Goal: Task Accomplishment & Management: Complete application form

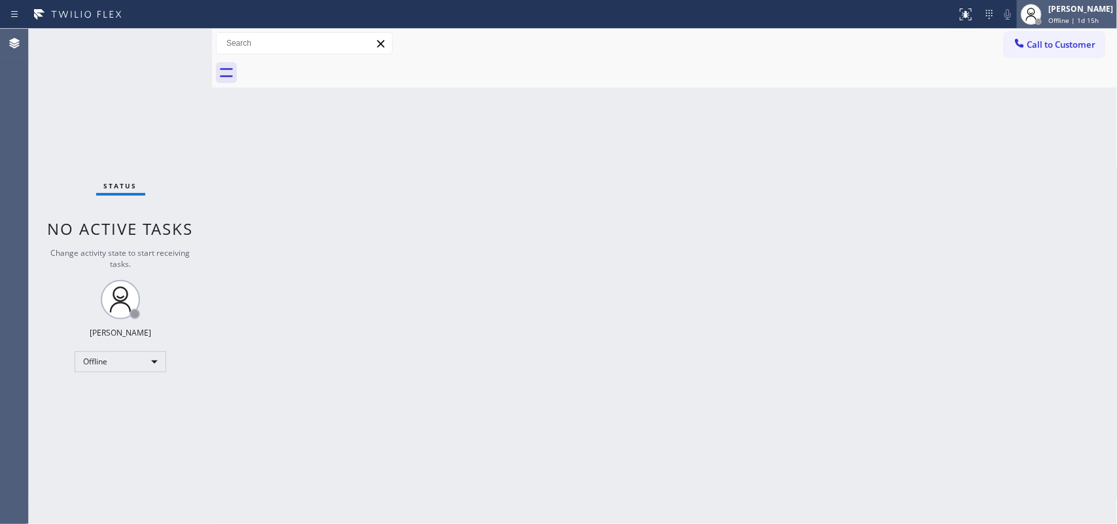
click at [893, 12] on div "[PERSON_NAME] Offline | 1d 15h" at bounding box center [1081, 14] width 71 height 23
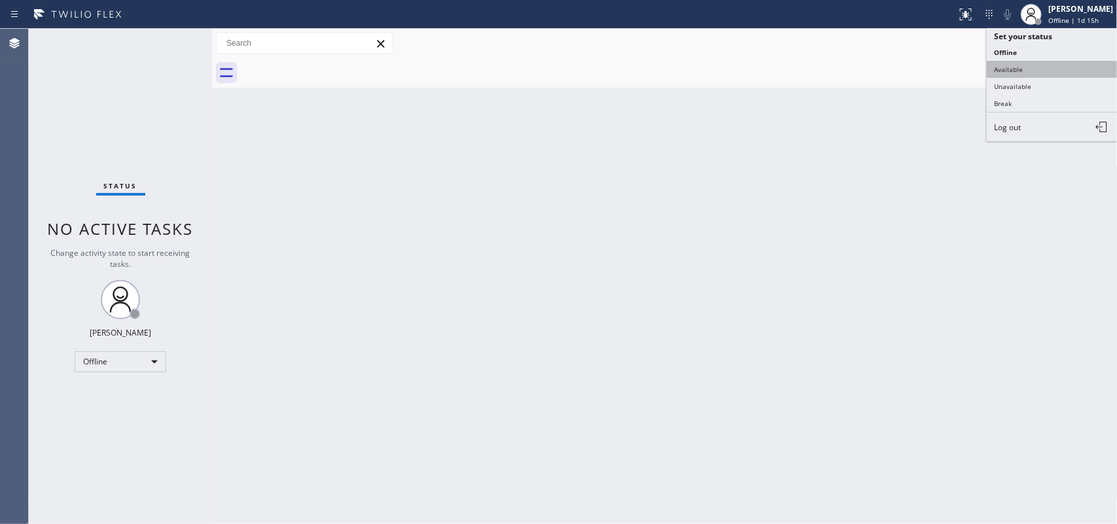
click at [893, 67] on button "Available" at bounding box center [1052, 69] width 131 height 17
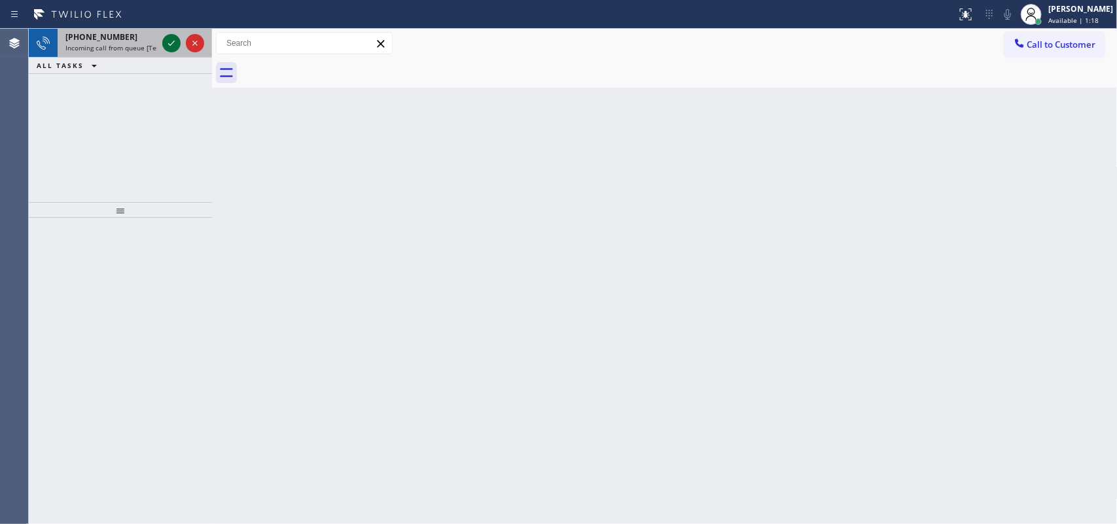
click at [167, 43] on icon at bounding box center [172, 43] width 16 height 16
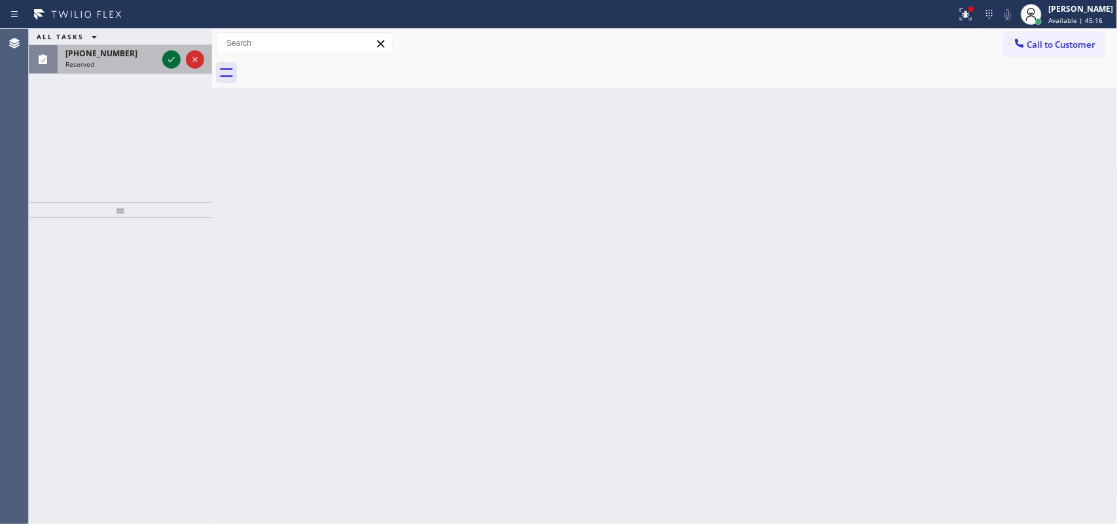
click at [168, 60] on icon at bounding box center [172, 60] width 16 height 16
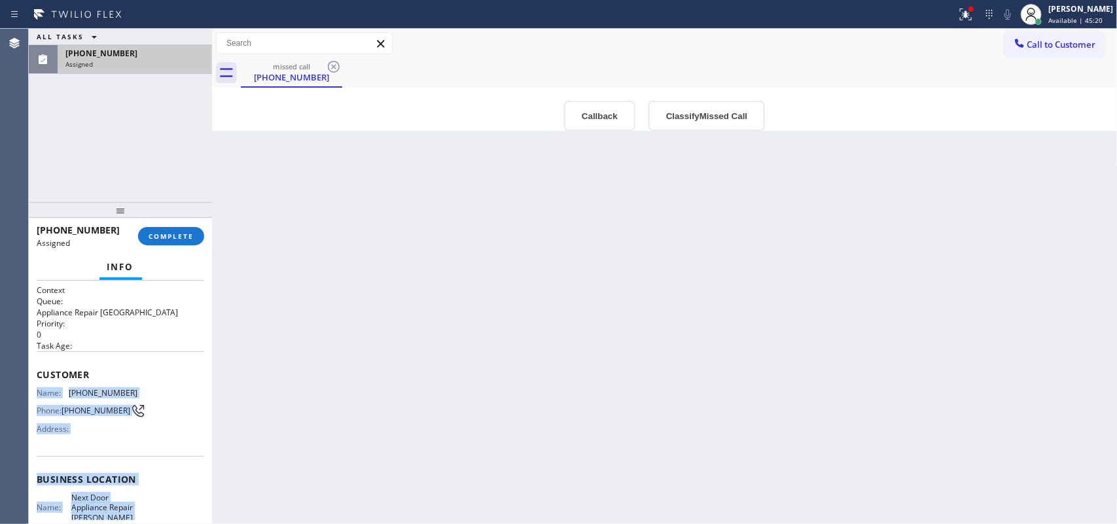
drag, startPoint x: 144, startPoint y: 406, endPoint x: 33, endPoint y: 381, distance: 113.5
click at [33, 381] on div "Context Queue: Appliance Repair High End Priority: 0 Task Age: Customer Name: […" at bounding box center [120, 403] width 183 height 244
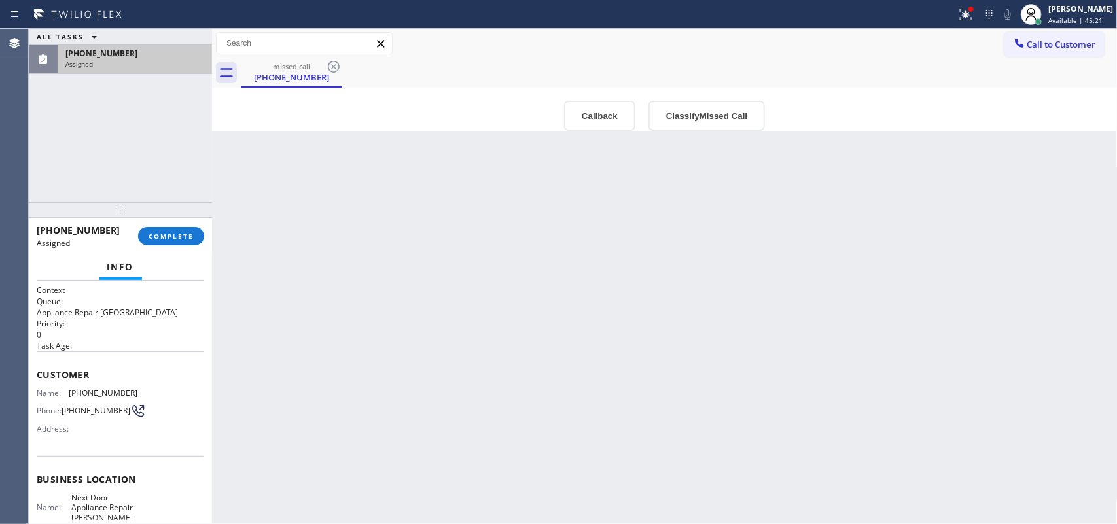
drag, startPoint x: 115, startPoint y: 364, endPoint x: 107, endPoint y: 361, distance: 9.1
click at [116, 368] on span "Customer" at bounding box center [120, 374] width 167 height 12
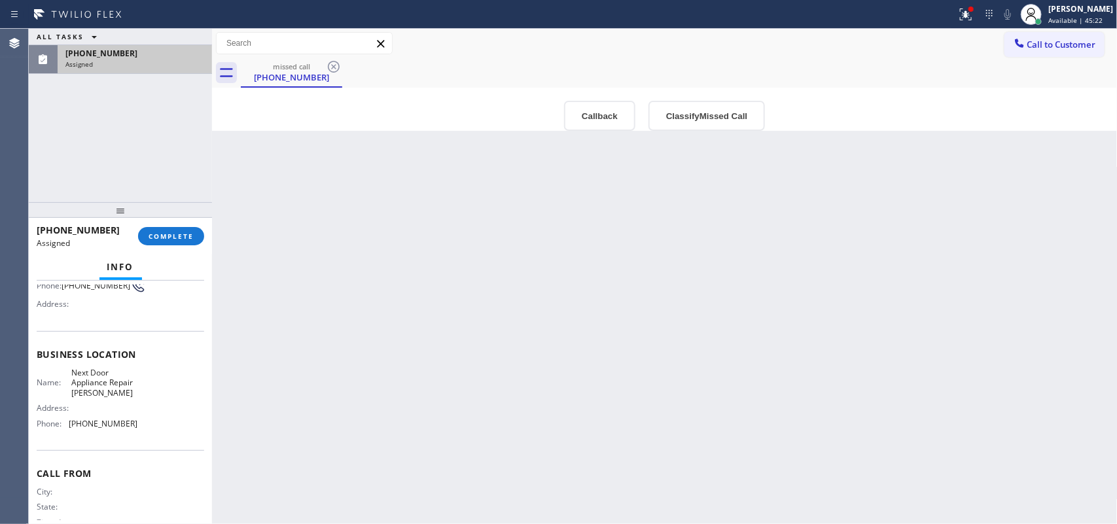
scroll to position [155, 0]
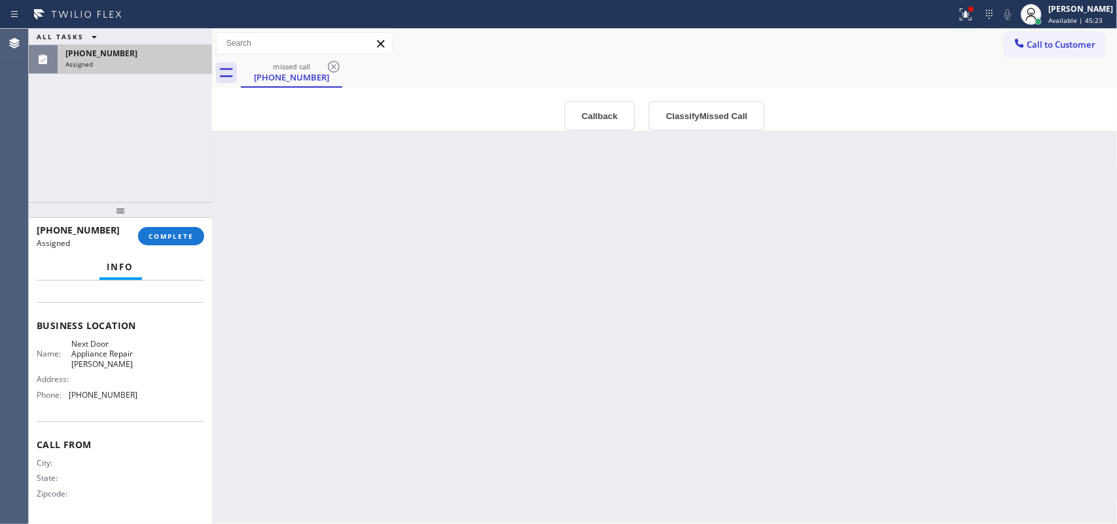
drag, startPoint x: 80, startPoint y: 347, endPoint x: 126, endPoint y: 396, distance: 67.6
click at [126, 396] on div "Context Queue: Appliance Repair High End Priority: 0 Task Age: Customer Name: […" at bounding box center [120, 326] width 167 height 390
copy div "Customer Name: [PHONE_NUMBER] Phone: [PHONE_NUMBER] Address: Business location …"
click at [672, 107] on button "Classify Missed Call" at bounding box center [706, 116] width 116 height 30
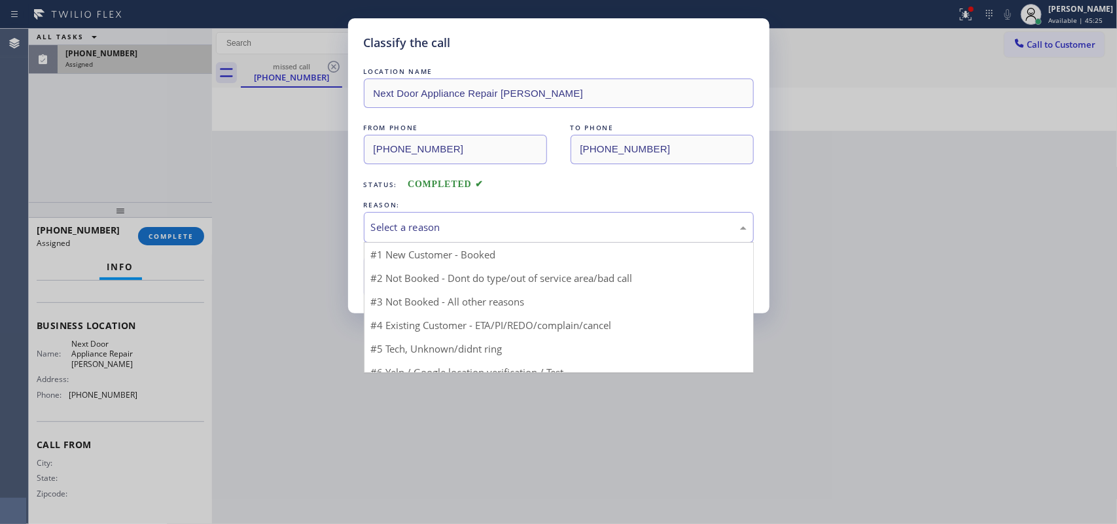
click at [580, 230] on div "Select a reason" at bounding box center [559, 227] width 376 height 15
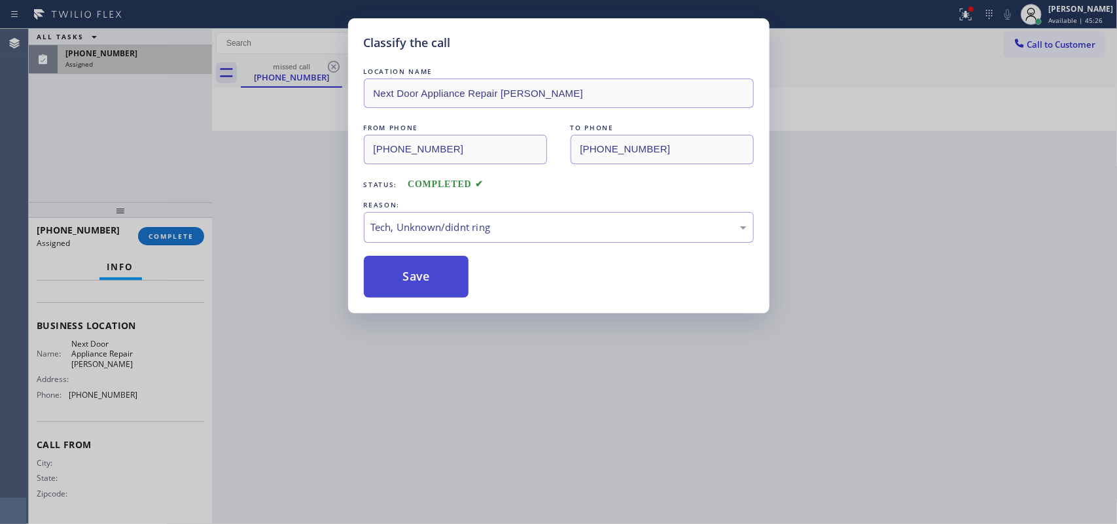
drag, startPoint x: 427, startPoint y: 287, endPoint x: 378, endPoint y: 151, distance: 144.3
click at [427, 285] on button "Save" at bounding box center [416, 277] width 105 height 42
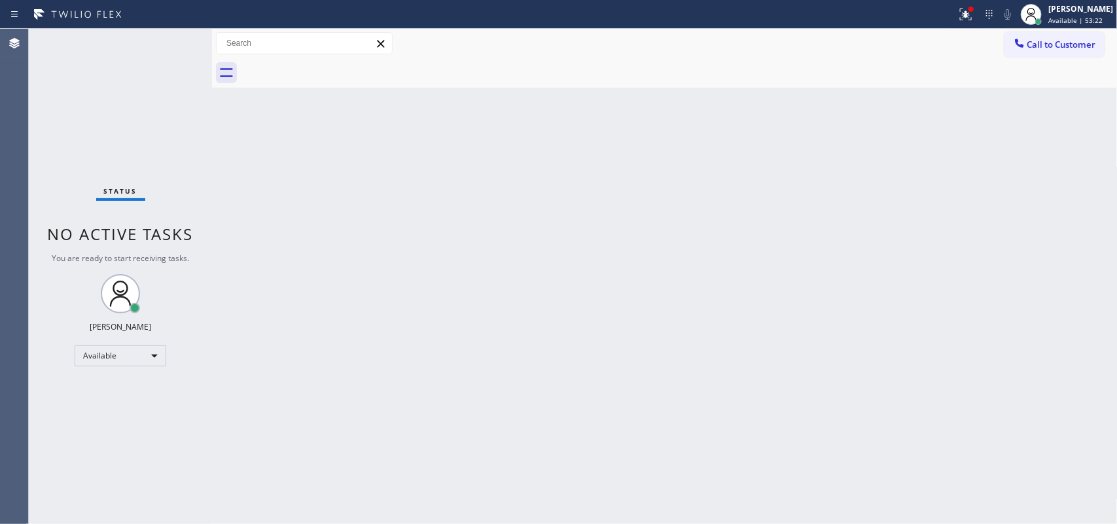
click at [170, 41] on div "Status No active tasks You are ready to start receiving tasks. [PERSON_NAME] Av…" at bounding box center [120, 276] width 183 height 495
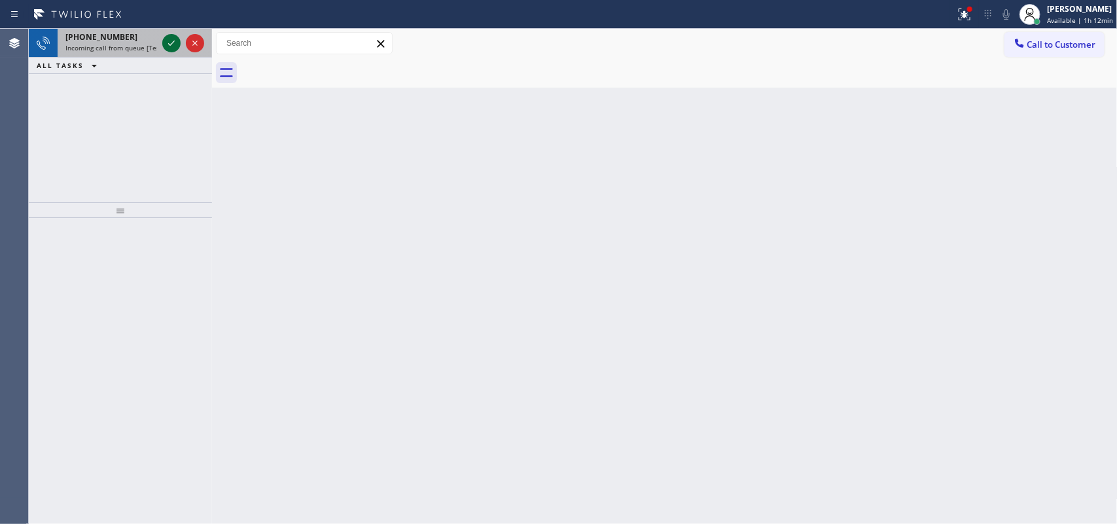
click at [170, 40] on icon at bounding box center [172, 43] width 16 height 16
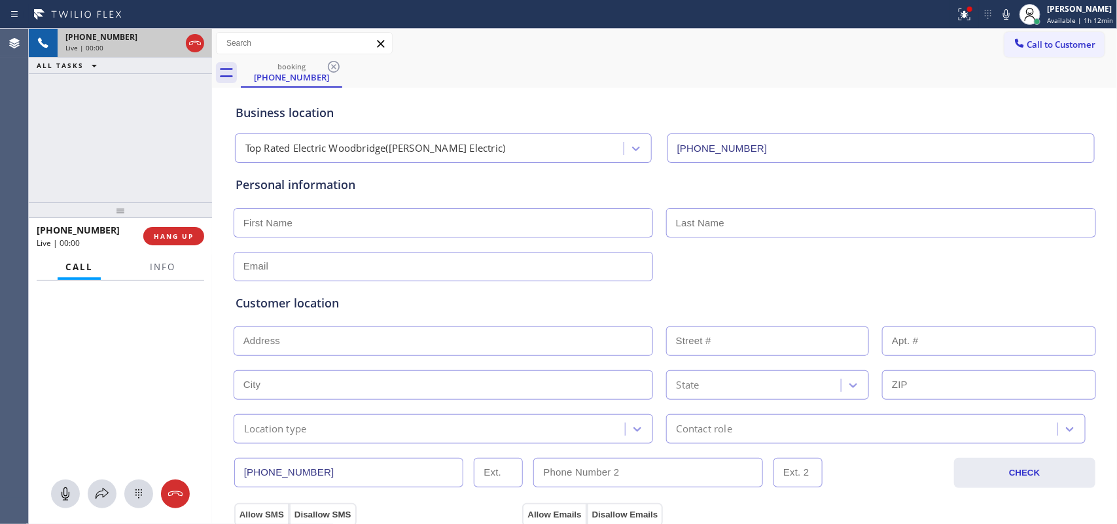
type input "[PHONE_NUMBER]"
click at [158, 264] on span "Info" at bounding box center [163, 267] width 26 height 12
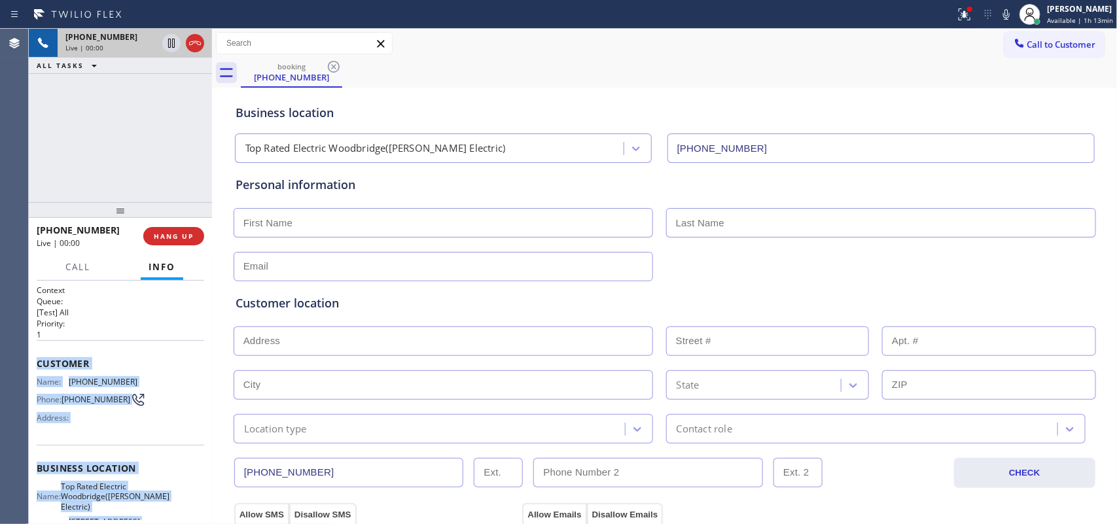
drag, startPoint x: 149, startPoint y: 404, endPoint x: 37, endPoint y: 358, distance: 120.5
click at [37, 358] on div "Context Queue: [Test] All Priority: 1 Customer Name: [PHONE_NUMBER] Phone: [PHO…" at bounding box center [120, 479] width 167 height 389
copy div "Customer Name: [PHONE_NUMBER] Phone: [PHONE_NUMBER] Address: Business location …"
click at [195, 232] on button "HANG UP" at bounding box center [173, 236] width 61 height 18
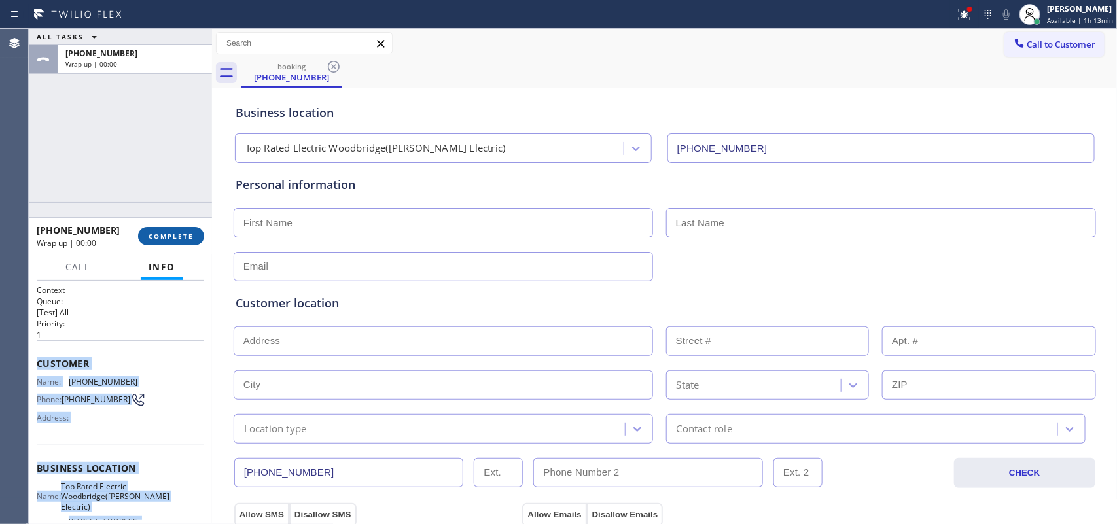
click at [191, 238] on span "COMPLETE" at bounding box center [171, 236] width 45 height 9
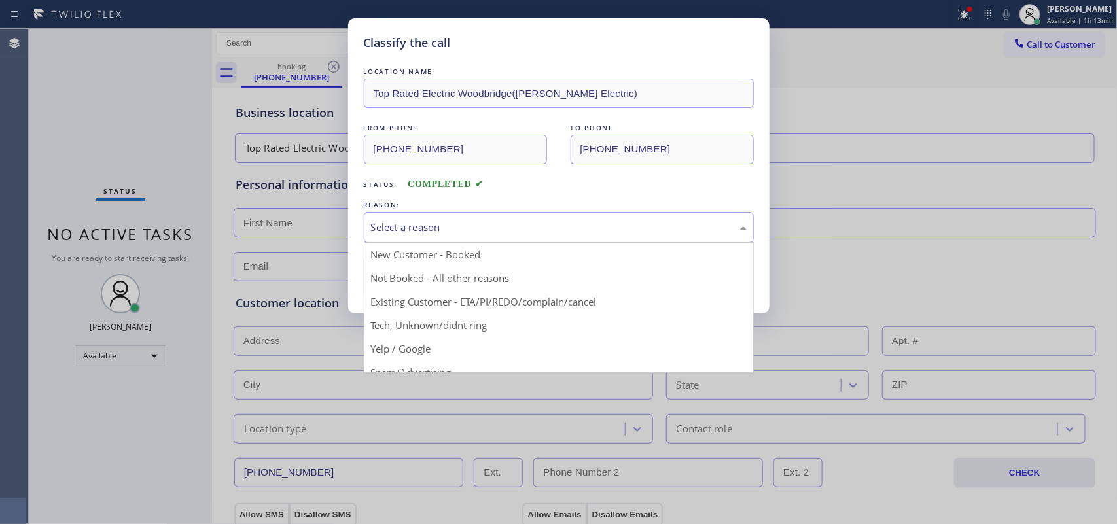
click at [527, 228] on div "Select a reason" at bounding box center [559, 227] width 376 height 15
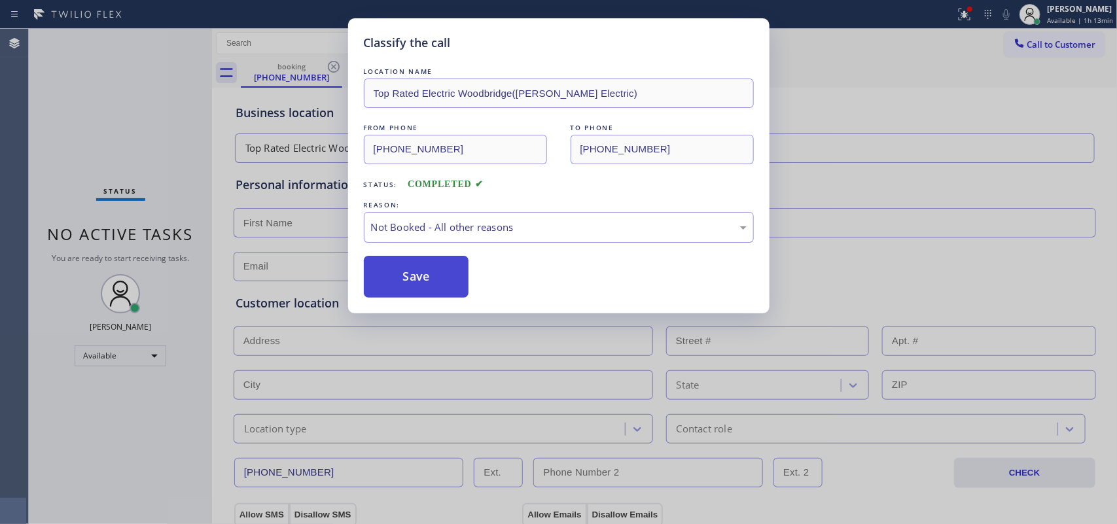
click at [451, 279] on button "Save" at bounding box center [416, 277] width 105 height 42
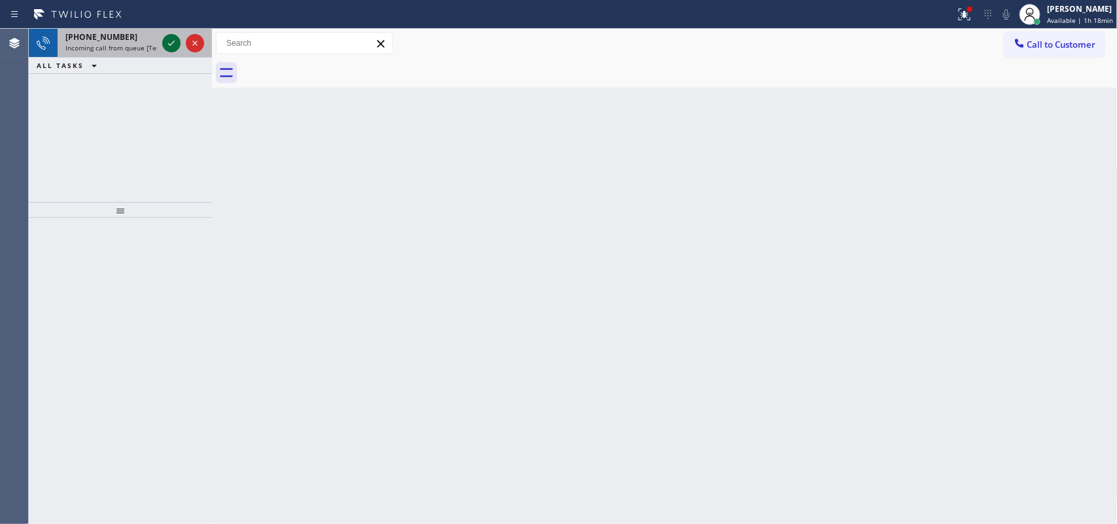
click at [169, 43] on icon at bounding box center [172, 43] width 16 height 16
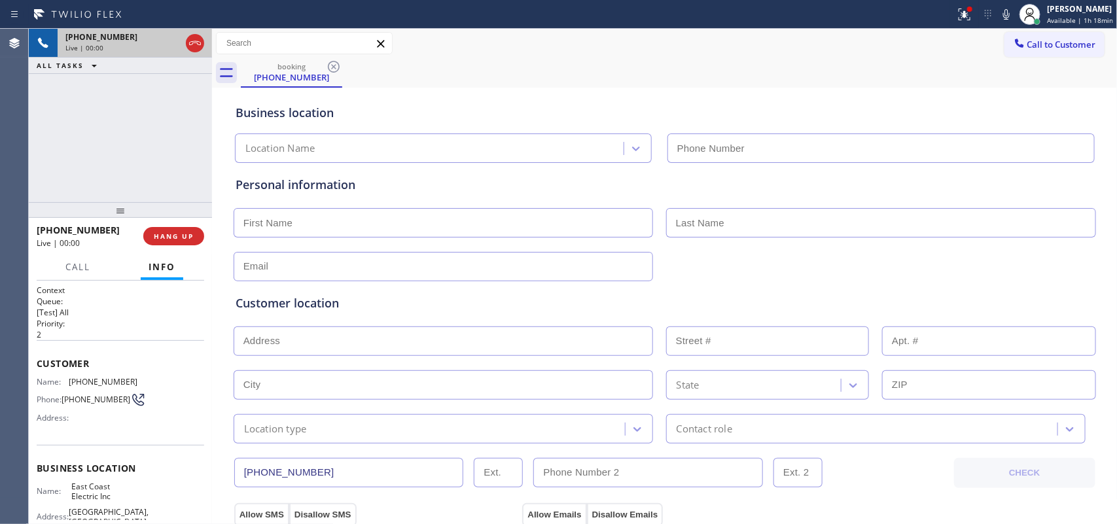
type input "[PHONE_NUMBER]"
click at [80, 270] on span "Call" at bounding box center [77, 267] width 25 height 12
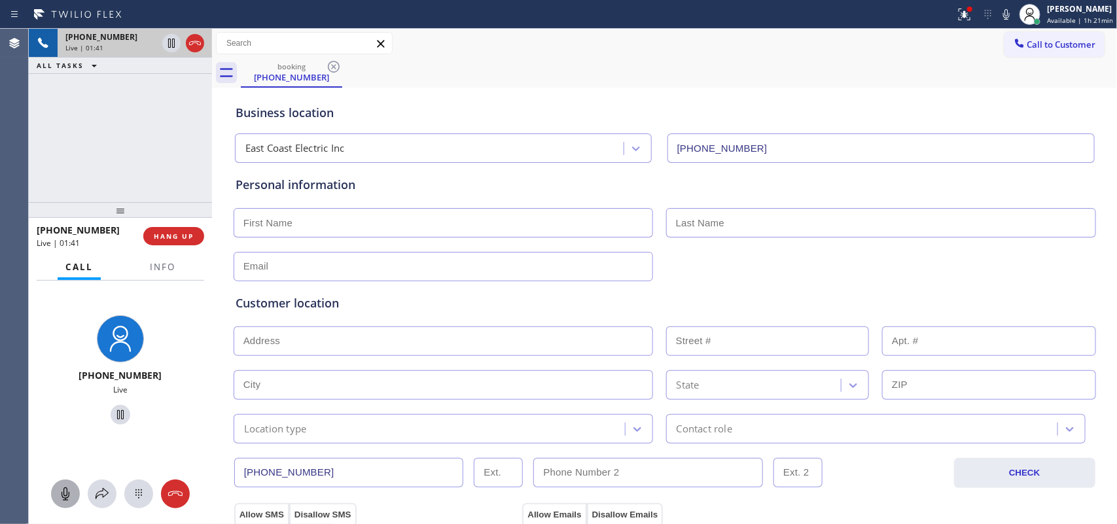
click at [62, 419] on icon at bounding box center [66, 494] width 16 height 16
click at [113, 413] on icon at bounding box center [121, 415] width 16 height 16
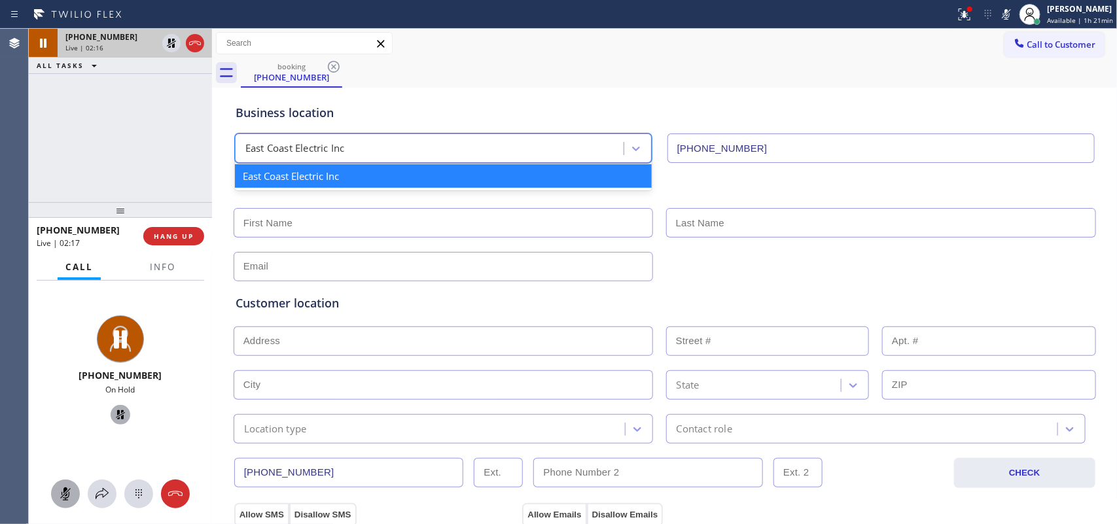
drag, startPoint x: 324, startPoint y: 144, endPoint x: 298, endPoint y: 148, distance: 26.5
click at [298, 148] on div "East Coast Electric Inc" at bounding box center [294, 148] width 99 height 15
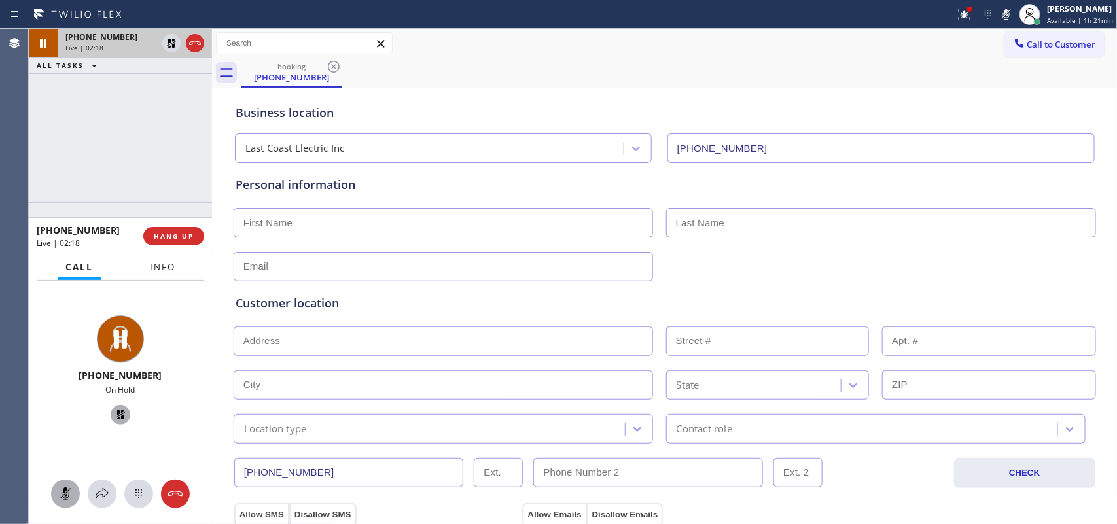
click at [159, 270] on span "Info" at bounding box center [163, 267] width 26 height 12
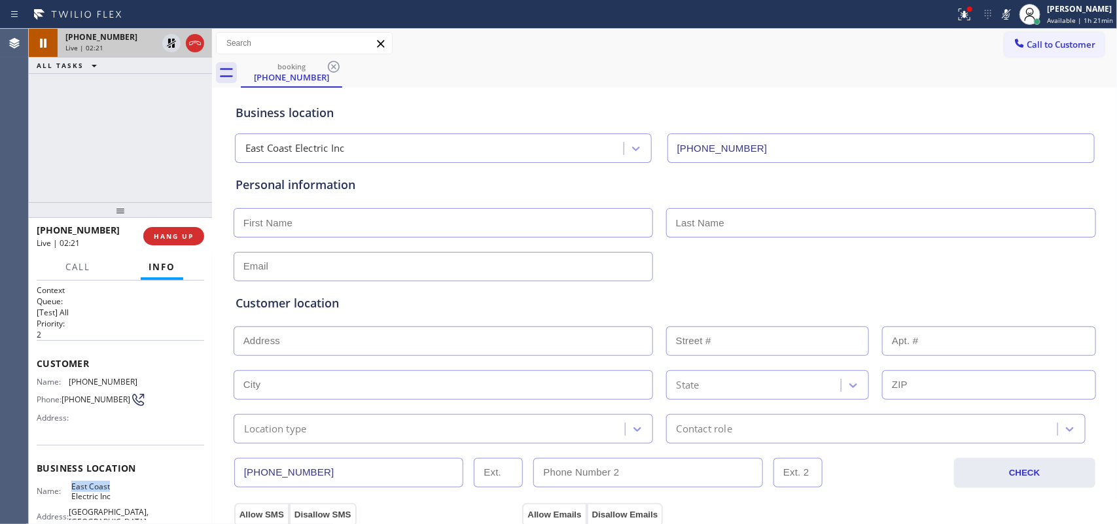
drag, startPoint x: 109, startPoint y: 493, endPoint x: 71, endPoint y: 487, distance: 38.3
click at [71, 419] on span "East Coast Electric Inc" at bounding box center [103, 492] width 65 height 20
click at [132, 419] on div "Name: East Coast Electric Inc Address: [GEOGRAPHIC_DATA] Phone: [PHONE_NUMBER]" at bounding box center [120, 515] width 167 height 66
drag, startPoint x: 93, startPoint y: 501, endPoint x: 69, endPoint y: 485, distance: 28.9
click at [71, 419] on span "East Coast Electric Inc" at bounding box center [103, 492] width 65 height 20
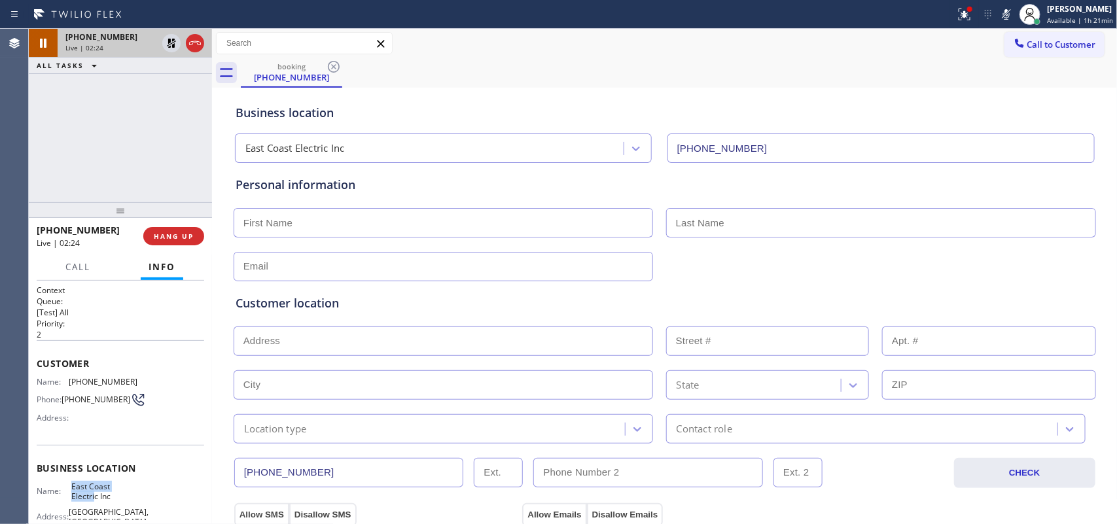
copy span "East Coast Electri"
click at [84, 272] on span "Call" at bounding box center [77, 267] width 25 height 12
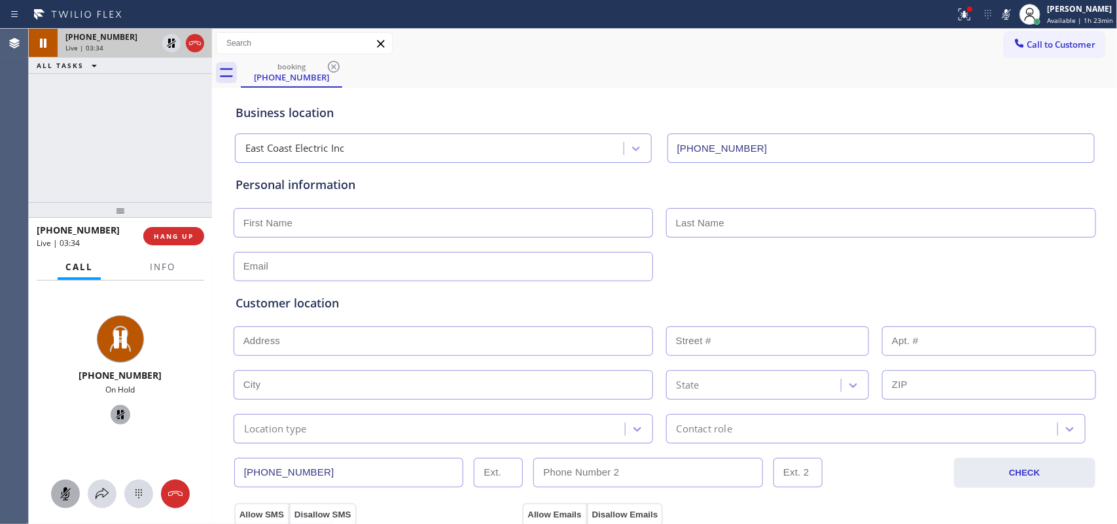
click at [60, 419] on icon at bounding box center [66, 494] width 16 height 16
click at [118, 413] on icon at bounding box center [120, 414] width 9 height 9
click at [67, 419] on icon at bounding box center [66, 494] width 16 height 16
click at [114, 417] on icon at bounding box center [121, 415] width 16 height 16
click at [167, 84] on icon at bounding box center [172, 88] width 16 height 16
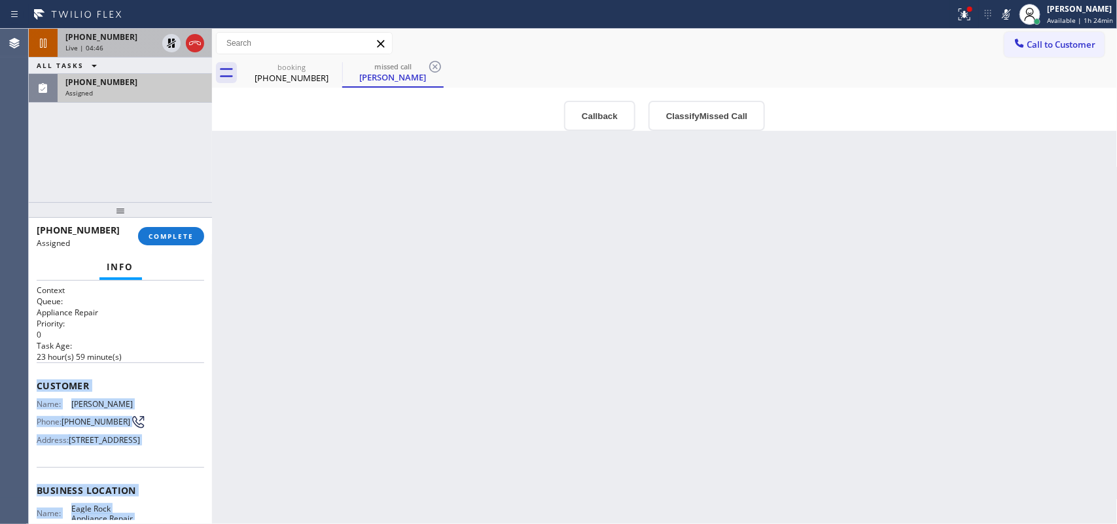
drag, startPoint x: 148, startPoint y: 452, endPoint x: 34, endPoint y: 377, distance: 136.5
click at [34, 377] on div "Context Queue: Appliance Repair Priority: 0 Task Age: [DEMOGRAPHIC_DATA] hour(s…" at bounding box center [120, 403] width 183 height 244
copy div "Customer Name: [PERSON_NAME] Phone: [PHONE_NUMBER] Address: [STREET_ADDRESS] Bu…"
click at [741, 115] on button "Classify Missed Call" at bounding box center [706, 116] width 116 height 30
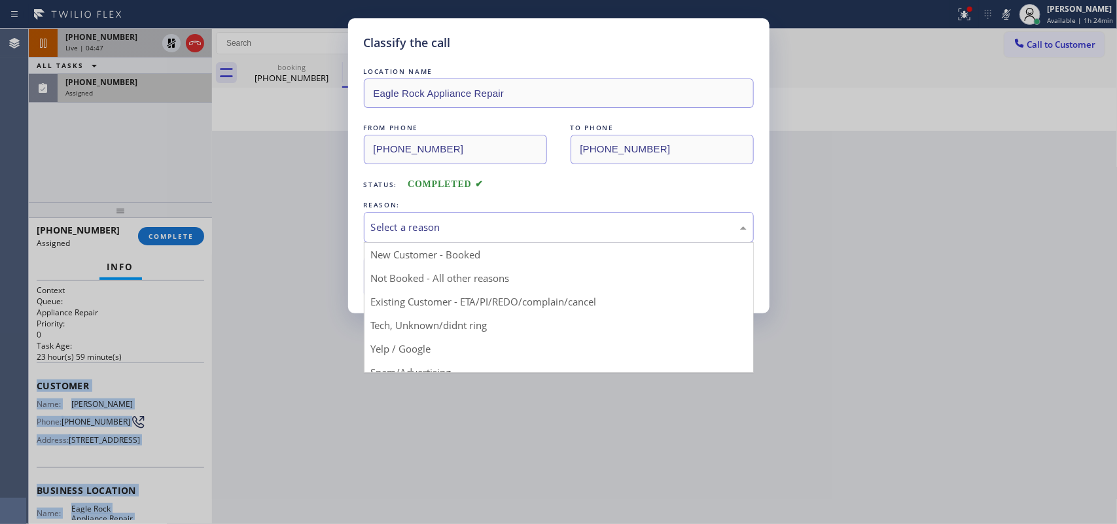
click at [688, 230] on div "Select a reason" at bounding box center [559, 227] width 376 height 15
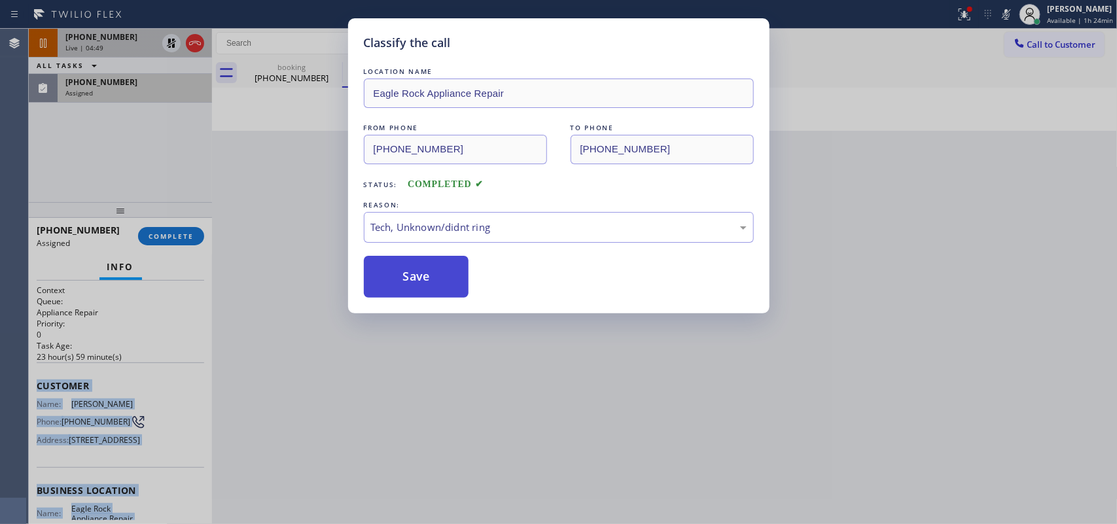
click at [438, 276] on button "Save" at bounding box center [416, 277] width 105 height 42
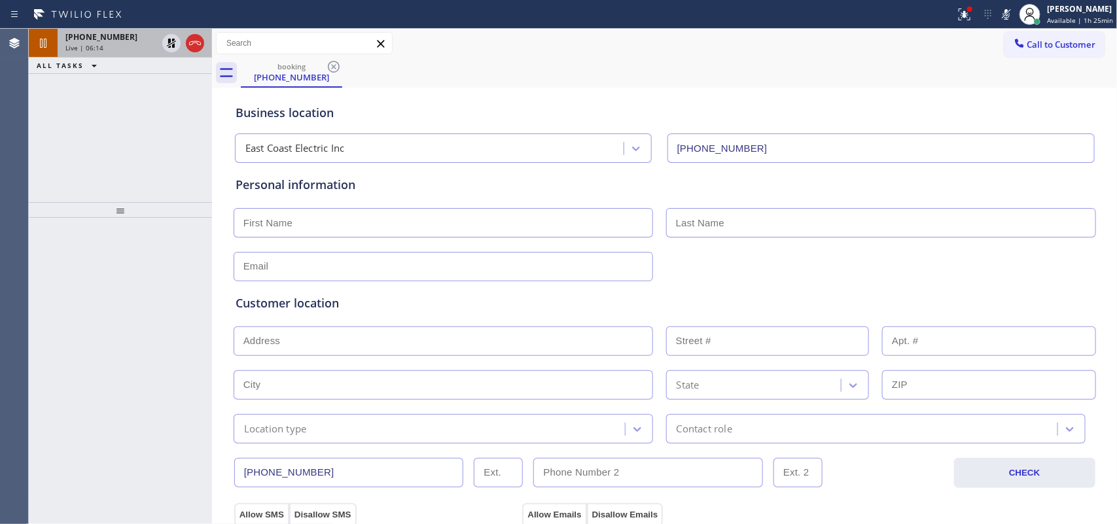
click at [101, 41] on span "[PHONE_NUMBER]" at bounding box center [101, 36] width 72 height 11
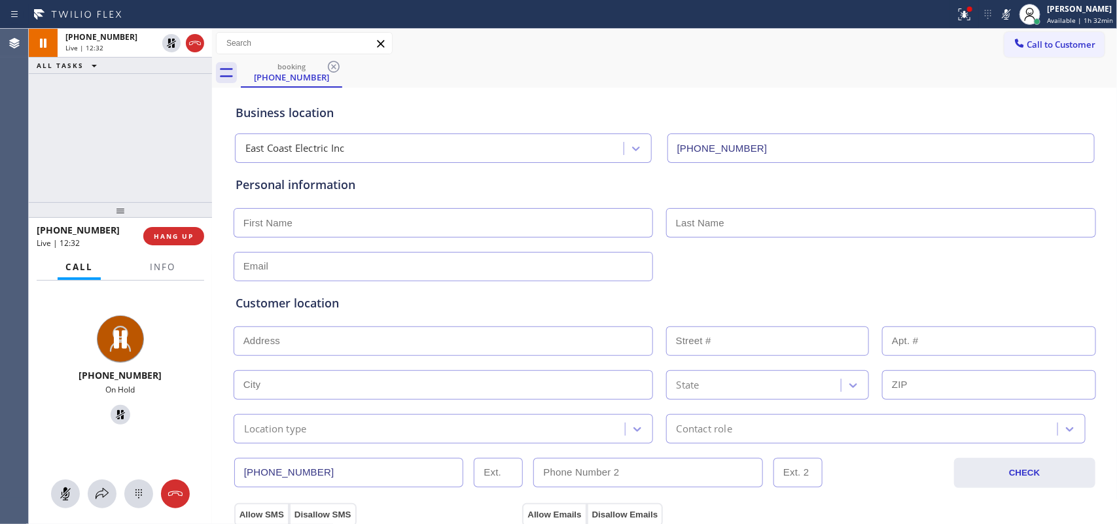
drag, startPoint x: 71, startPoint y: 489, endPoint x: 79, endPoint y: 472, distance: 18.1
click at [71, 419] on button at bounding box center [65, 494] width 29 height 29
click at [116, 414] on icon at bounding box center [120, 414] width 9 height 9
click at [161, 272] on button "Info" at bounding box center [162, 268] width 41 height 26
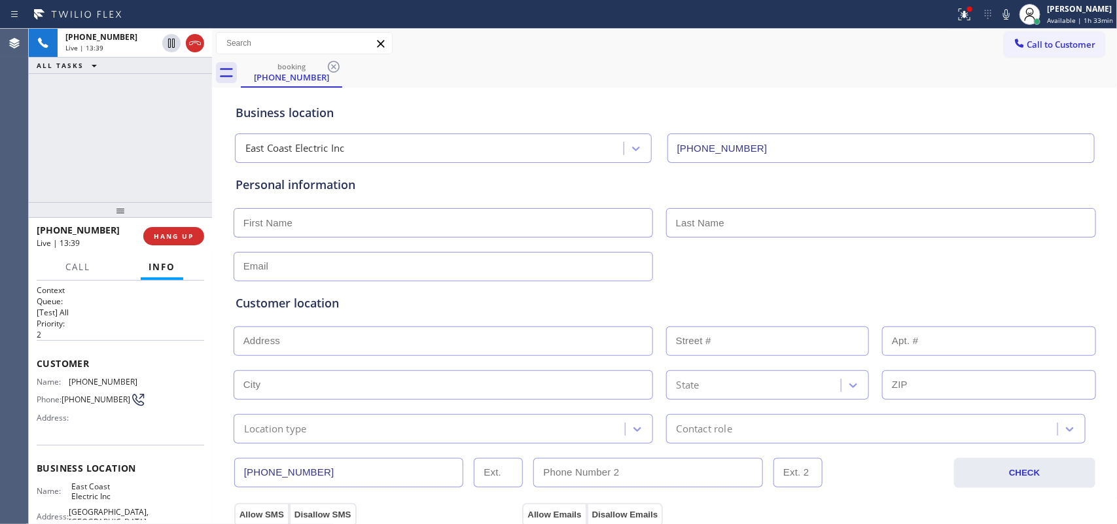
scroll to position [155, 0]
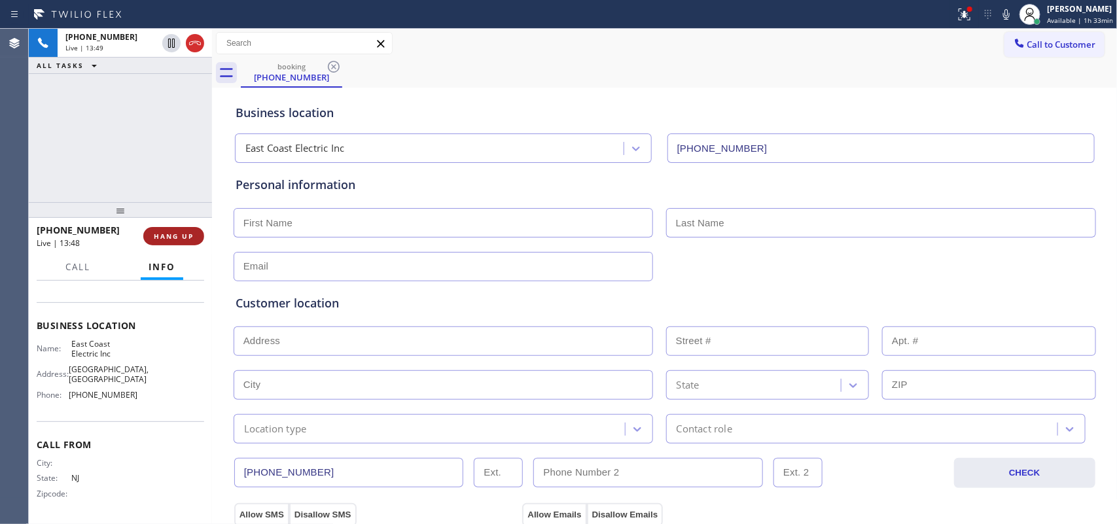
click at [191, 236] on span "HANG UP" at bounding box center [174, 236] width 40 height 9
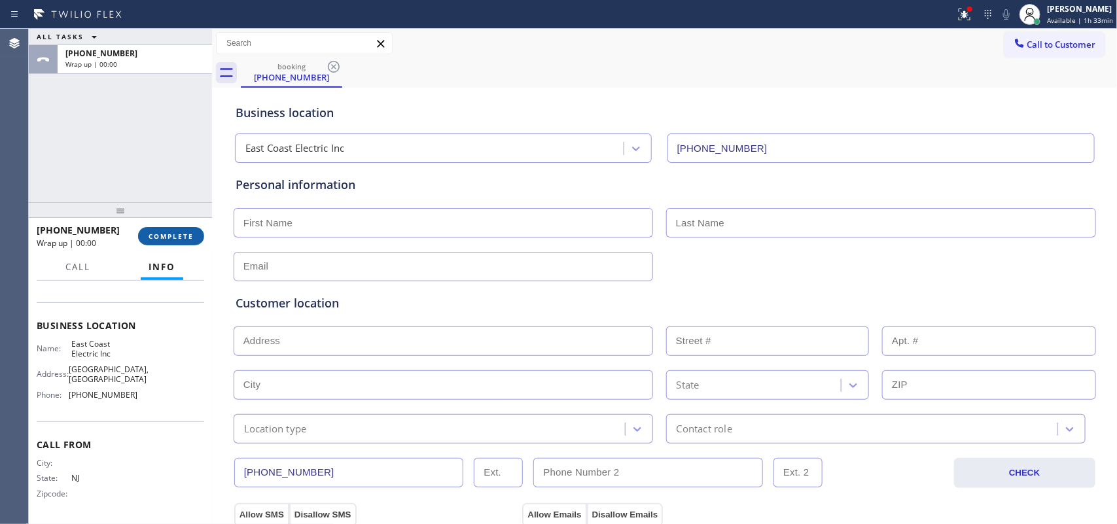
click at [191, 236] on span "COMPLETE" at bounding box center [171, 236] width 45 height 9
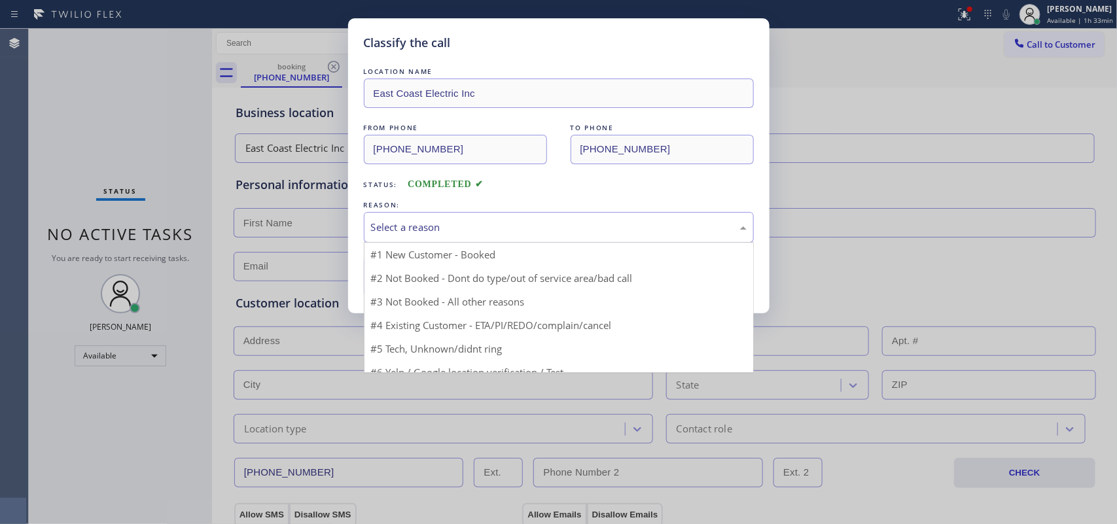
click at [432, 231] on div "Select a reason" at bounding box center [559, 227] width 376 height 15
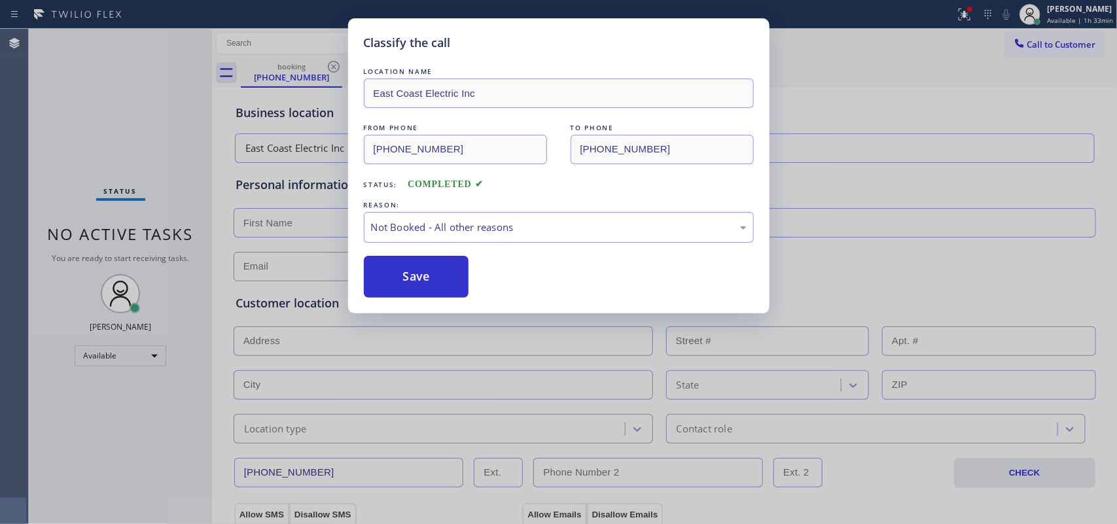
drag, startPoint x: 447, startPoint y: 278, endPoint x: 594, endPoint y: 281, distance: 147.2
click at [581, 221] on div "Not Booked - All other reasons" at bounding box center [559, 227] width 376 height 15
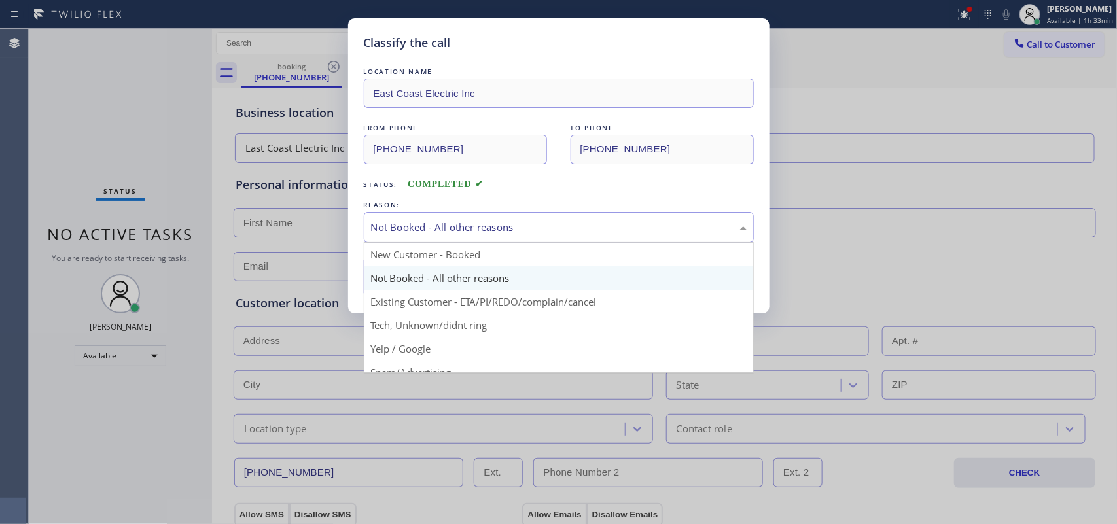
click at [581, 221] on div "Not Booked - All other reasons" at bounding box center [559, 227] width 376 height 15
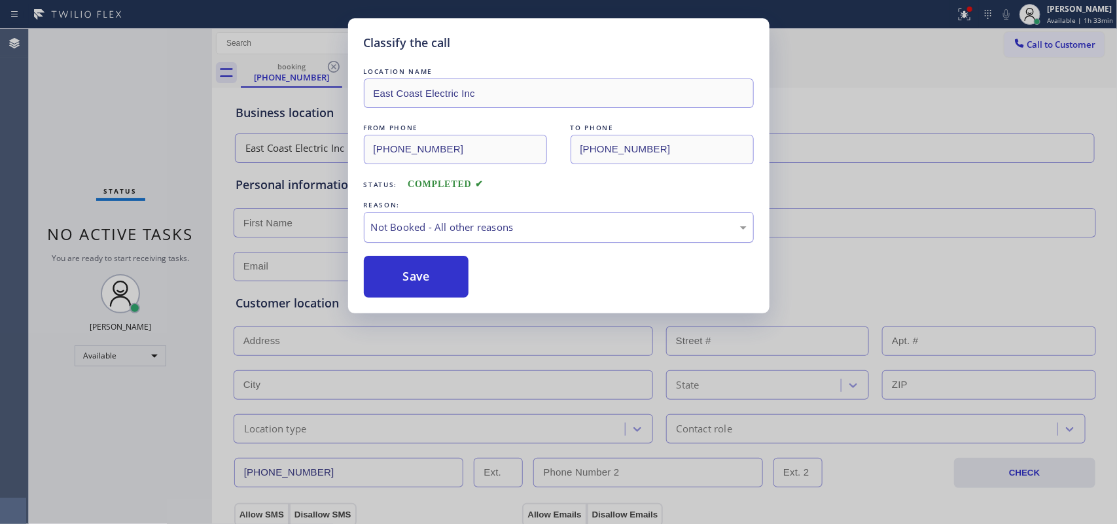
click at [581, 221] on div "Not Booked - All other reasons" at bounding box center [559, 227] width 376 height 15
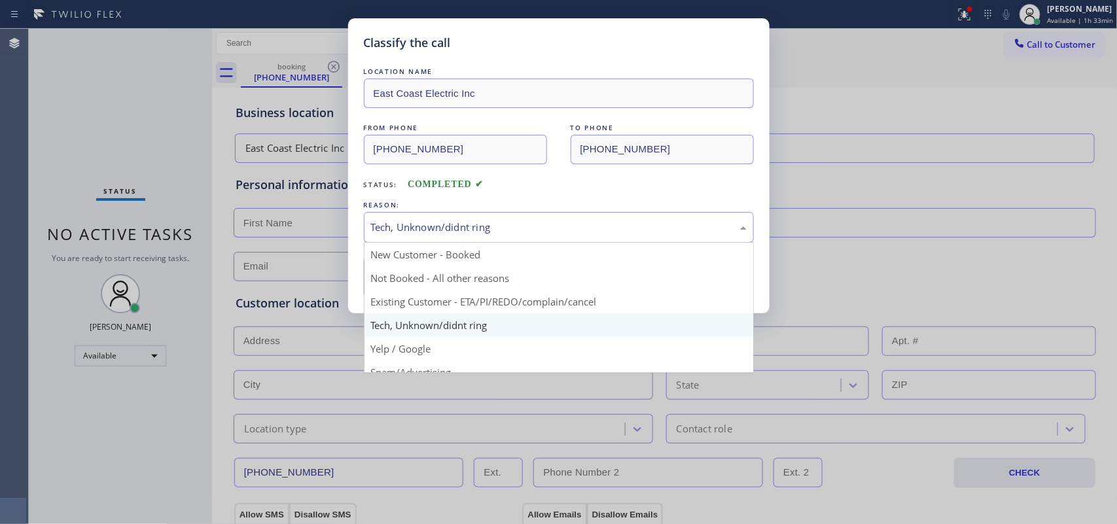
click at [479, 230] on div "Tech, Unknown/didnt ring" at bounding box center [559, 227] width 376 height 15
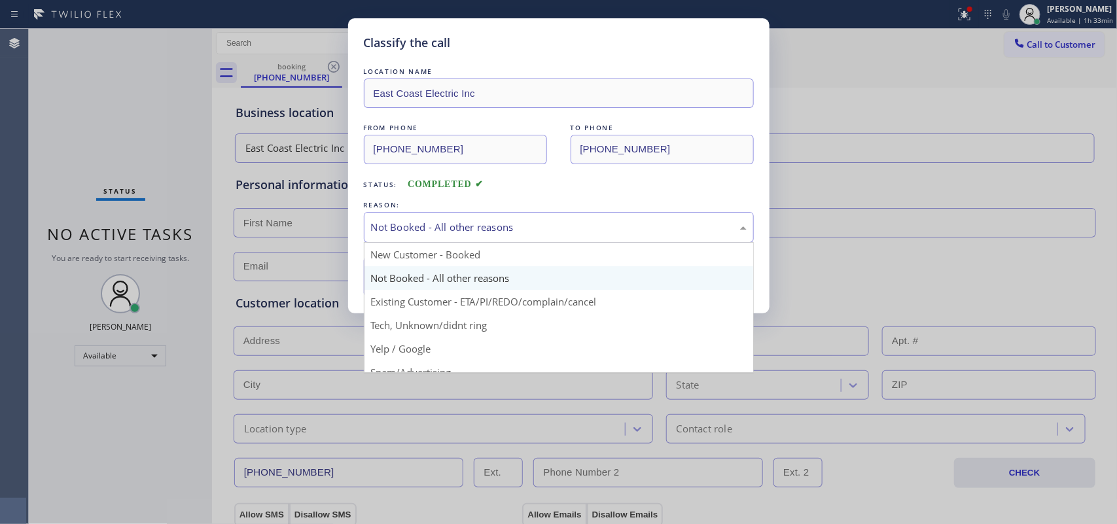
click at [541, 231] on div "Not Booked - All other reasons" at bounding box center [559, 227] width 376 height 15
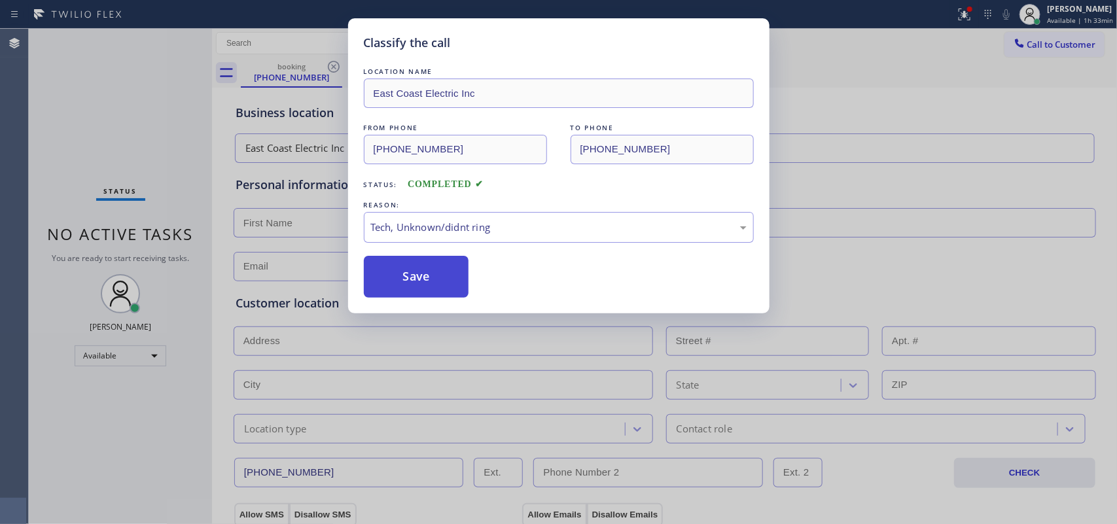
click at [432, 283] on button "Save" at bounding box center [416, 277] width 105 height 42
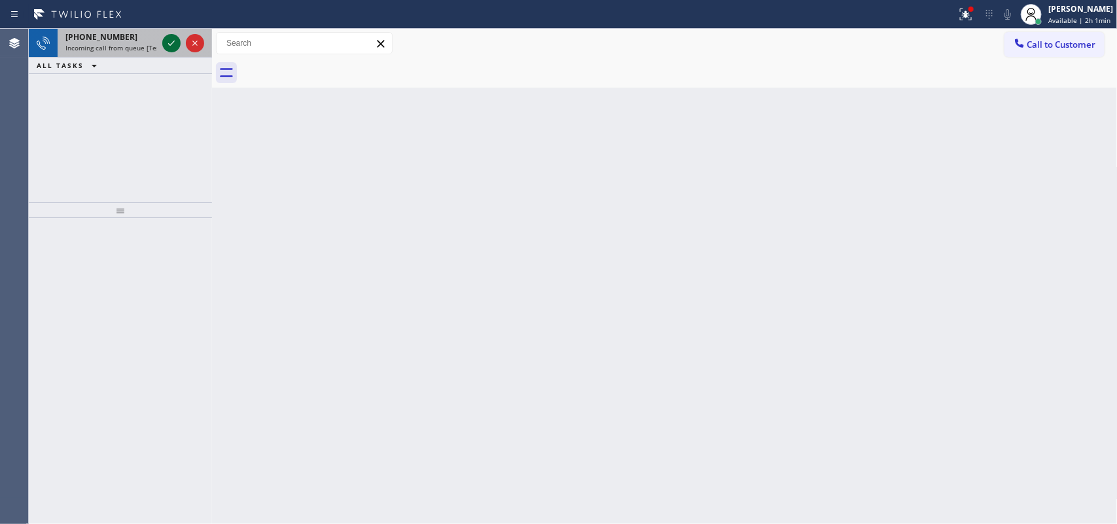
click at [170, 39] on icon at bounding box center [172, 43] width 16 height 16
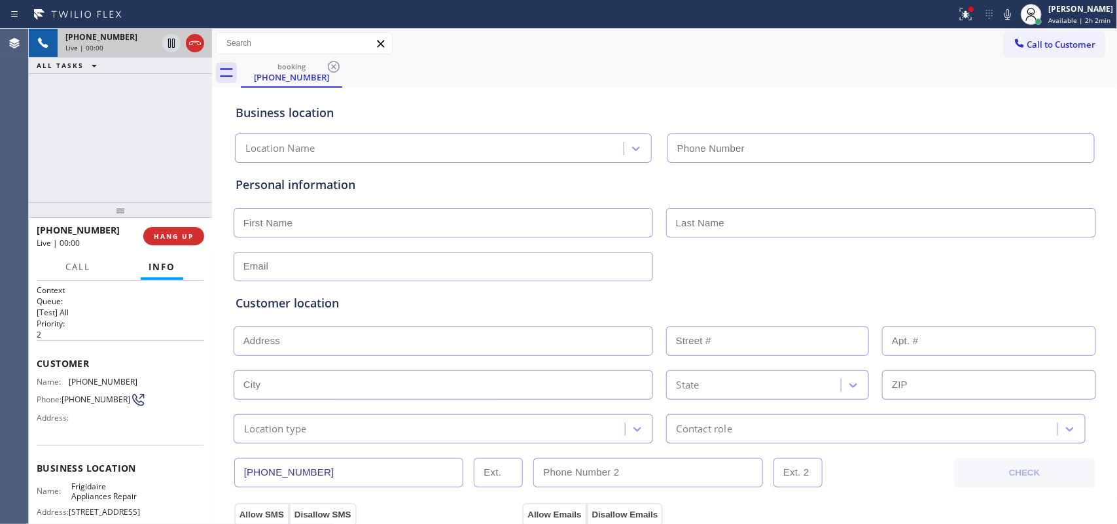
type input "[PHONE_NUMBER]"
click at [82, 265] on span "Call" at bounding box center [77, 267] width 25 height 12
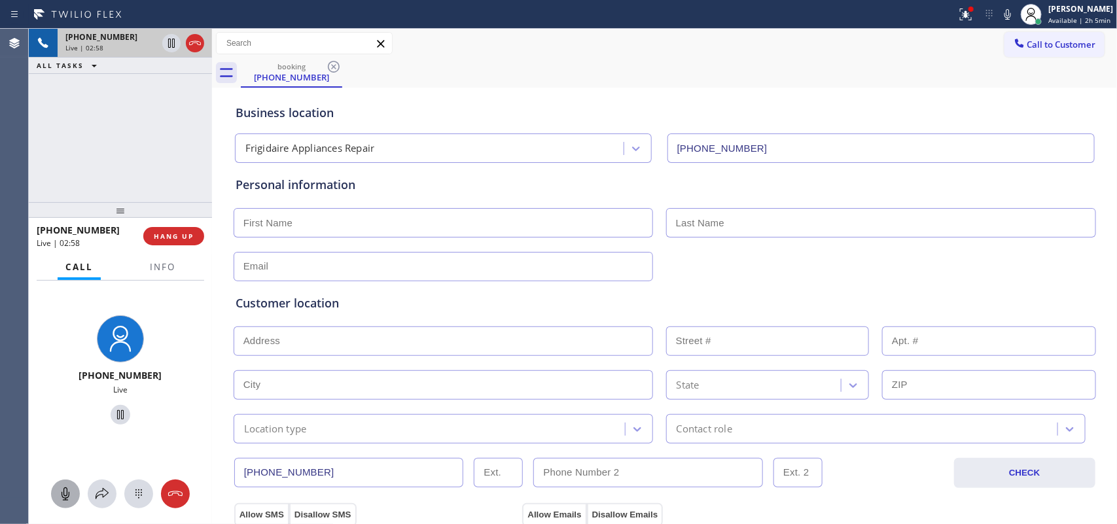
click at [64, 419] on icon at bounding box center [66, 494] width 16 height 16
click at [113, 413] on icon at bounding box center [121, 415] width 16 height 16
drag, startPoint x: 64, startPoint y: 499, endPoint x: 73, endPoint y: 483, distance: 18.2
click at [65, 419] on icon at bounding box center [66, 494] width 16 height 16
click at [113, 411] on icon at bounding box center [121, 415] width 16 height 16
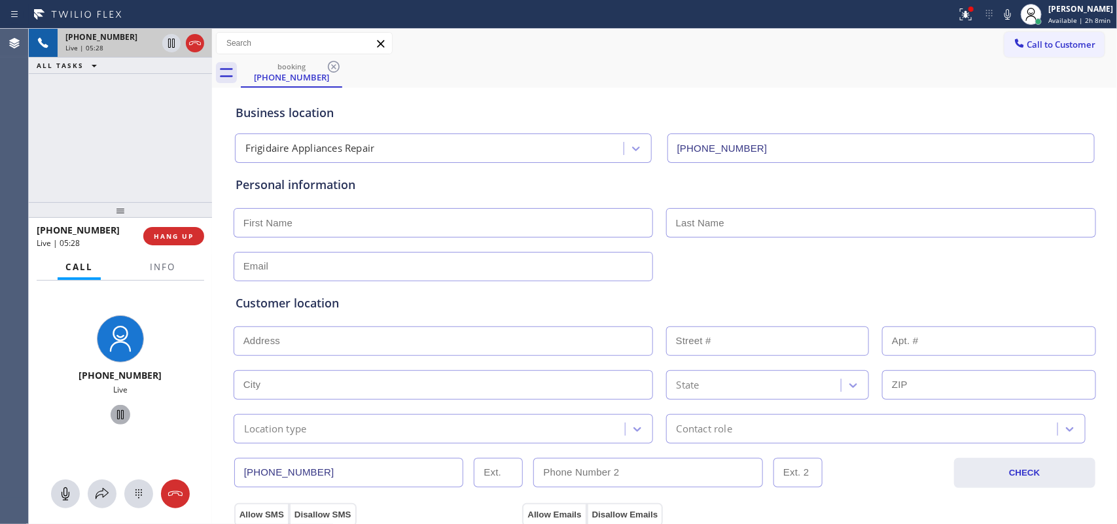
click at [567, 220] on input "text" at bounding box center [443, 222] width 419 height 29
click at [561, 219] on input "text" at bounding box center [443, 222] width 419 height 29
click at [319, 269] on input "text" at bounding box center [443, 266] width 419 height 29
paste input "[EMAIL_ADDRESS][DOMAIN_NAME]"
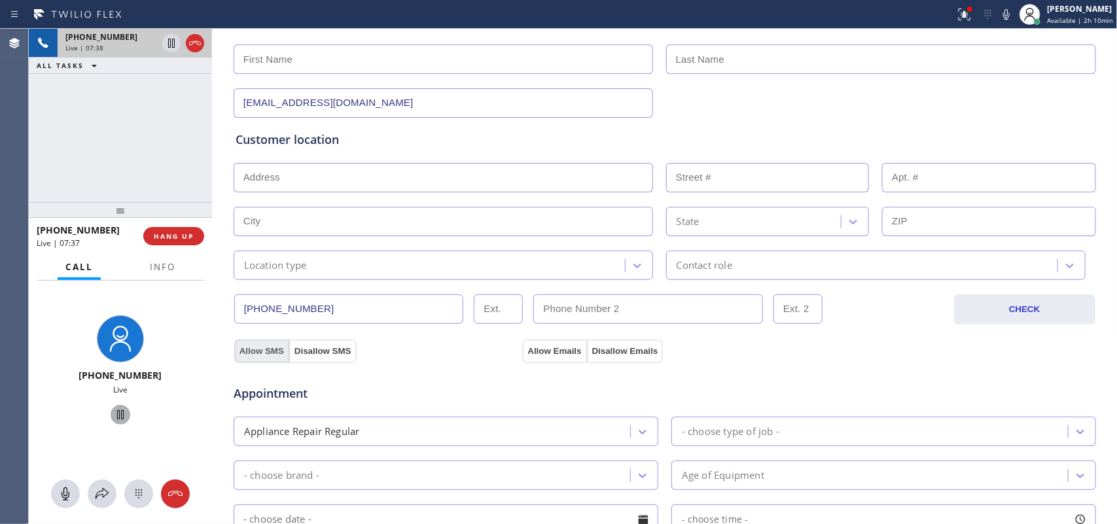
type input "[EMAIL_ADDRESS][DOMAIN_NAME]"
click at [270, 354] on button "Allow SMS" at bounding box center [261, 352] width 55 height 24
click at [542, 352] on button "Allow Emails" at bounding box center [554, 352] width 64 height 24
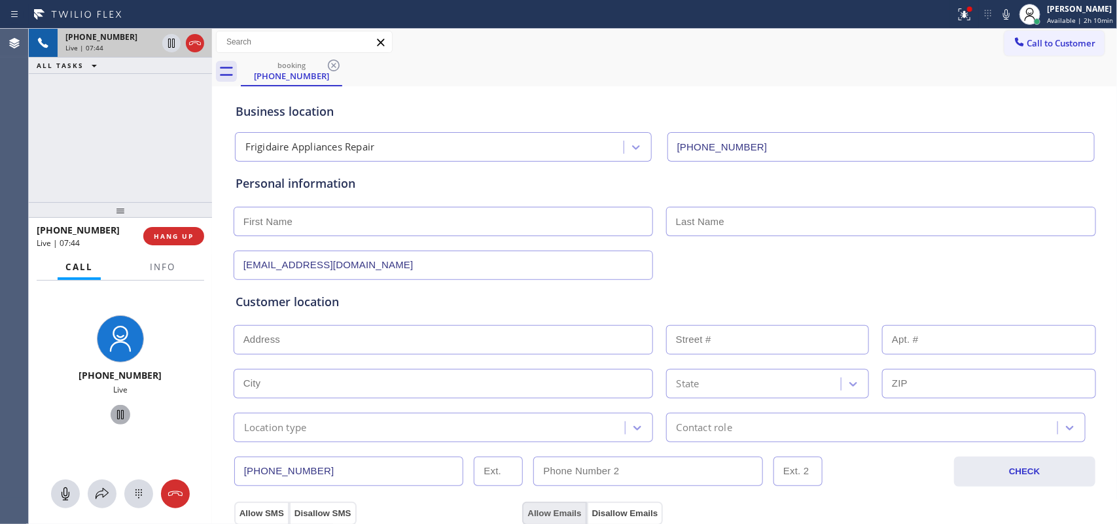
scroll to position [0, 0]
click at [396, 97] on div "Business location Frigidaire Appliances Repair [PHONE_NUMBER]" at bounding box center [665, 127] width 864 height 72
click at [468, 93] on div "Business location Frigidaire Appliances Repair [PHONE_NUMBER]" at bounding box center [665, 127] width 864 height 72
drag, startPoint x: 192, startPoint y: 239, endPoint x: 167, endPoint y: 362, distance: 125.5
click at [169, 358] on div "[PHONE_NUMBER] Live | 09:19 HANG UP Call Info [PHONE_NUMBER] Live Context Queue…" at bounding box center [120, 371] width 183 height 306
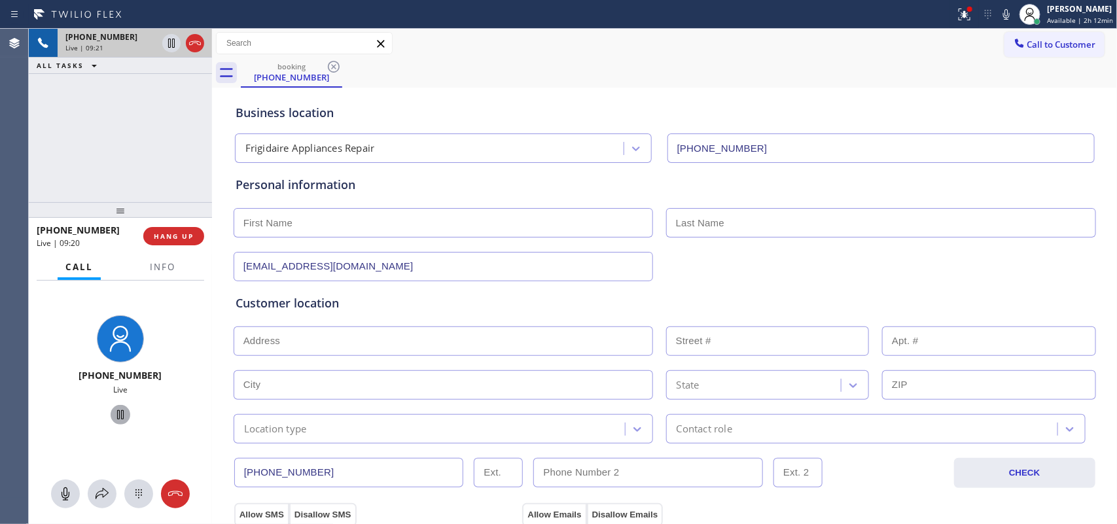
click at [67, 419] on icon at bounding box center [66, 494] width 16 height 16
click at [188, 243] on button "HANG UP" at bounding box center [173, 236] width 61 height 18
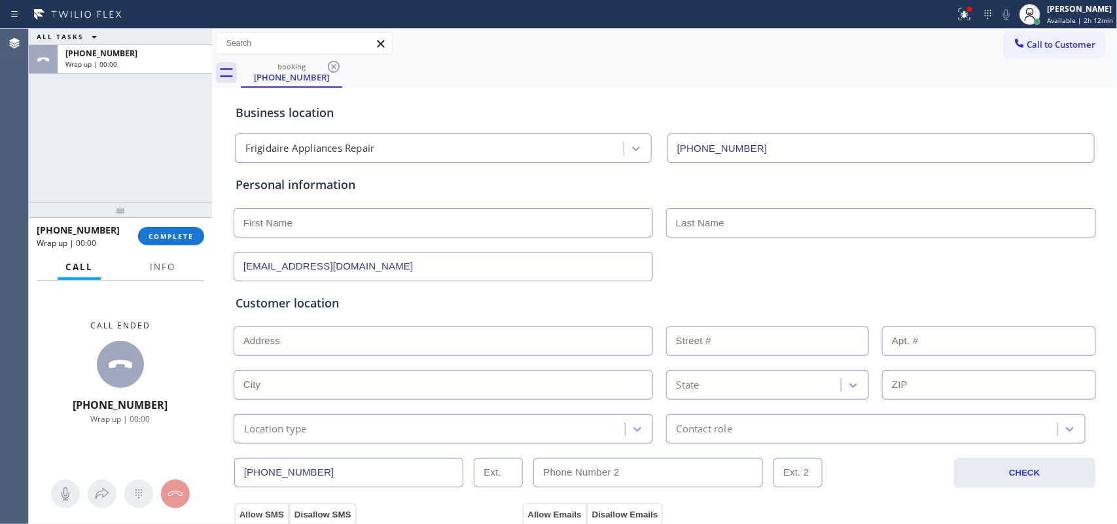
click at [578, 218] on input "text" at bounding box center [443, 222] width 419 height 29
type input "[PERSON_NAME]"
click at [758, 220] on input "text" at bounding box center [881, 222] width 430 height 29
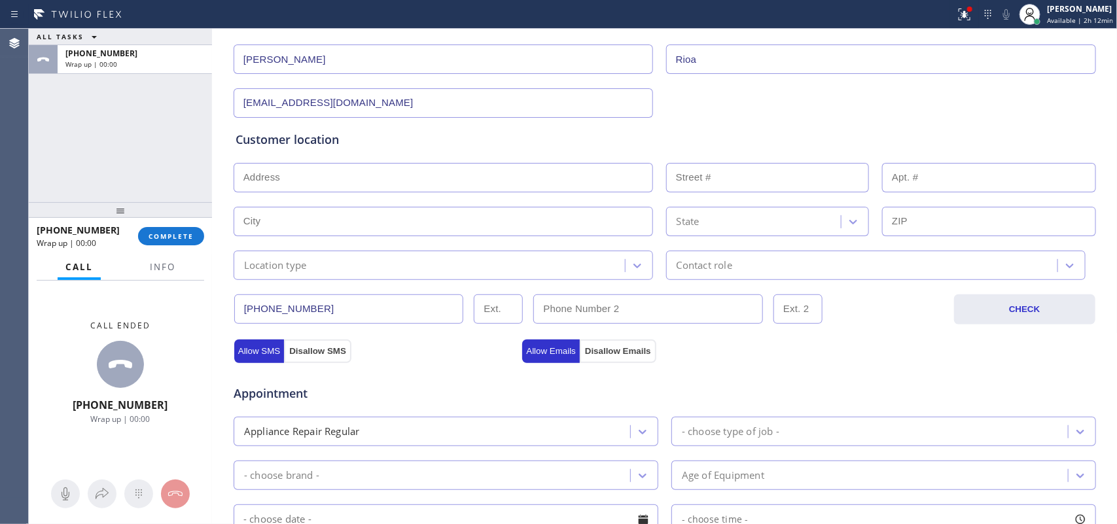
scroll to position [327, 0]
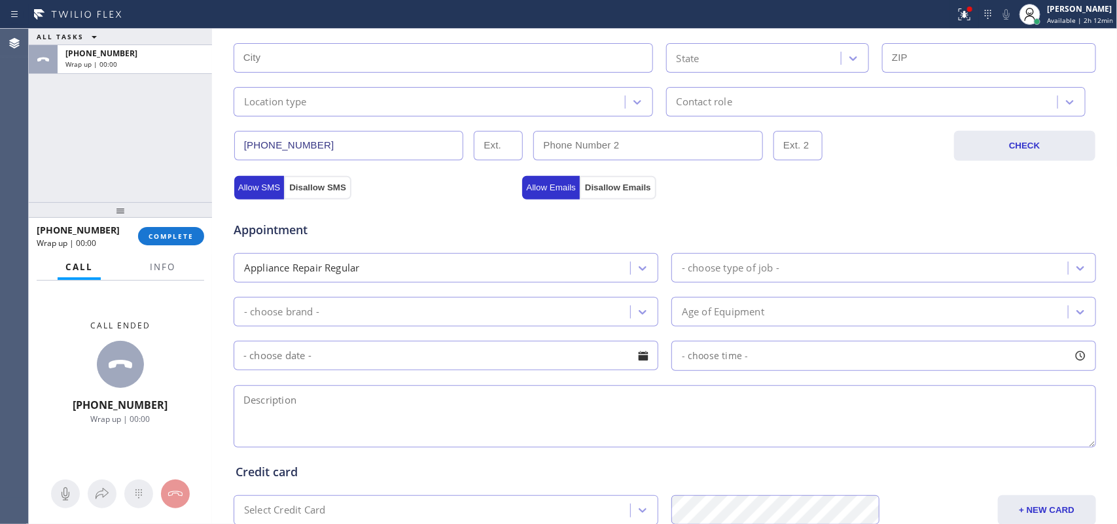
type input "Rioa"
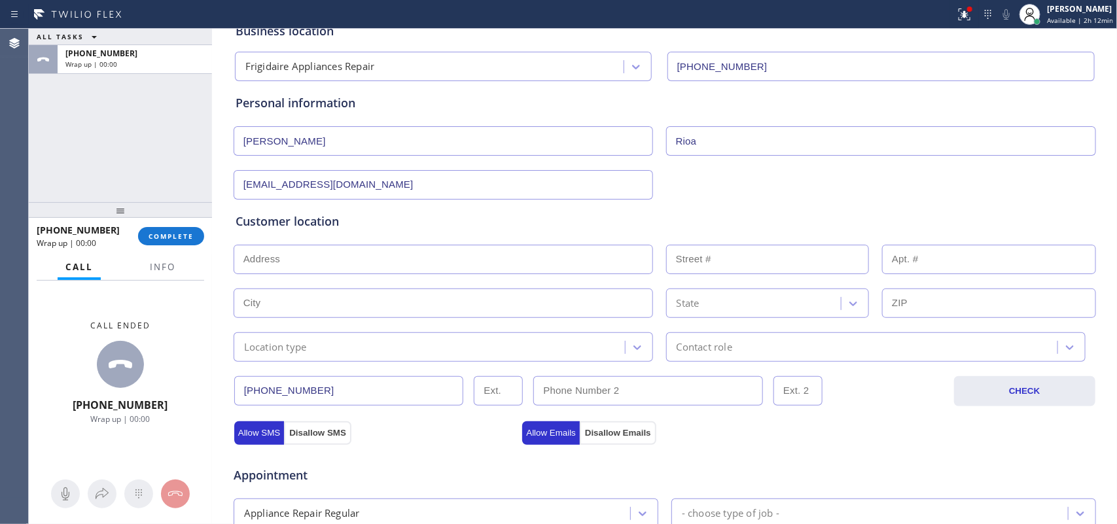
scroll to position [0, 0]
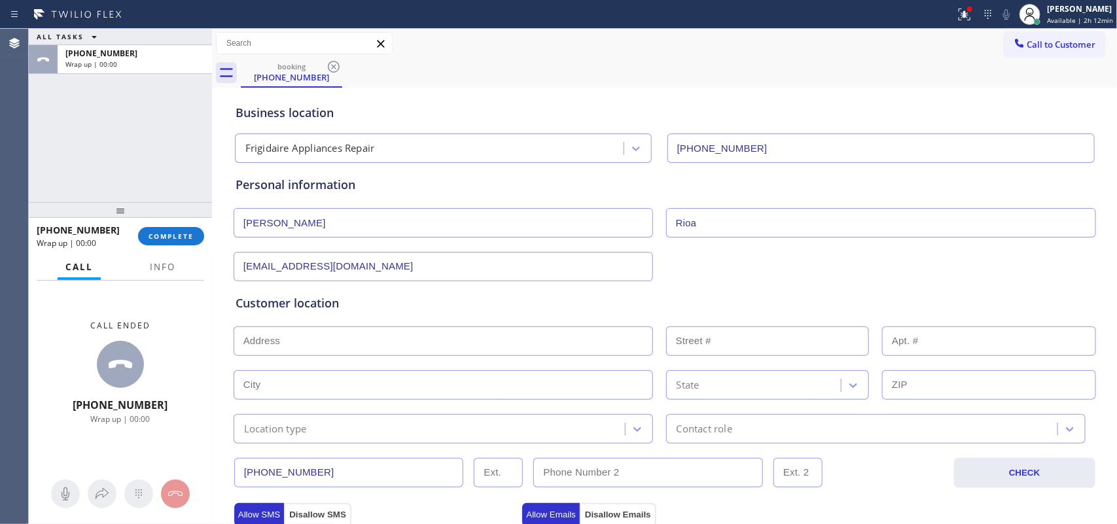
click at [410, 345] on input "text" at bounding box center [443, 340] width 419 height 29
paste input "[STREET_ADDRESS]"
type input "[STREET_ADDRESS]"
type input "26415"
type input "Phoenix"
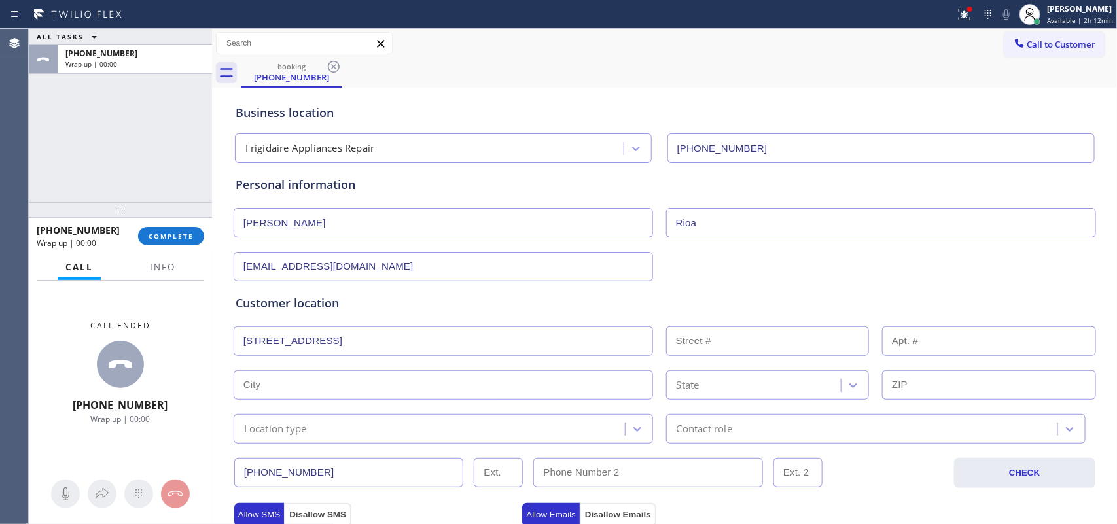
type input "85050"
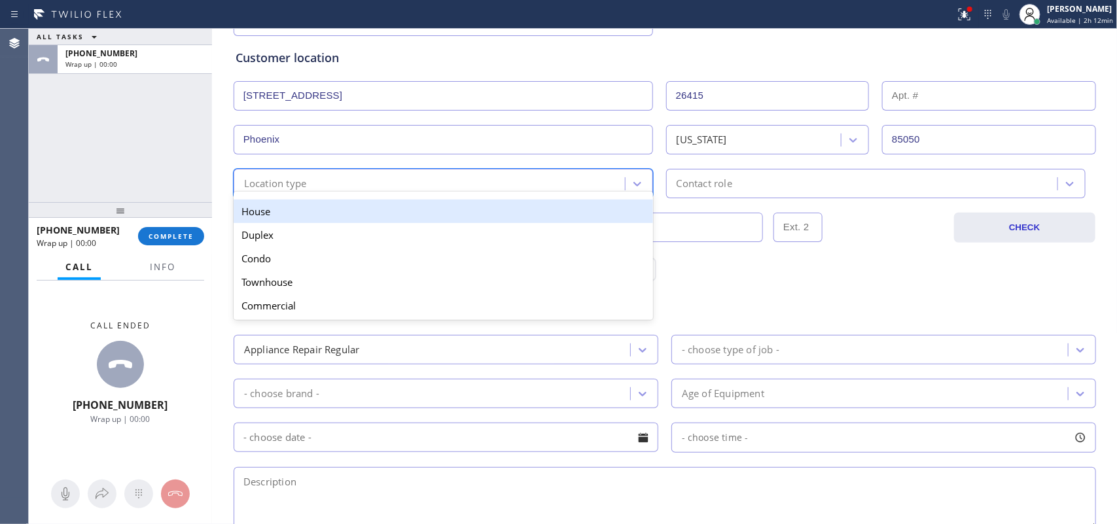
click at [573, 177] on div "Location type" at bounding box center [431, 183] width 387 height 23
click at [576, 211] on div "House" at bounding box center [443, 212] width 419 height 24
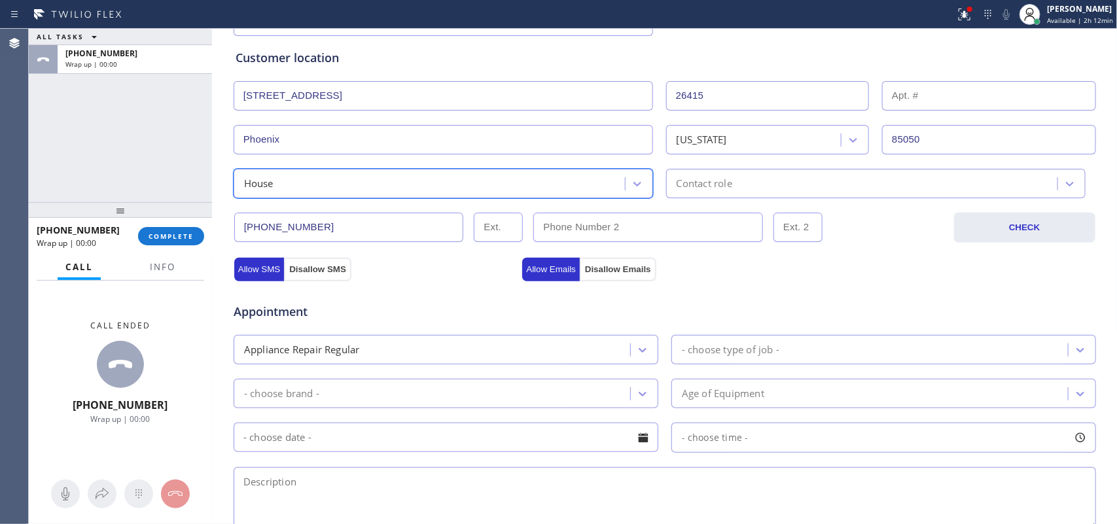
click at [702, 183] on div "Contact role" at bounding box center [705, 183] width 56 height 15
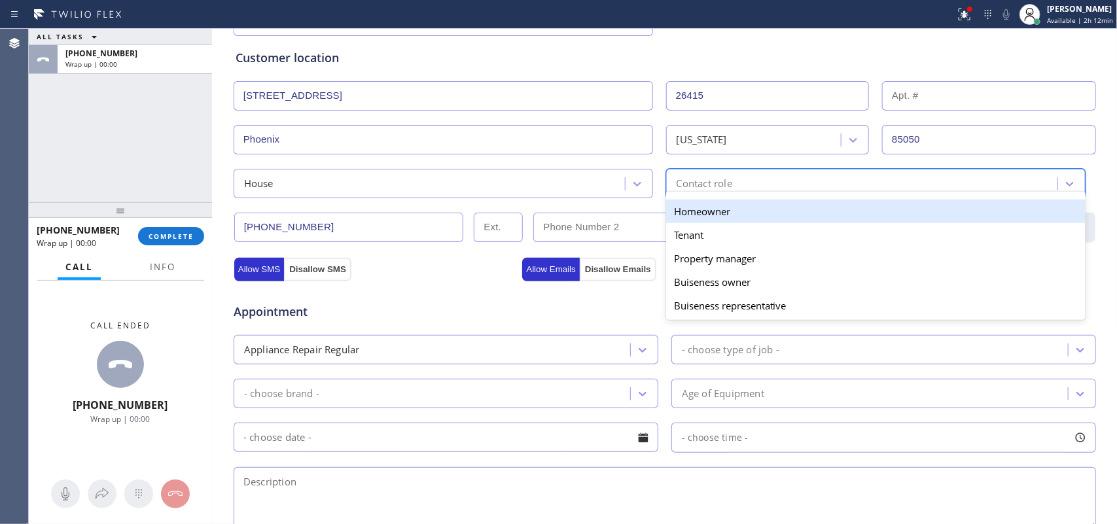
click at [736, 216] on div "Homeowner" at bounding box center [875, 212] width 419 height 24
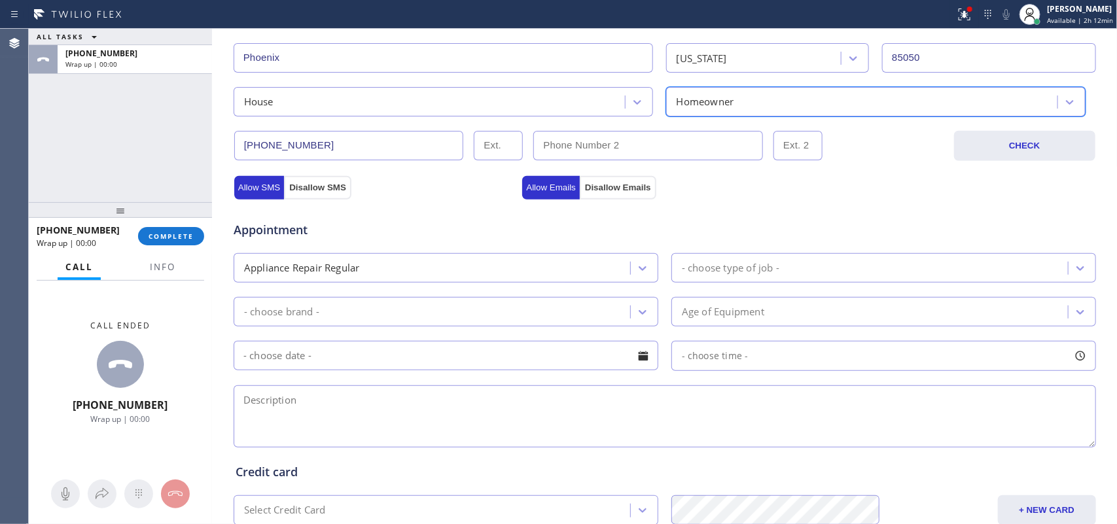
scroll to position [409, 0]
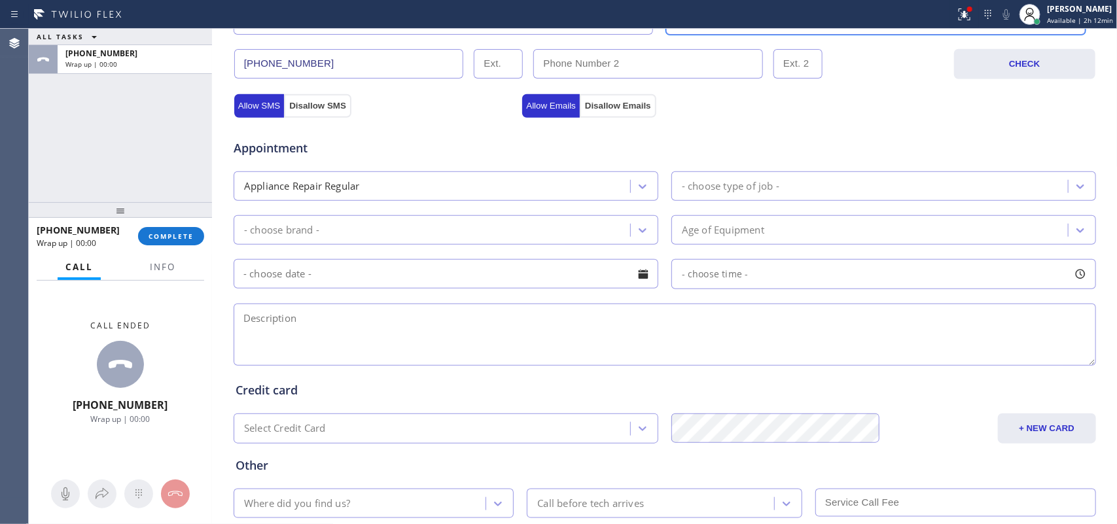
click at [756, 185] on div "- choose type of job -" at bounding box center [730, 186] width 97 height 15
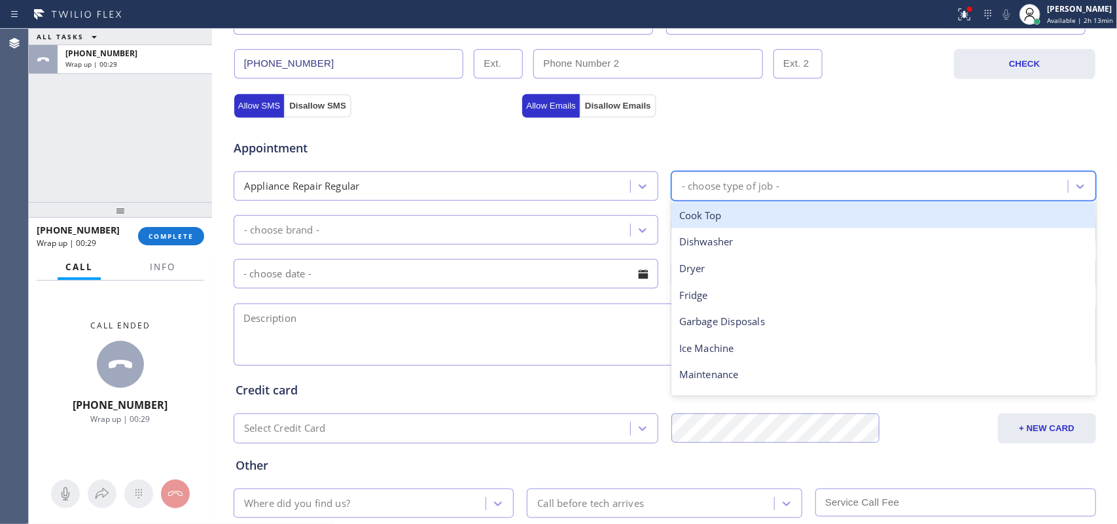
click at [766, 190] on div "- choose type of job -" at bounding box center [730, 186] width 97 height 15
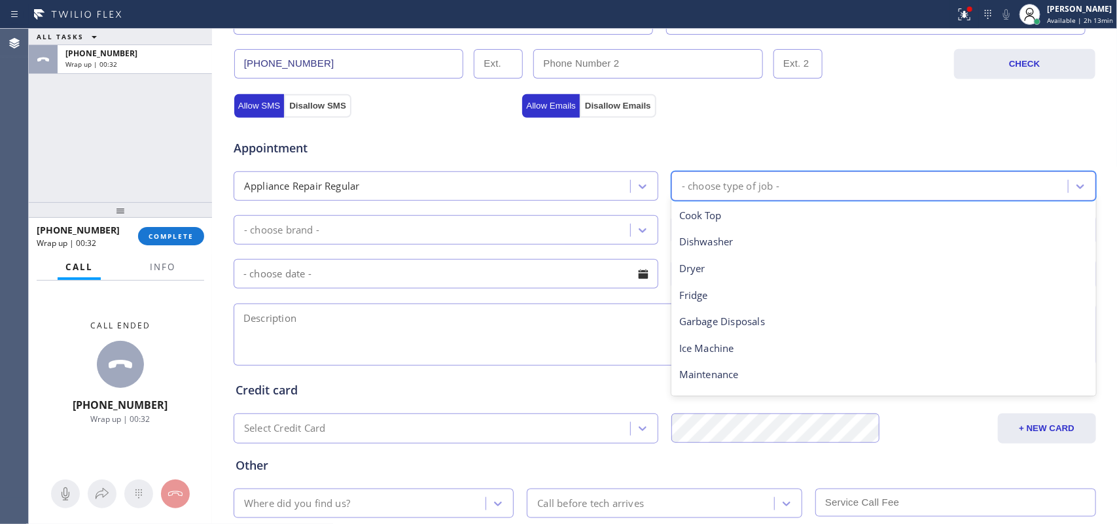
scroll to position [181, 0]
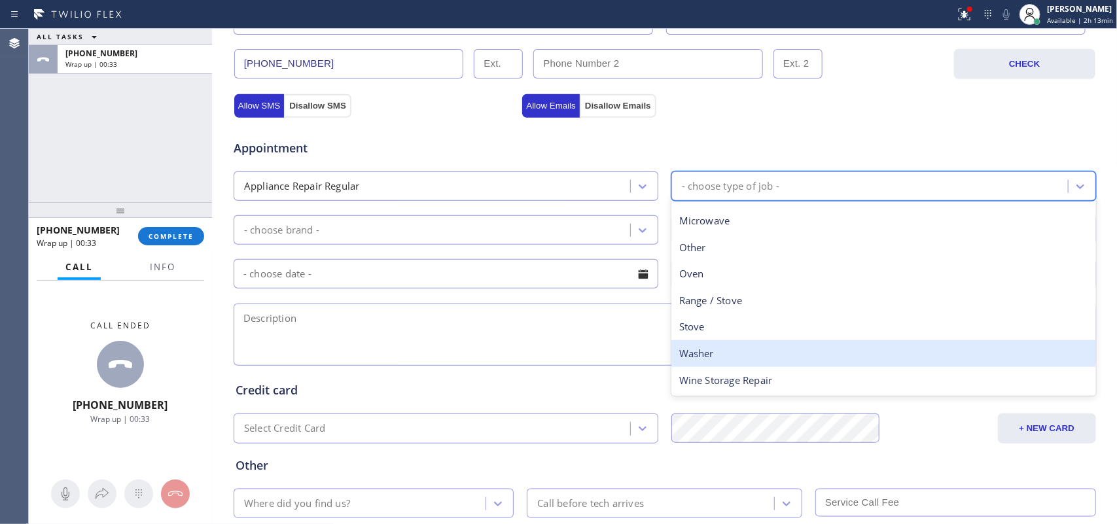
click at [754, 351] on div "Washer" at bounding box center [883, 353] width 425 height 27
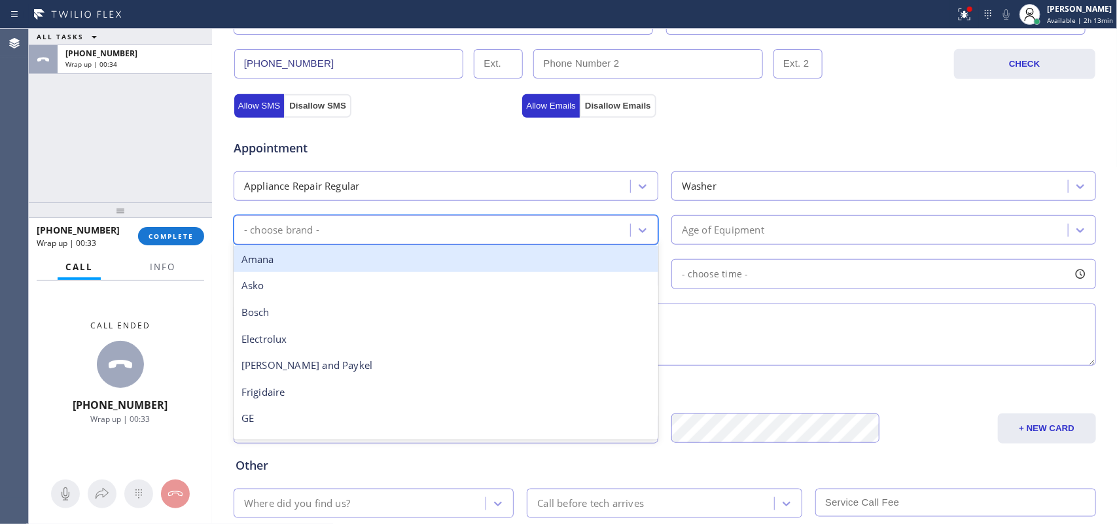
click at [596, 232] on div "- choose brand -" at bounding box center [434, 230] width 393 height 23
type input "f"
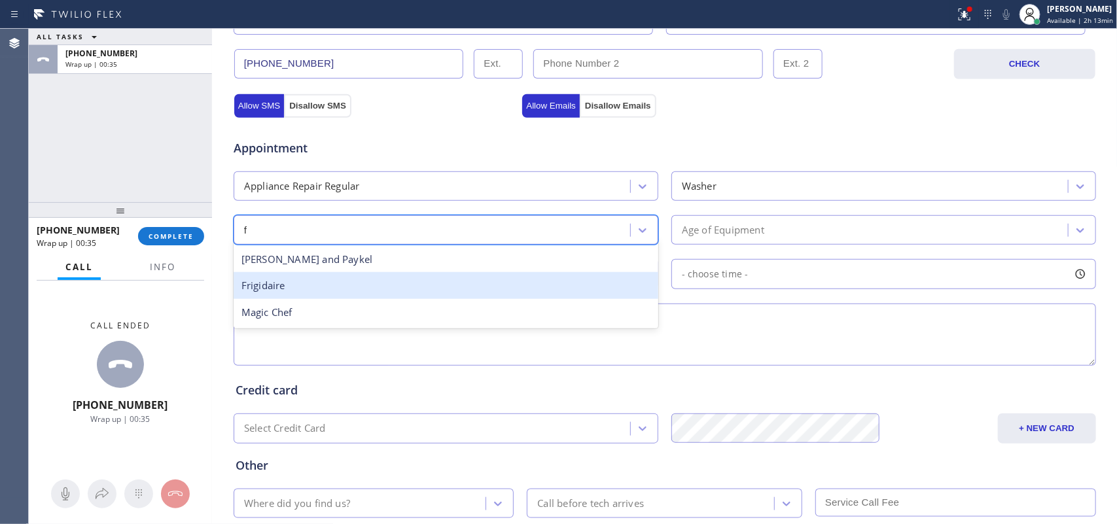
click at [486, 287] on div "Frigidaire" at bounding box center [446, 285] width 425 height 27
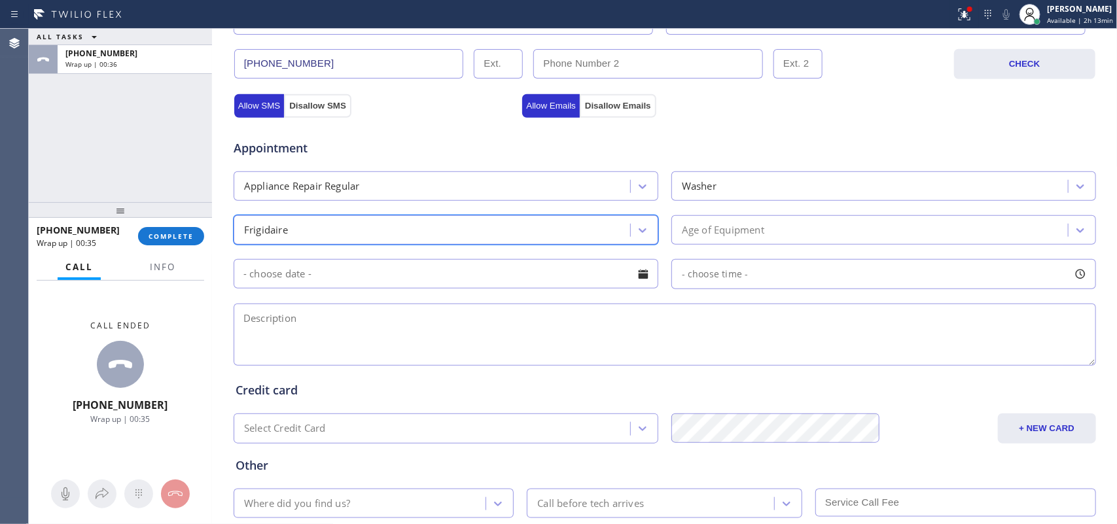
click at [777, 230] on div "Age of Equipment" at bounding box center [871, 230] width 393 height 23
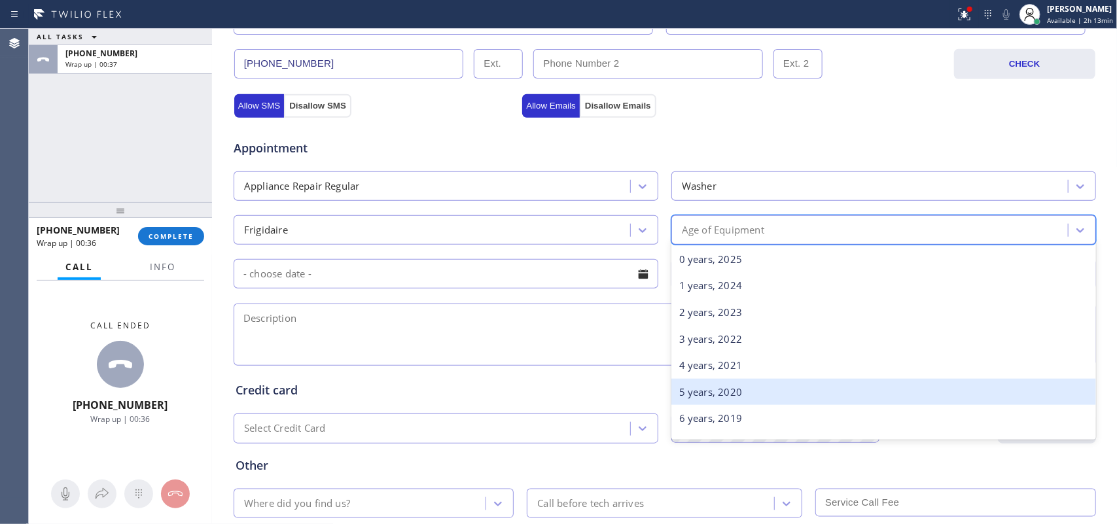
scroll to position [409, 0]
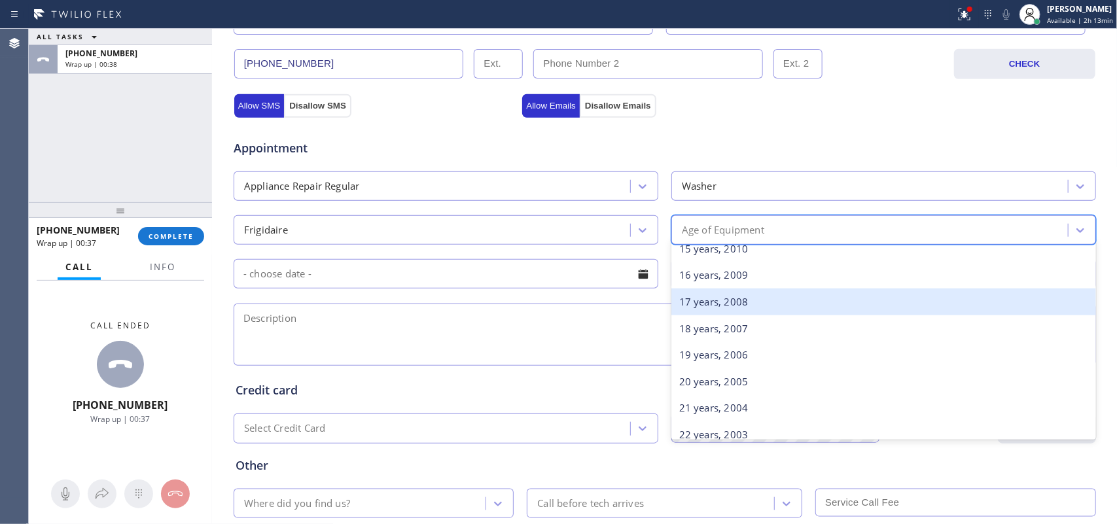
click at [751, 303] on div "17 years, 2008" at bounding box center [883, 302] width 425 height 27
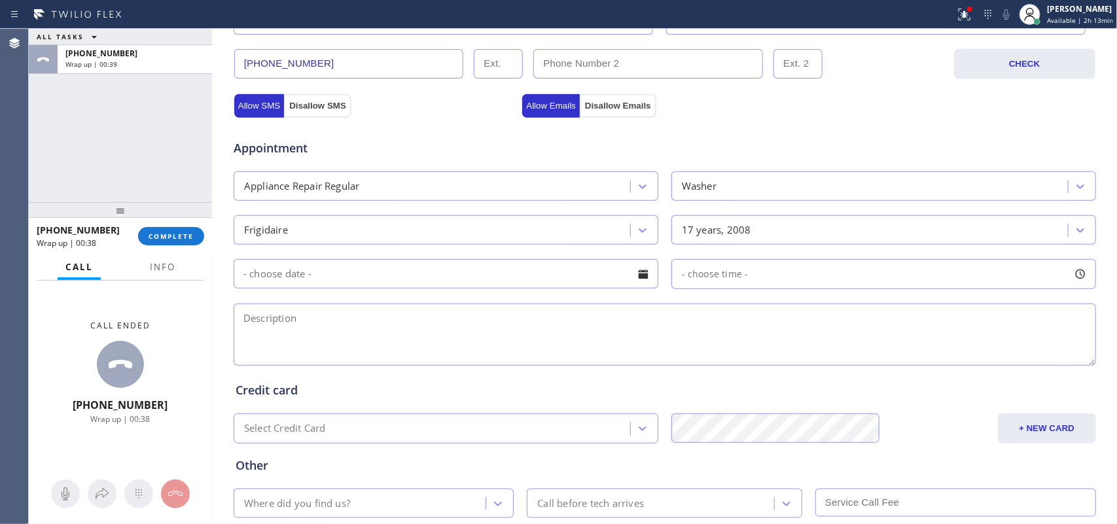
click at [639, 277] on div at bounding box center [643, 274] width 22 height 22
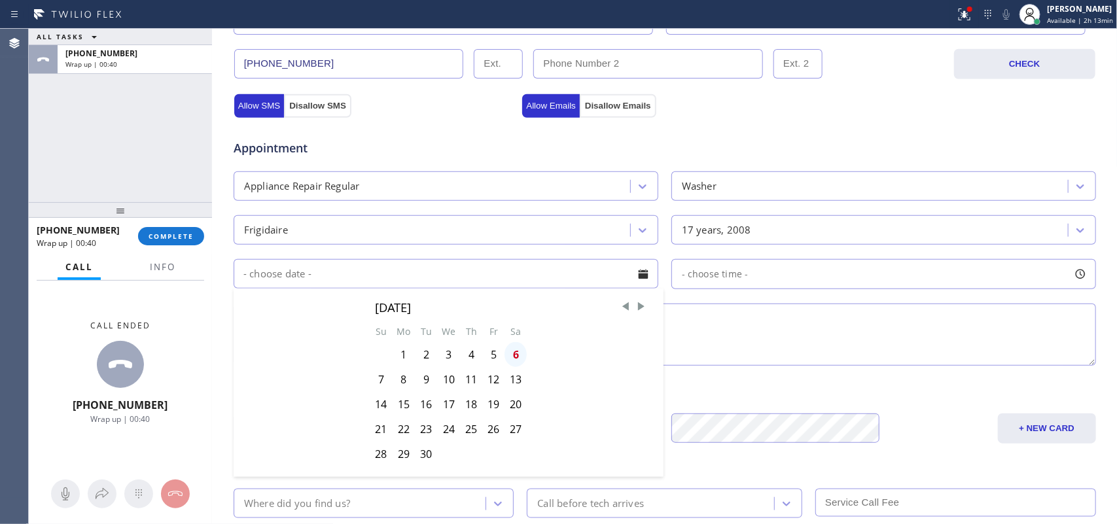
click at [509, 360] on div "6" at bounding box center [515, 354] width 22 height 25
type input "[DATE]"
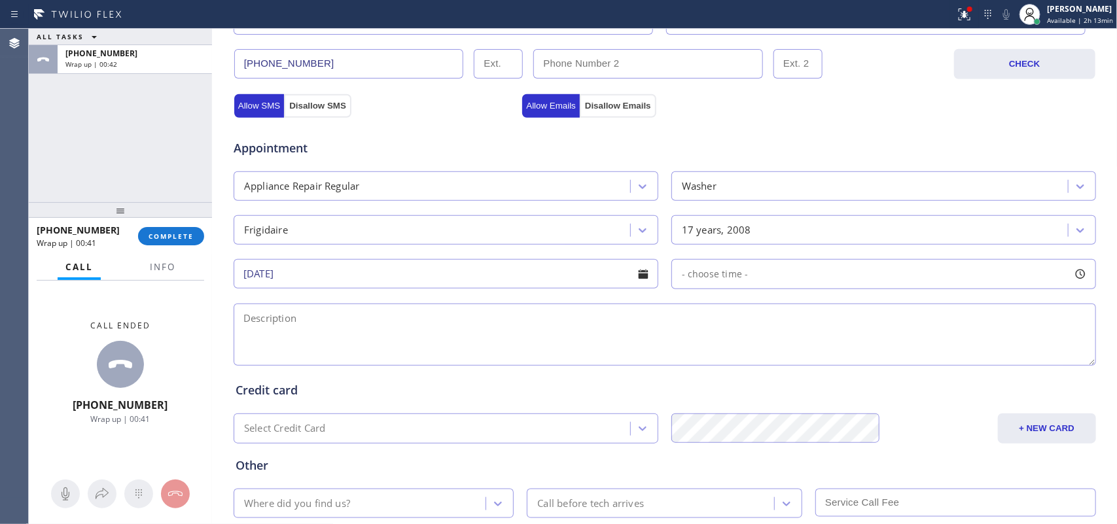
click at [893, 270] on div at bounding box center [1080, 274] width 22 height 22
drag, startPoint x: 674, startPoint y: 354, endPoint x: 995, endPoint y: 355, distance: 321.3
click at [893, 355] on div at bounding box center [997, 353] width 16 height 27
drag, startPoint x: 676, startPoint y: 355, endPoint x: 904, endPoint y: 361, distance: 227.8
click at [893, 361] on div at bounding box center [904, 353] width 16 height 27
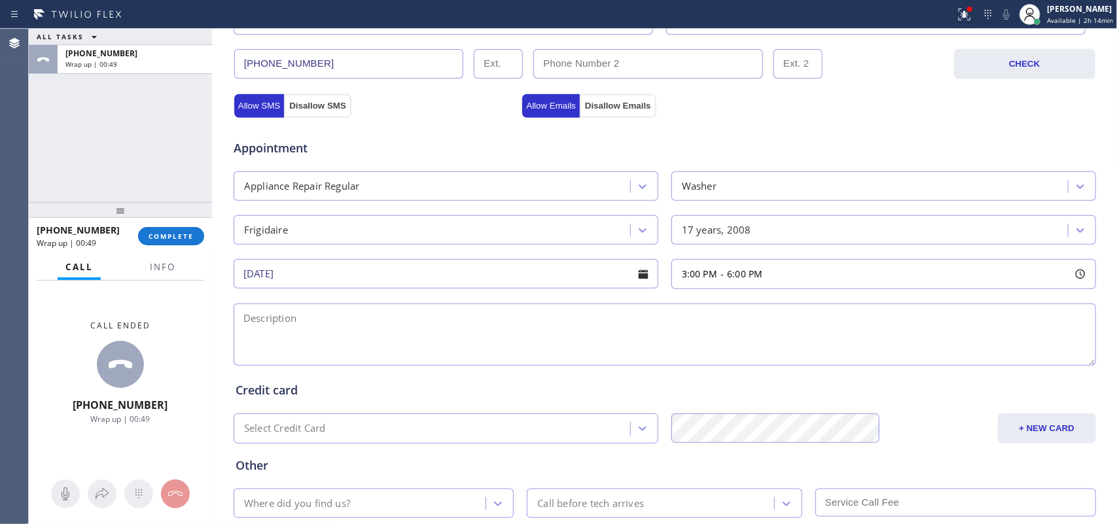
click at [485, 335] on textarea at bounding box center [665, 335] width 862 height 62
click at [158, 268] on span "Info" at bounding box center [163, 267] width 26 height 12
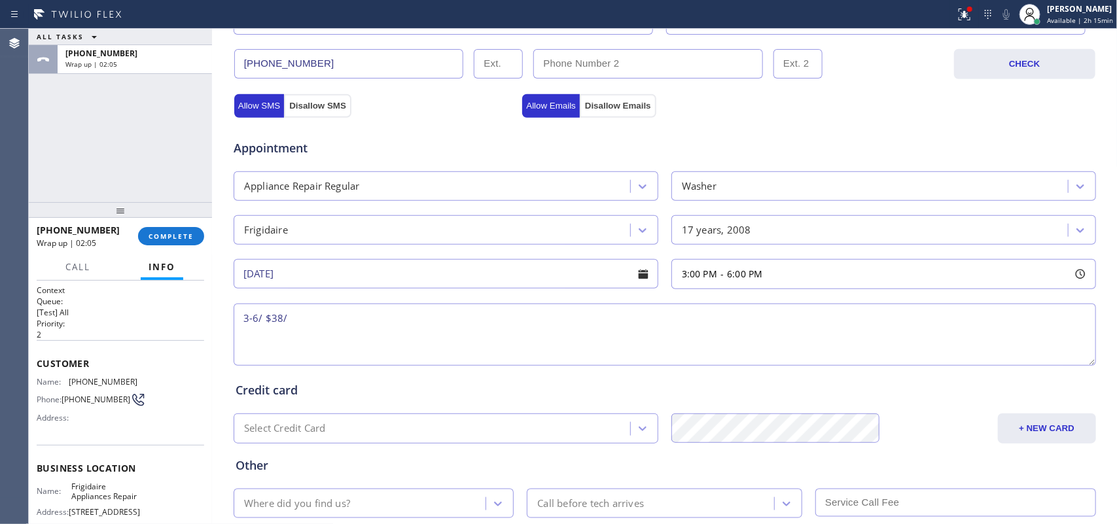
click at [90, 171] on div "ALL TASKS ALL TASKS ACTIVE TASKS TASKS IN WRAP UP [PHONE_NUMBER] Wrap up | 02:05" at bounding box center [120, 115] width 183 height 173
click at [162, 262] on span "Info" at bounding box center [162, 267] width 27 height 12
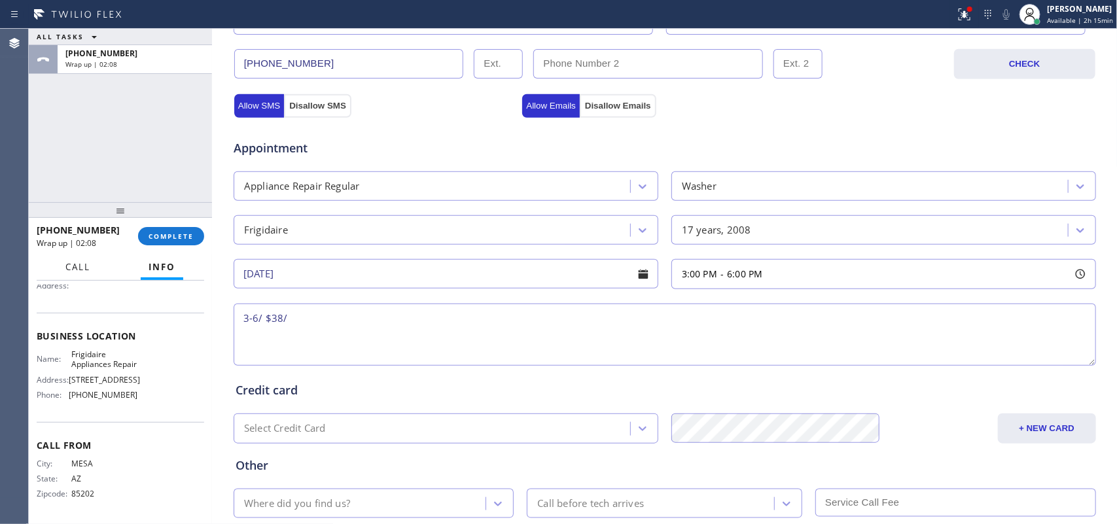
click at [80, 270] on span "Call" at bounding box center [77, 267] width 25 height 12
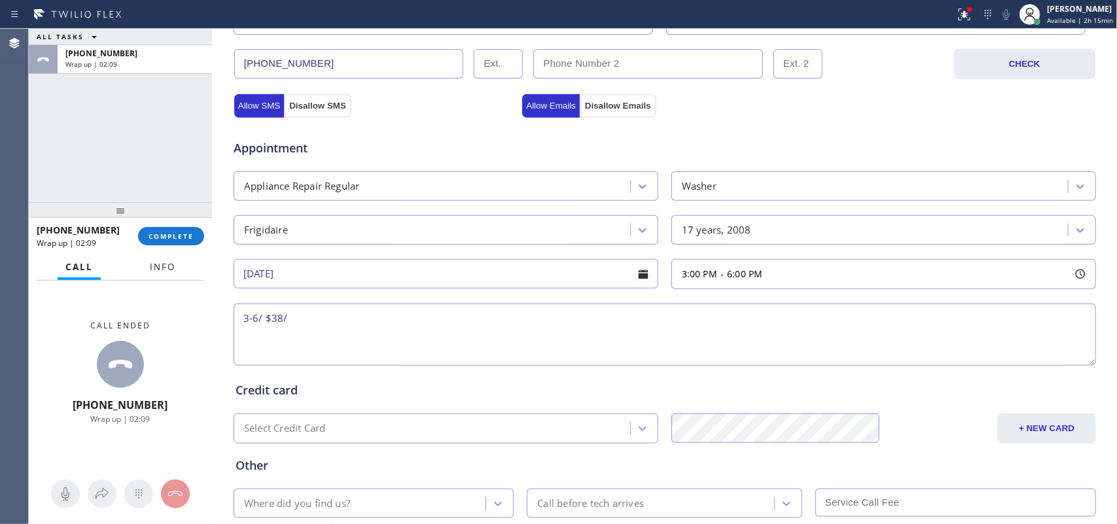
click at [158, 264] on span "Info" at bounding box center [163, 267] width 26 height 12
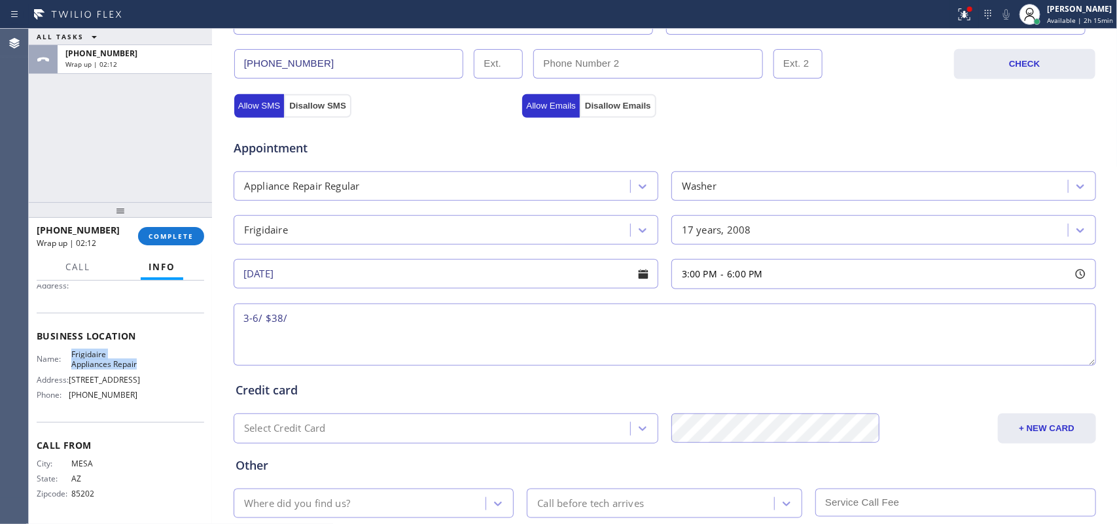
drag, startPoint x: 96, startPoint y: 354, endPoint x: 65, endPoint y: 331, distance: 38.3
click at [65, 349] on div "Name: Frigidaire Appliances Repair" at bounding box center [87, 359] width 101 height 20
copy span "Frigidaire Appliances Repair"
click at [319, 327] on textarea "3-6/ $38/" at bounding box center [665, 335] width 862 height 62
paste textarea "Frigidaire SBS frontload washer/ 17 years/MN ATF600FF1/The latch had fallen dow…"
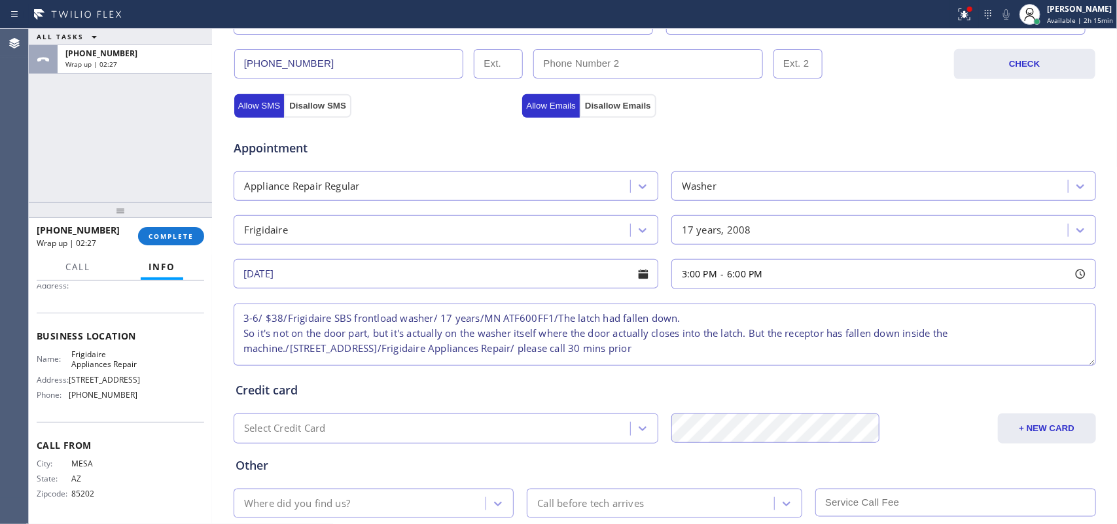
click at [701, 317] on textarea "3-6/ $38/Frigidaire SBS frontload washer/ 17 years/MN ATF600FF1/The latch had f…" at bounding box center [665, 335] width 862 height 62
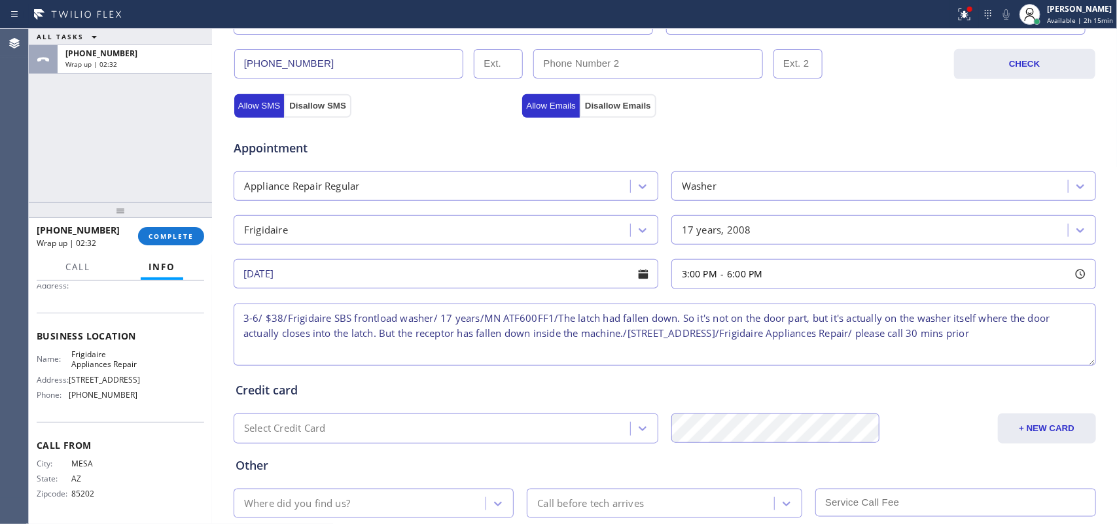
click at [701, 334] on textarea "3-6/ $38/Frigidaire SBS frontload washer/ 17 years/MN ATF600FF1/The latch had f…" at bounding box center [665, 335] width 862 height 62
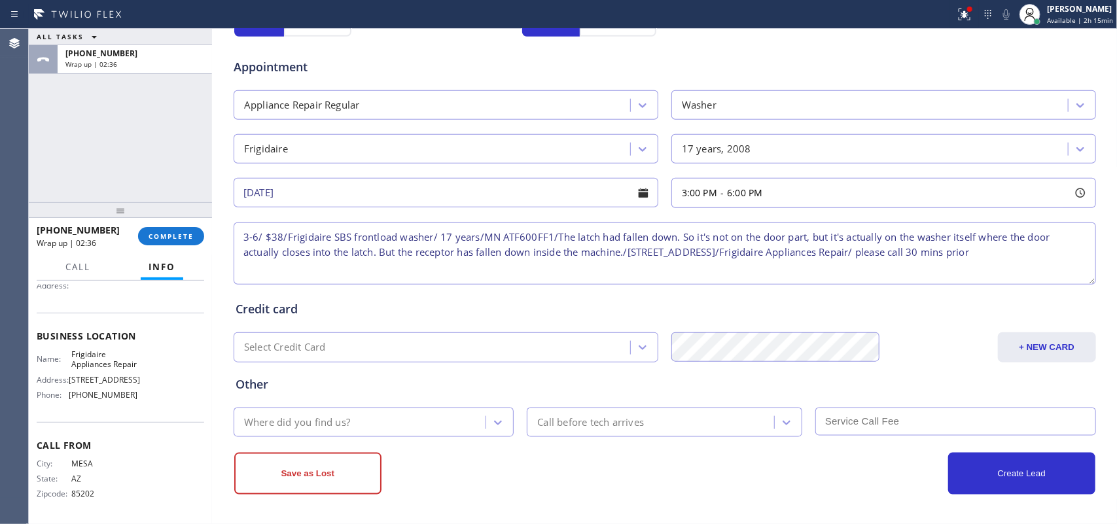
type textarea "3-6/ $38/Frigidaire SBS frontload washer/ 17 years/MN ATF600FF1/The latch had f…"
click at [419, 417] on div "Where did you find us?" at bounding box center [362, 422] width 249 height 23
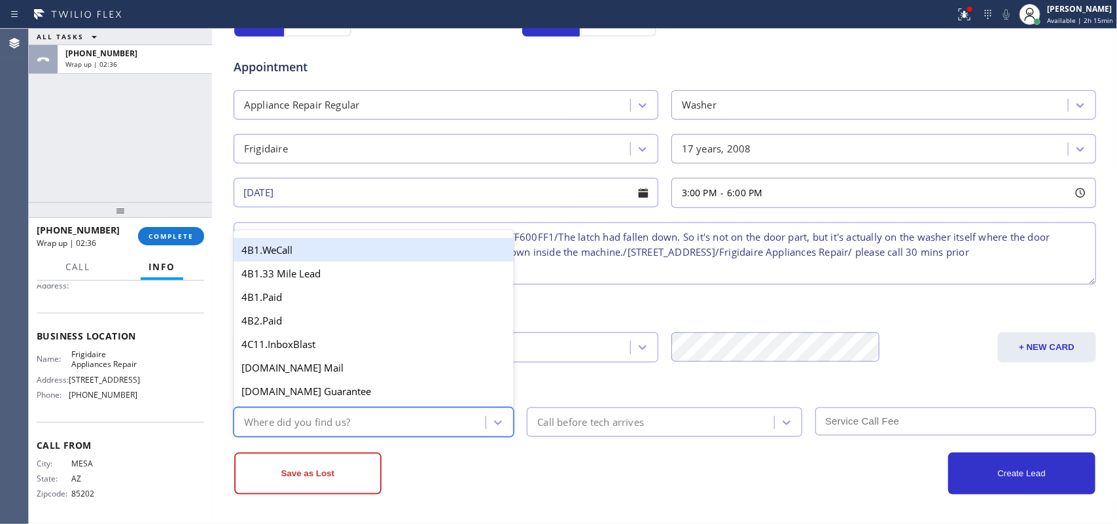
type input "g"
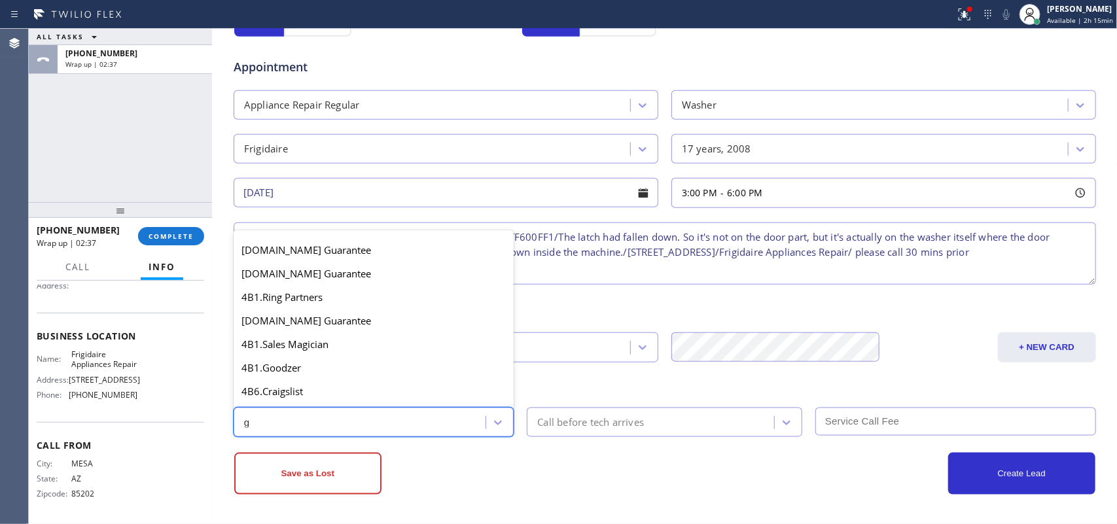
scroll to position [247, 0]
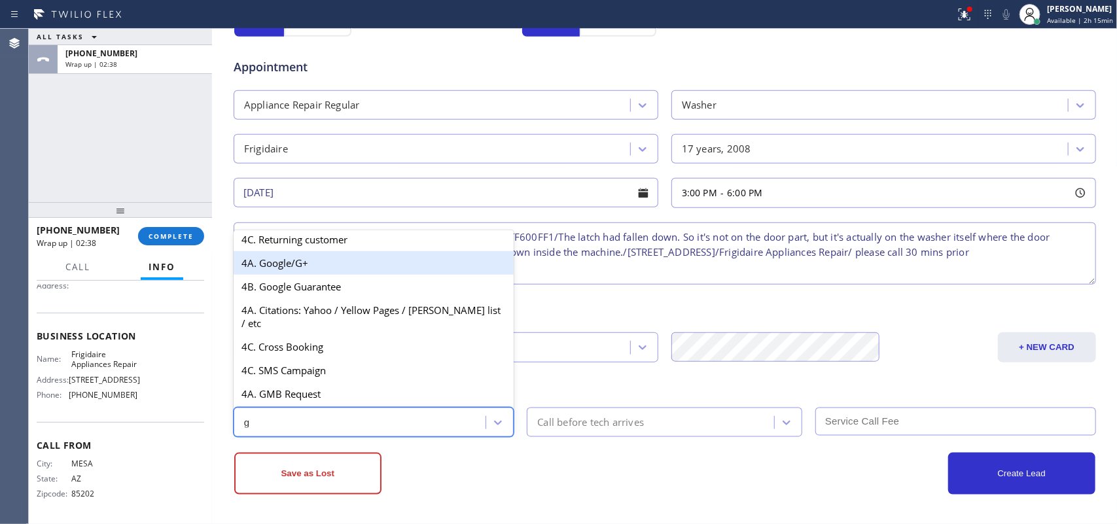
click at [330, 275] on div "4A. Google/G+" at bounding box center [374, 263] width 281 height 24
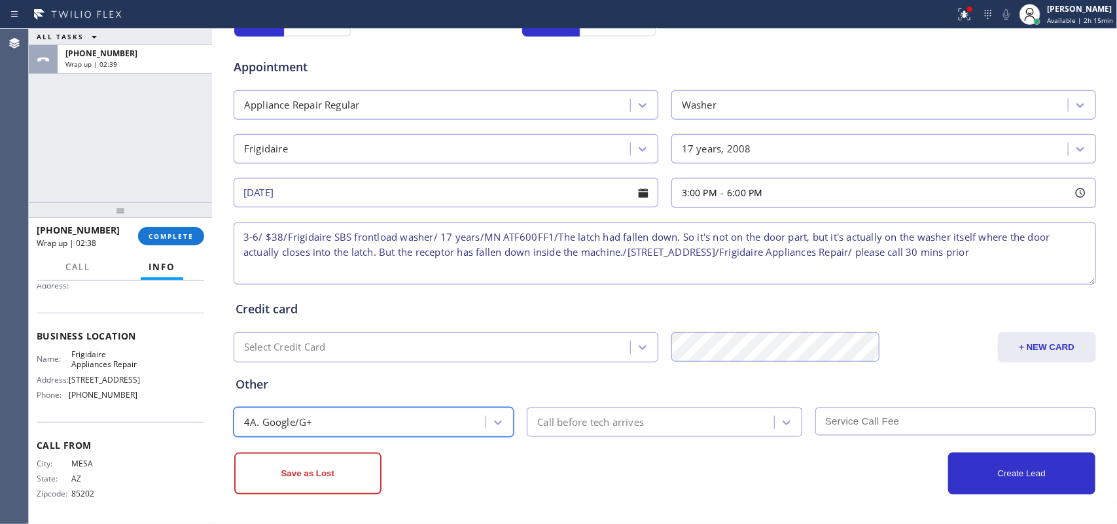
click at [656, 419] on div "Call before tech arrives" at bounding box center [652, 422] width 243 height 23
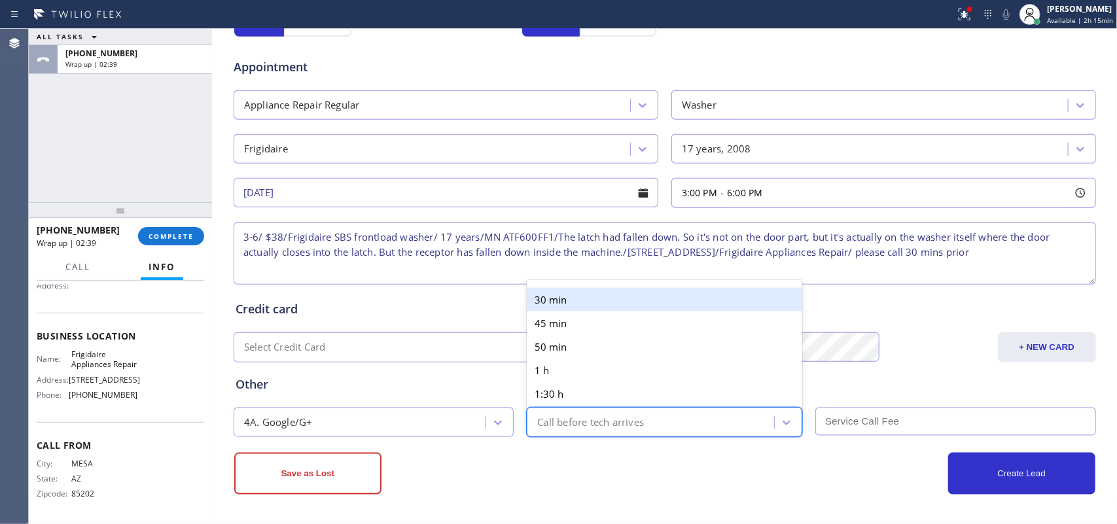
click at [622, 280] on div "30 min 45 min 50 min 1 h 1:30 h 2 h" at bounding box center [664, 356] width 275 height 152
click at [722, 296] on div "30 min" at bounding box center [664, 300] width 275 height 24
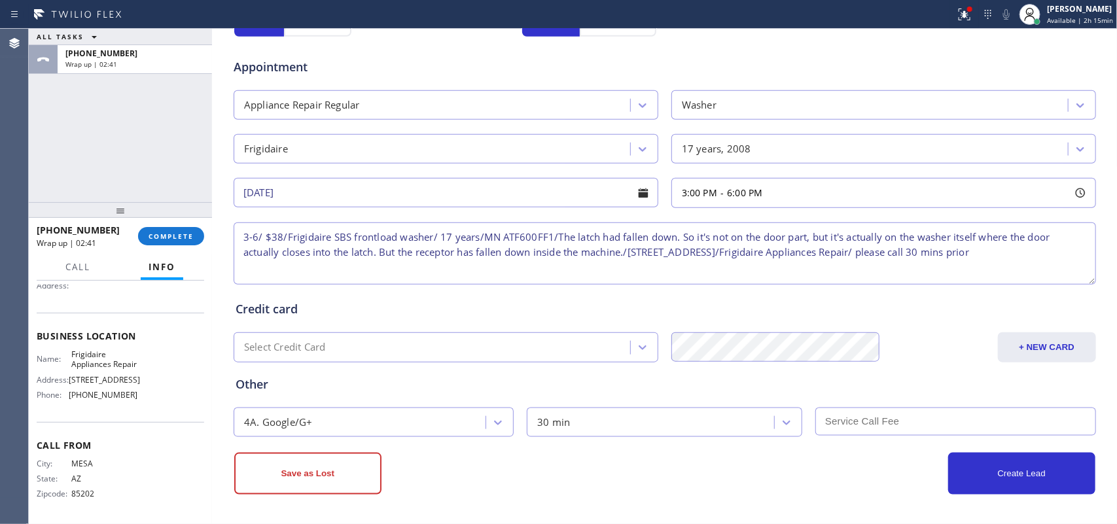
click at [893, 410] on input "text" at bounding box center [955, 422] width 281 height 28
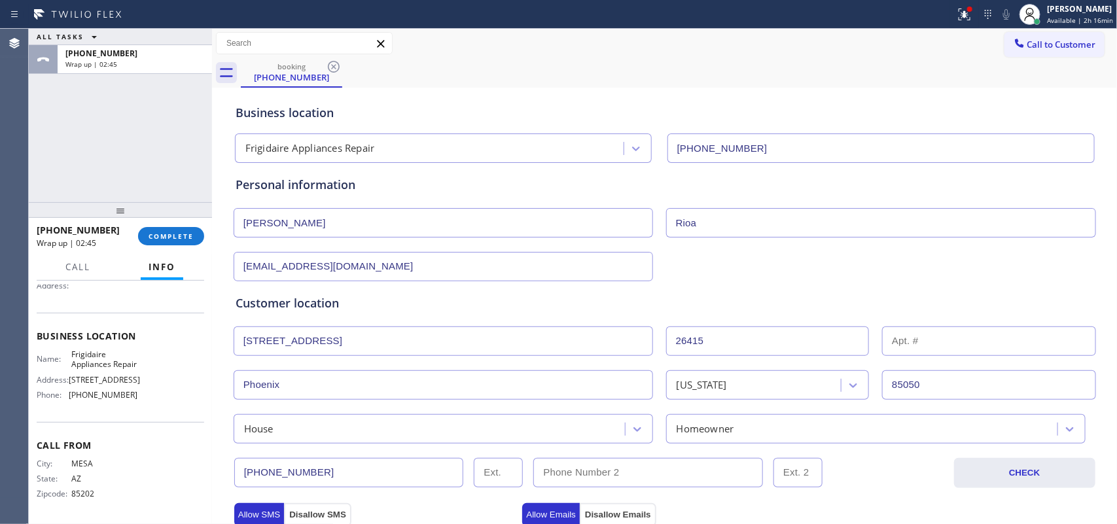
type input "38"
click at [748, 223] on input "Rioa" at bounding box center [881, 222] width 430 height 29
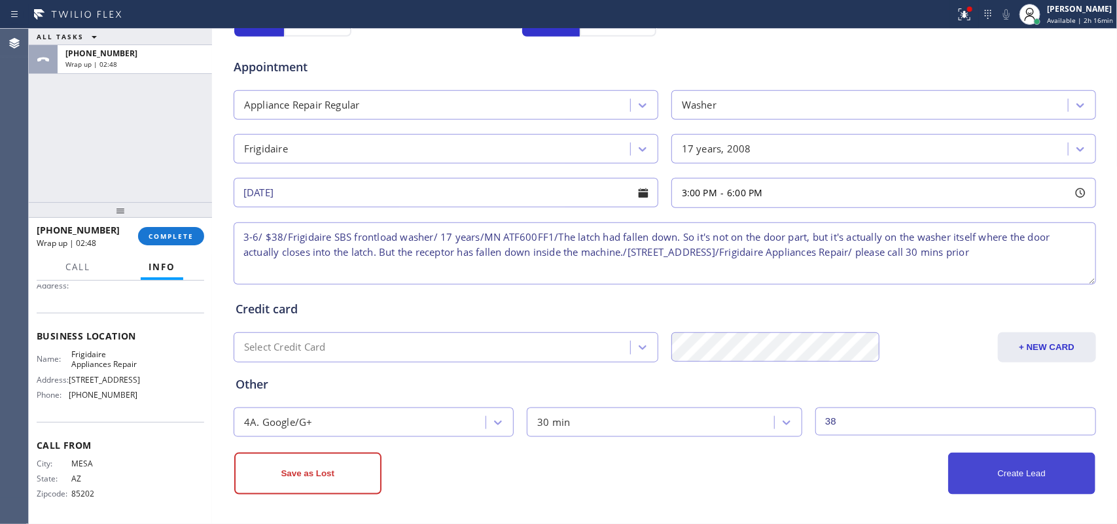
type input "[PERSON_NAME]"
click at [893, 419] on button "Create Lead" at bounding box center [1021, 474] width 147 height 42
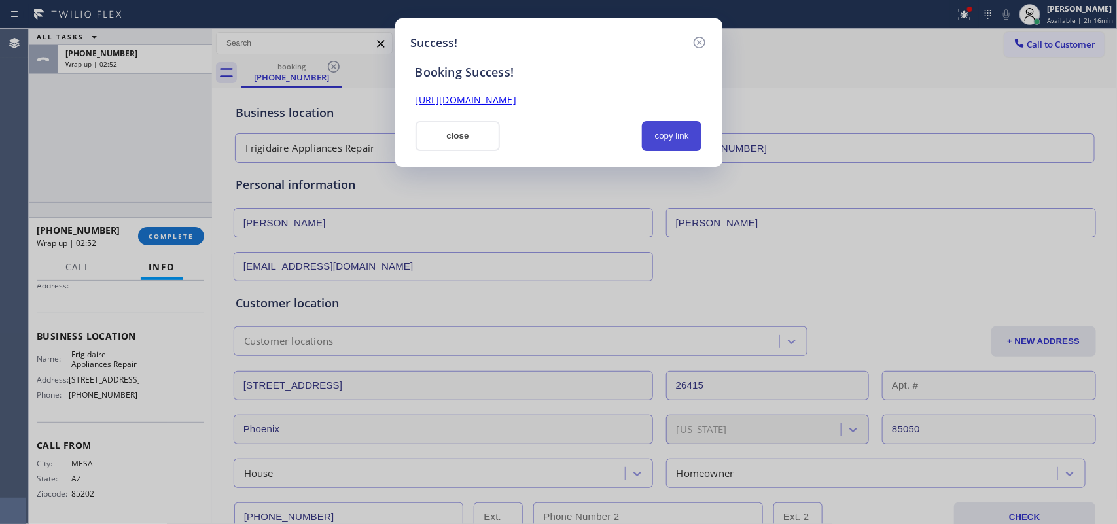
click at [678, 135] on button "copy link" at bounding box center [672, 136] width 60 height 30
click at [516, 95] on link "[URL][DOMAIN_NAME]" at bounding box center [465, 100] width 101 height 12
click at [476, 143] on button "close" at bounding box center [457, 136] width 85 height 30
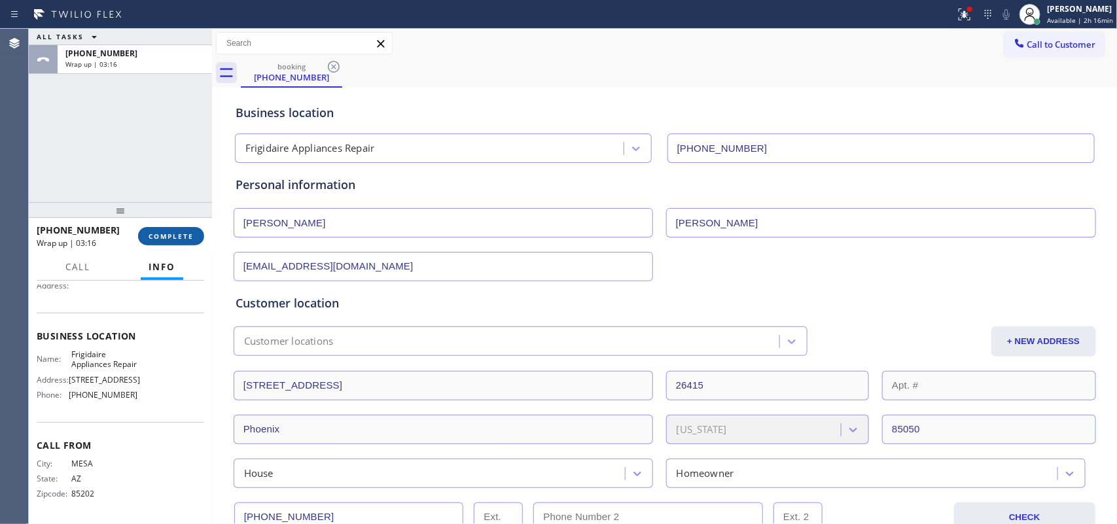
click at [188, 234] on span "COMPLETE" at bounding box center [171, 236] width 45 height 9
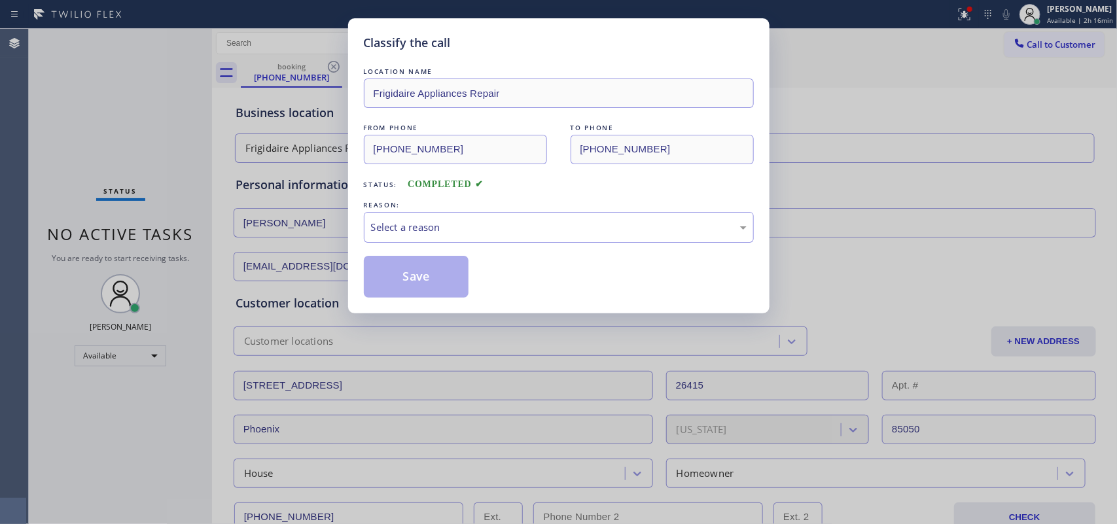
click at [483, 226] on div "Select a reason" at bounding box center [559, 227] width 376 height 15
click at [442, 272] on button "Save" at bounding box center [416, 277] width 105 height 42
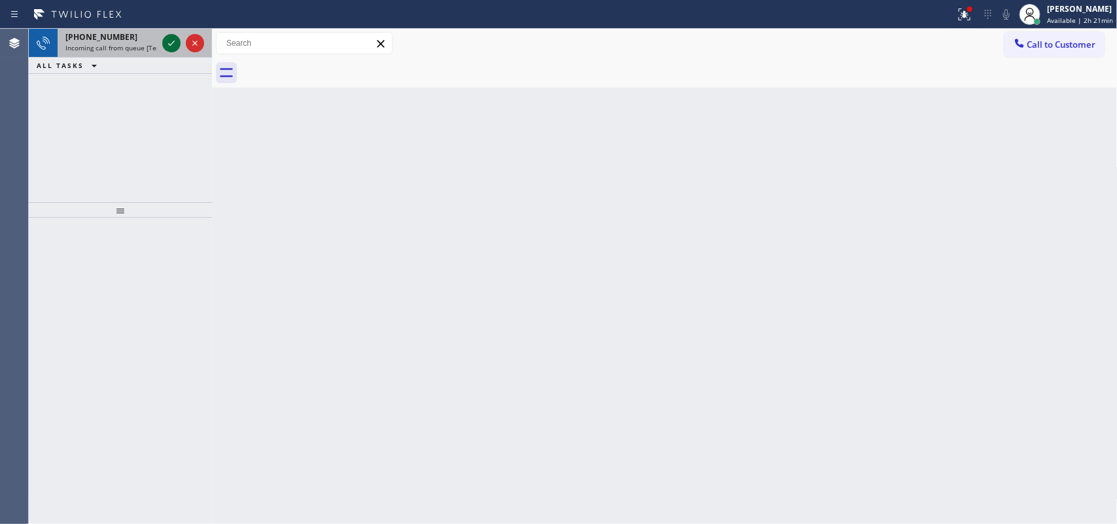
click at [173, 44] on icon at bounding box center [172, 43] width 16 height 16
click at [171, 37] on icon at bounding box center [172, 43] width 16 height 16
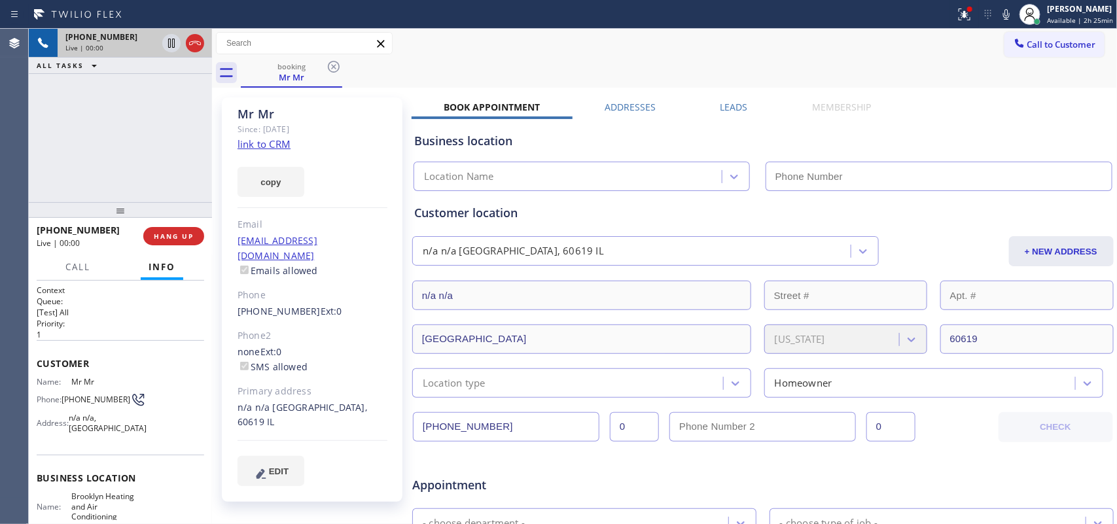
type input "[PHONE_NUMBER]"
click at [269, 139] on link "link to CRM" at bounding box center [264, 143] width 53 height 13
click at [69, 263] on span "Call" at bounding box center [77, 267] width 25 height 12
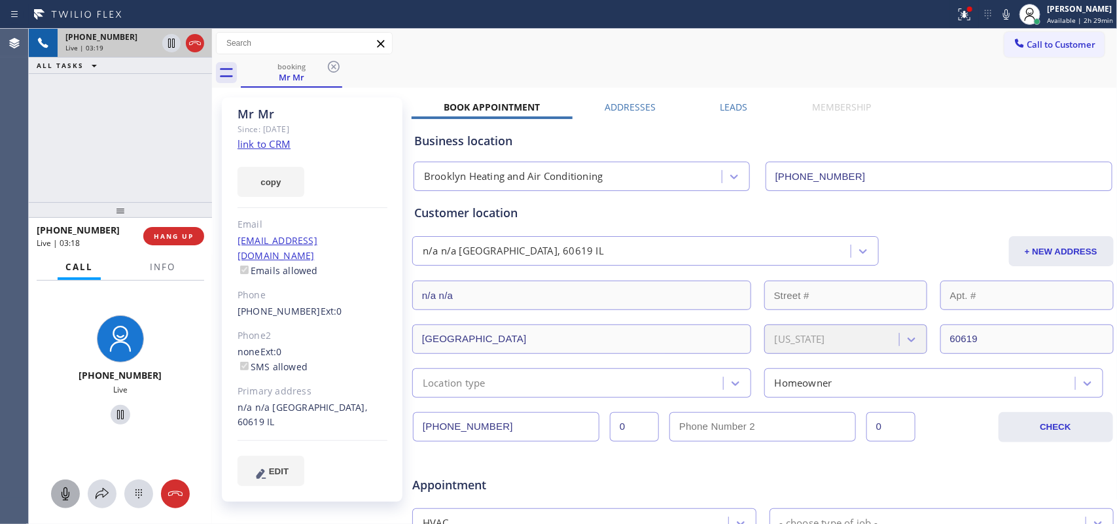
click at [67, 419] on icon at bounding box center [66, 494] width 16 height 16
click at [113, 417] on icon at bounding box center [121, 415] width 16 height 16
drag, startPoint x: 62, startPoint y: 499, endPoint x: 103, endPoint y: 432, distance: 79.0
click at [63, 419] on icon at bounding box center [66, 494] width 16 height 16
click at [118, 410] on icon at bounding box center [121, 415] width 16 height 16
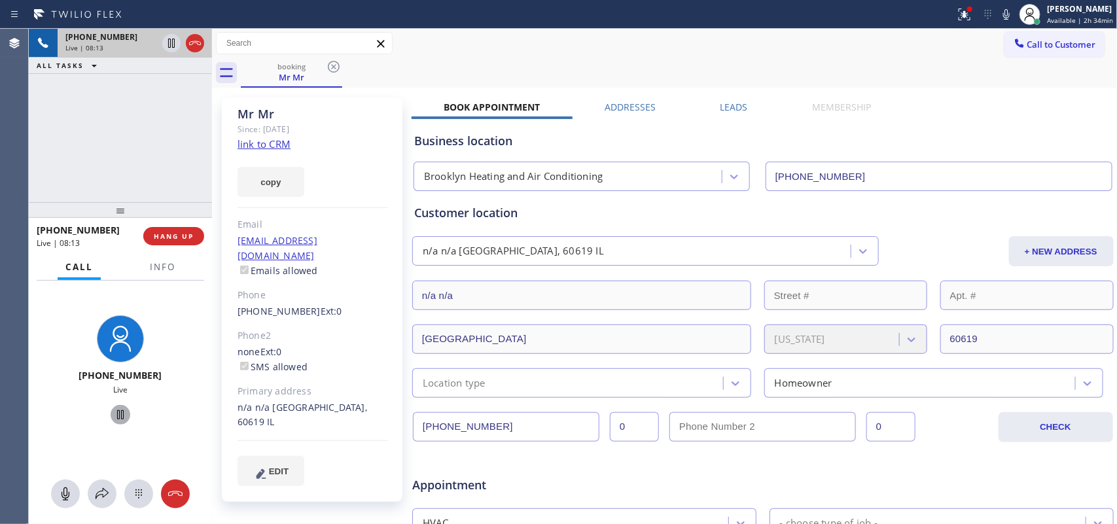
click at [142, 142] on div "[PHONE_NUMBER] Live | 08:13 ALL TASKS ALL TASKS ACTIVE TASKS TASKS IN WRAP UP" at bounding box center [120, 115] width 183 height 173
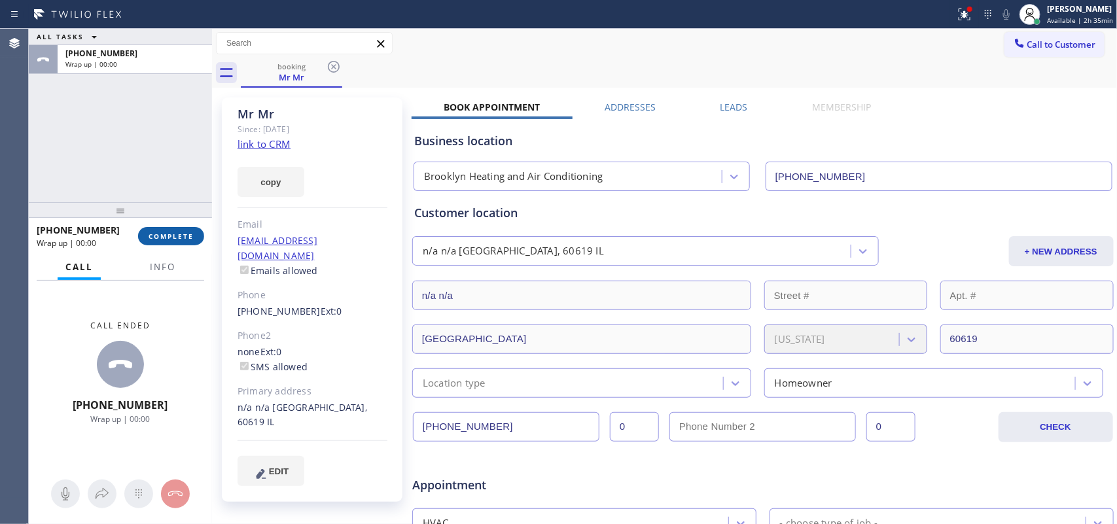
click at [179, 232] on span "COMPLETE" at bounding box center [171, 236] width 45 height 9
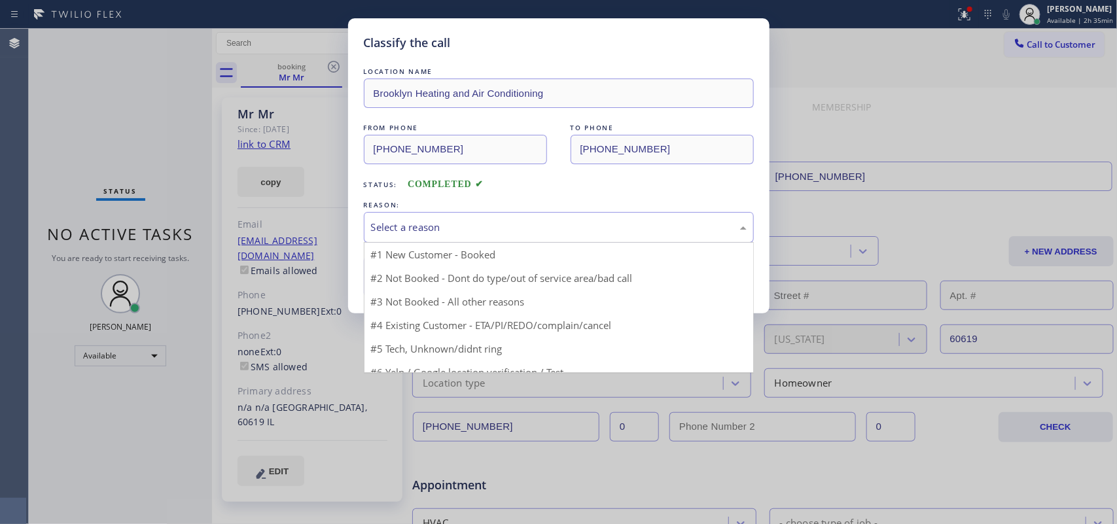
click at [487, 219] on div "Select a reason" at bounding box center [559, 227] width 390 height 31
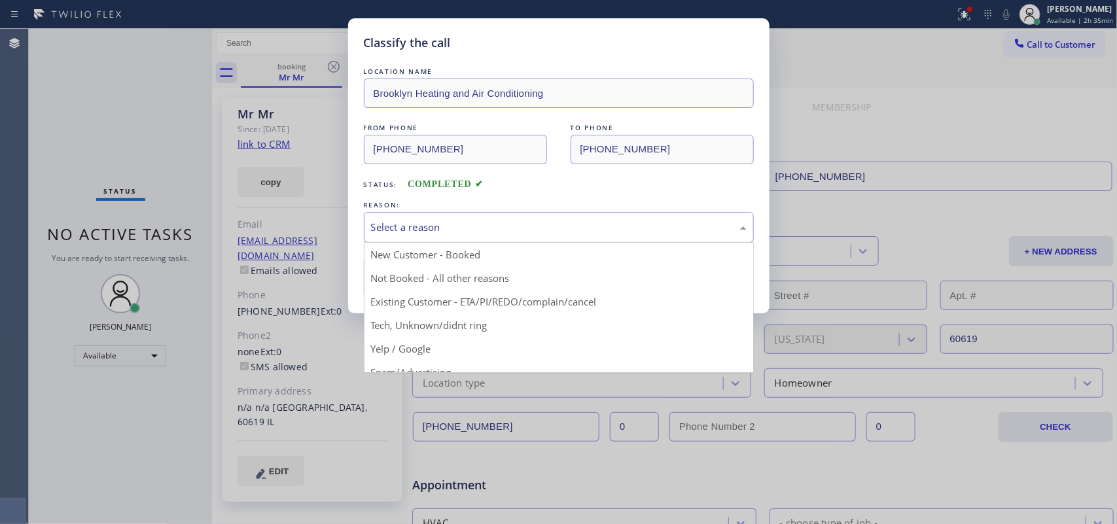
drag, startPoint x: 475, startPoint y: 330, endPoint x: 468, endPoint y: 325, distance: 9.3
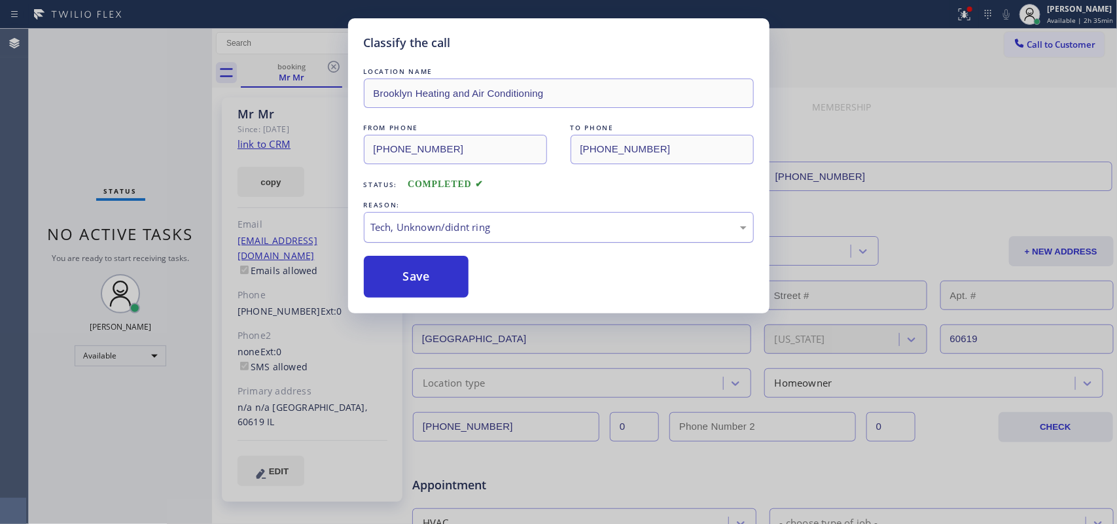
drag, startPoint x: 430, startPoint y: 285, endPoint x: 563, endPoint y: 224, distance: 145.8
click at [563, 229] on div "LOCATION NAME Brooklyn Heating and Air Conditioning FROM PHONE [PHONE_NUMBER] T…" at bounding box center [559, 181] width 390 height 233
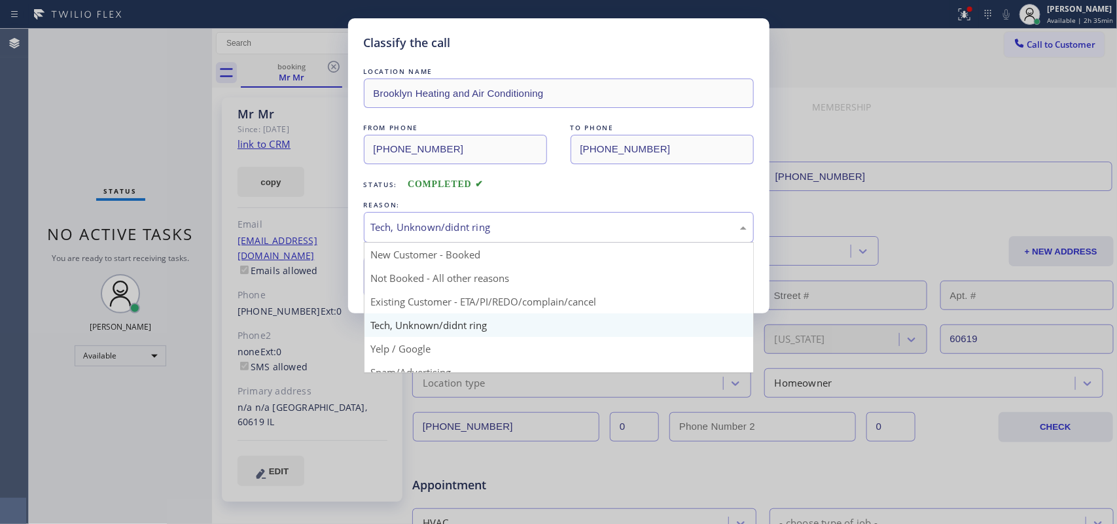
click at [563, 224] on div "Tech, Unknown/didnt ring" at bounding box center [559, 227] width 376 height 15
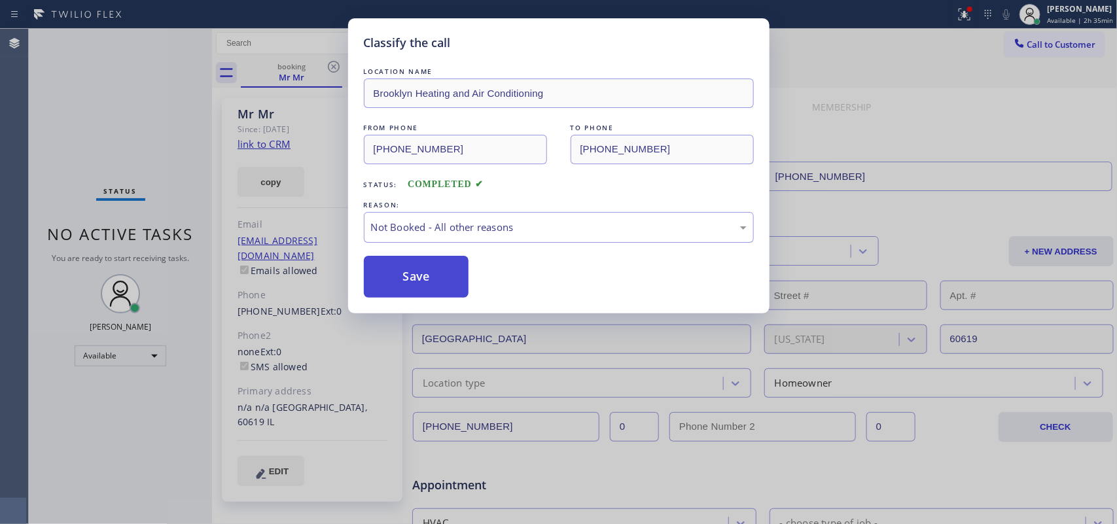
drag, startPoint x: 505, startPoint y: 285, endPoint x: 443, endPoint y: 283, distance: 62.2
click at [432, 285] on button "Save" at bounding box center [416, 277] width 105 height 42
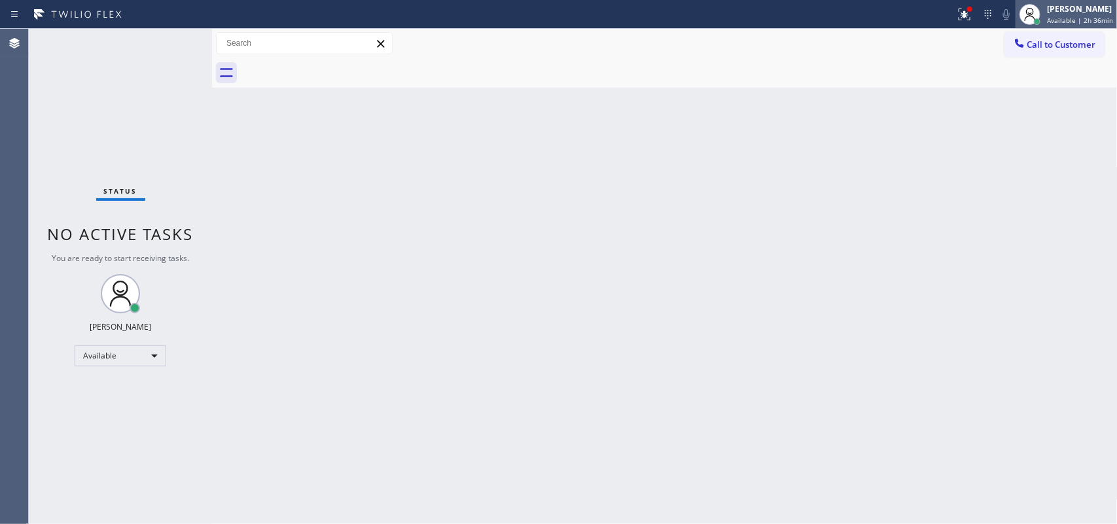
click at [893, 16] on span "Available | 2h 36min" at bounding box center [1080, 20] width 66 height 9
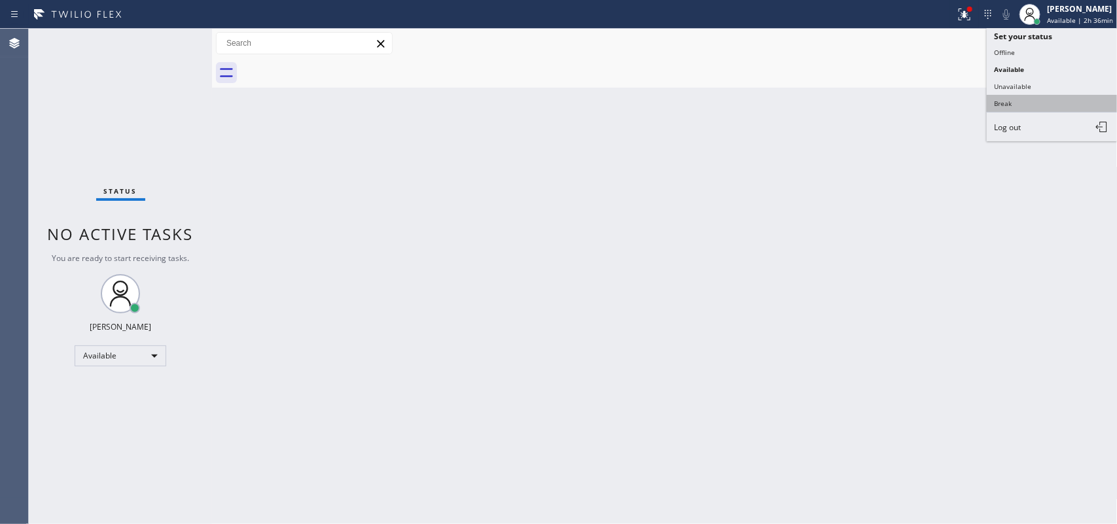
click at [893, 103] on button "Break" at bounding box center [1052, 103] width 131 height 17
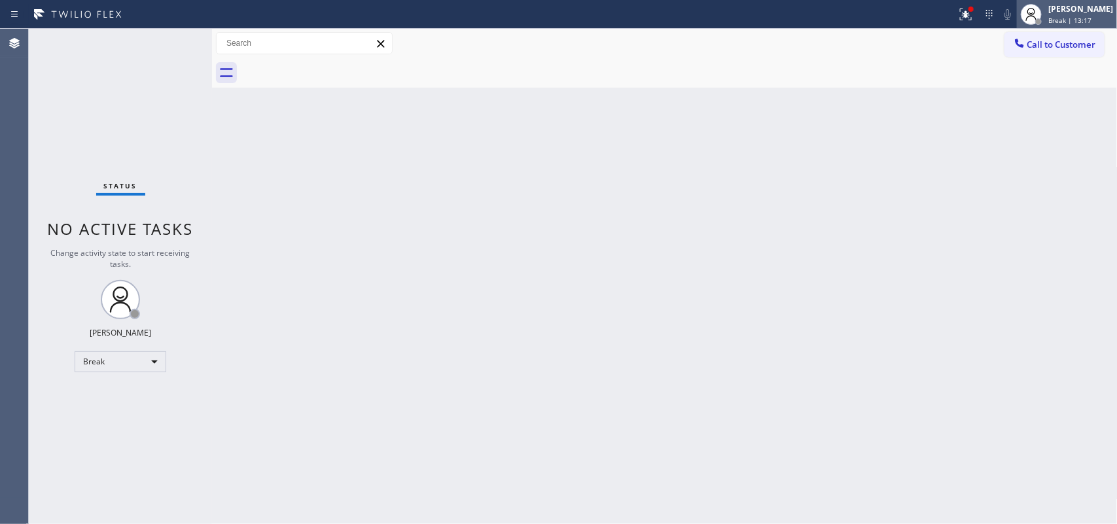
click at [893, 10] on div "[PERSON_NAME]" at bounding box center [1080, 8] width 65 height 11
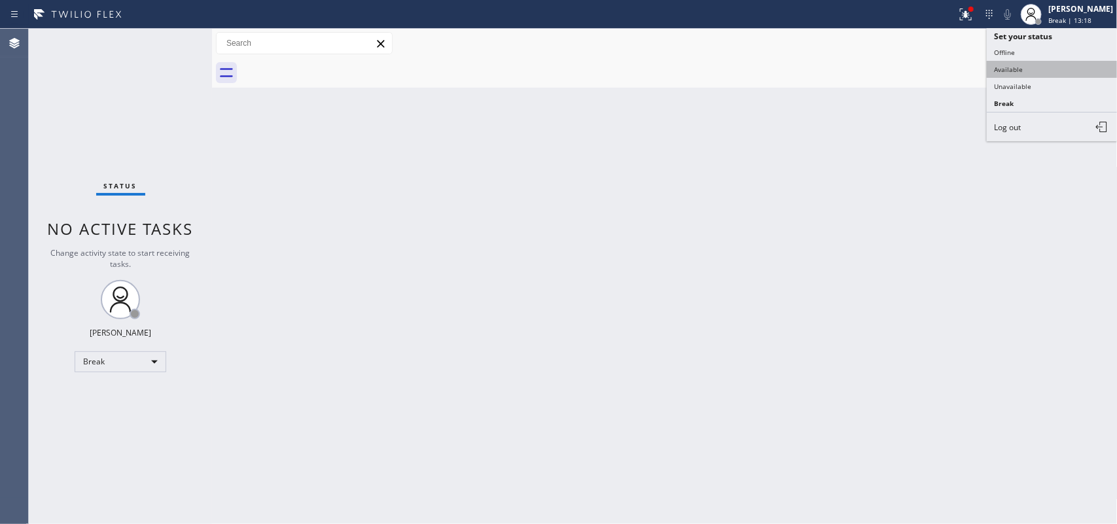
click at [893, 73] on button "Available" at bounding box center [1052, 69] width 131 height 17
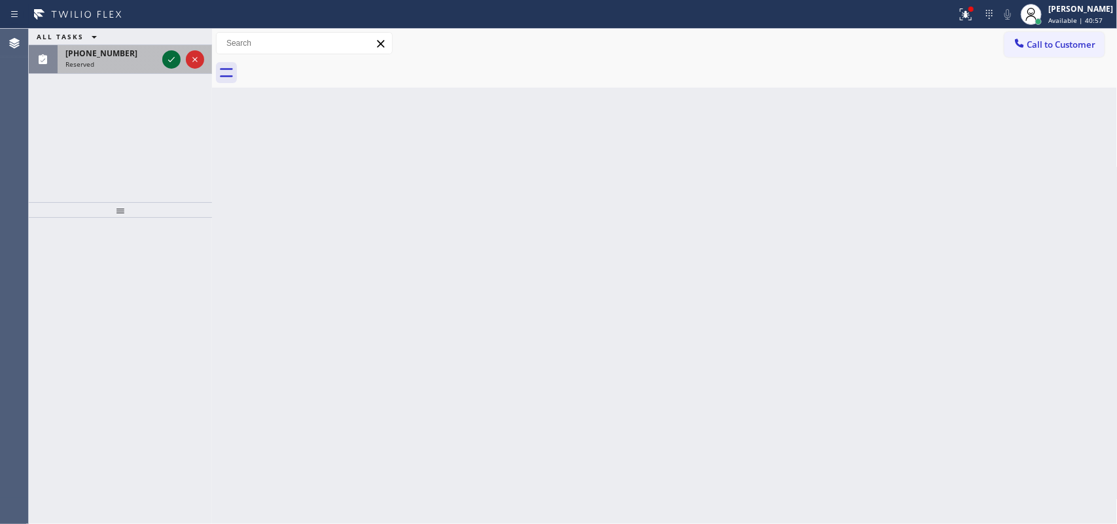
click at [167, 59] on icon at bounding box center [172, 60] width 16 height 16
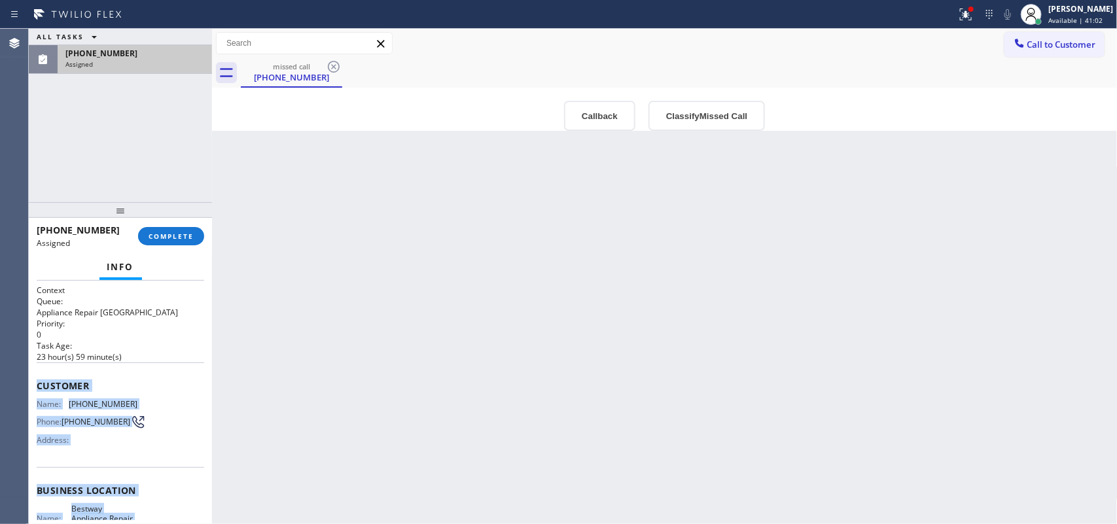
drag, startPoint x: 126, startPoint y: 367, endPoint x: 37, endPoint y: 390, distance: 91.2
click at [37, 390] on div "Context Queue: Appliance Repair High End Priority: 0 Task Age: [DEMOGRAPHIC_DAT…" at bounding box center [120, 485] width 167 height 401
copy div "Customer Name: [PHONE_NUMBER] Phone: [PHONE_NUMBER] Address: Business location …"
click at [728, 111] on button "Classify Missed Call" at bounding box center [706, 116] width 116 height 30
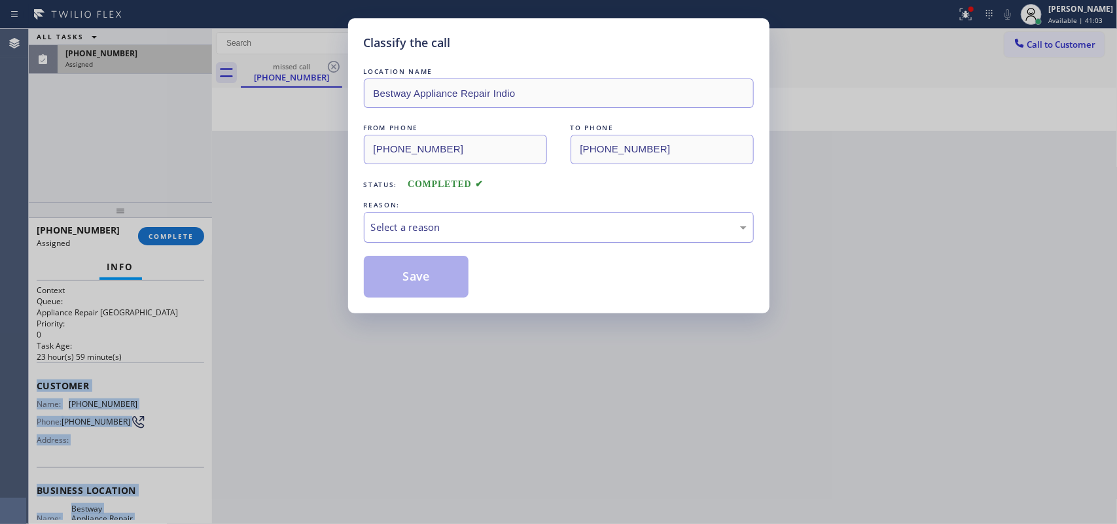
click at [675, 234] on div "Select a reason" at bounding box center [559, 227] width 376 height 15
drag, startPoint x: 497, startPoint y: 327, endPoint x: 449, endPoint y: 294, distance: 58.4
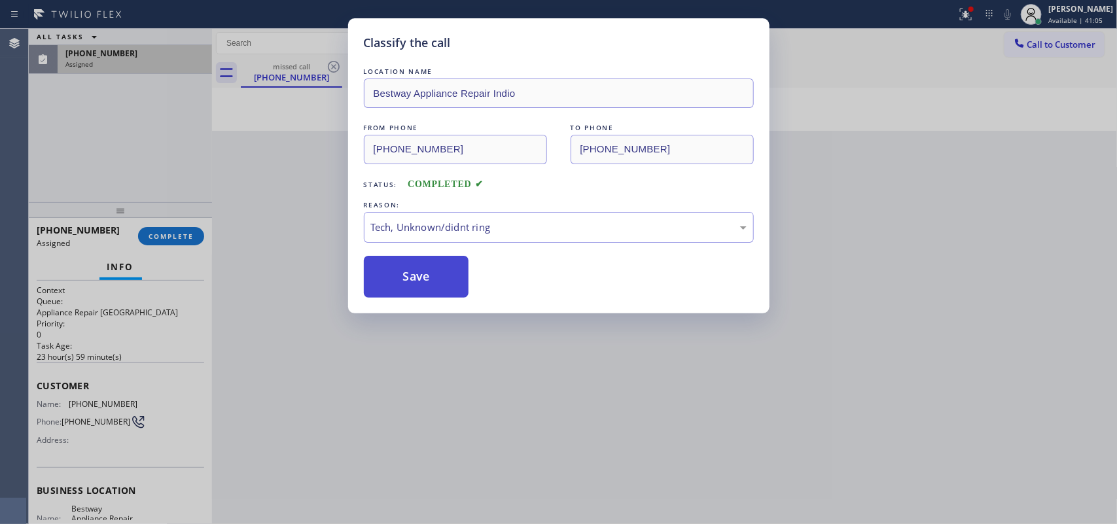
click at [446, 291] on button "Save" at bounding box center [416, 277] width 105 height 42
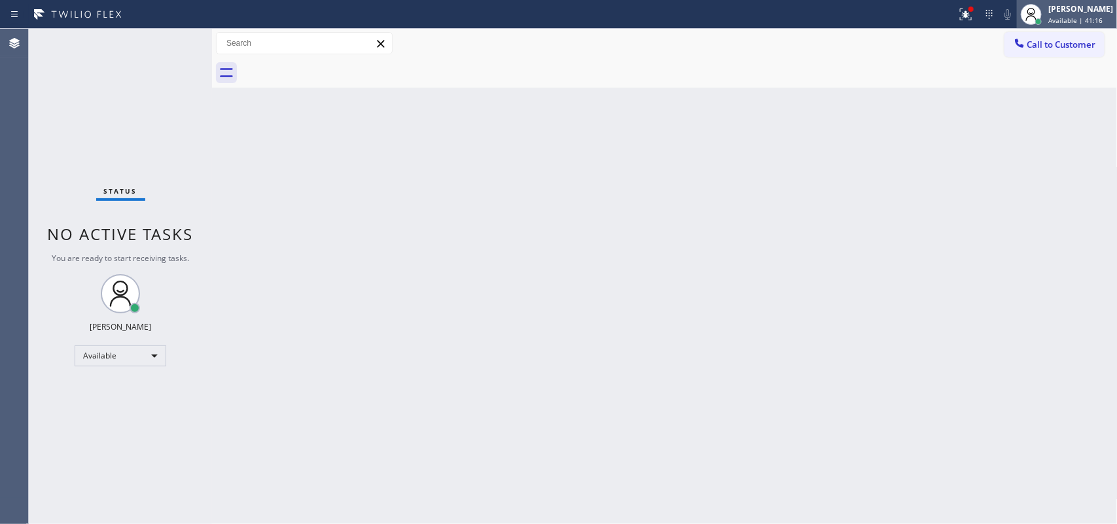
click at [893, 17] on span "Available | 41:16" at bounding box center [1075, 20] width 54 height 9
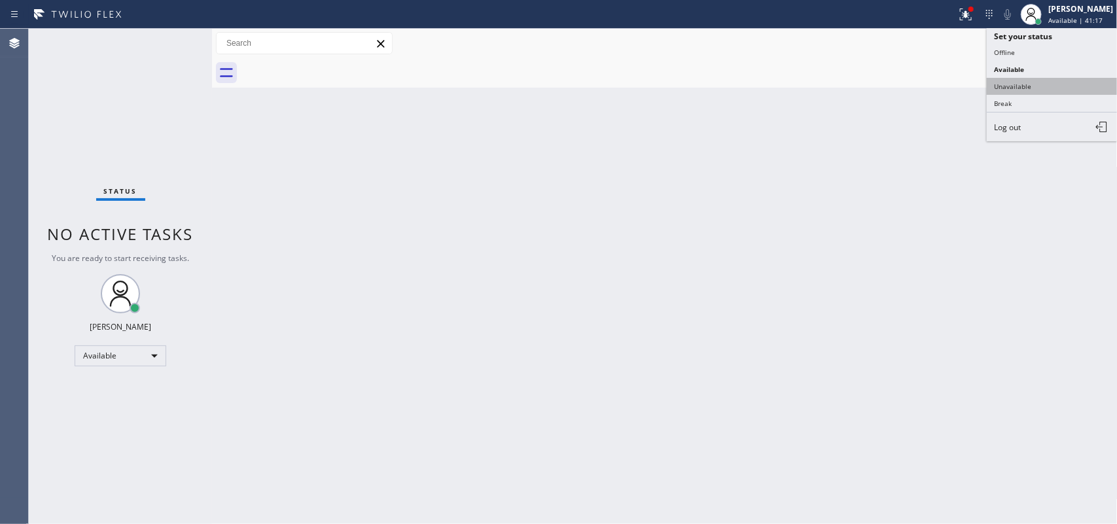
click at [893, 86] on button "Unavailable" at bounding box center [1052, 86] width 131 height 17
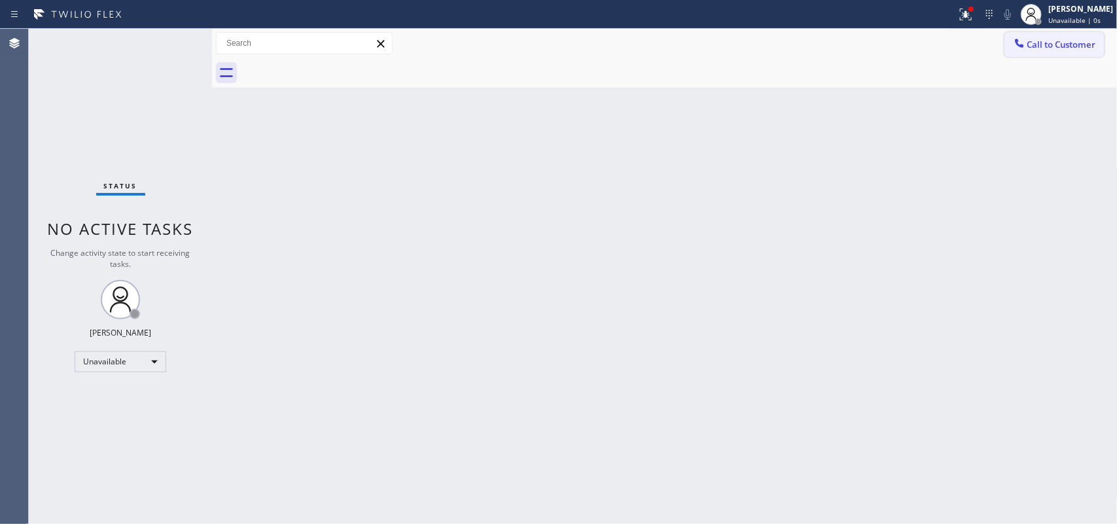
click at [893, 43] on span "Call to Customer" at bounding box center [1061, 45] width 69 height 12
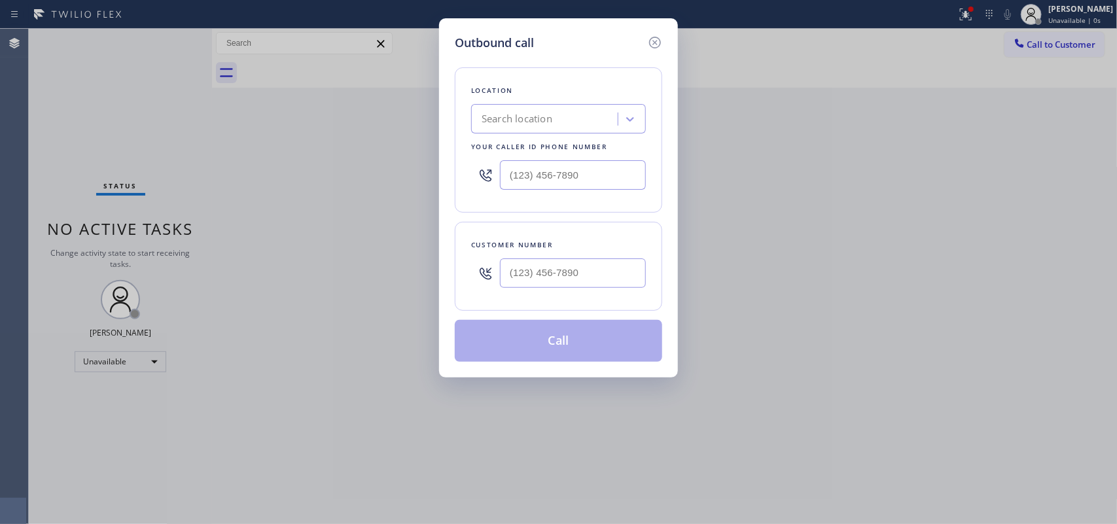
click at [489, 56] on div "Location Search location Your caller id phone number Customer number Call" at bounding box center [558, 207] width 207 height 310
click at [509, 58] on div "Location Search location Your caller id phone number Customer number Call" at bounding box center [558, 207] width 207 height 310
drag, startPoint x: 511, startPoint y: 165, endPoint x: 487, endPoint y: 166, distance: 23.6
click at [487, 166] on div "(___) ___-____" at bounding box center [558, 175] width 175 height 43
paste input "760) 493-6131"
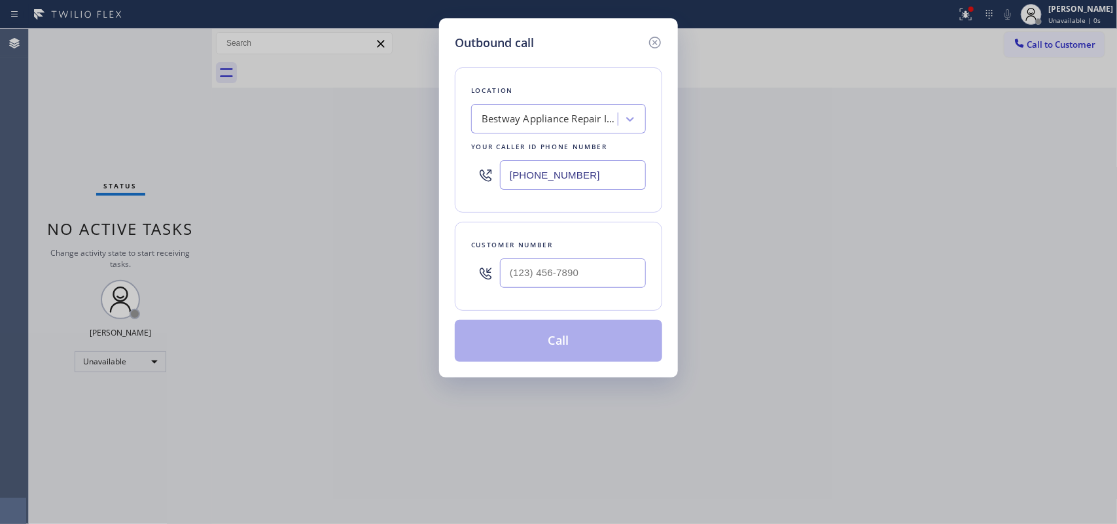
type input "[PHONE_NUMBER]"
click at [474, 44] on h5 "Outbound call" at bounding box center [494, 43] width 79 height 18
click at [559, 267] on input "(___) ___-____" at bounding box center [573, 272] width 146 height 29
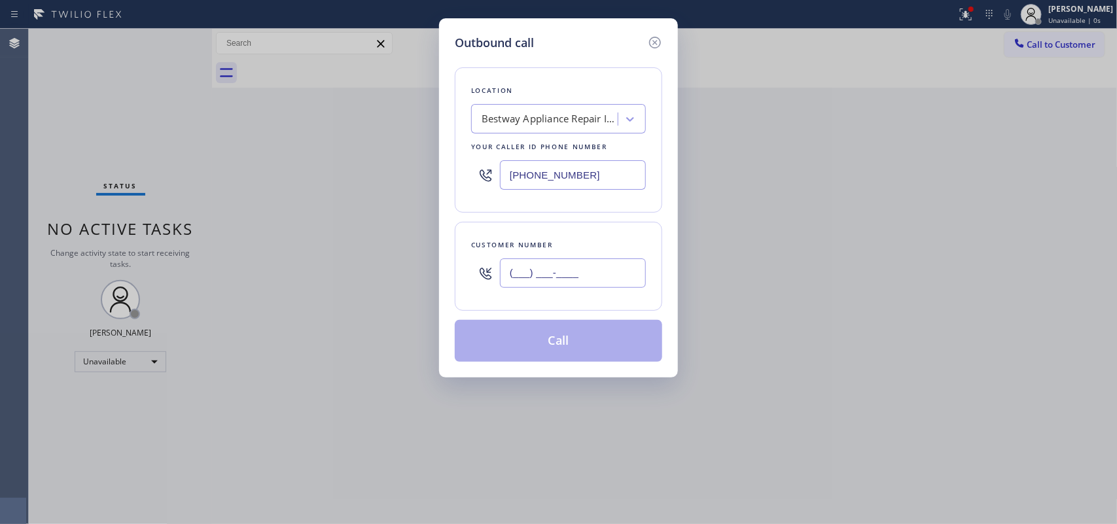
paste input "778) 668-7223"
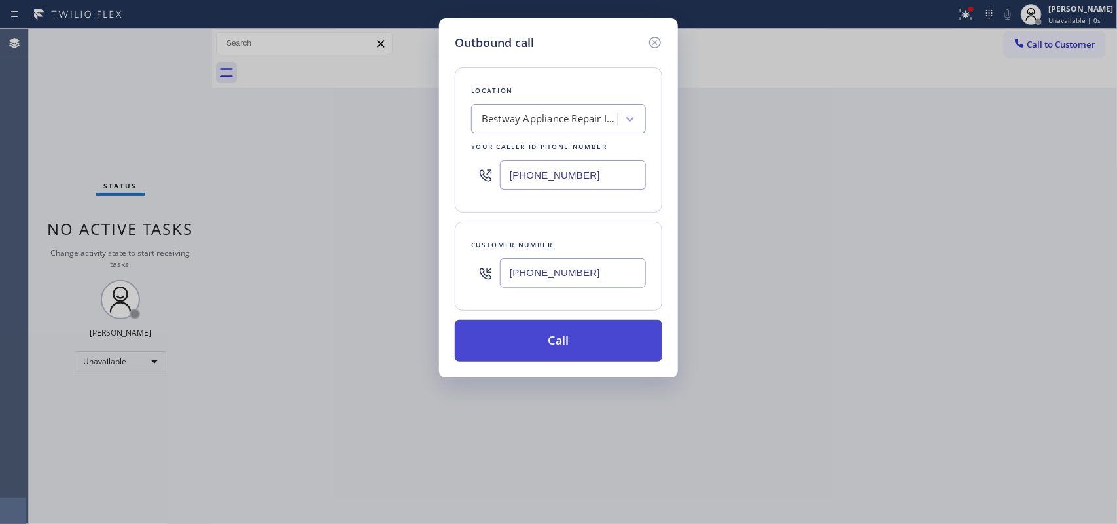
type input "[PHONE_NUMBER]"
click at [610, 355] on button "Call" at bounding box center [558, 341] width 207 height 42
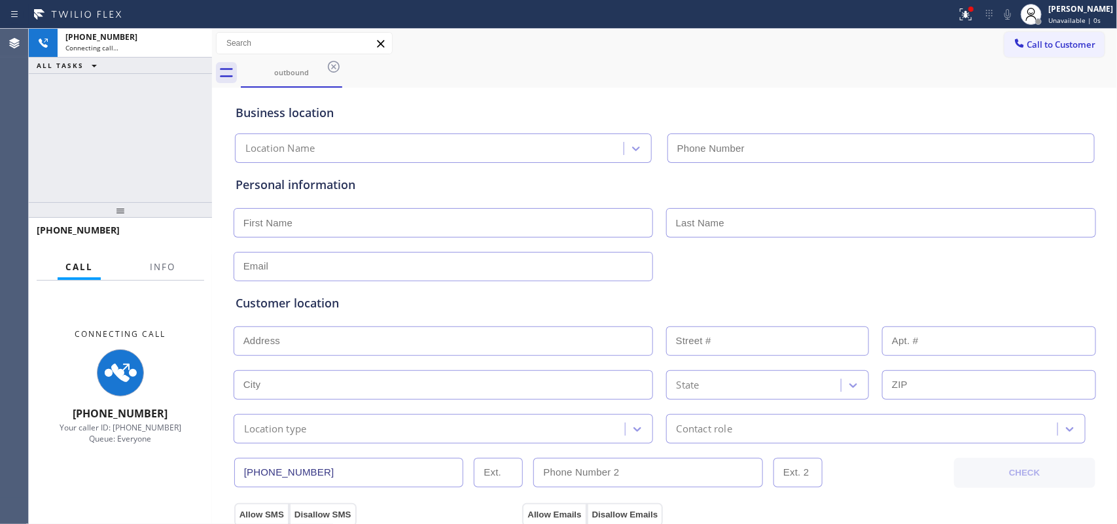
type input "[PHONE_NUMBER]"
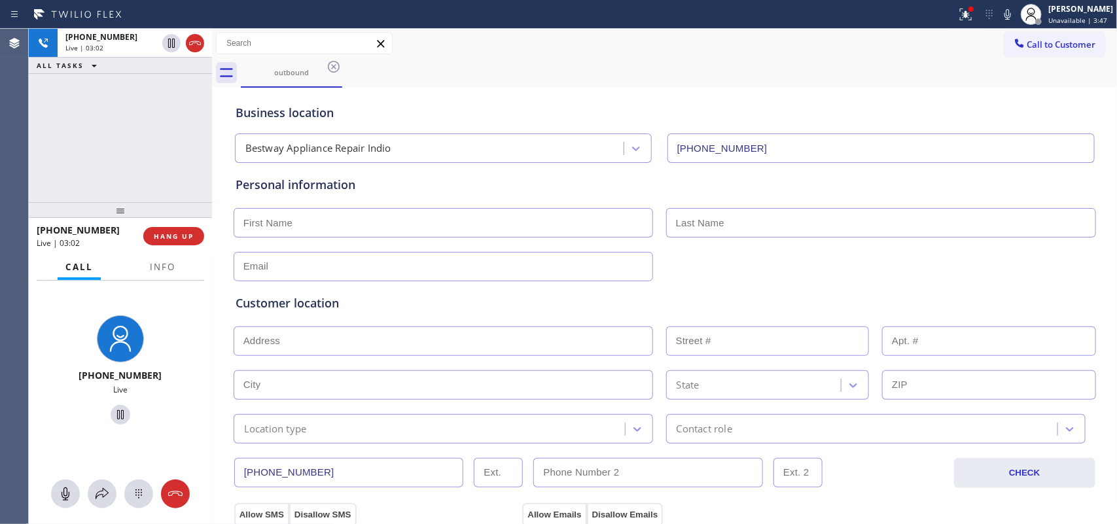
click at [410, 220] on input "text" at bounding box center [443, 222] width 419 height 29
click at [246, 217] on input "[PERSON_NAME]" at bounding box center [443, 222] width 419 height 29
type input "[PERSON_NAME]"
click at [712, 224] on input "text" at bounding box center [881, 222] width 430 height 29
type input "[PERSON_NAME]"
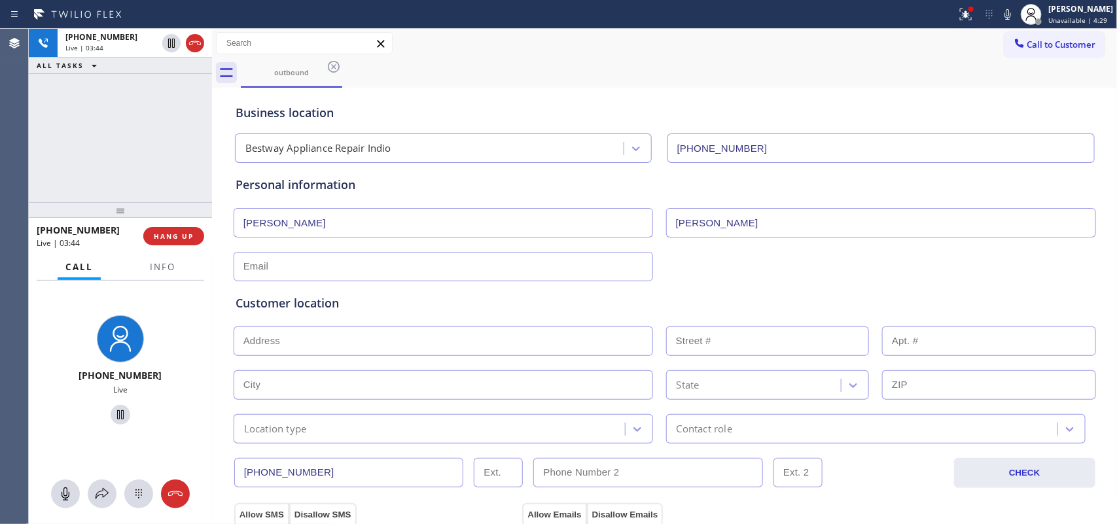
click at [295, 230] on input "[PERSON_NAME]" at bounding box center [443, 222] width 419 height 29
click at [283, 272] on input "text" at bounding box center [443, 266] width 419 height 29
click at [289, 270] on input "text" at bounding box center [443, 266] width 419 height 29
type input "(___) ___-____"
click at [593, 419] on input "(___) ___-____" at bounding box center [648, 472] width 230 height 29
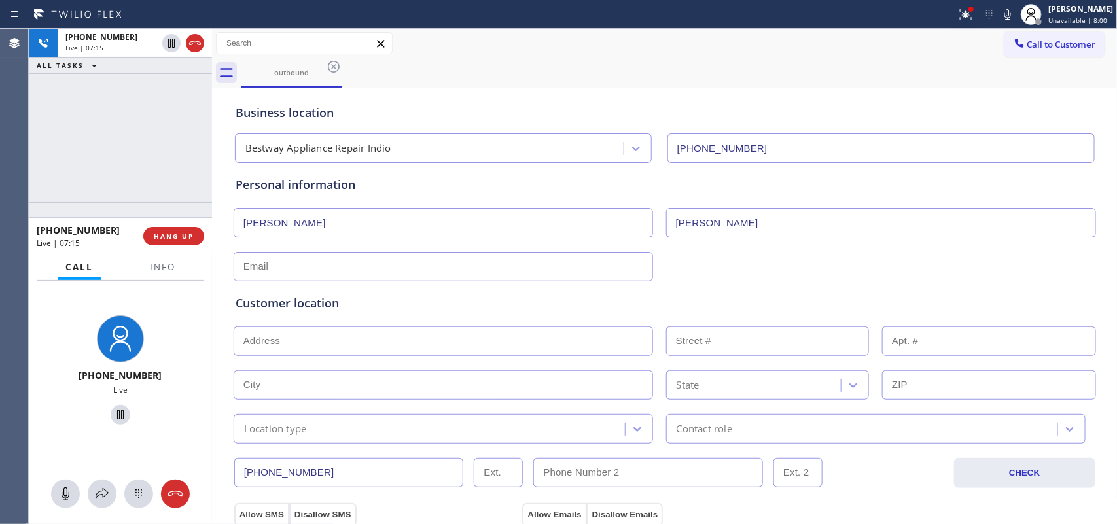
drag, startPoint x: 326, startPoint y: 468, endPoint x: 200, endPoint y: 467, distance: 126.3
click at [200, 419] on div "[PHONE_NUMBER] Live | 07:15 ALL TASKS ALL TASKS ACTIVE TASKS TASKS IN WRAP UP […" at bounding box center [573, 276] width 1088 height 495
paste input "869-9992"
type input "[PHONE_NUMBER]"
drag, startPoint x: 143, startPoint y: 375, endPoint x: 96, endPoint y: 374, distance: 47.1
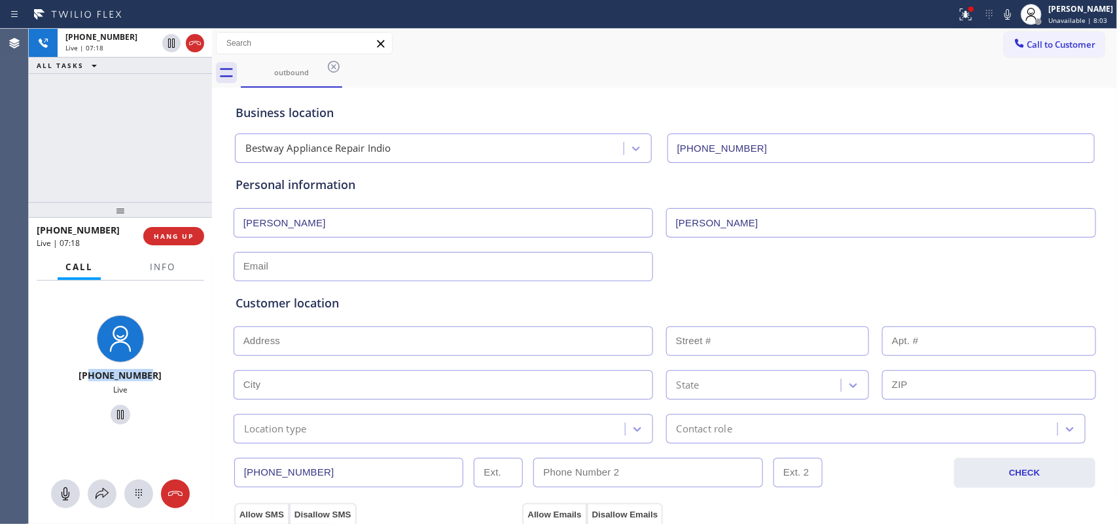
click at [96, 374] on div "[PHONE_NUMBER]" at bounding box center [120, 375] width 101 height 12
copy span "7786687223"
click at [642, 419] on input "(___) ___-____" at bounding box center [648, 472] width 230 height 29
paste input "778) 668-7223"
type input "[PHONE_NUMBER]"
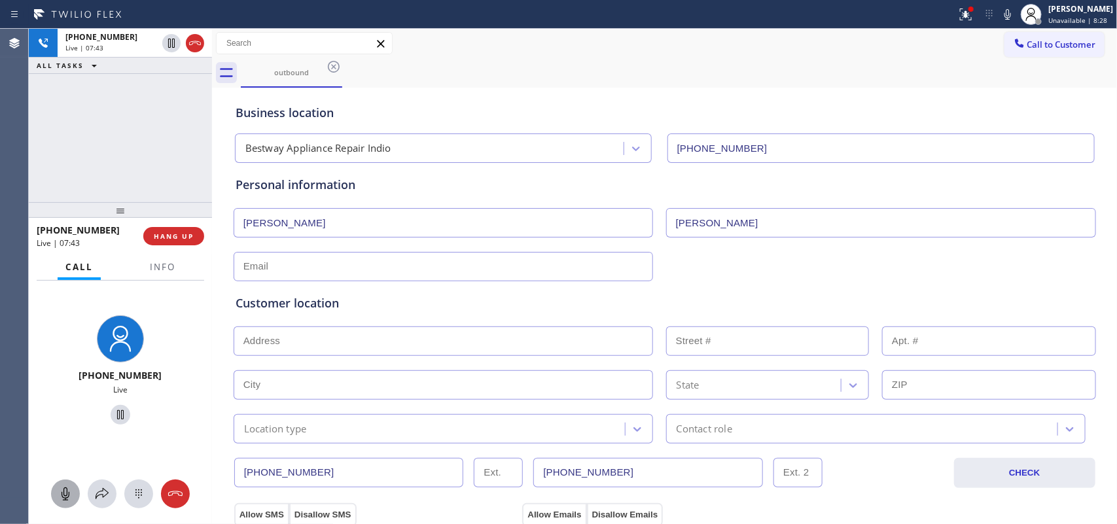
drag, startPoint x: 64, startPoint y: 491, endPoint x: 73, endPoint y: 483, distance: 12.5
click at [67, 419] on icon at bounding box center [66, 494] width 16 height 16
drag, startPoint x: 114, startPoint y: 411, endPoint x: 165, endPoint y: 381, distance: 58.4
click at [114, 410] on icon at bounding box center [121, 415] width 16 height 16
click at [259, 262] on input "text" at bounding box center [443, 266] width 419 height 29
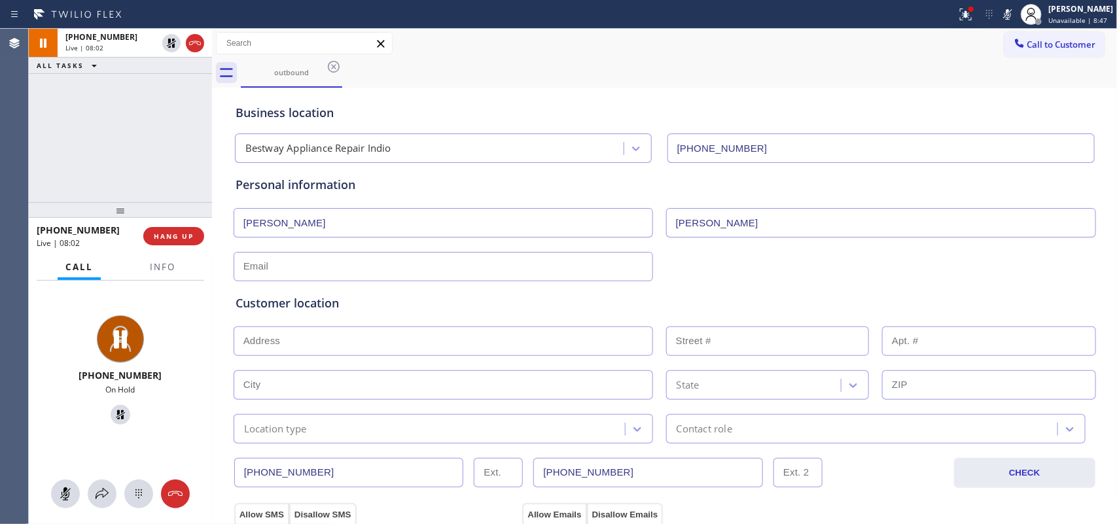
paste input "[EMAIL_ADDRESS][DOMAIN_NAME]"
type input "[EMAIL_ADDRESS][DOMAIN_NAME]"
click at [552, 323] on div "Customer location >> ADD NEW ADDRESS << + NEW ADDRESS State Location type Conta…" at bounding box center [665, 368] width 858 height 149
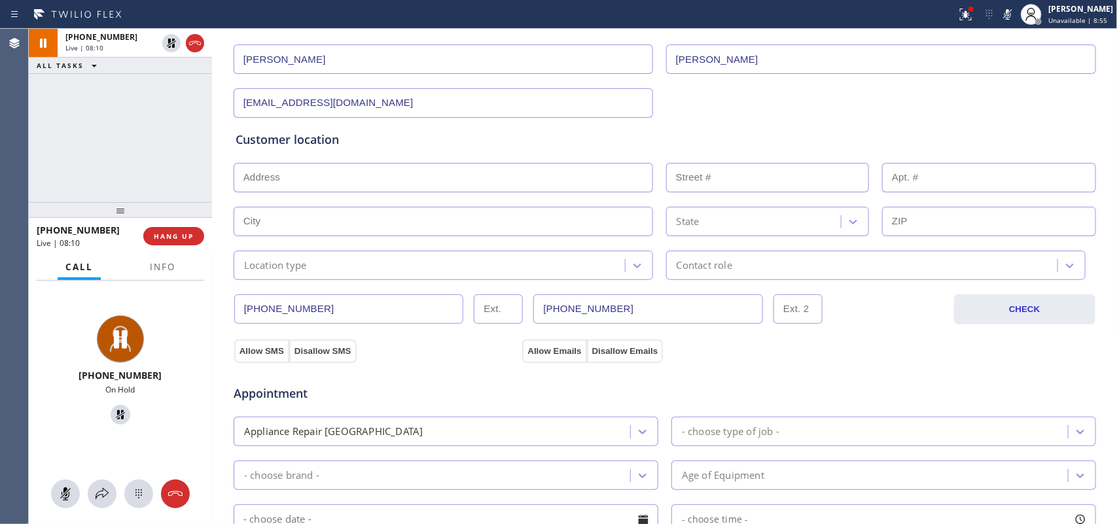
click at [291, 178] on input "text" at bounding box center [443, 177] width 419 height 29
paste input "[STREET_ADDRESS]"
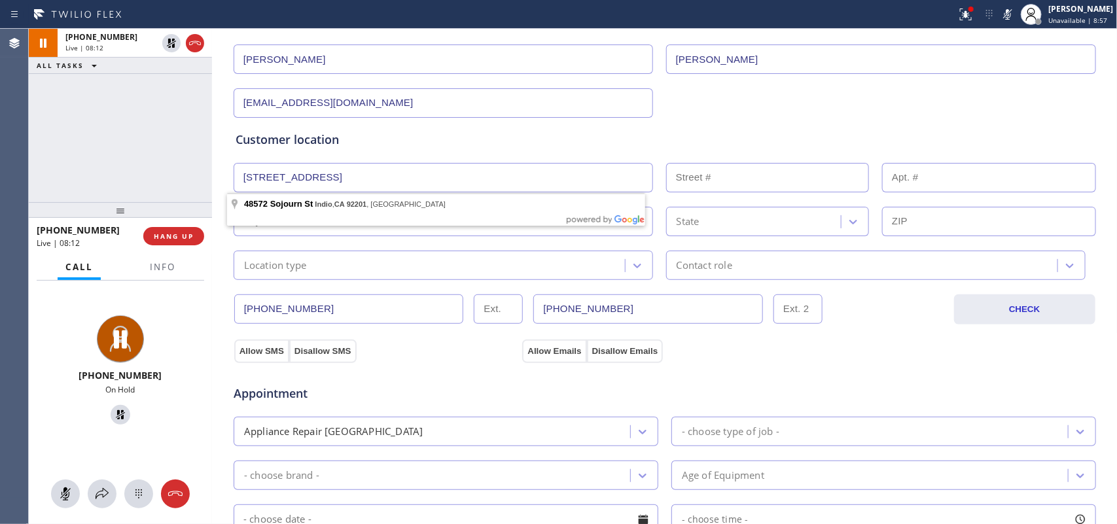
type input "[STREET_ADDRESS]"
type input "48572"
type input "Indio"
type input "92201"
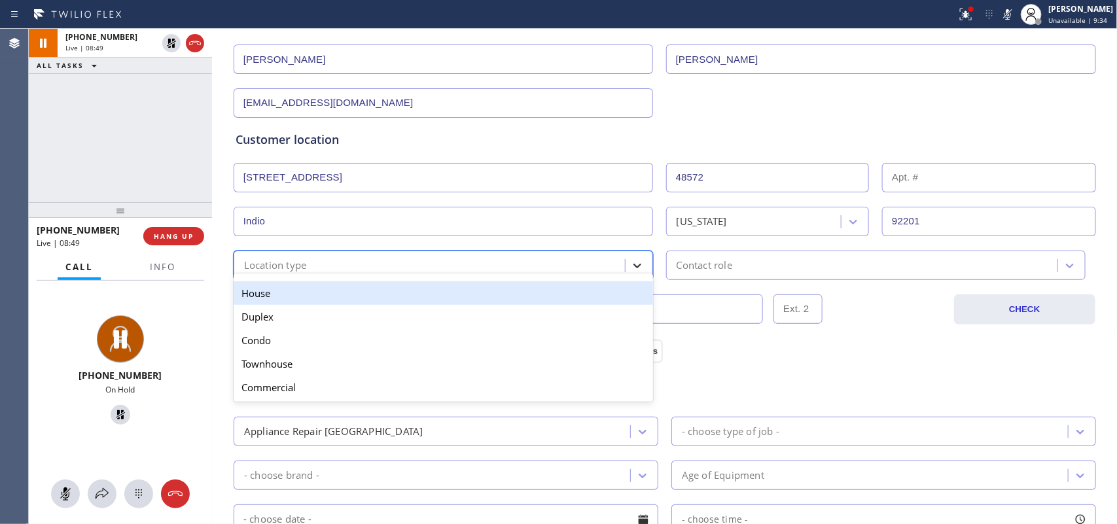
click at [625, 269] on div at bounding box center [637, 266] width 24 height 24
click at [532, 296] on div "House" at bounding box center [443, 293] width 419 height 24
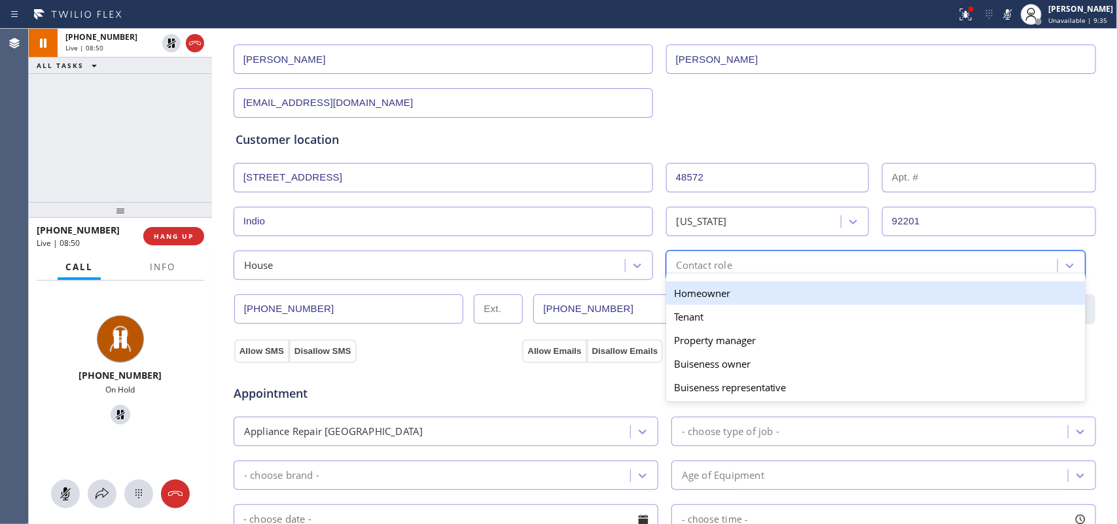
click at [682, 256] on div "Contact role" at bounding box center [863, 265] width 387 height 23
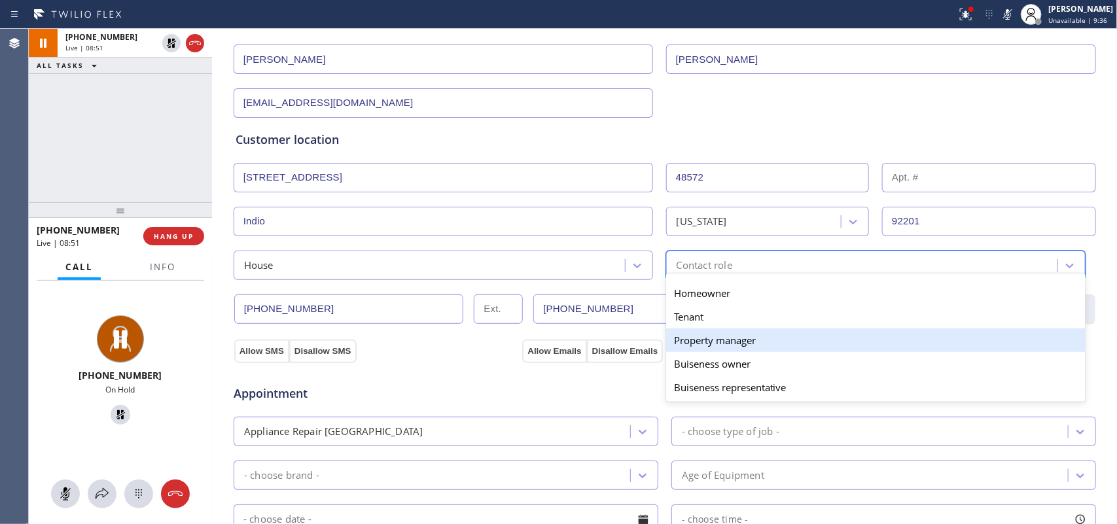
drag, startPoint x: 724, startPoint y: 342, endPoint x: 599, endPoint y: 342, distance: 125.0
click at [724, 341] on div "Property manager" at bounding box center [875, 340] width 419 height 24
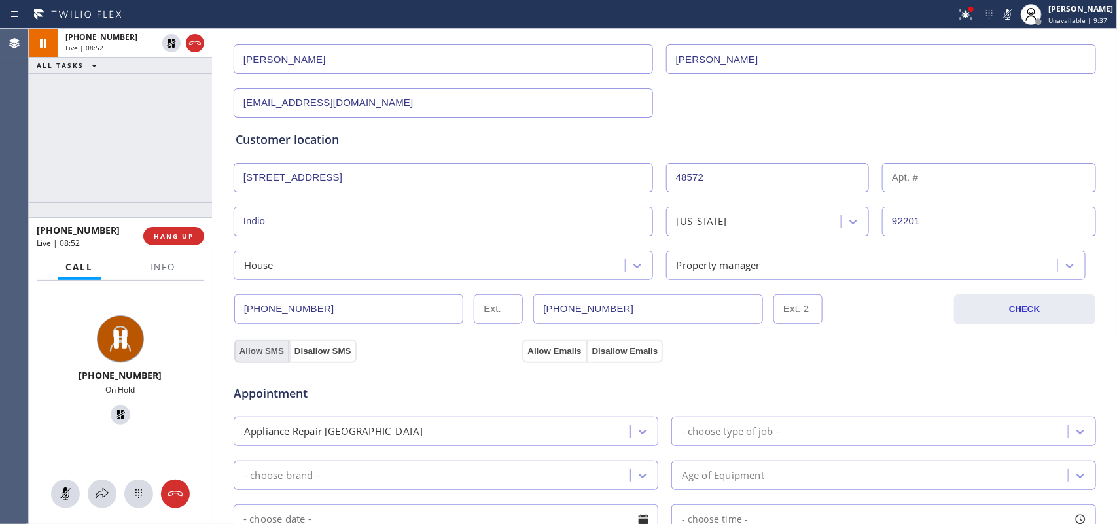
click at [250, 347] on button "Allow SMS" at bounding box center [261, 352] width 55 height 24
click at [540, 347] on button "Allow Emails" at bounding box center [554, 352] width 64 height 24
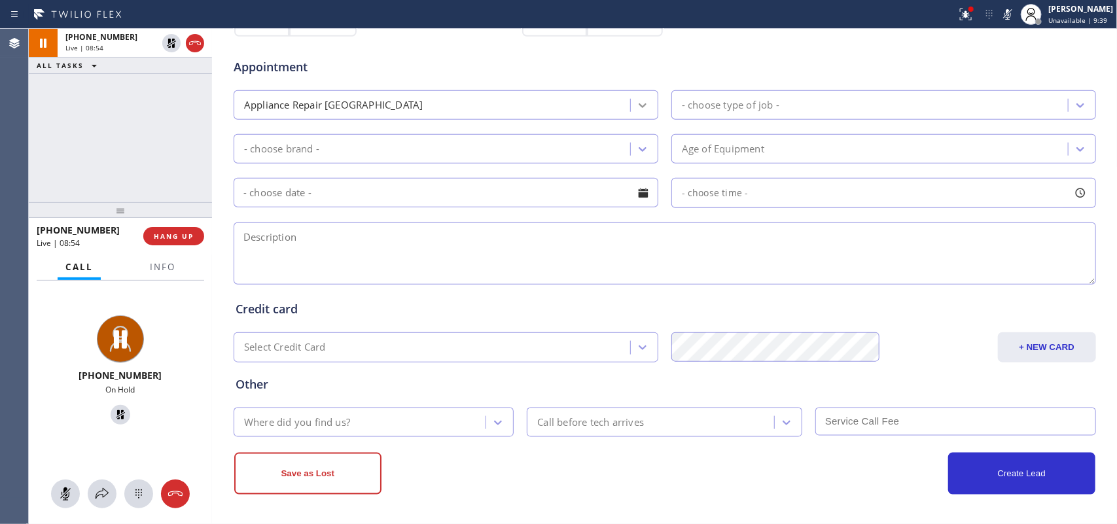
click at [638, 103] on icon at bounding box center [642, 105] width 13 height 13
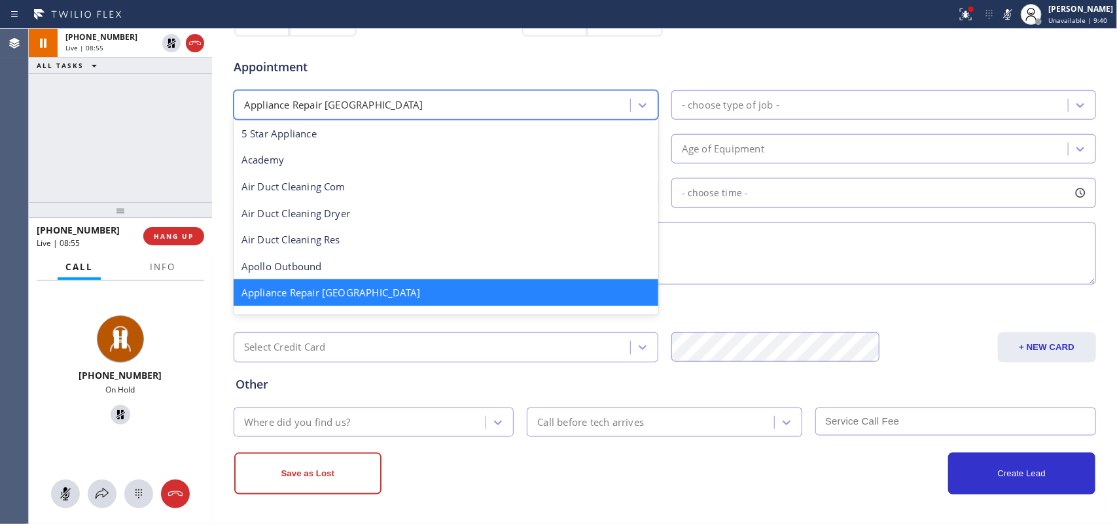
scroll to position [82, 0]
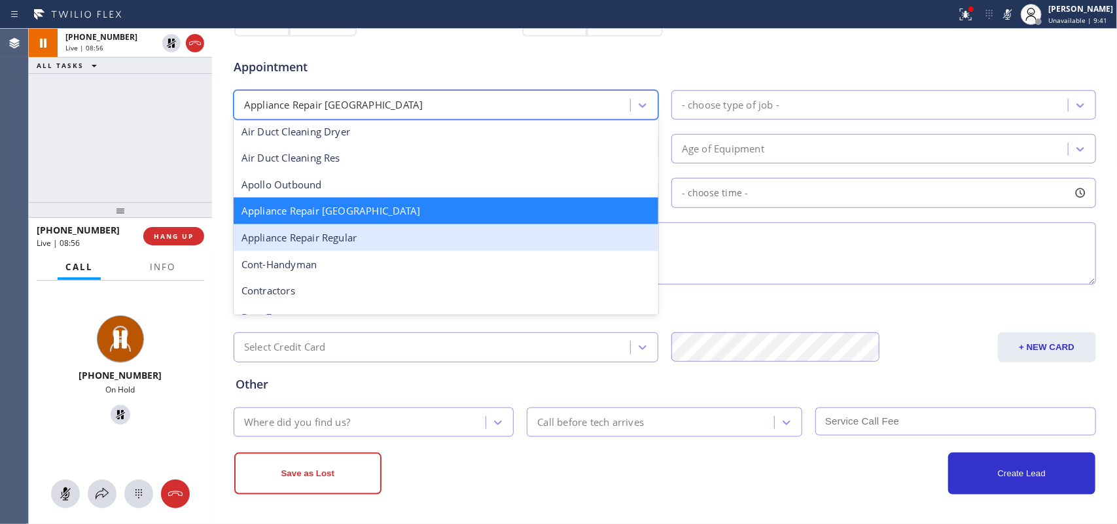
drag, startPoint x: 419, startPoint y: 242, endPoint x: 701, endPoint y: 154, distance: 294.7
click at [420, 239] on div "Appliance Repair Regular" at bounding box center [446, 237] width 425 height 27
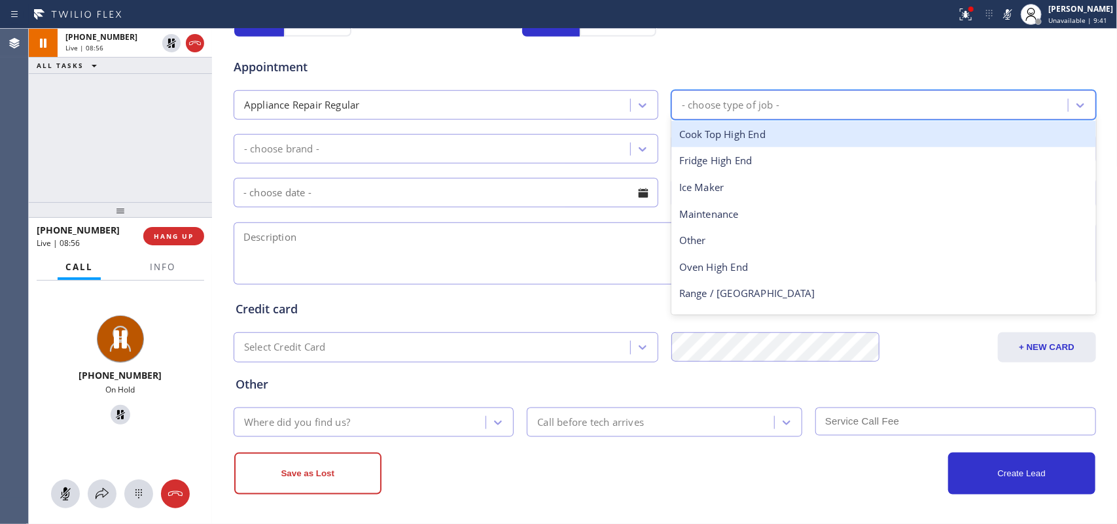
click at [811, 109] on div "- choose type of job -" at bounding box center [871, 105] width 393 height 23
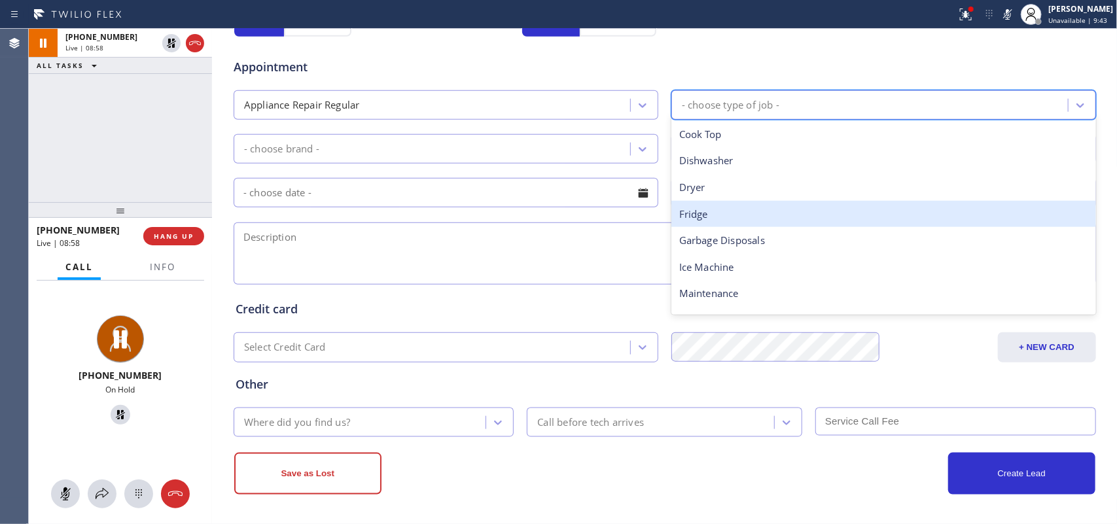
click at [749, 207] on div "Fridge" at bounding box center [883, 214] width 425 height 27
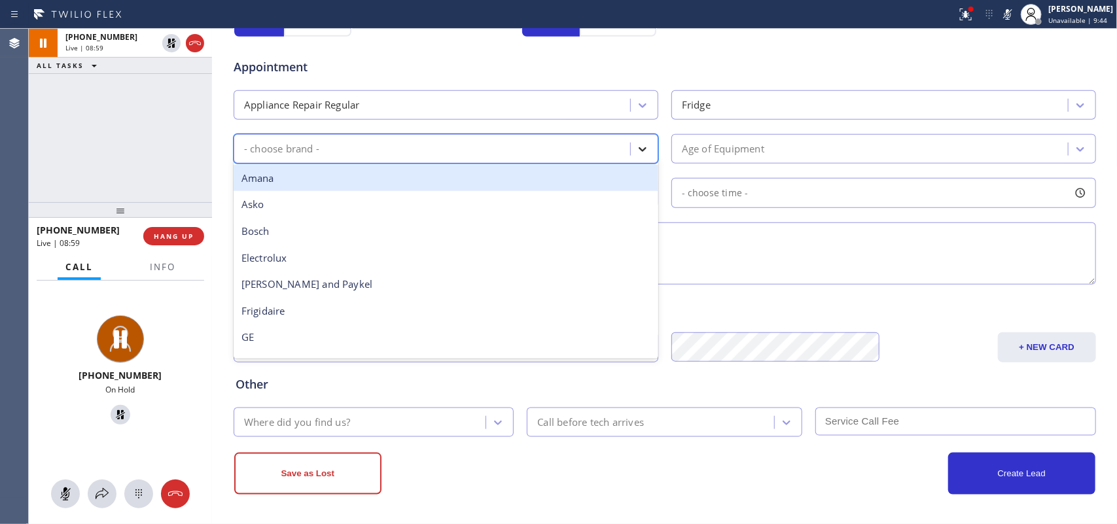
click at [641, 152] on icon at bounding box center [642, 149] width 13 height 13
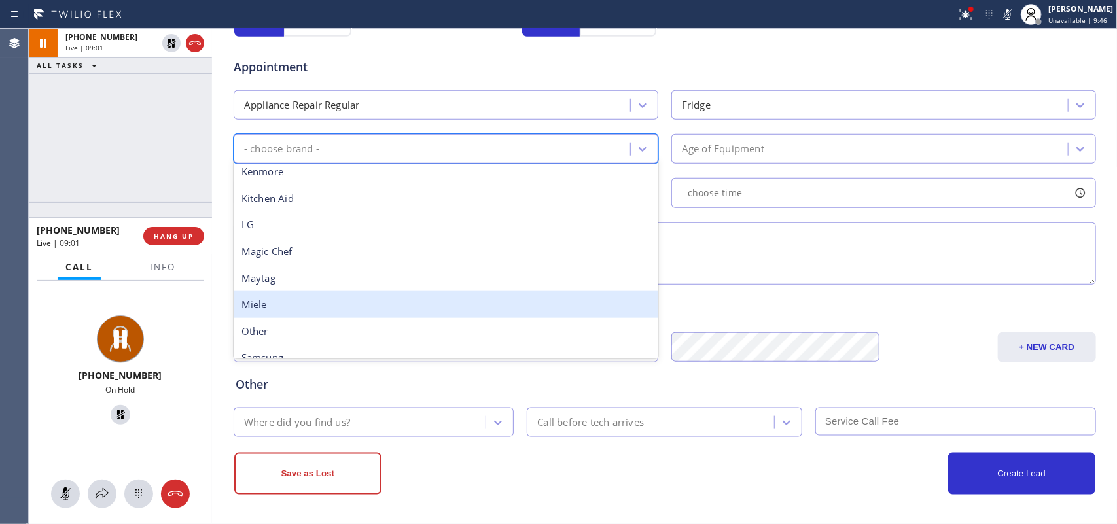
scroll to position [287, 0]
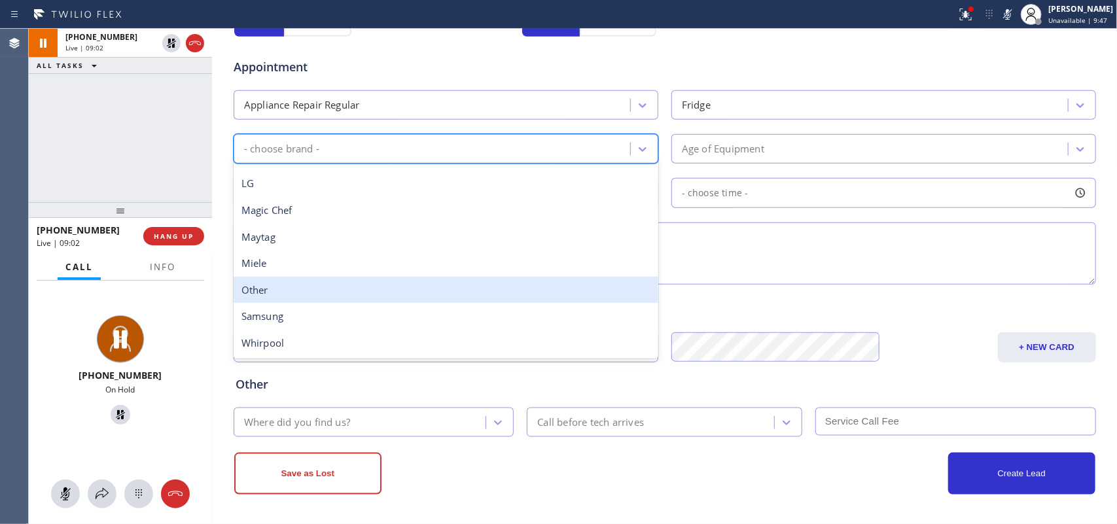
click at [433, 295] on div "Other" at bounding box center [446, 290] width 425 height 27
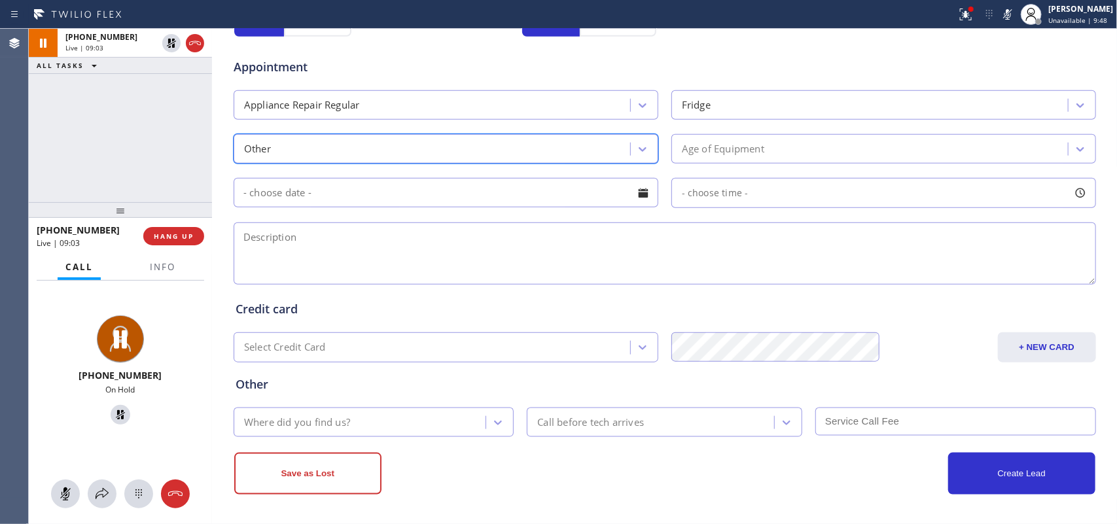
click at [750, 151] on div "Age of Equipment" at bounding box center [723, 148] width 82 height 15
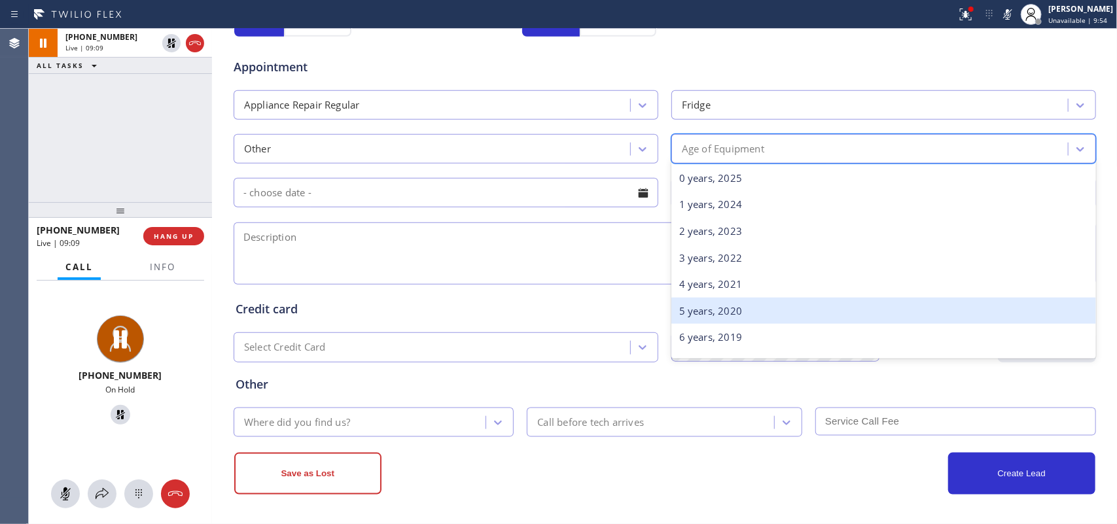
click at [825, 324] on div "5 years, 2020" at bounding box center [883, 311] width 425 height 27
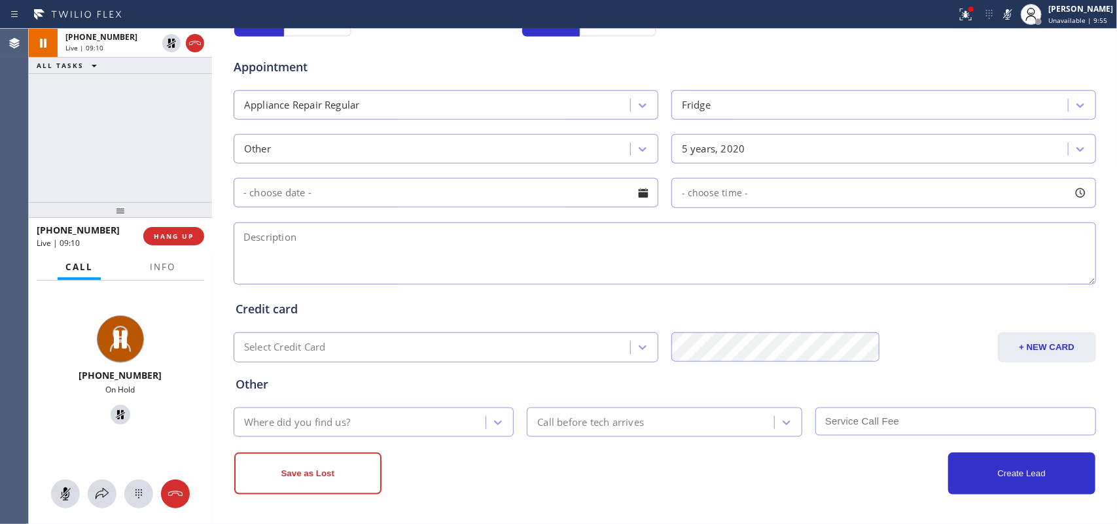
click at [635, 192] on div at bounding box center [643, 193] width 22 height 22
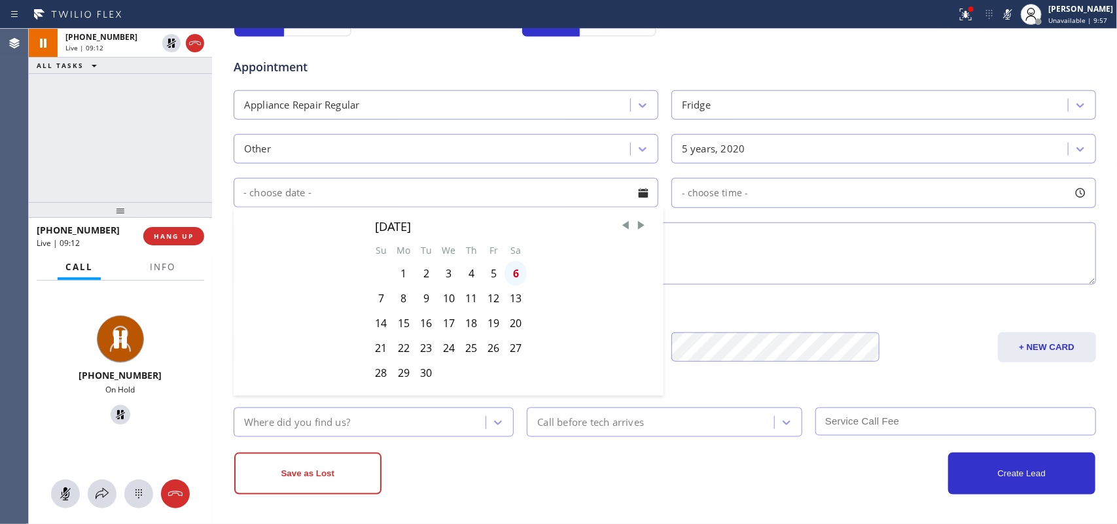
click at [510, 277] on div "6" at bounding box center [515, 273] width 22 height 25
type input "[DATE]"
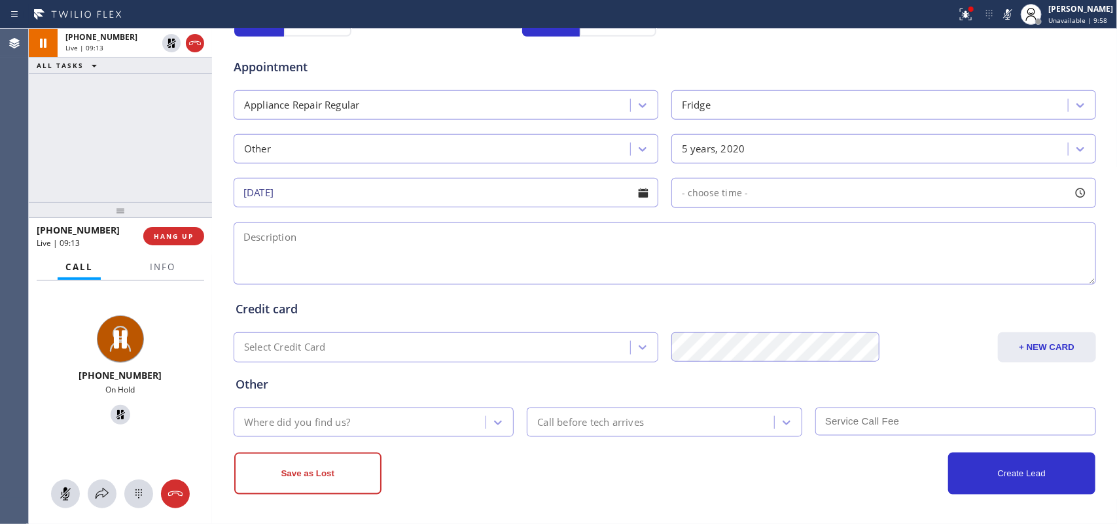
click at [893, 194] on div at bounding box center [1080, 193] width 22 height 22
drag, startPoint x: 678, startPoint y: 272, endPoint x: 992, endPoint y: 279, distance: 313.5
click at [893, 279] on div at bounding box center [997, 272] width 16 height 27
drag, startPoint x: 674, startPoint y: 275, endPoint x: 797, endPoint y: 272, distance: 123.0
click at [893, 273] on div at bounding box center [904, 272] width 16 height 27
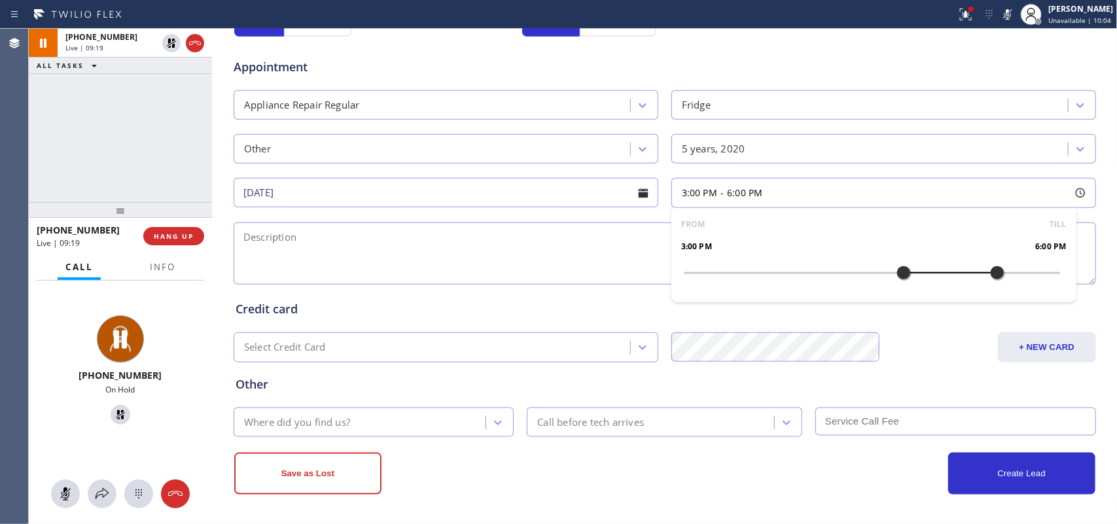
click at [437, 256] on textarea at bounding box center [665, 253] width 862 height 62
click at [162, 272] on button "Info" at bounding box center [162, 268] width 41 height 26
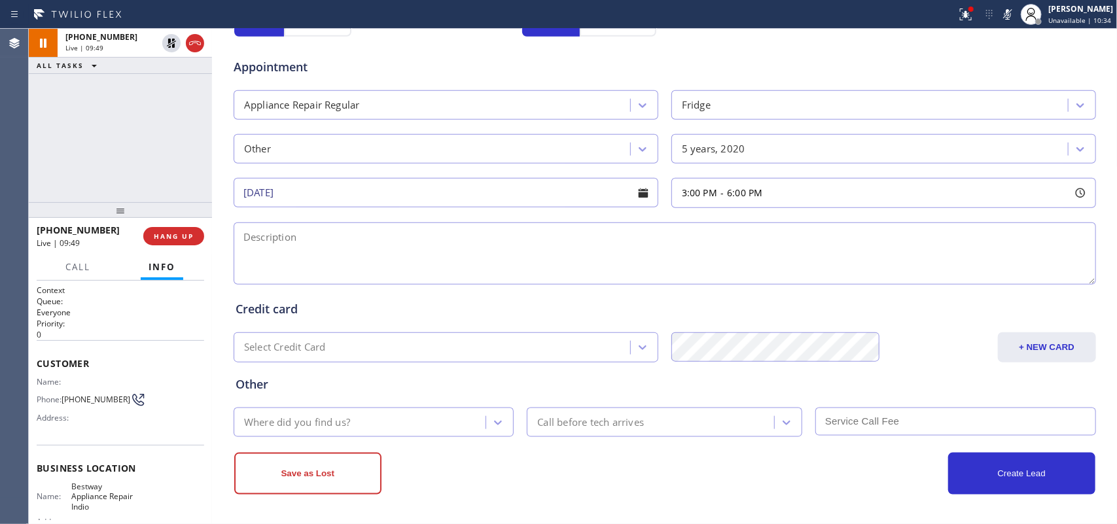
scroll to position [82, 0]
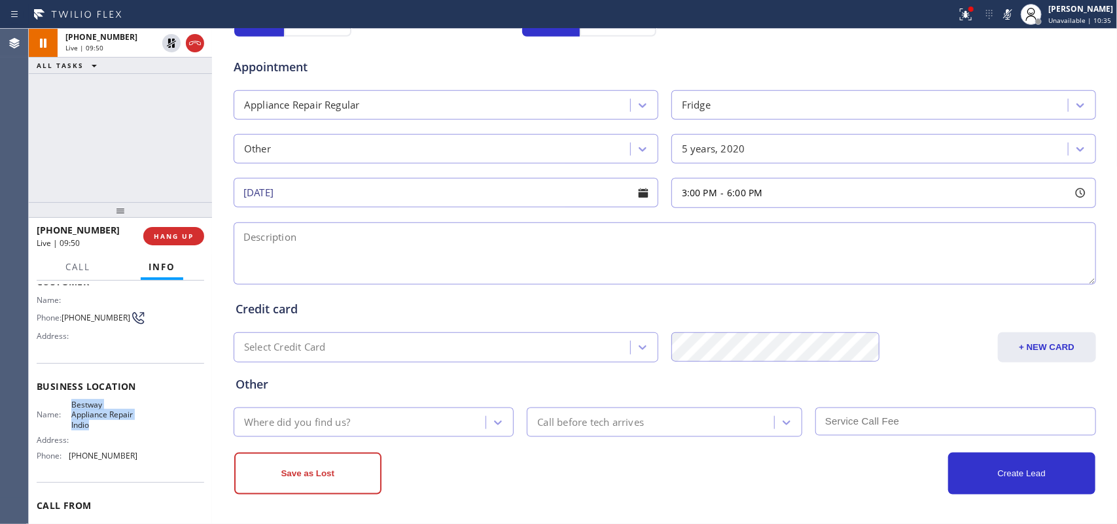
drag, startPoint x: 120, startPoint y: 427, endPoint x: 63, endPoint y: 403, distance: 61.0
click at [63, 403] on div "Name: Bestway Appliance Repair Indio" at bounding box center [87, 415] width 101 height 30
copy span "Bestway Appliance Repair Indio"
click at [311, 254] on textarea at bounding box center [665, 253] width 862 height 62
paste textarea "3-6/$75 /FS Fridge [DEMOGRAPHIC_DATA]/making a pretty loudnoise during the day …"
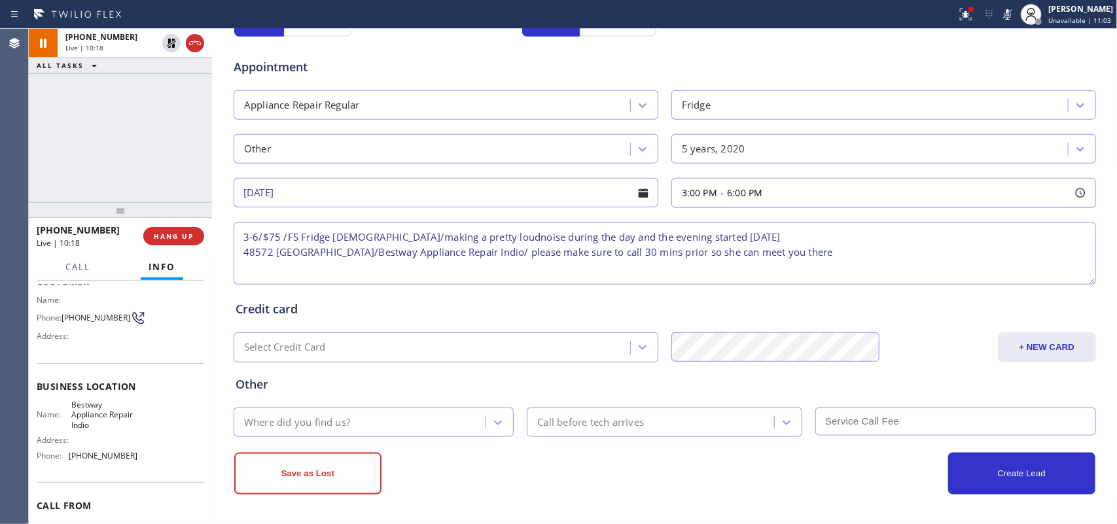
type textarea "3-6/$75 /FS Fridge [DEMOGRAPHIC_DATA]/making a pretty loudnoise during the day …"
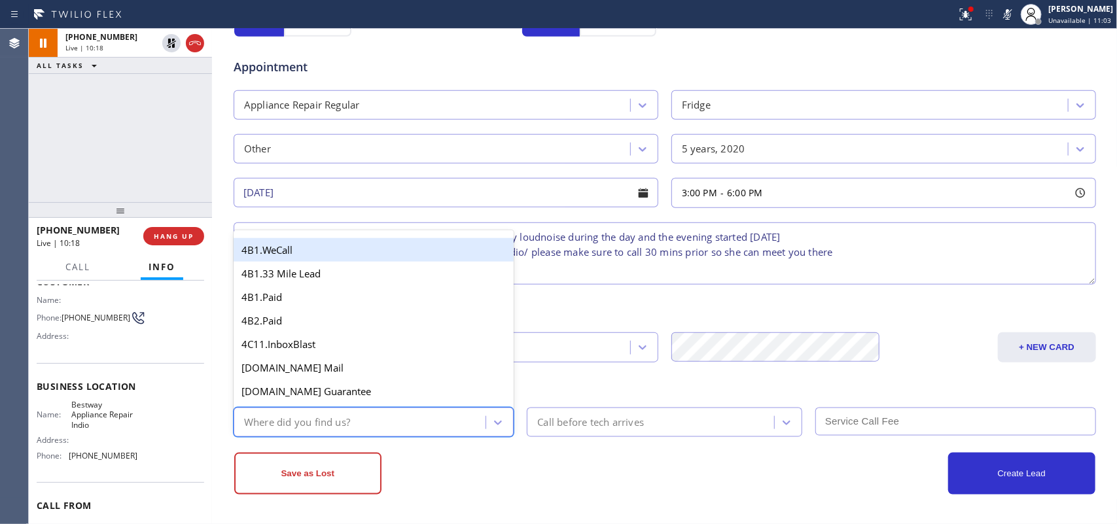
click at [439, 417] on div "Where did you find us?" at bounding box center [362, 422] width 249 height 23
type input "g"
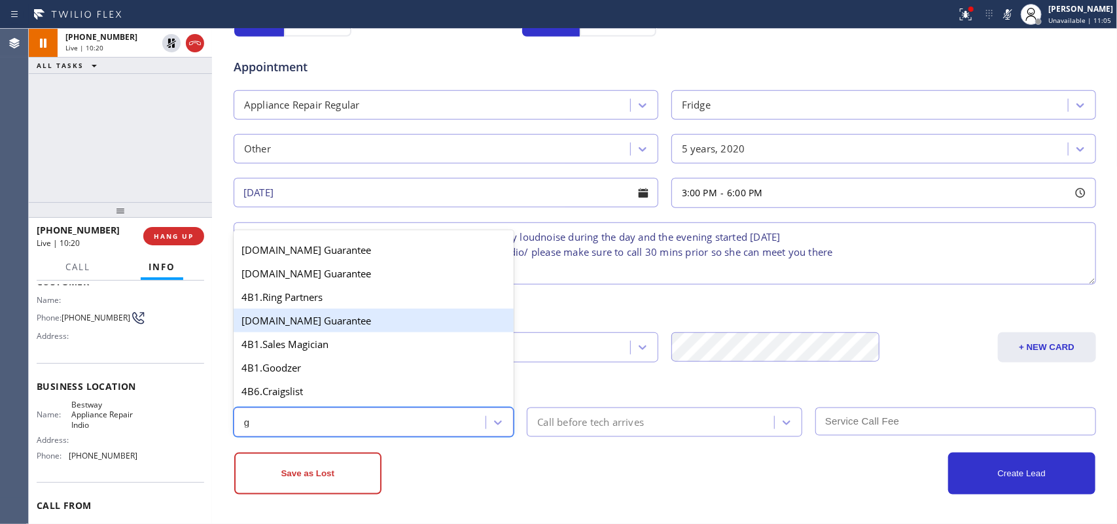
scroll to position [164, 0]
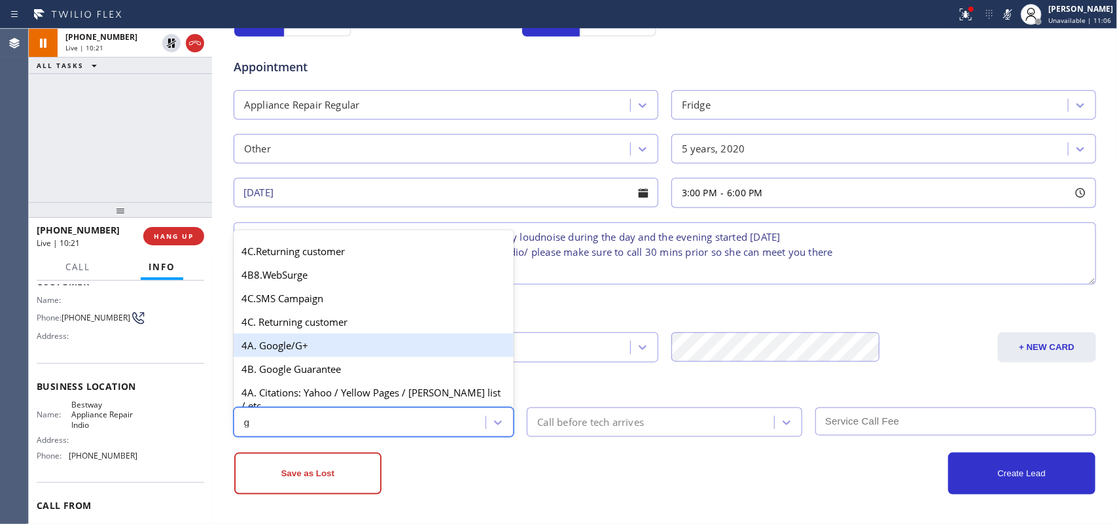
click at [383, 354] on div "4A. Google/G+" at bounding box center [374, 346] width 281 height 24
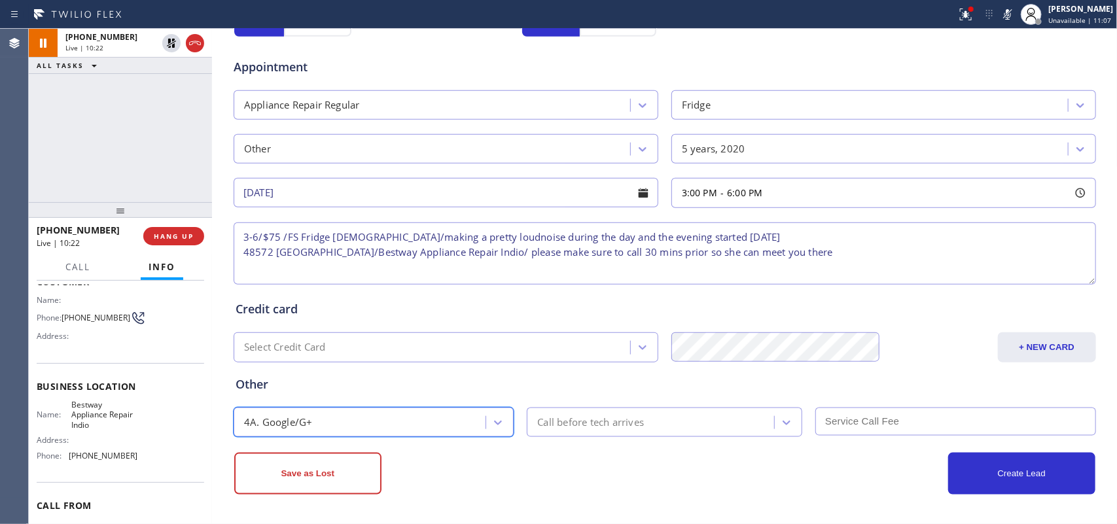
click at [560, 414] on div "Call before tech arrives" at bounding box center [652, 422] width 243 height 23
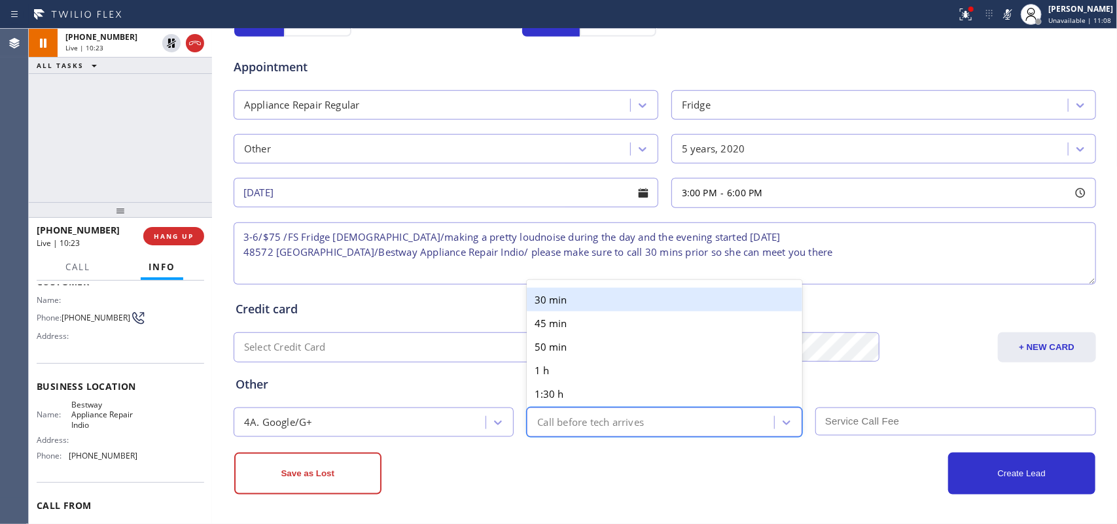
click at [573, 300] on div "30 min" at bounding box center [664, 300] width 275 height 24
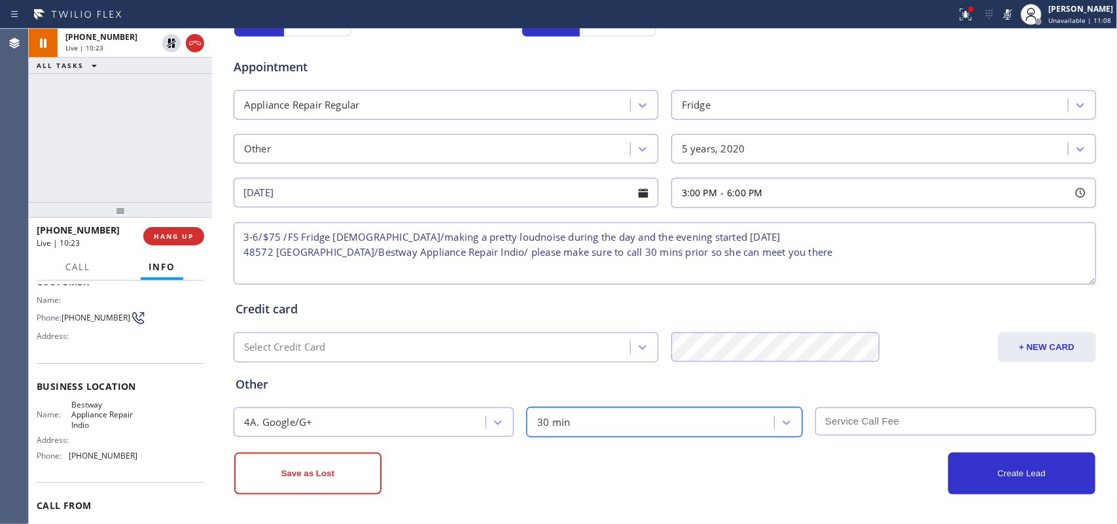
click at [893, 419] on input "text" at bounding box center [955, 422] width 281 height 28
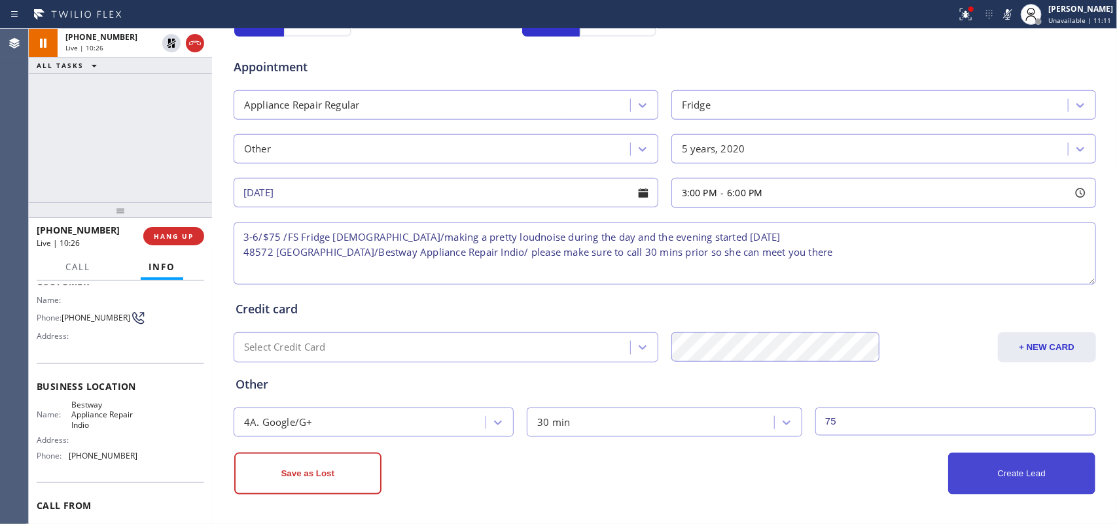
type input "75"
click at [893, 419] on button "Create Lead" at bounding box center [1021, 474] width 147 height 42
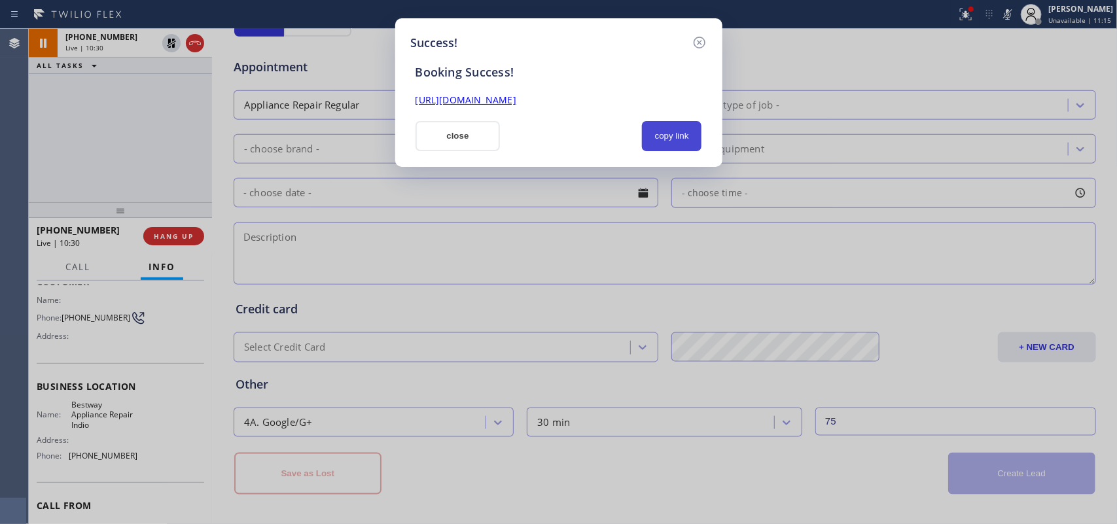
click at [678, 135] on button "copy link" at bounding box center [672, 136] width 60 height 30
click at [516, 96] on link "[URL][DOMAIN_NAME]" at bounding box center [465, 100] width 101 height 12
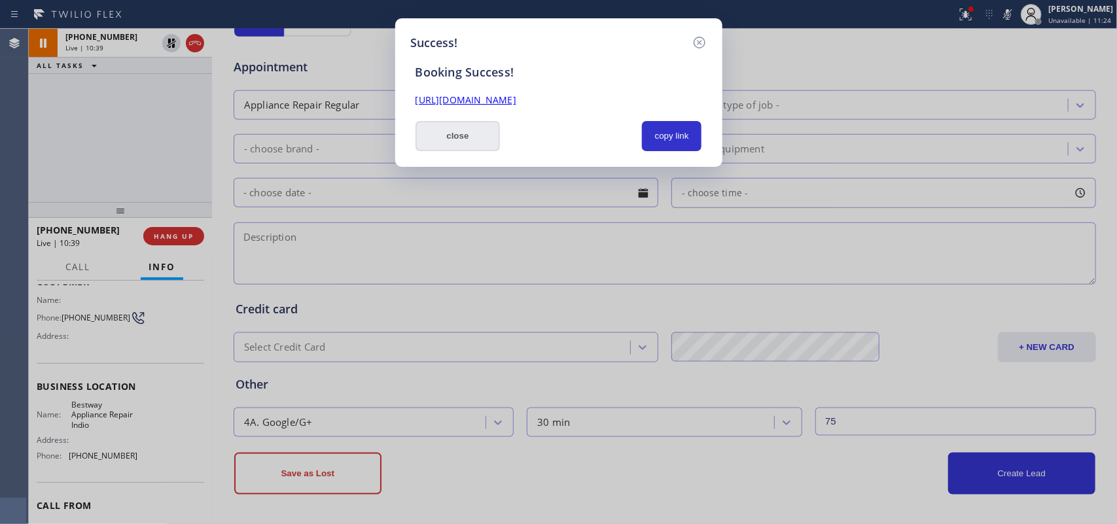
click at [440, 141] on button "close" at bounding box center [457, 136] width 85 height 30
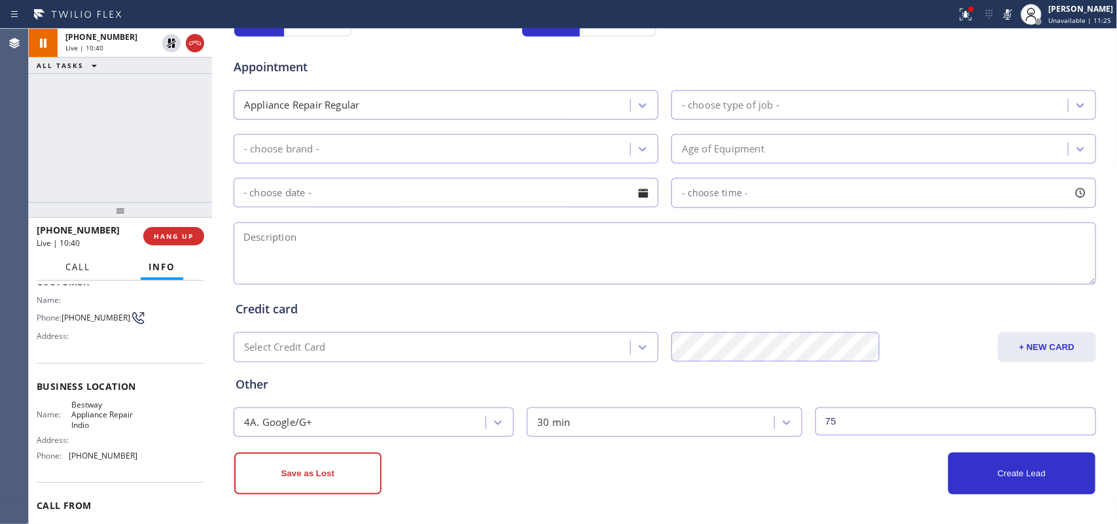
click at [73, 265] on span "Call" at bounding box center [77, 267] width 25 height 12
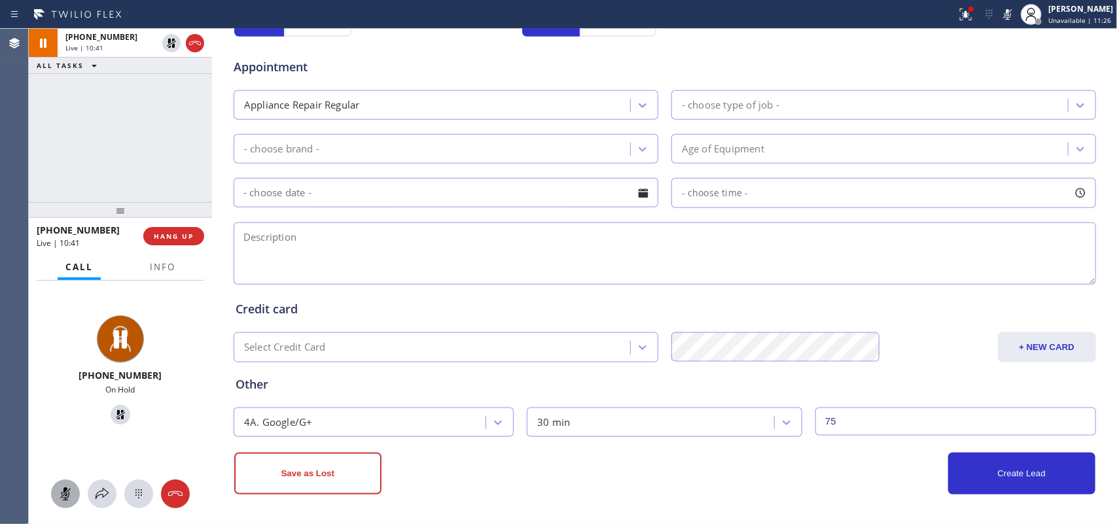
click at [74, 419] on div at bounding box center [65, 494] width 29 height 16
click at [115, 417] on icon at bounding box center [121, 415] width 16 height 16
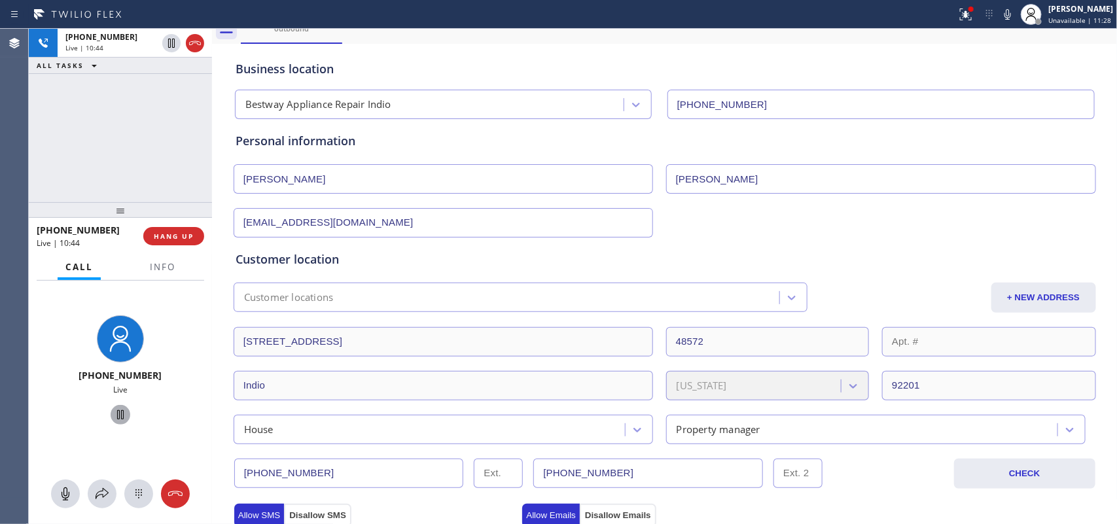
scroll to position [0, 0]
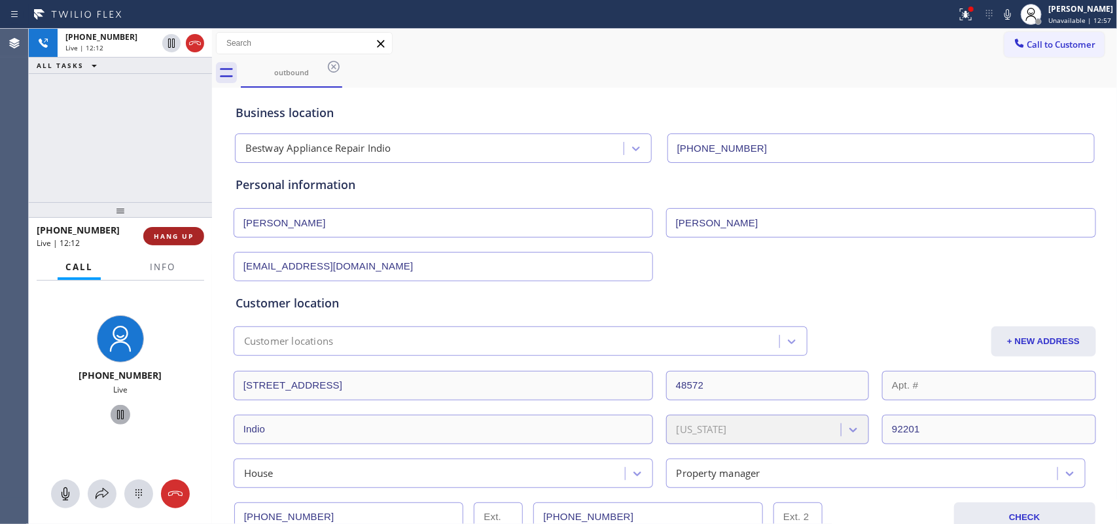
click at [187, 232] on span "HANG UP" at bounding box center [174, 236] width 40 height 9
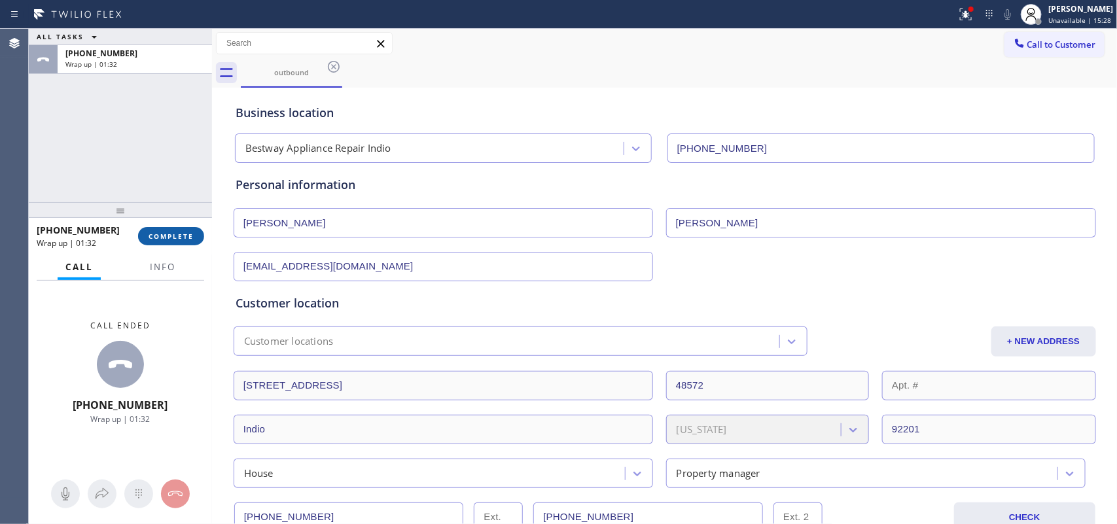
click at [165, 228] on button "COMPLETE" at bounding box center [171, 236] width 66 height 18
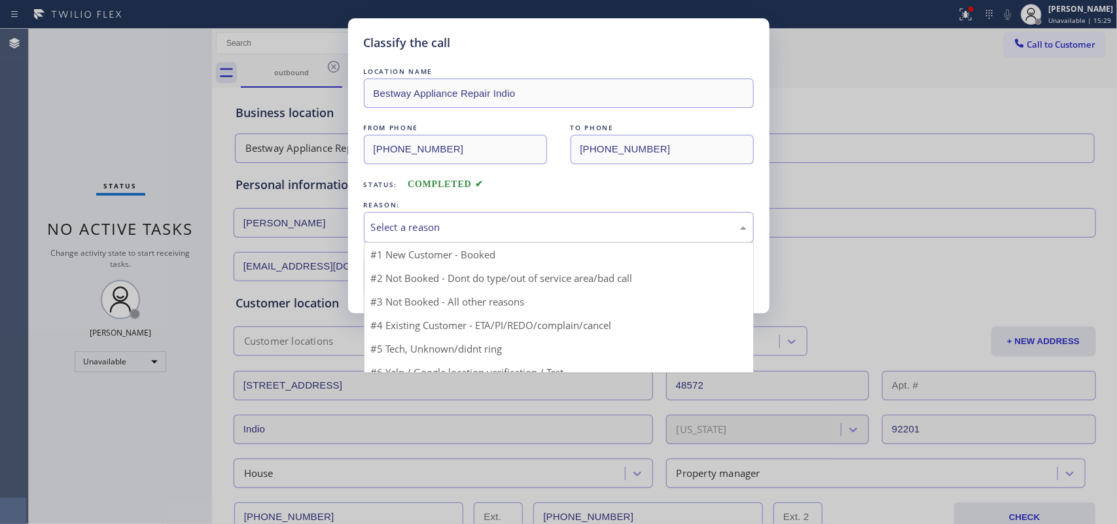
click at [419, 234] on div "Select a reason" at bounding box center [559, 227] width 376 height 15
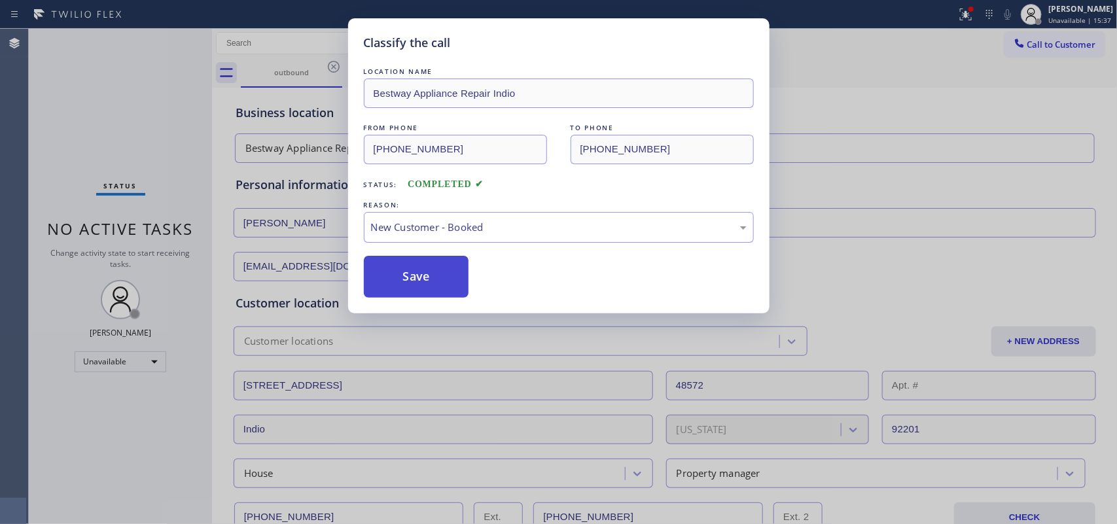
click at [416, 275] on button "Save" at bounding box center [416, 277] width 105 height 42
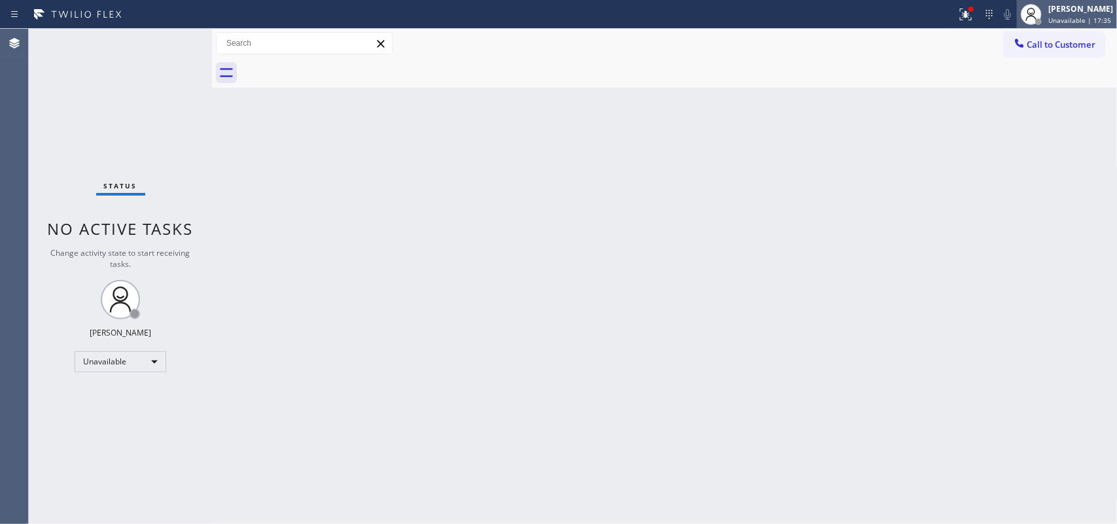
click at [893, 14] on div "[PERSON_NAME] Unavailable | 17:35" at bounding box center [1081, 14] width 71 height 23
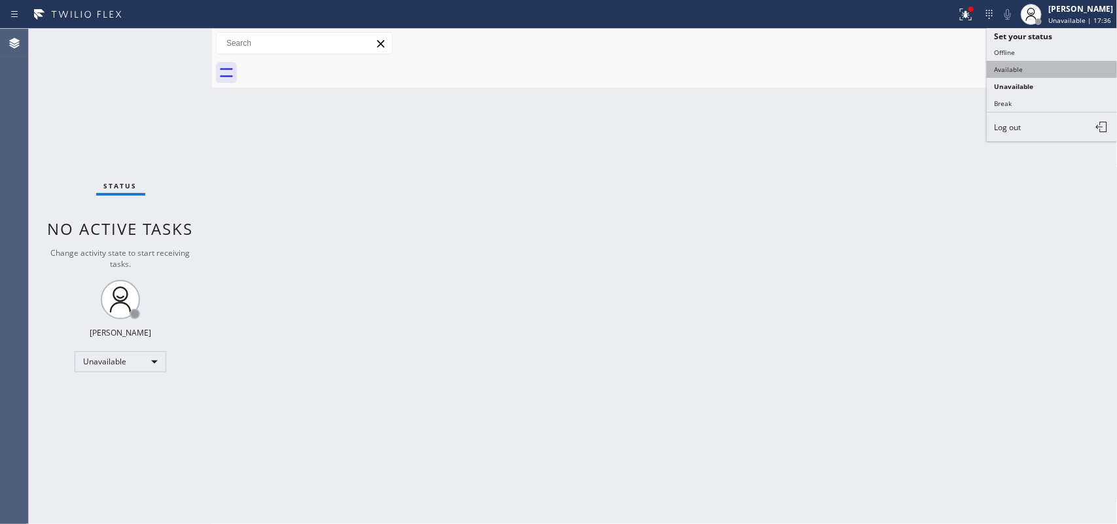
click at [893, 61] on button "Available" at bounding box center [1052, 69] width 131 height 17
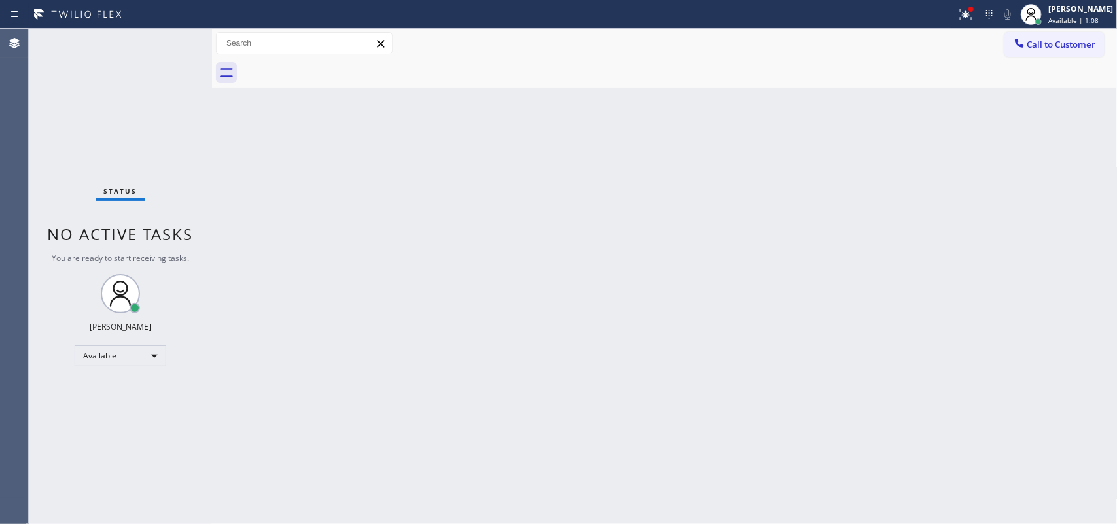
click at [74, 114] on div "Status No active tasks You are ready to start receiving tasks. [PERSON_NAME] Av…" at bounding box center [120, 276] width 183 height 495
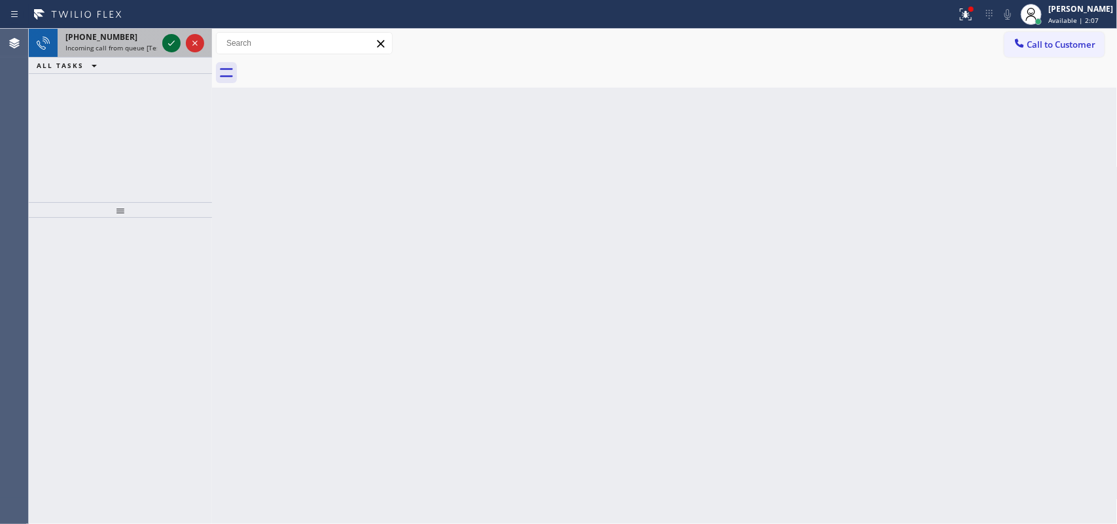
click at [171, 43] on icon at bounding box center [172, 43] width 16 height 16
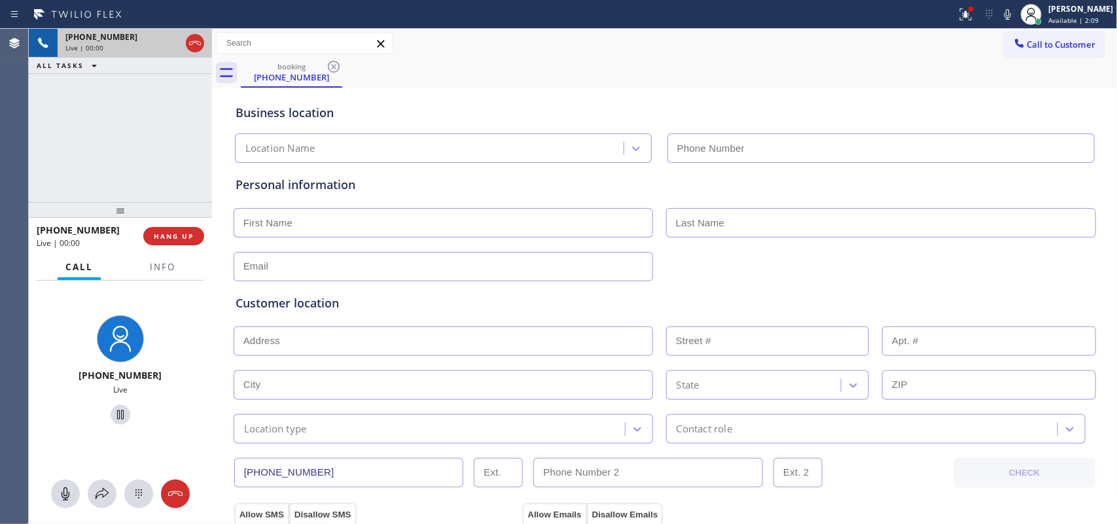
type input "[PHONE_NUMBER]"
click at [171, 232] on span "HANG UP" at bounding box center [174, 236] width 40 height 9
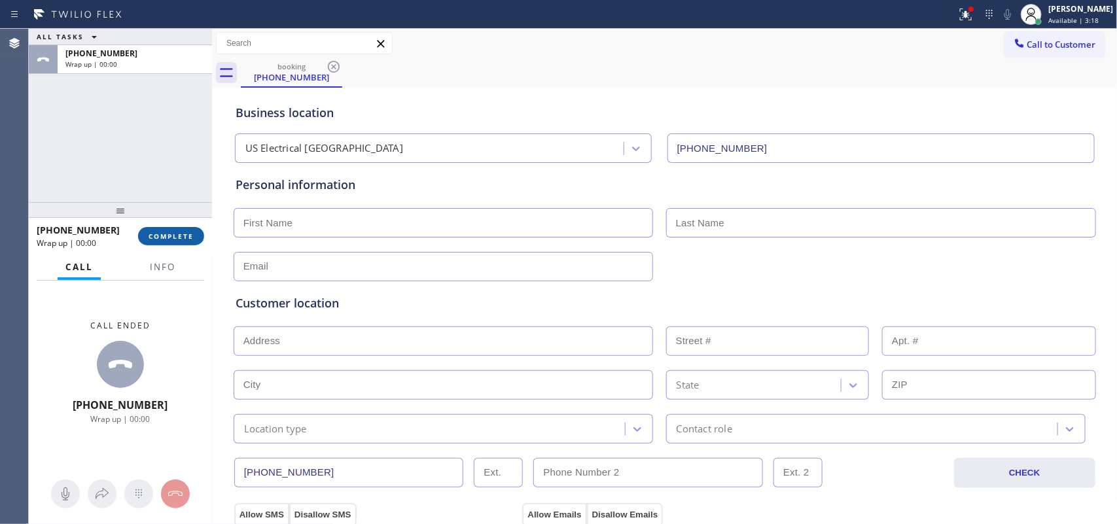
click at [170, 239] on span "COMPLETE" at bounding box center [171, 236] width 45 height 9
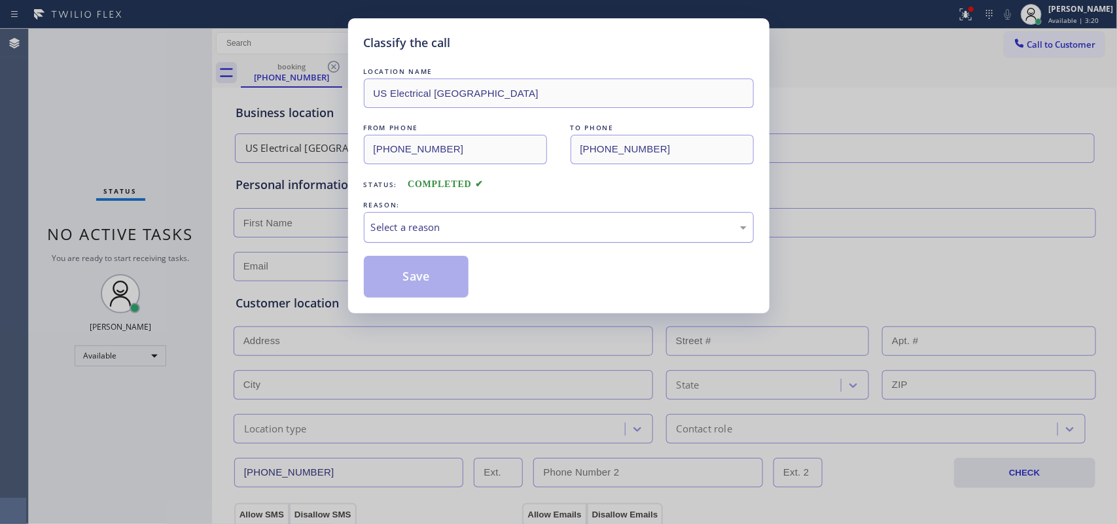
click at [399, 215] on div "Select a reason" at bounding box center [559, 227] width 390 height 31
click at [424, 270] on button "Save" at bounding box center [416, 277] width 105 height 42
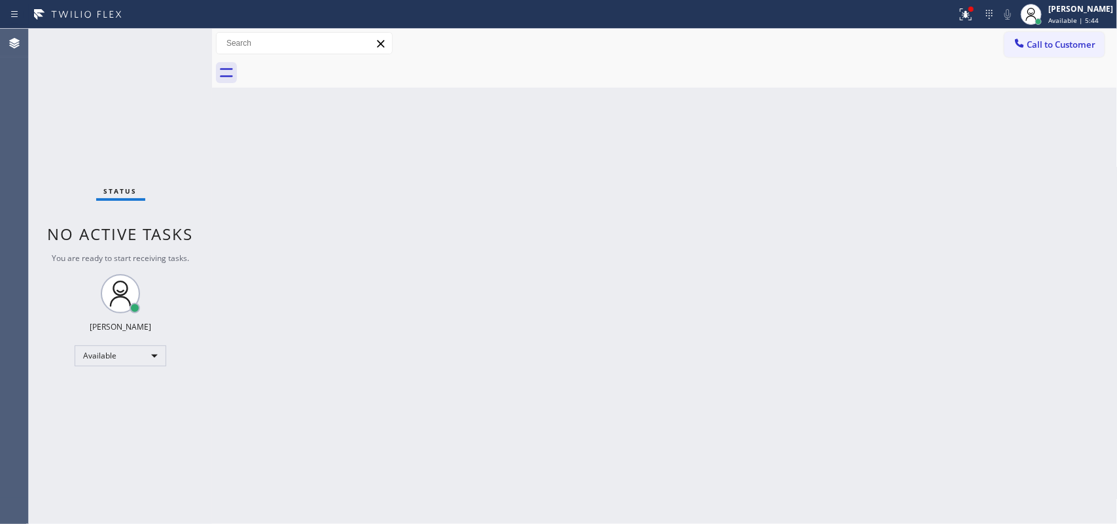
click at [173, 41] on div "Status No active tasks You are ready to start receiving tasks. [PERSON_NAME] Av…" at bounding box center [120, 276] width 183 height 495
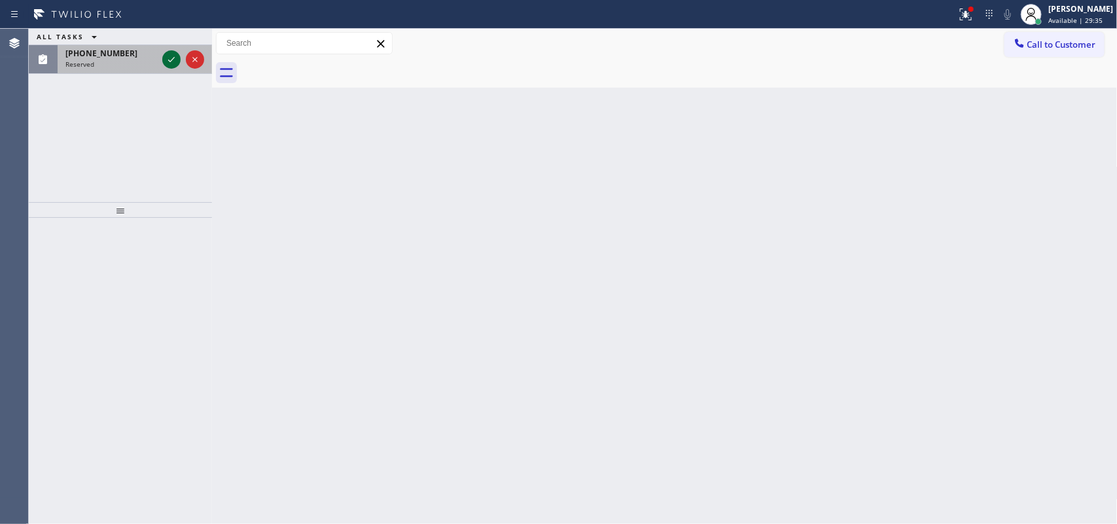
click at [175, 58] on icon at bounding box center [172, 60] width 16 height 16
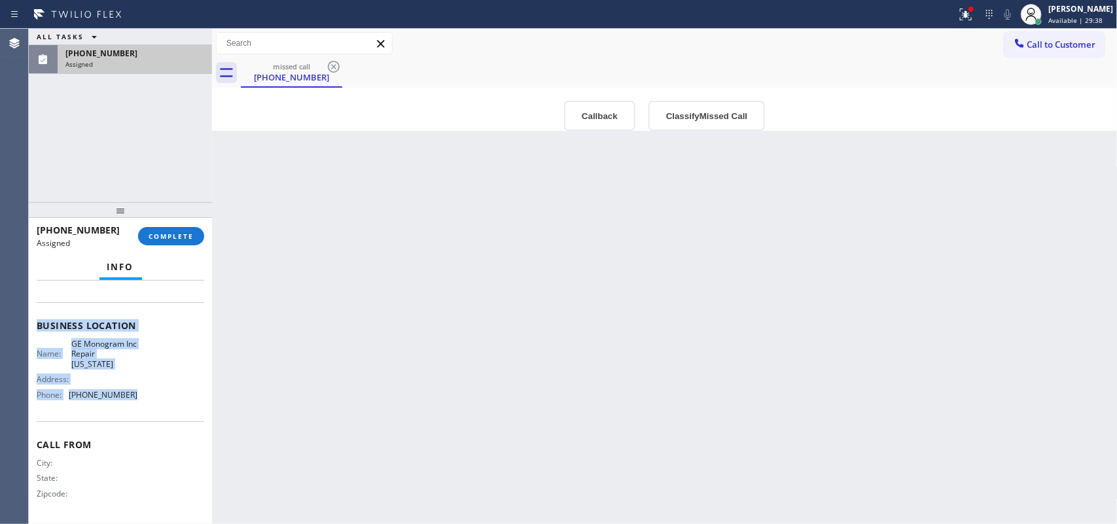
drag, startPoint x: 149, startPoint y: 408, endPoint x: 109, endPoint y: 281, distance: 132.6
click at [109, 283] on div "Context Queue: Appliance Repair High End Priority: 0 Task Age: [DEMOGRAPHIC_DAT…" at bounding box center [120, 403] width 183 height 244
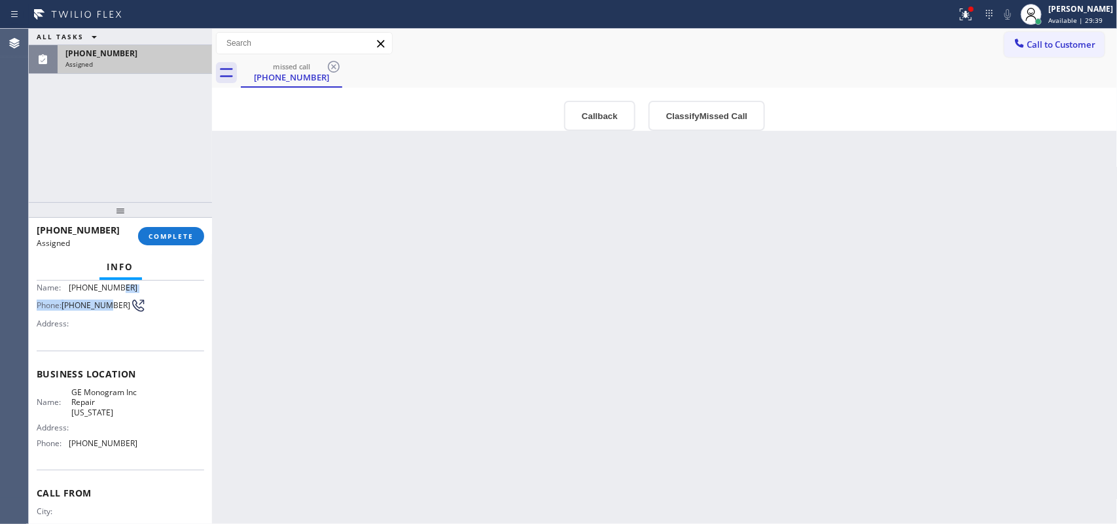
drag, startPoint x: 109, startPoint y: 281, endPoint x: 114, endPoint y: 313, distance: 32.0
click at [108, 296] on div "Context Queue: Appliance Repair High End Priority: 0 Task Age: [DEMOGRAPHIC_DAT…" at bounding box center [120, 403] width 183 height 244
click at [156, 414] on div "Name: GE Monogram Inc Repair [US_STATE] Address: Phone: [PHONE_NUMBER]" at bounding box center [120, 420] width 167 height 66
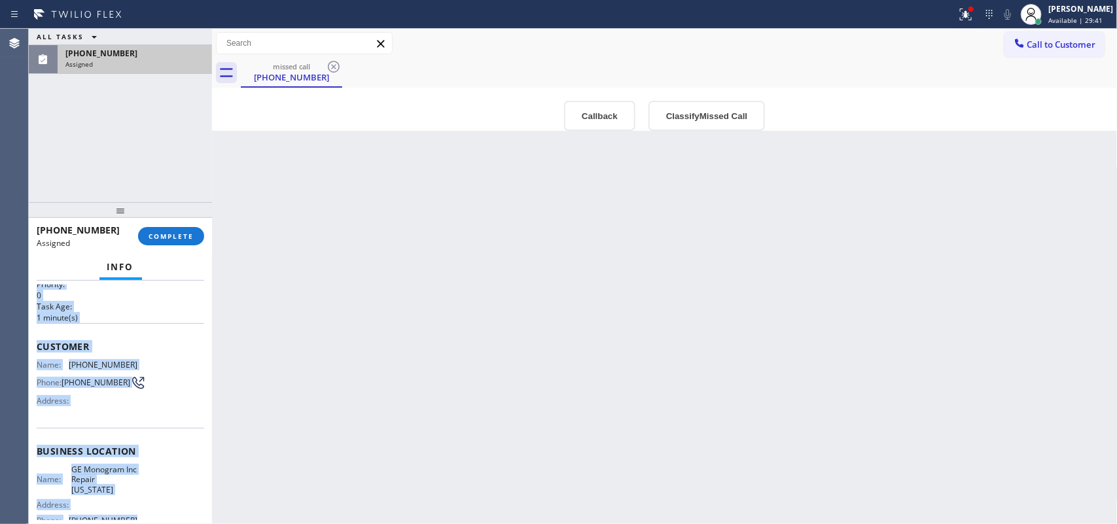
scroll to position [0, 0]
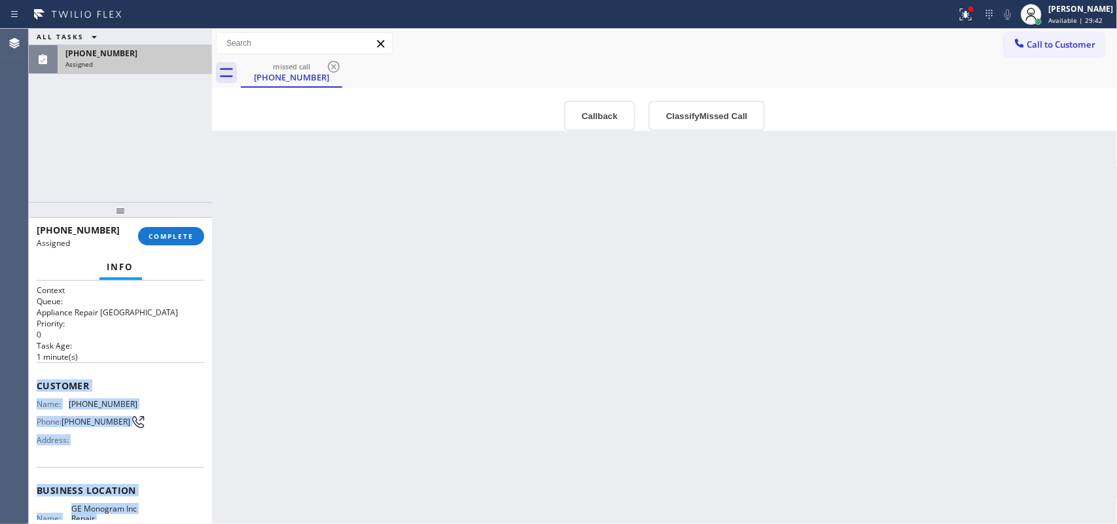
drag, startPoint x: 147, startPoint y: 413, endPoint x: 35, endPoint y: 376, distance: 118.4
click at [35, 376] on div "Context Queue: Appliance Repair High End Priority: 0 Task Age: [DEMOGRAPHIC_DAT…" at bounding box center [120, 403] width 183 height 244
copy div "Customer Name: [PHONE_NUMBER] Phone: [PHONE_NUMBER] Address: Business location …"
click at [671, 109] on button "Classify Missed Call" at bounding box center [706, 116] width 116 height 30
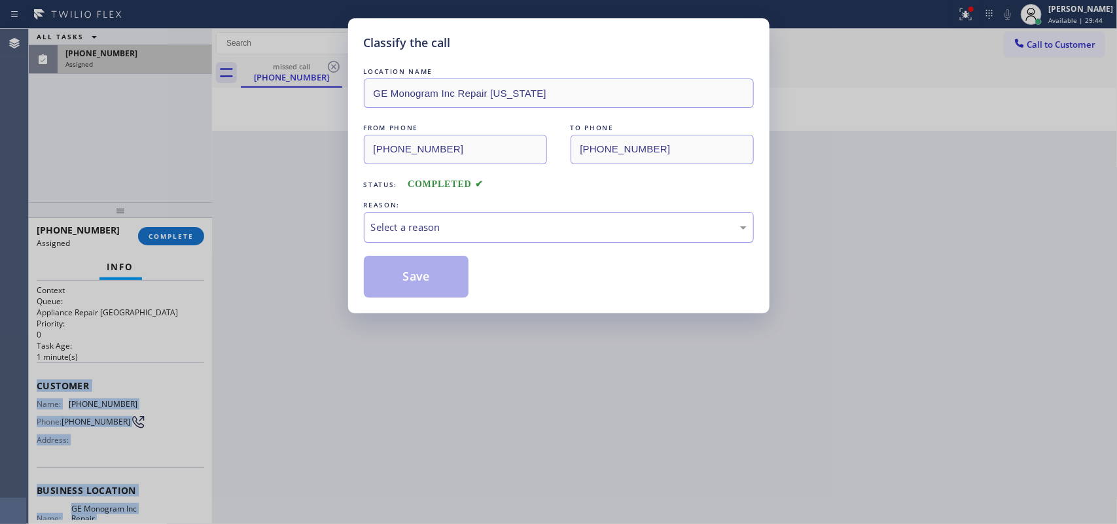
click at [616, 236] on div "Select a reason" at bounding box center [559, 227] width 390 height 31
click at [419, 289] on button "Save" at bounding box center [416, 277] width 105 height 42
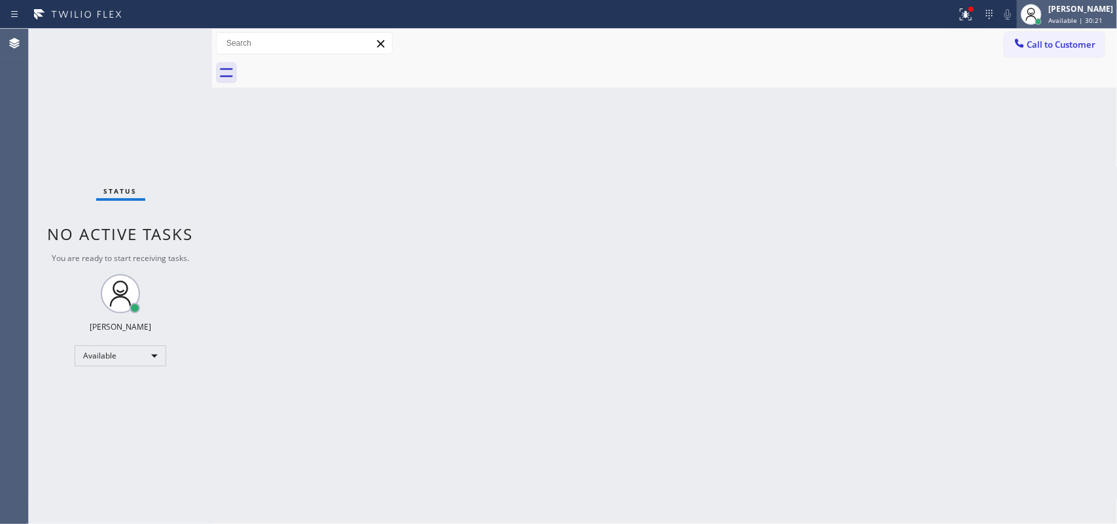
click at [893, 13] on div "[PERSON_NAME]" at bounding box center [1080, 8] width 65 height 11
click at [893, 14] on div "[PERSON_NAME]" at bounding box center [1080, 8] width 65 height 11
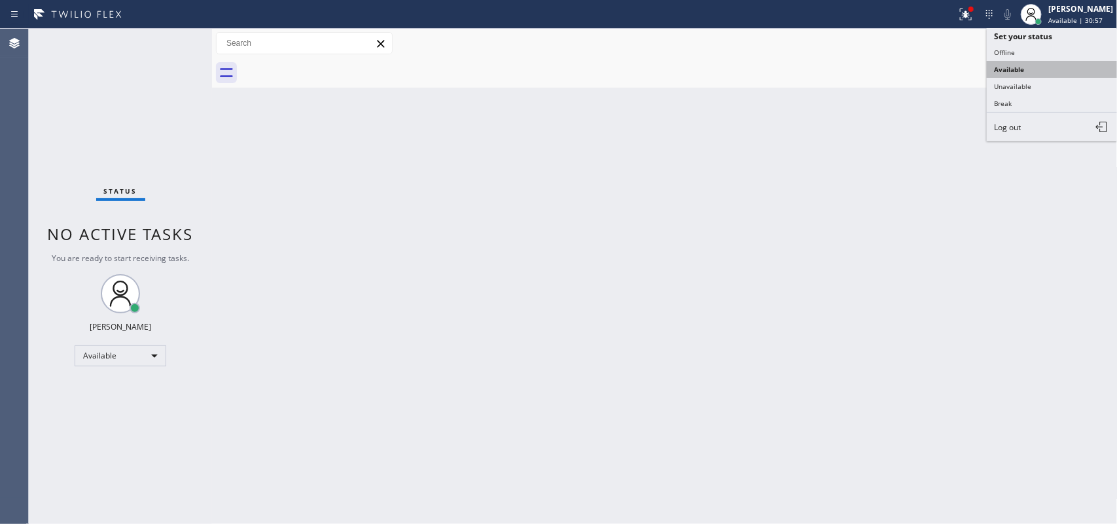
click at [893, 67] on button "Available" at bounding box center [1052, 69] width 131 height 17
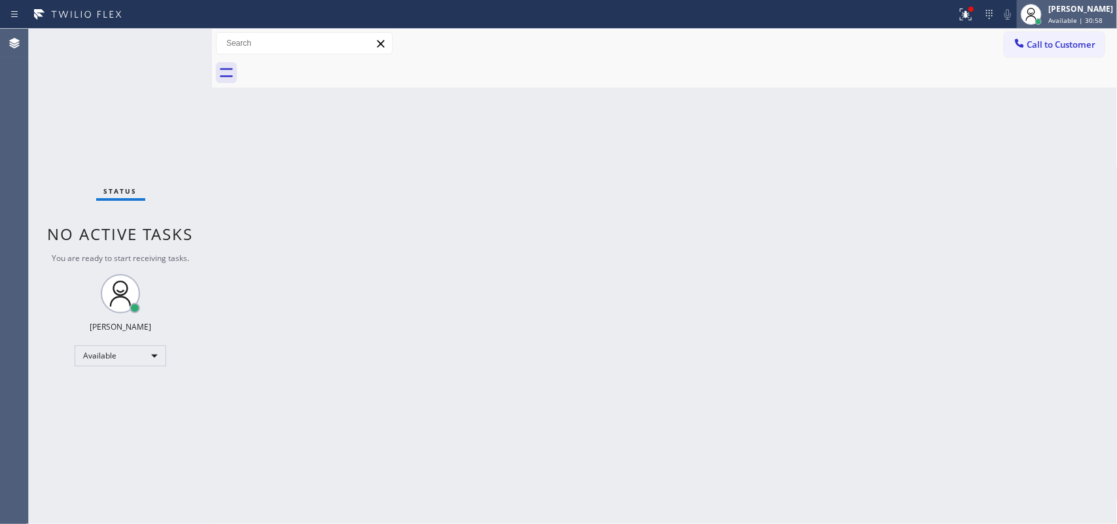
click at [893, 14] on div "[PERSON_NAME]" at bounding box center [1080, 8] width 65 height 11
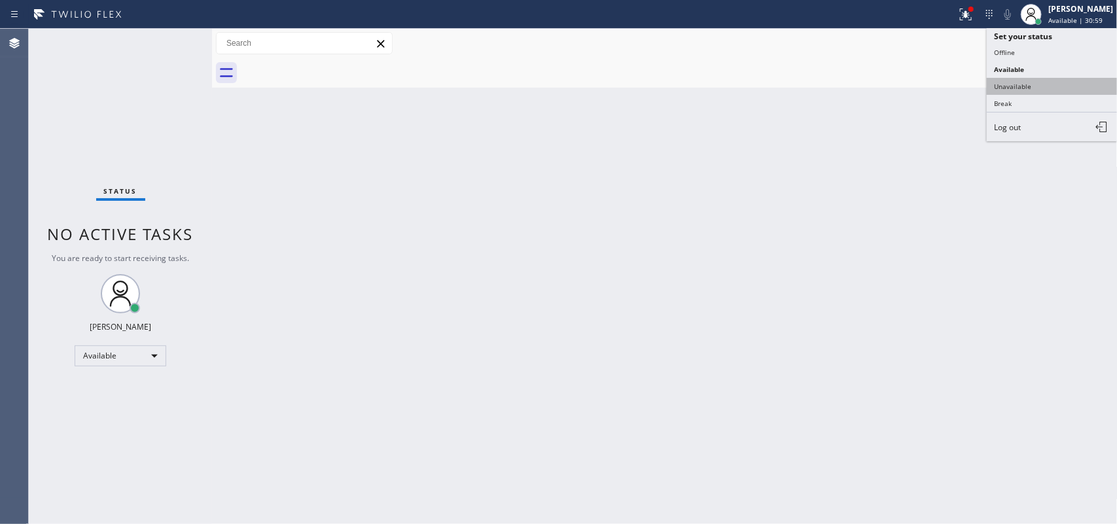
click at [893, 86] on button "Unavailable" at bounding box center [1052, 86] width 131 height 17
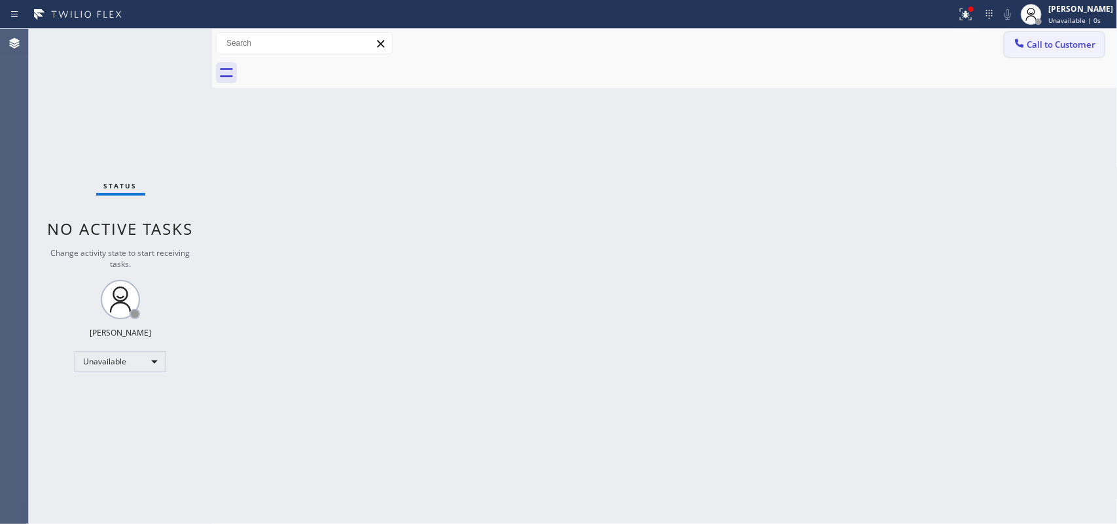
click at [893, 44] on button "Call to Customer" at bounding box center [1054, 44] width 100 height 25
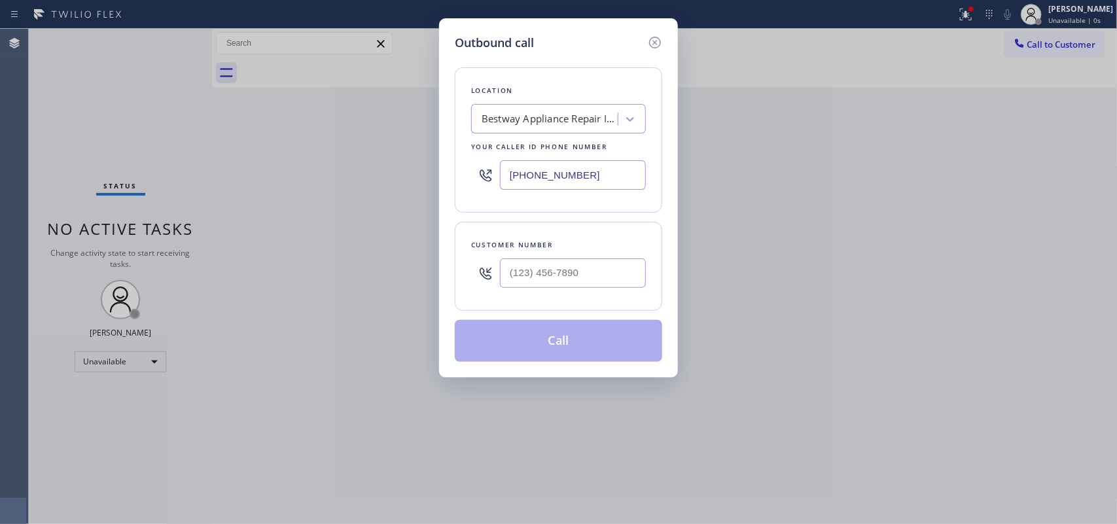
click at [473, 50] on h5 "Outbound call" at bounding box center [494, 43] width 79 height 18
click at [560, 273] on input "(___) ___-____" at bounding box center [573, 272] width 146 height 29
paste input "347) 718-0161"
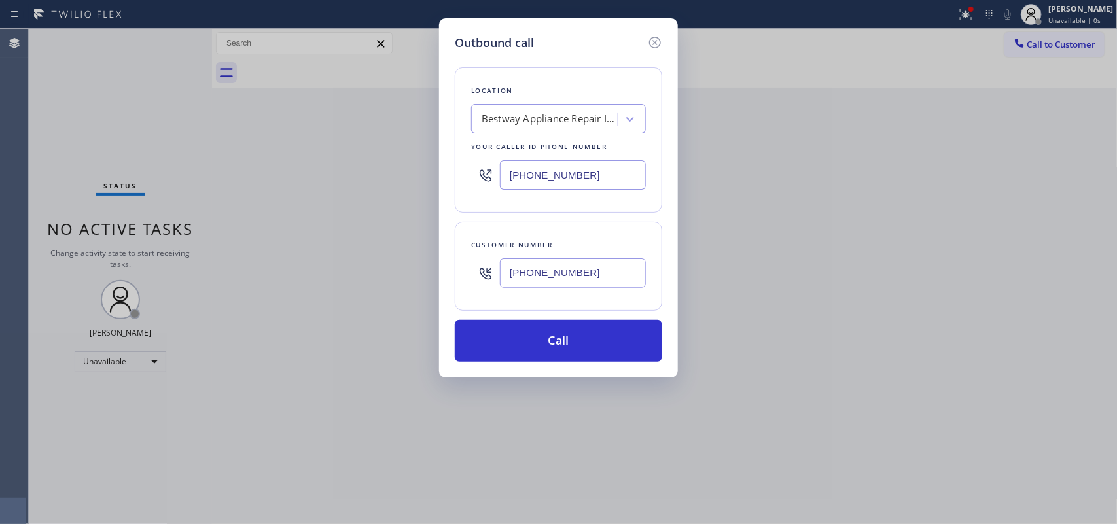
type input "[PHONE_NUMBER]"
click at [493, 37] on h5 "Outbound call" at bounding box center [494, 43] width 79 height 18
drag, startPoint x: 591, startPoint y: 170, endPoint x: 443, endPoint y: 173, distance: 147.9
click at [443, 173] on div "Outbound call Location Bestway Appliance Repair Indio Your caller id phone numb…" at bounding box center [558, 197] width 239 height 359
paste input "332) 456-0495"
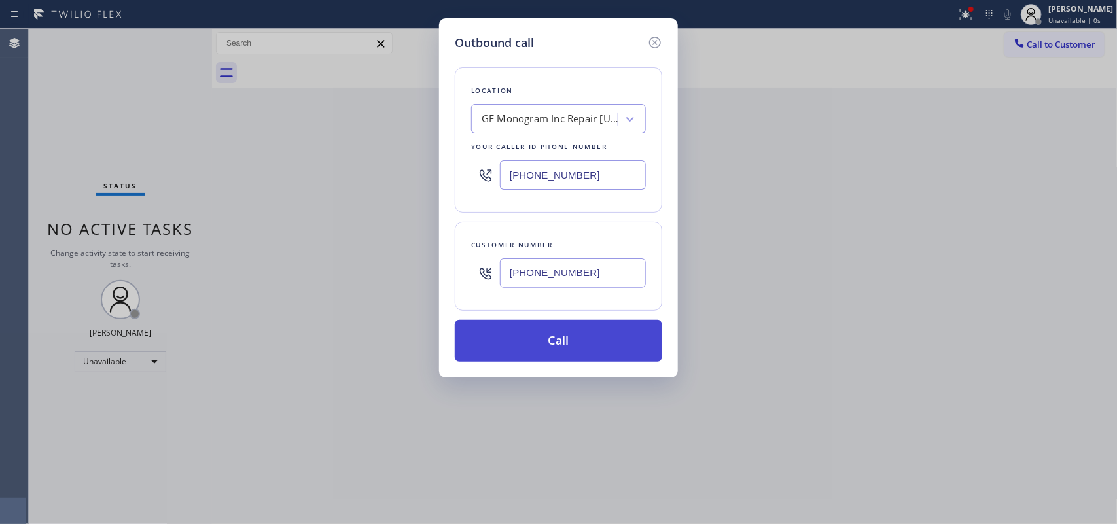
type input "[PHONE_NUMBER]"
click at [565, 347] on button "Call" at bounding box center [558, 341] width 207 height 42
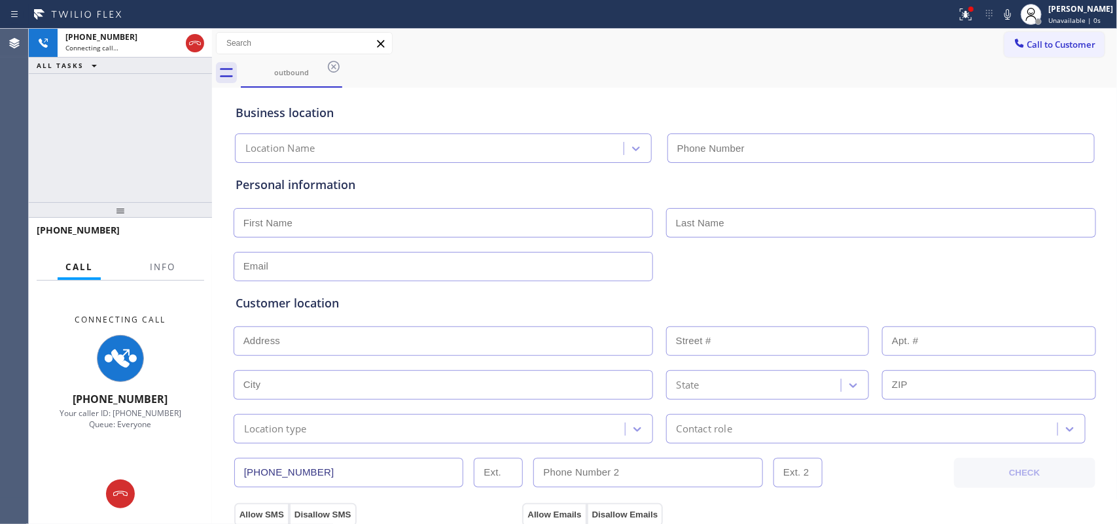
type input "[PHONE_NUMBER]"
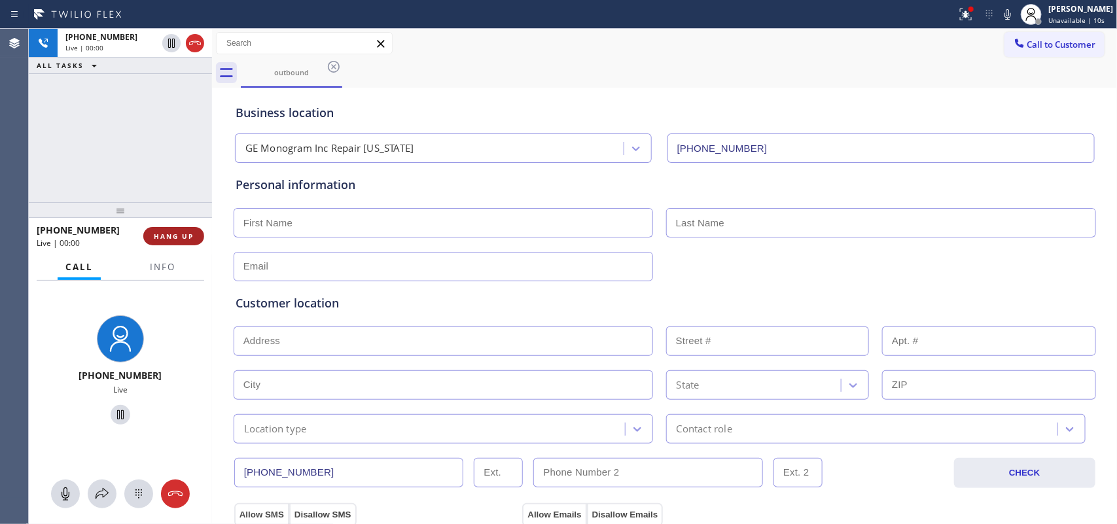
click at [194, 230] on button "HANG UP" at bounding box center [173, 236] width 61 height 18
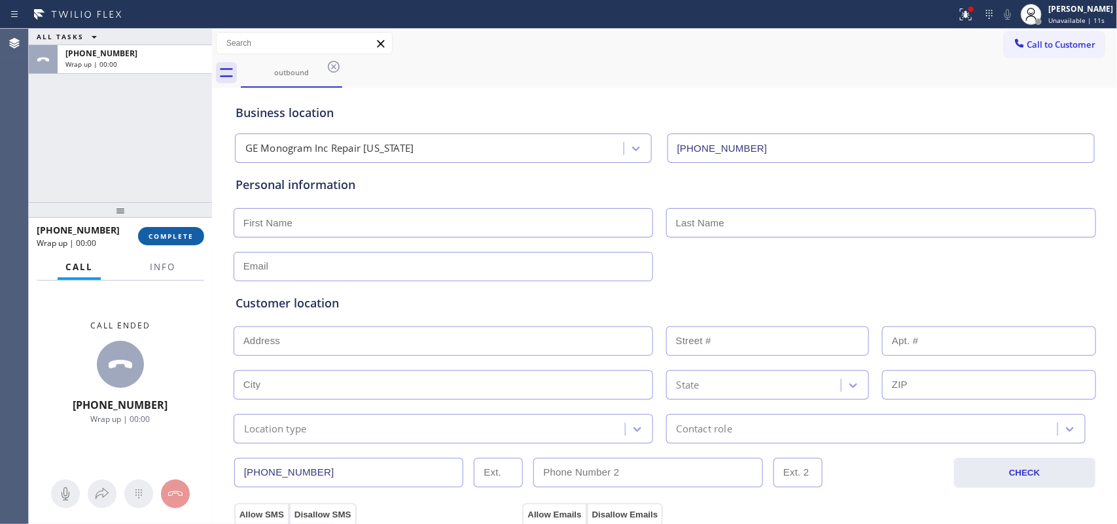
click at [193, 230] on button "COMPLETE" at bounding box center [171, 236] width 66 height 18
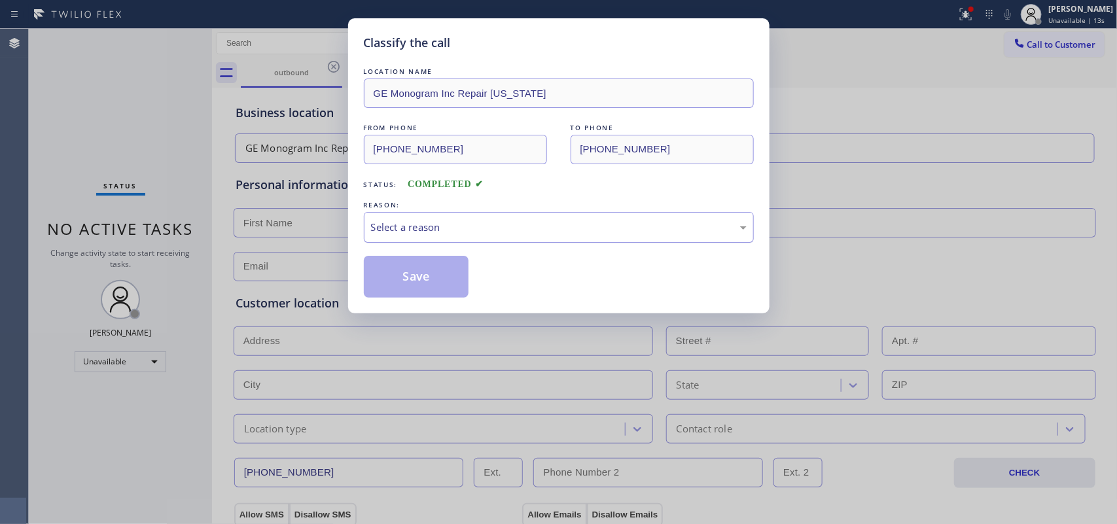
click at [476, 224] on div "Select a reason" at bounding box center [559, 227] width 376 height 15
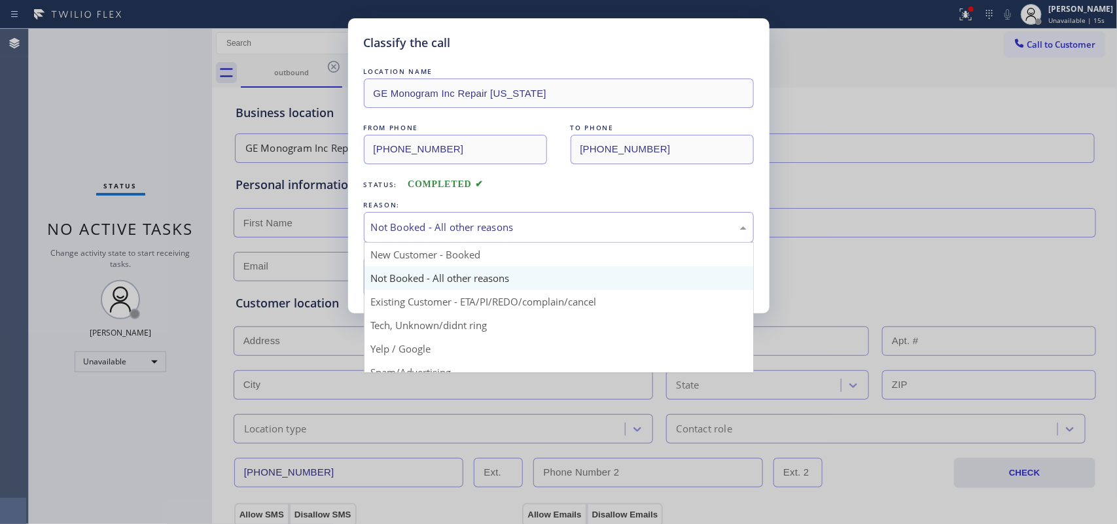
click at [480, 224] on div "Not Booked - All other reasons" at bounding box center [559, 227] width 376 height 15
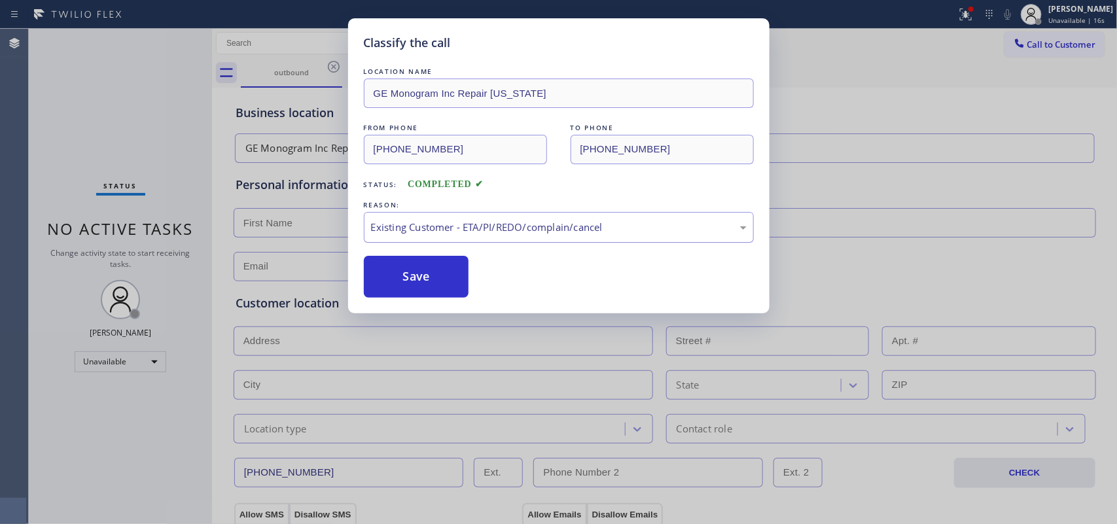
click at [481, 222] on div "Existing Customer - ETA/PI/REDO/complain/cancel" at bounding box center [559, 227] width 376 height 15
click at [444, 283] on button "Save" at bounding box center [416, 277] width 105 height 42
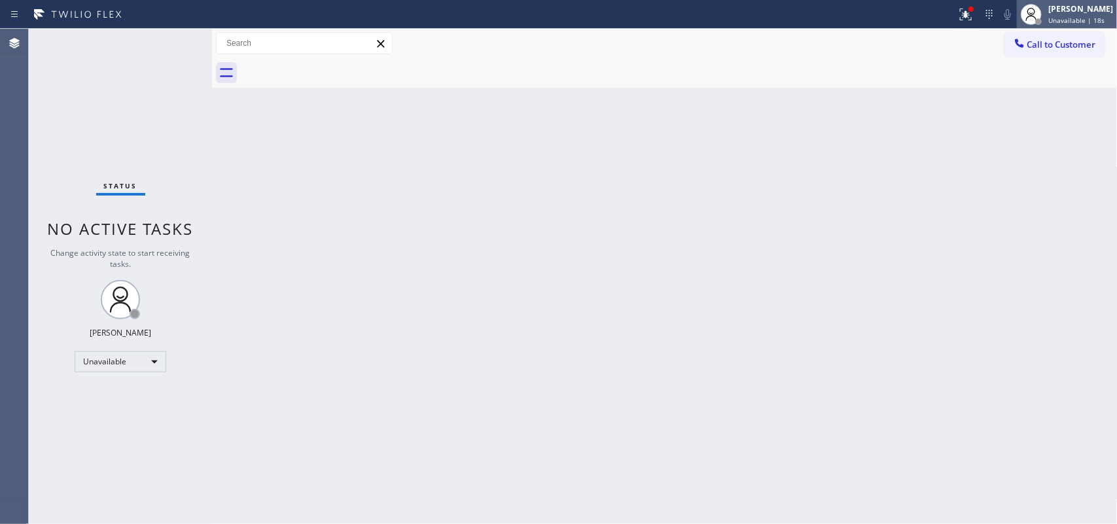
click at [893, 16] on span "Unavailable | 18s" at bounding box center [1076, 20] width 56 height 9
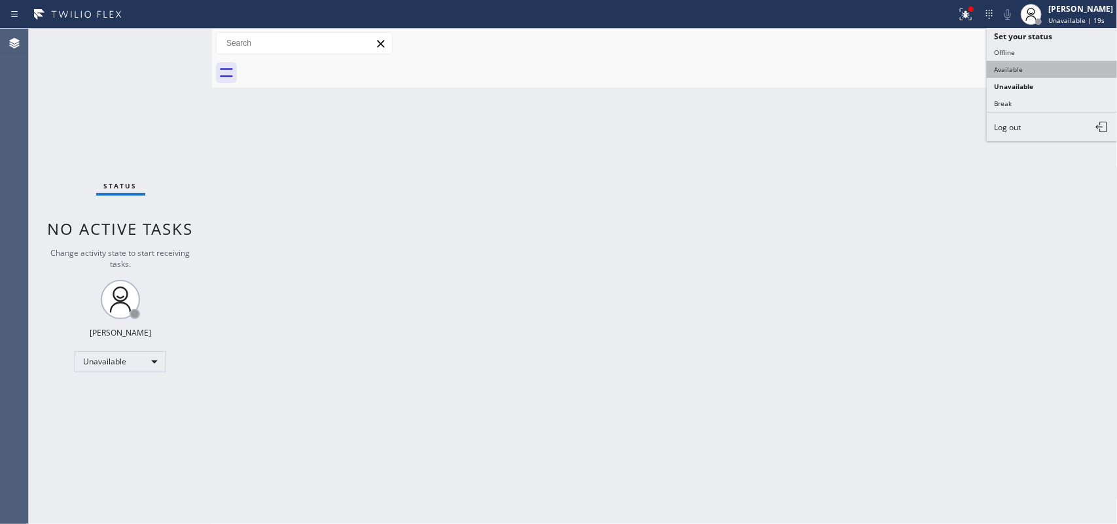
click at [893, 74] on button "Available" at bounding box center [1052, 69] width 131 height 17
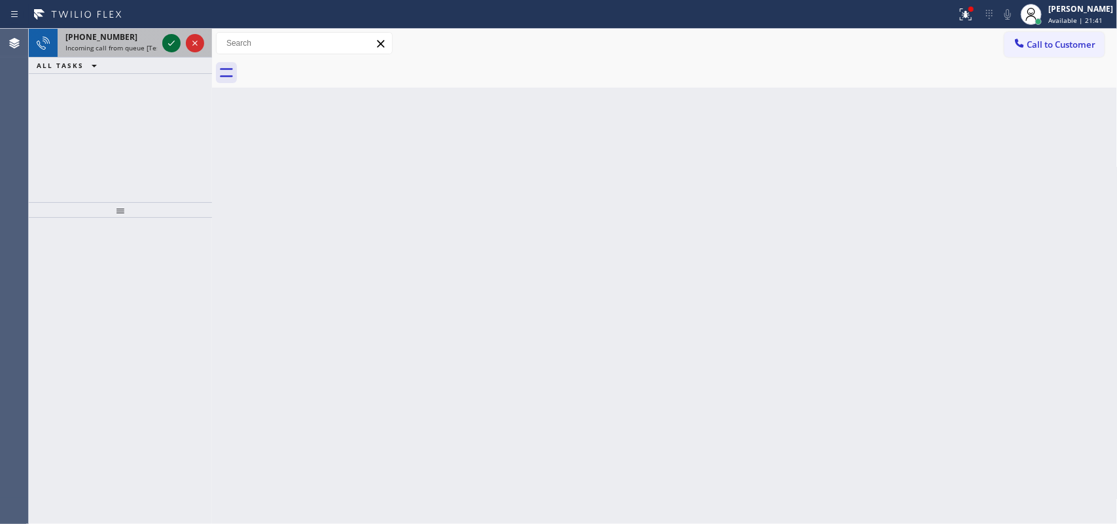
click at [173, 41] on icon at bounding box center [172, 43] width 16 height 16
click at [170, 44] on icon at bounding box center [171, 43] width 7 height 5
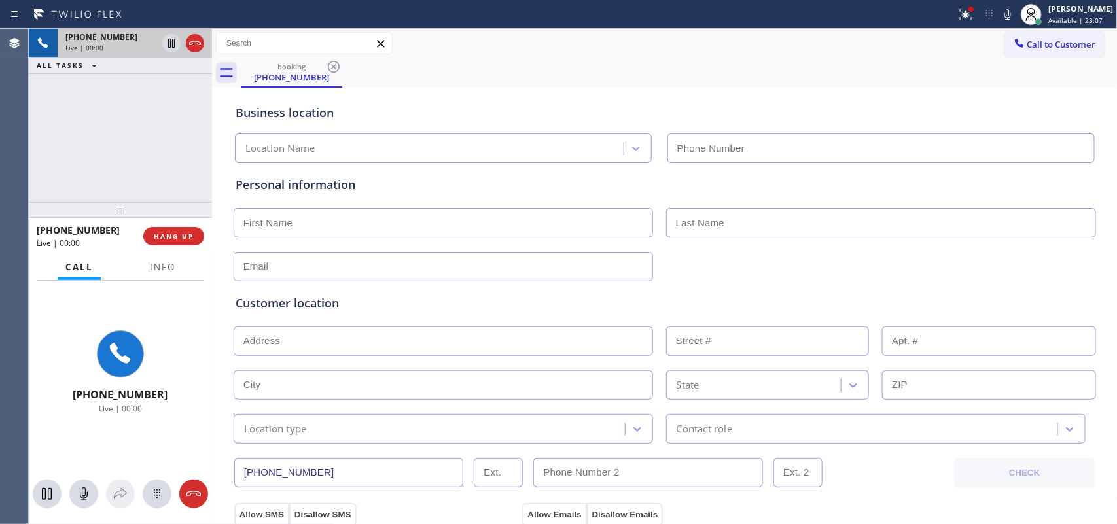
type input "[PHONE_NUMBER]"
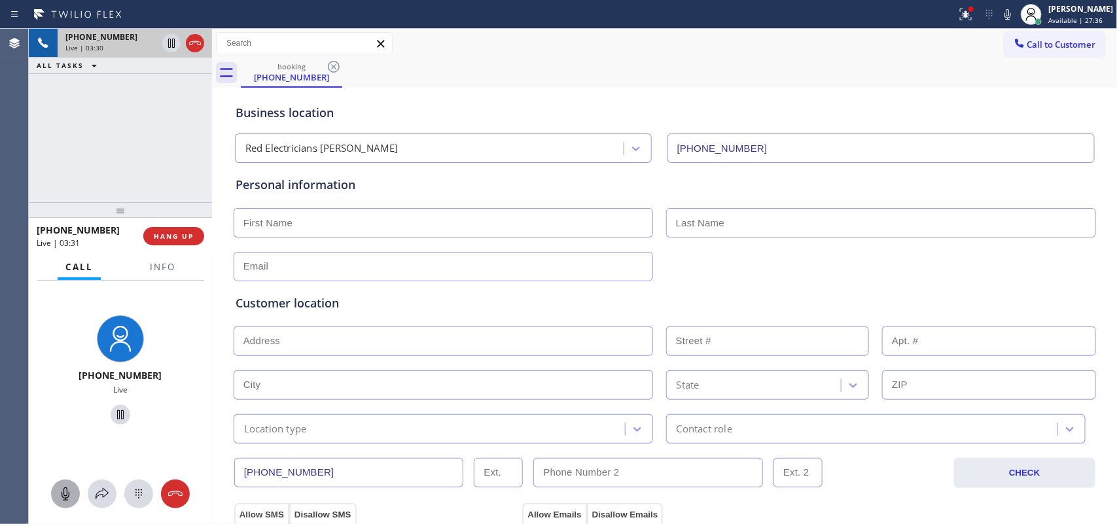
click at [63, 419] on icon at bounding box center [66, 494] width 16 height 16
drag, startPoint x: 116, startPoint y: 414, endPoint x: 251, endPoint y: 406, distance: 135.0
click at [116, 414] on icon at bounding box center [121, 415] width 16 height 16
click at [67, 419] on icon at bounding box center [66, 493] width 8 height 13
click at [113, 412] on icon at bounding box center [121, 415] width 16 height 16
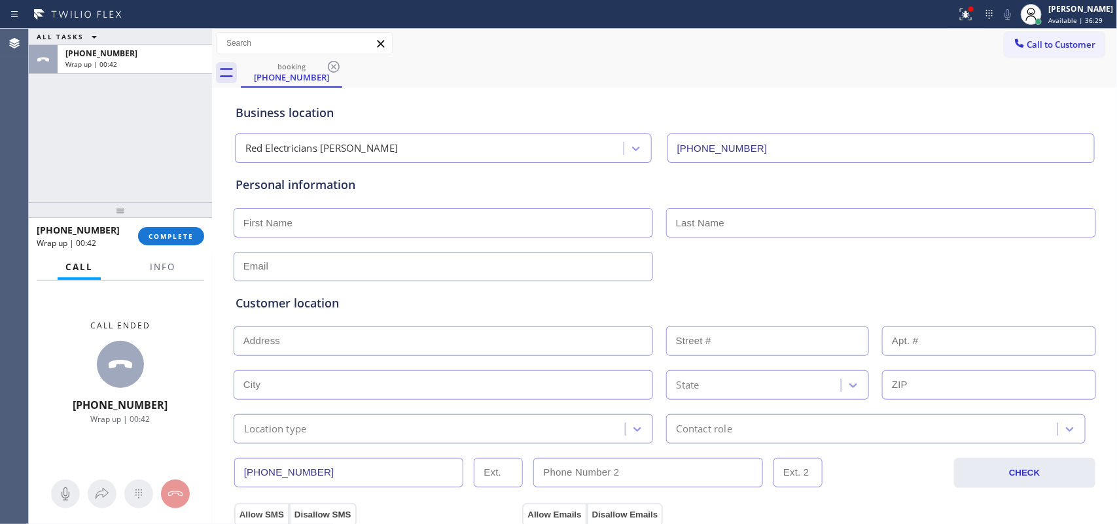
click at [89, 126] on div "ALL TASKS ALL TASKS ACTIVE TASKS TASKS IN WRAP UP [PHONE_NUMBER] Wrap up | 00:42" at bounding box center [120, 115] width 183 height 173
click at [410, 222] on input "text" at bounding box center [443, 222] width 419 height 29
type input "Neder"
type input "Ramali"
click at [576, 260] on input "text" at bounding box center [443, 266] width 419 height 29
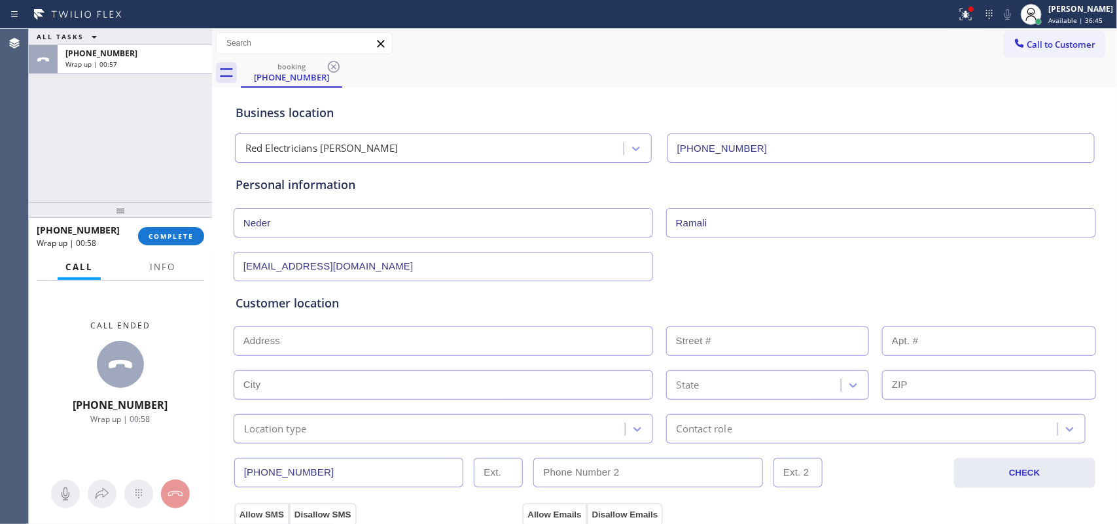
type input "[EMAIL_ADDRESS][DOMAIN_NAME]"
click at [452, 338] on input "text" at bounding box center [443, 340] width 419 height 29
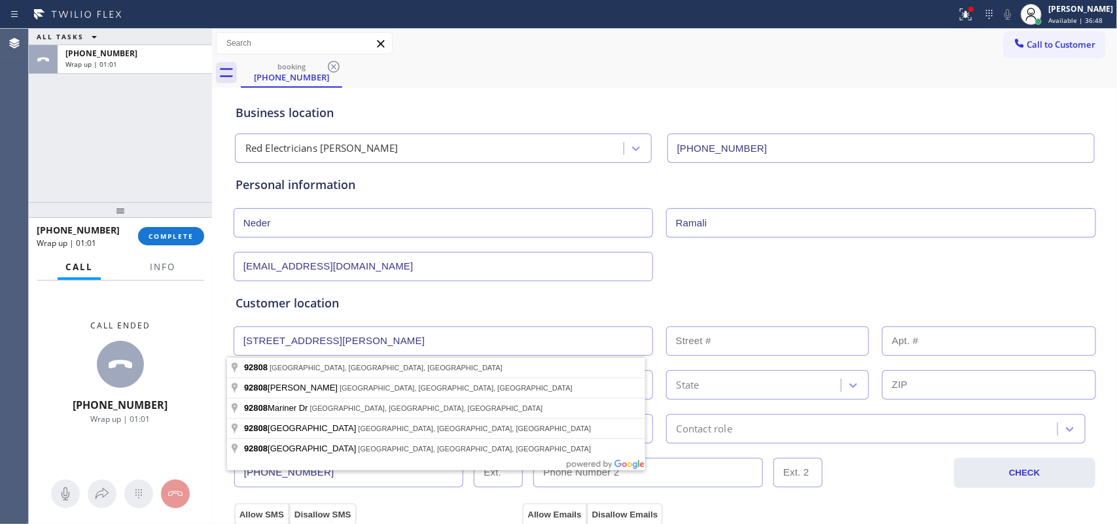
type input "92808 [PERSON_NAME]"
type input "92808"
type input "Coos Bay"
type input "97420"
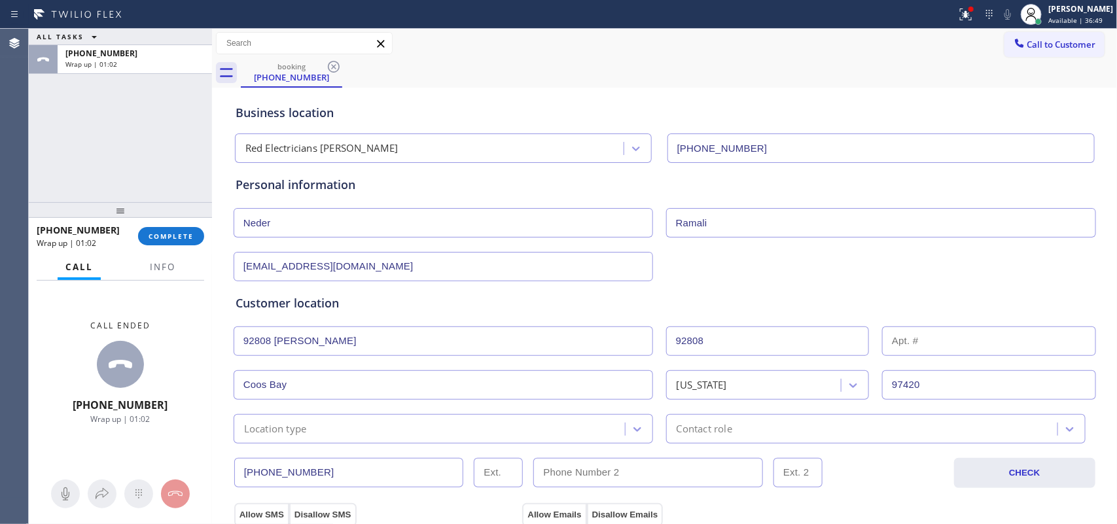
click at [406, 334] on input "92808 [PERSON_NAME]" at bounding box center [443, 340] width 419 height 29
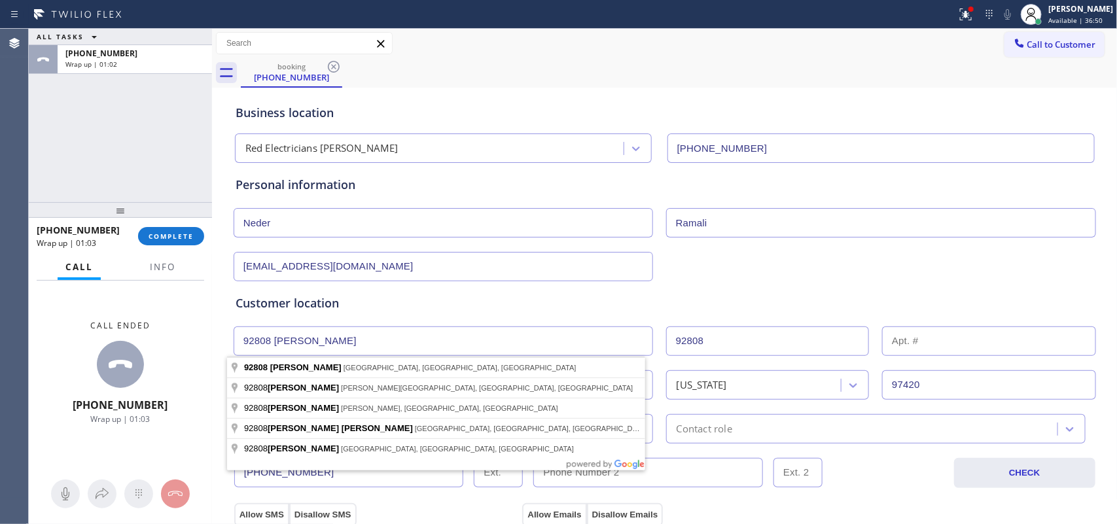
click at [404, 336] on input "92808 [PERSON_NAME]" at bounding box center [443, 340] width 419 height 29
drag, startPoint x: 275, startPoint y: 342, endPoint x: 383, endPoint y: 345, distance: 108.0
click at [383, 345] on input "92808 [PERSON_NAME]" at bounding box center [443, 340] width 419 height 29
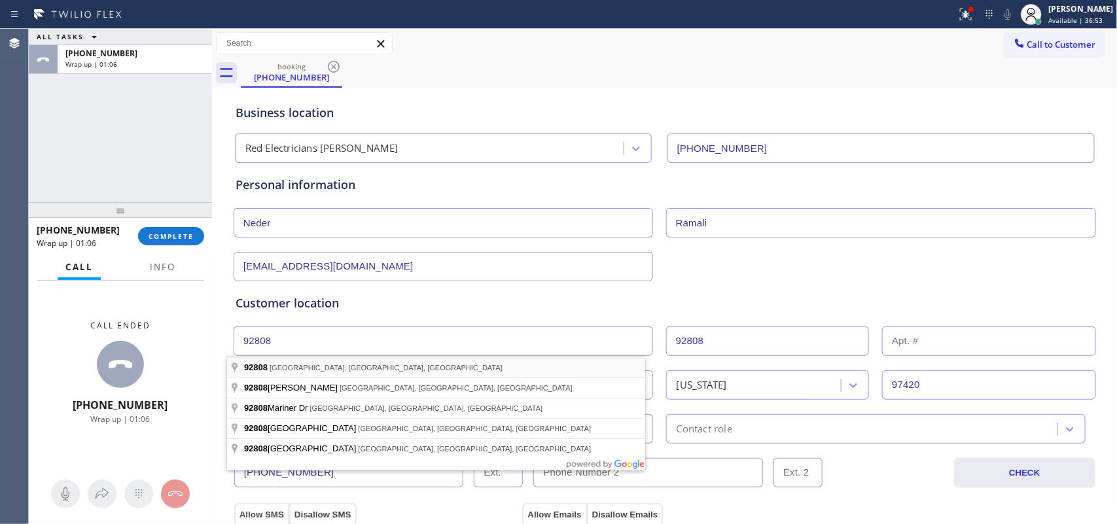
type input "[GEOGRAPHIC_DATA], [GEOGRAPHIC_DATA]"
type input "[GEOGRAPHIC_DATA]"
type input "92808"
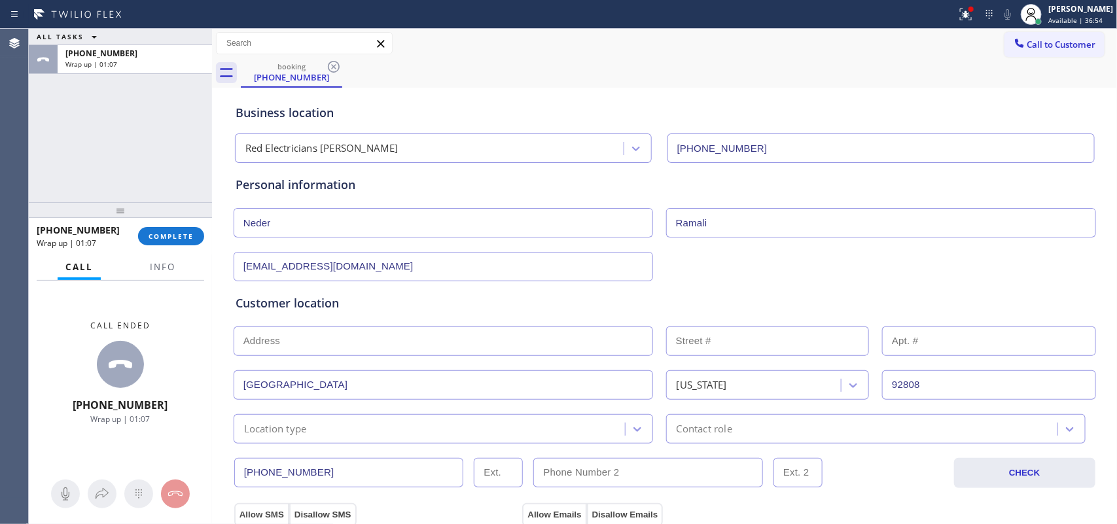
scroll to position [164, 0]
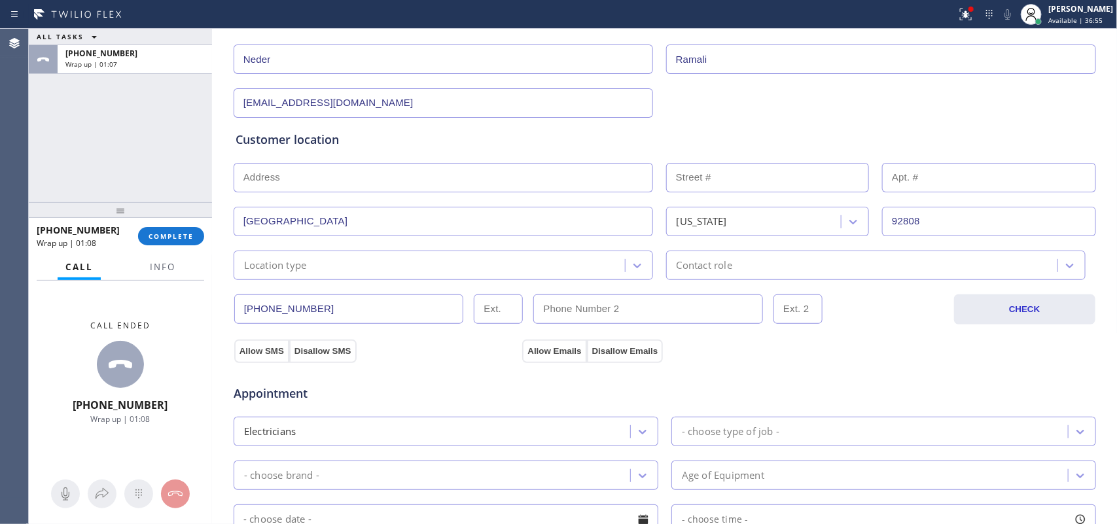
click at [403, 265] on div "Location type" at bounding box center [431, 265] width 387 height 23
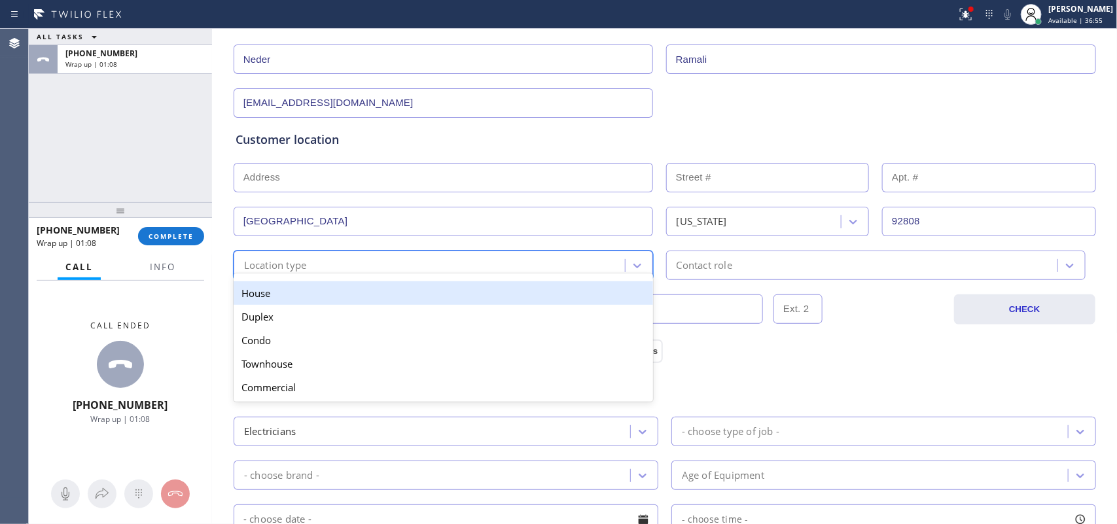
drag, startPoint x: 419, startPoint y: 293, endPoint x: 463, endPoint y: 292, distance: 43.9
click at [420, 293] on div "House" at bounding box center [443, 293] width 419 height 24
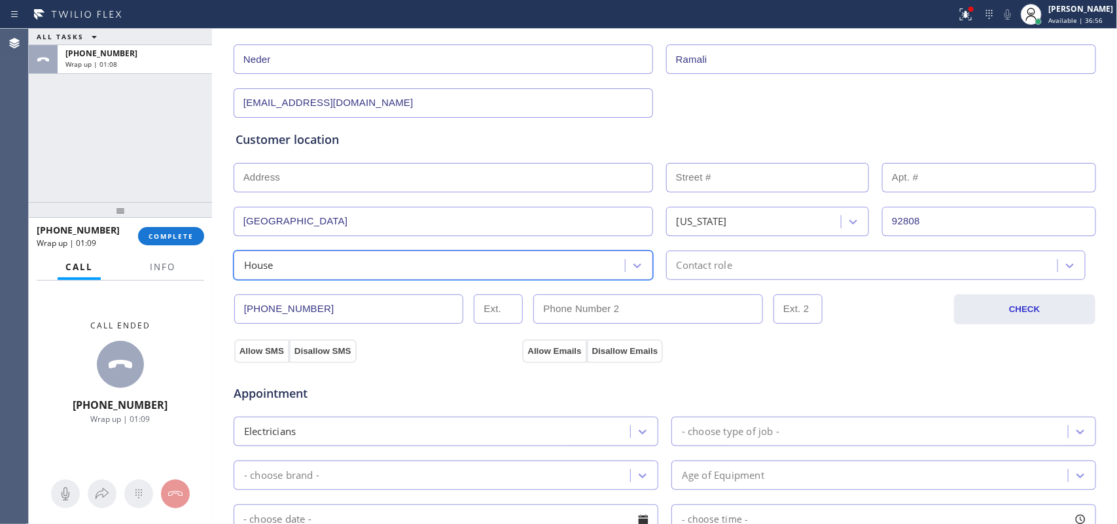
click at [699, 258] on div "Contact role" at bounding box center [863, 265] width 387 height 23
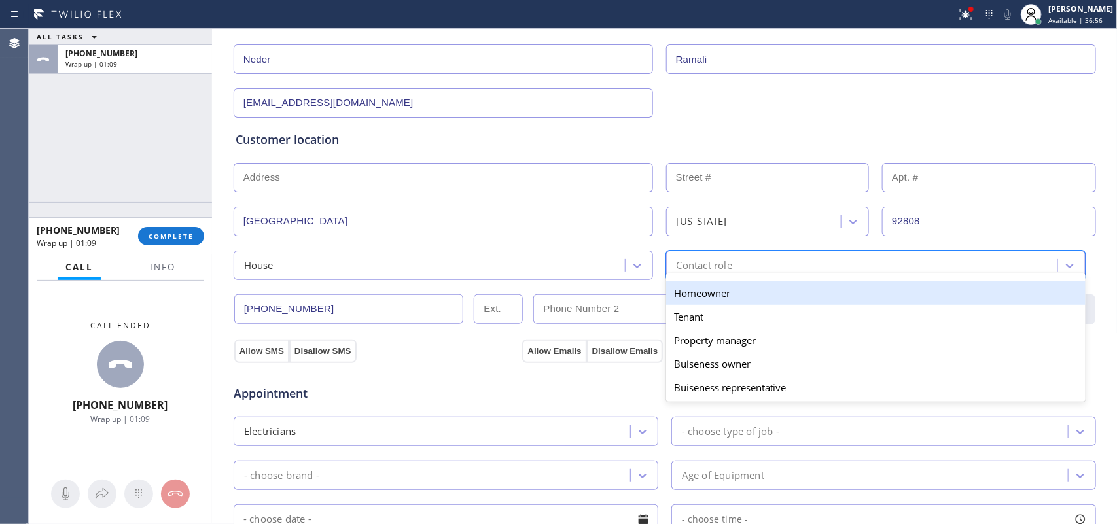
click at [722, 292] on div "Homeowner" at bounding box center [875, 293] width 419 height 24
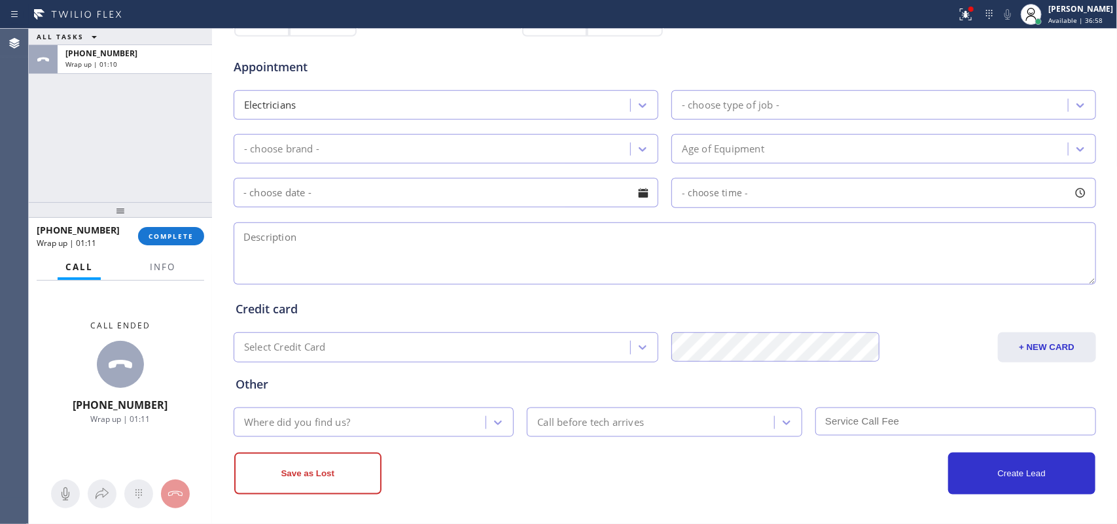
scroll to position [327, 0]
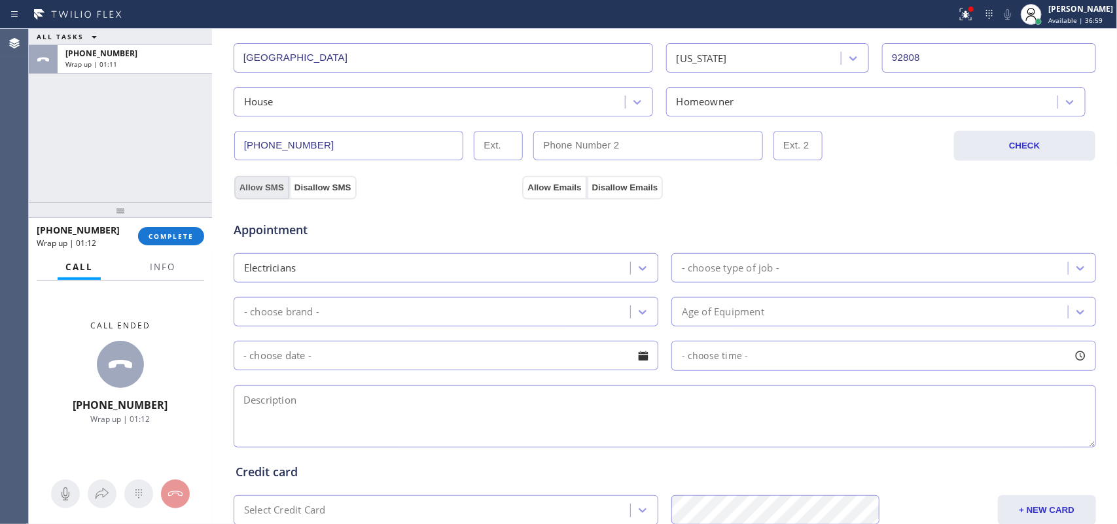
drag, startPoint x: 253, startPoint y: 191, endPoint x: 423, endPoint y: 190, distance: 170.1
click at [253, 190] on button "Allow SMS" at bounding box center [261, 188] width 55 height 24
click at [522, 188] on button "Allow Emails" at bounding box center [554, 188] width 64 height 24
click at [569, 262] on div "Electricians" at bounding box center [434, 267] width 393 height 23
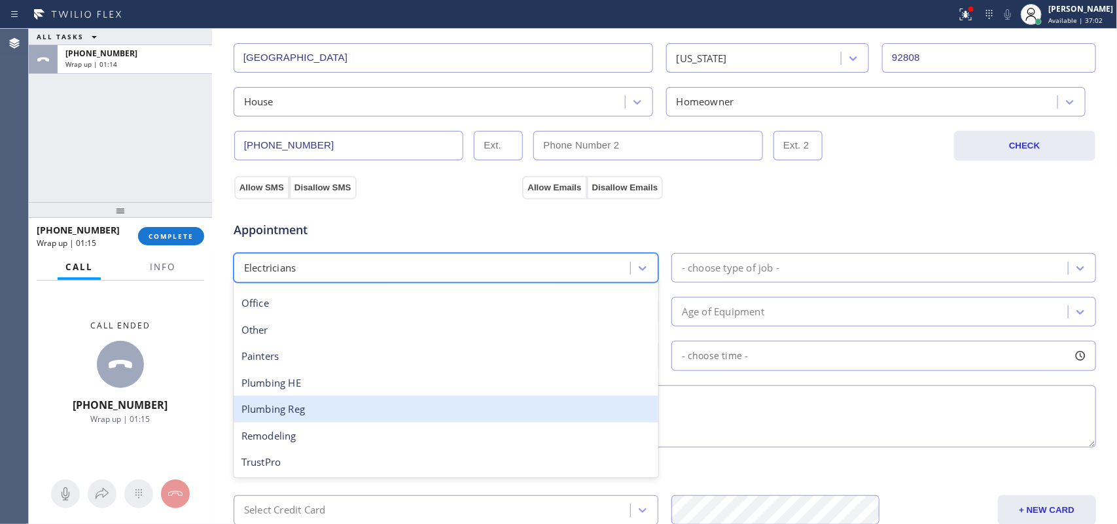
scroll to position [282, 0]
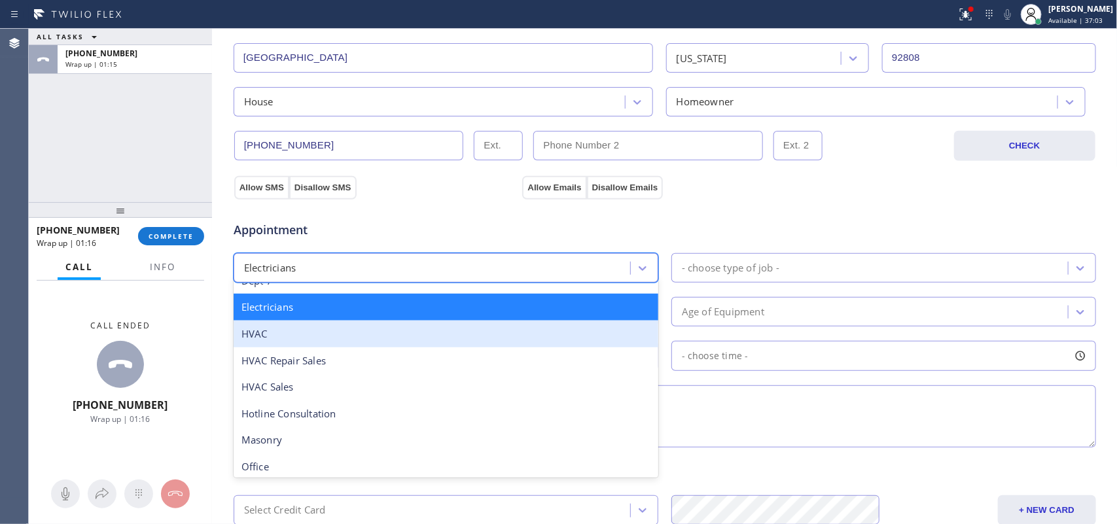
click at [421, 336] on div "HVAC" at bounding box center [446, 334] width 425 height 27
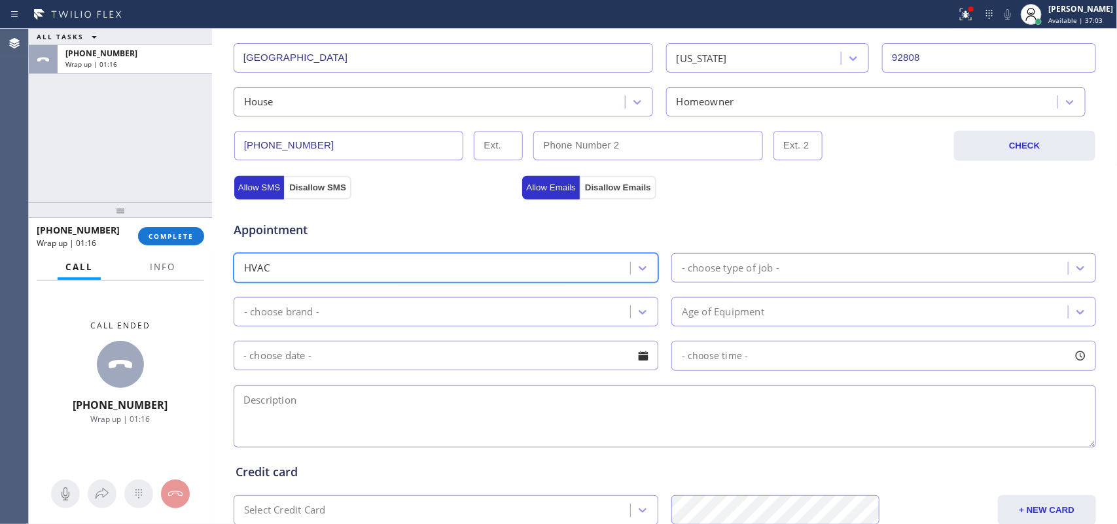
click at [705, 266] on div "- choose type of job -" at bounding box center [730, 267] width 97 height 15
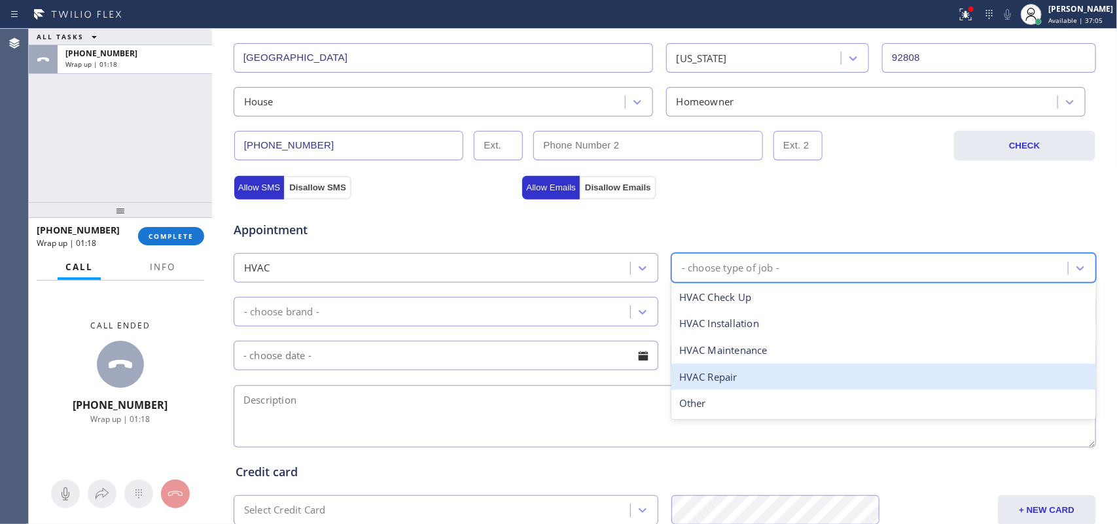
click at [738, 374] on div "HVAC Repair" at bounding box center [883, 377] width 425 height 27
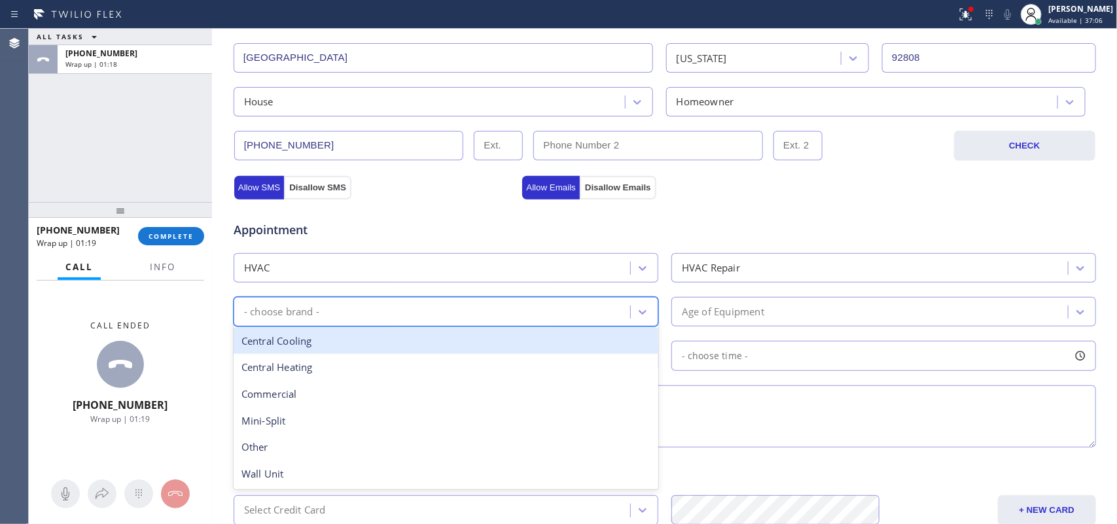
click at [612, 321] on div "- choose brand -" at bounding box center [434, 311] width 393 height 23
click at [496, 349] on div "Central Cooling" at bounding box center [446, 341] width 425 height 27
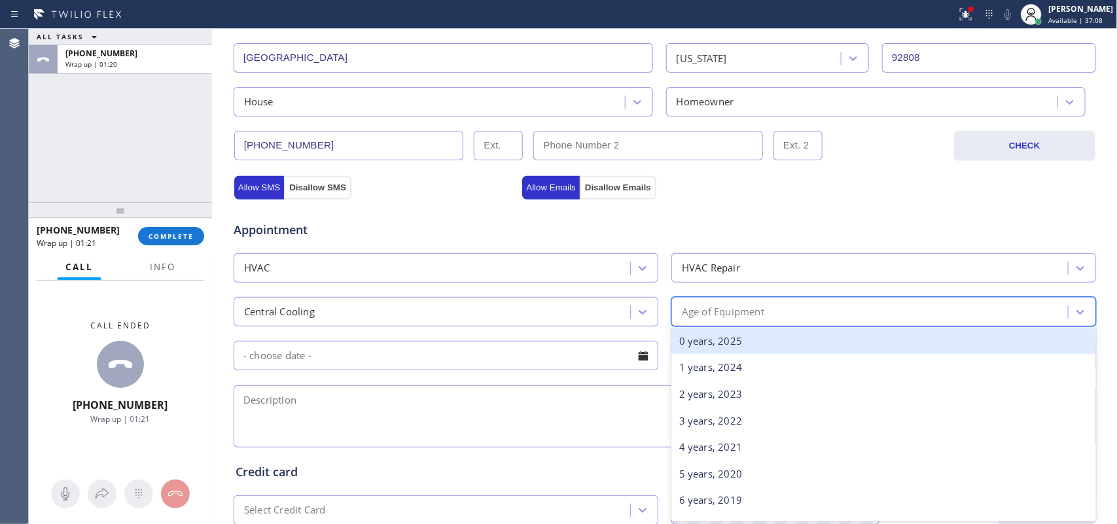
click at [757, 315] on div "Age of Equipment" at bounding box center [723, 311] width 82 height 15
click at [754, 349] on div "0 years, 2025" at bounding box center [883, 341] width 425 height 27
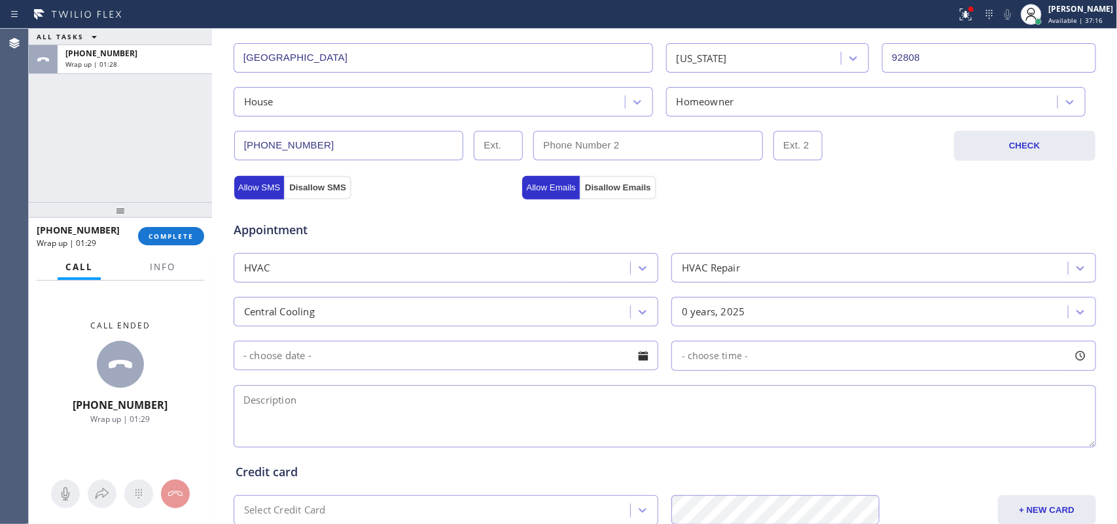
click at [281, 419] on textarea at bounding box center [665, 416] width 862 height 62
paste textarea "the 24 volt going from the tstat to the ac unit I think there's a disconnection…"
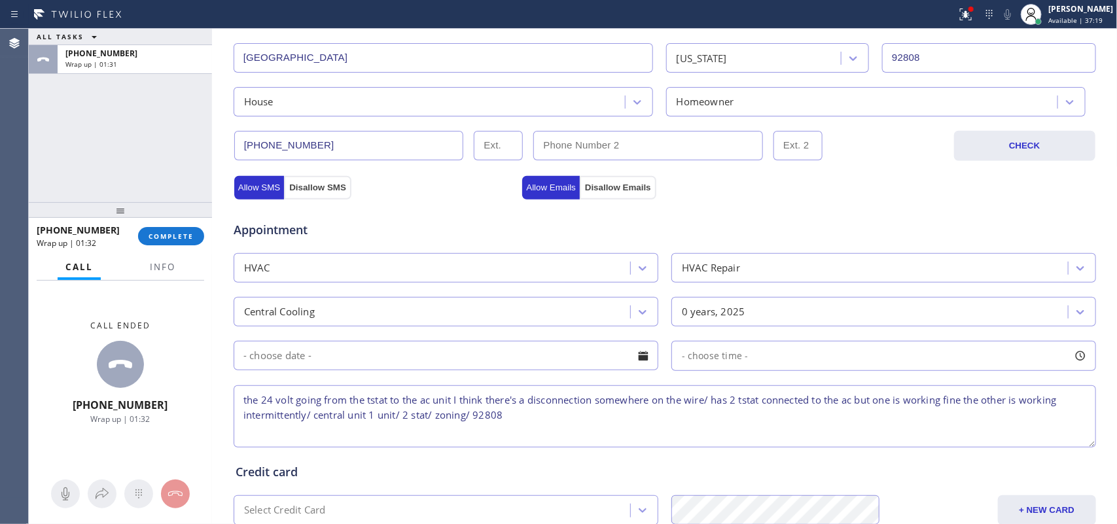
click at [517, 419] on textarea "the 24 volt going from the tstat to the ac unit I think there's a disconnection…" at bounding box center [665, 416] width 862 height 62
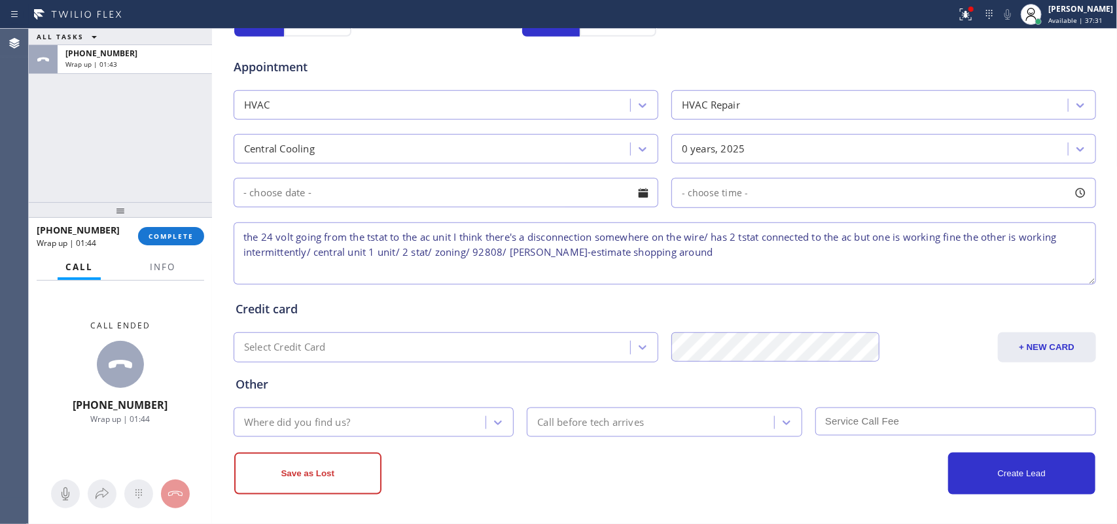
type textarea "the 24 volt going from the tstat to the ac unit I think there's a disconnection…"
click at [476, 419] on div "Where did you find us?" at bounding box center [362, 422] width 249 height 23
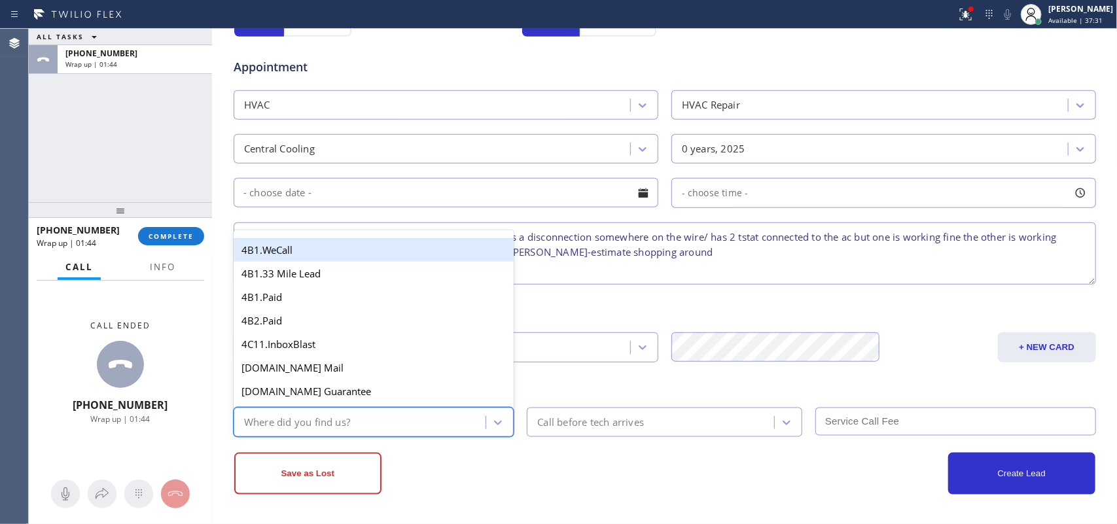
type input "g"
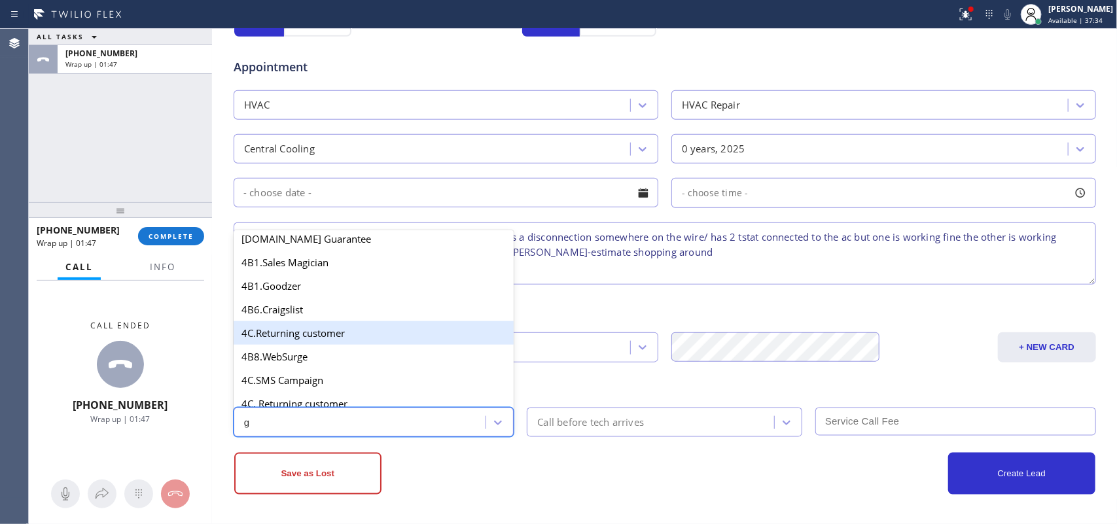
scroll to position [247, 0]
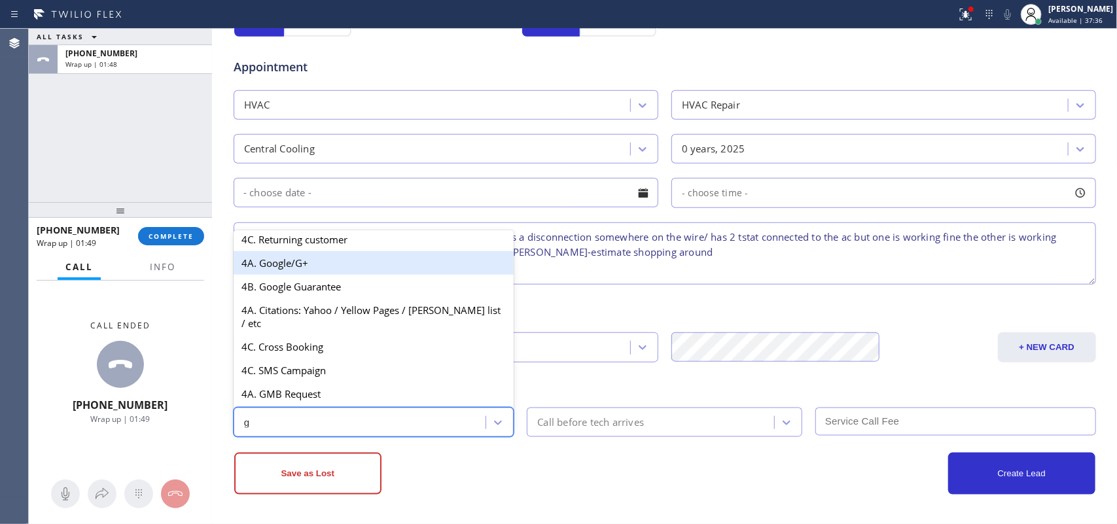
click at [432, 263] on div "4A. Google/G+" at bounding box center [374, 263] width 281 height 24
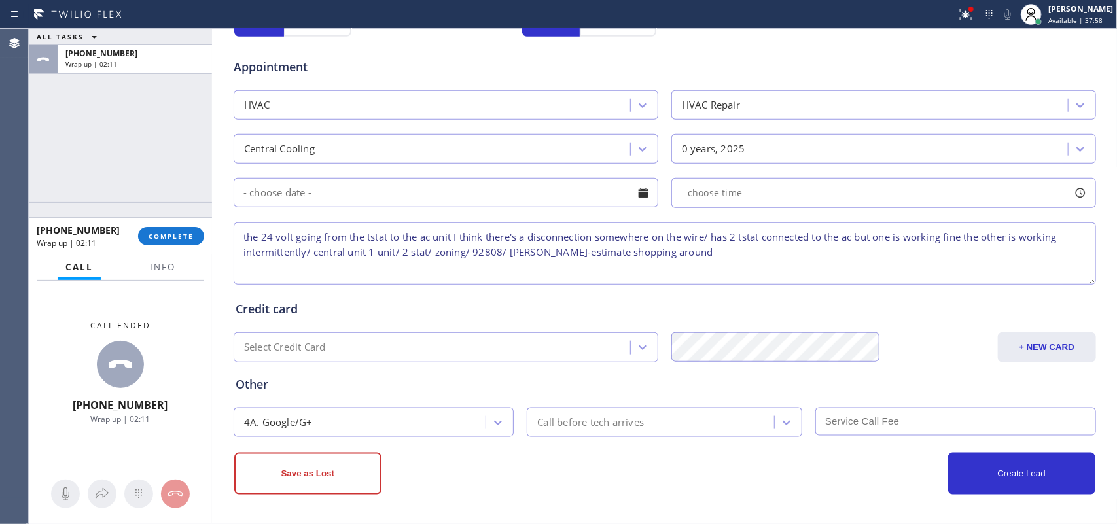
click at [697, 262] on textarea "the 24 volt going from the tstat to the ac unit I think there's a disconnection…" at bounding box center [665, 253] width 862 height 62
paste textarea "asking if we have estimate fee on the onset of the call. Told her how much she …"
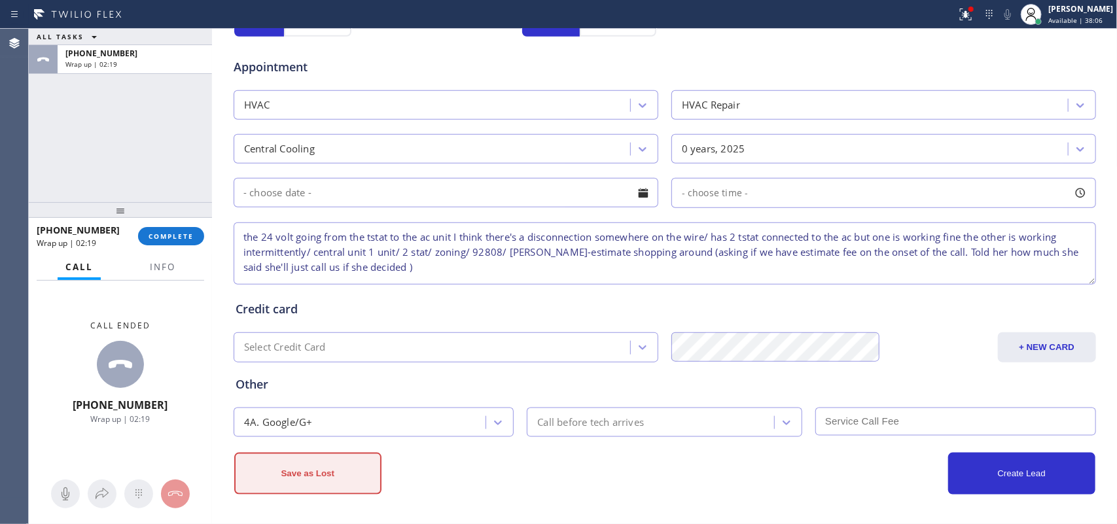
type textarea "the 24 volt going from the tstat to the ac unit I think there's a disconnection…"
click at [308, 419] on button "Save as Lost" at bounding box center [307, 474] width 147 height 42
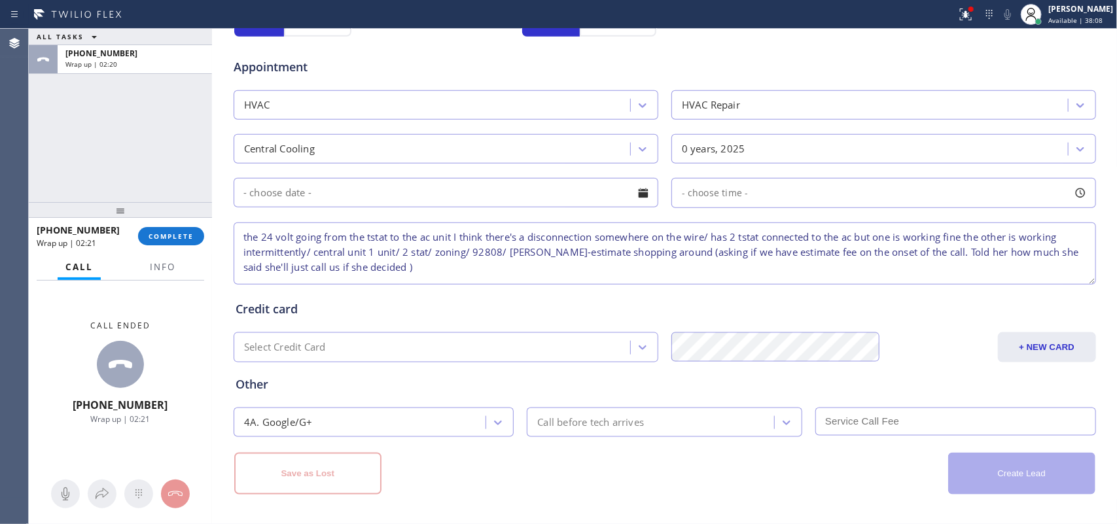
scroll to position [128, 0]
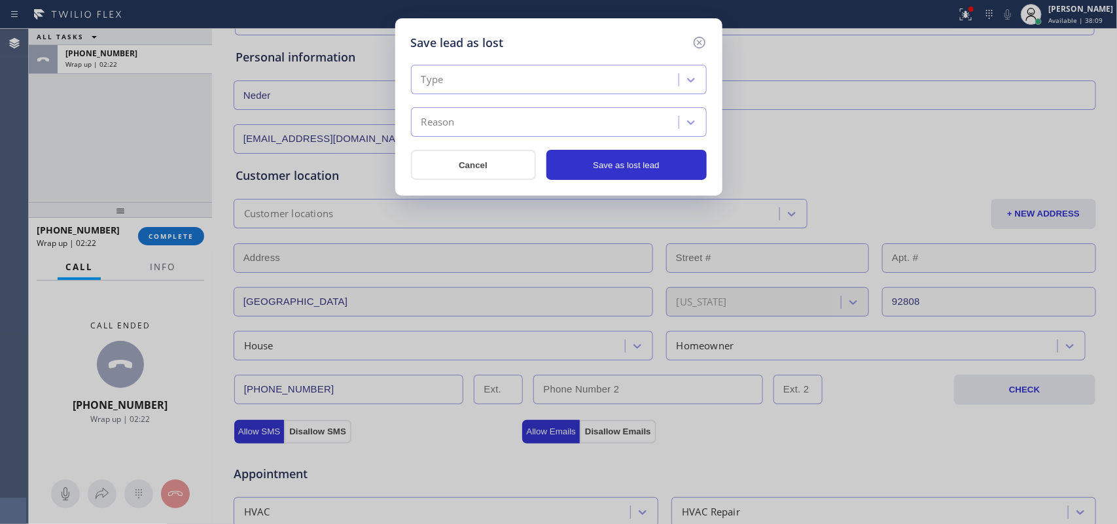
click at [576, 72] on div "Type" at bounding box center [547, 80] width 264 height 23
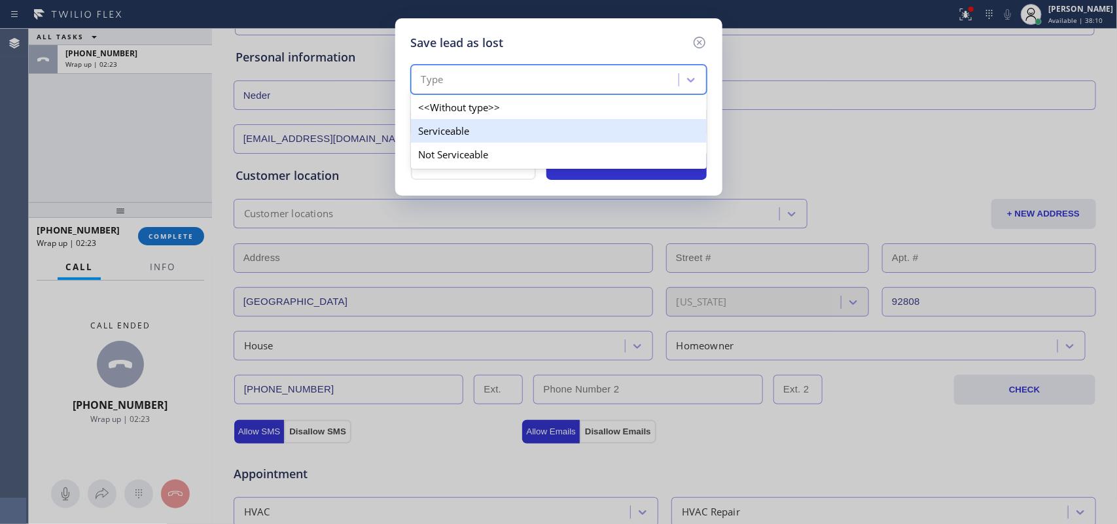
click at [556, 132] on div "Serviceable" at bounding box center [559, 131] width 296 height 24
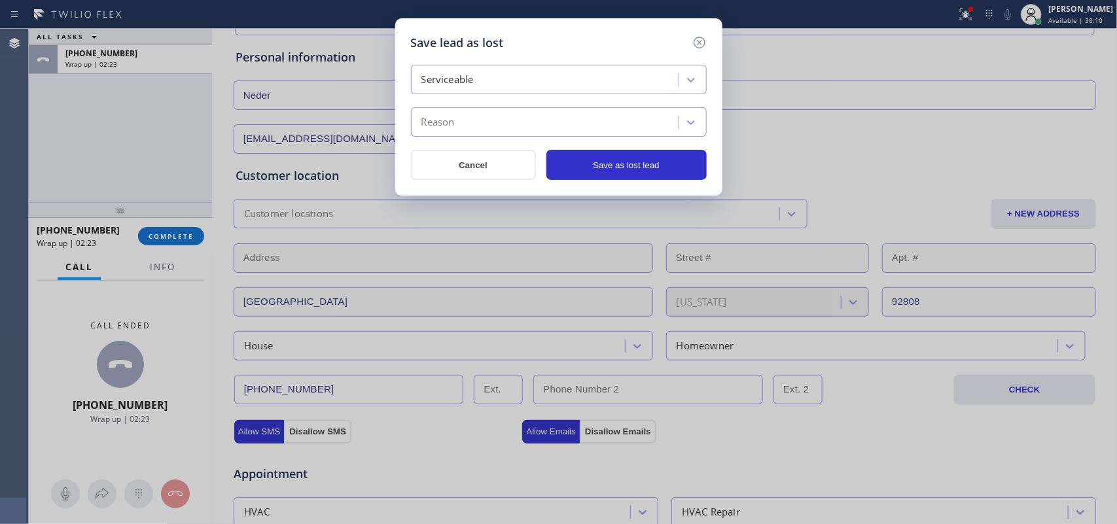
click at [563, 103] on div "Serviceable Reason" at bounding box center [559, 101] width 296 height 72
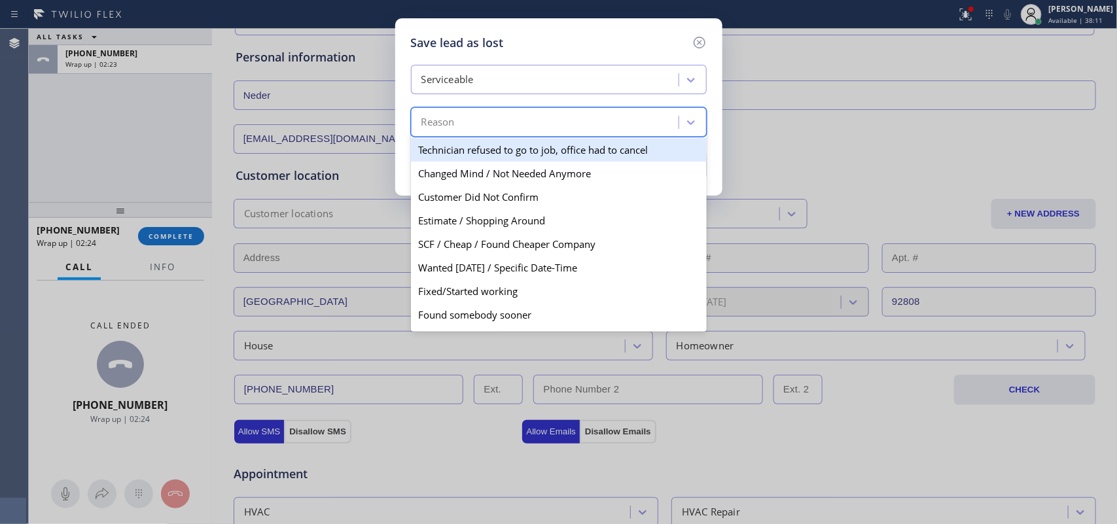
click at [558, 126] on div "Reason" at bounding box center [547, 122] width 264 height 23
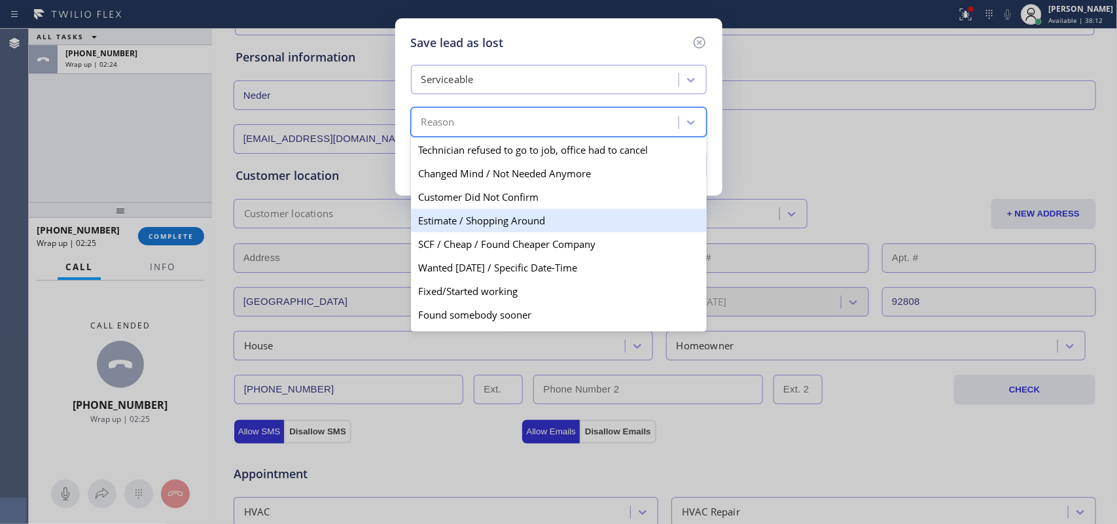
click at [534, 224] on div "Estimate / Shopping Around" at bounding box center [559, 221] width 296 height 24
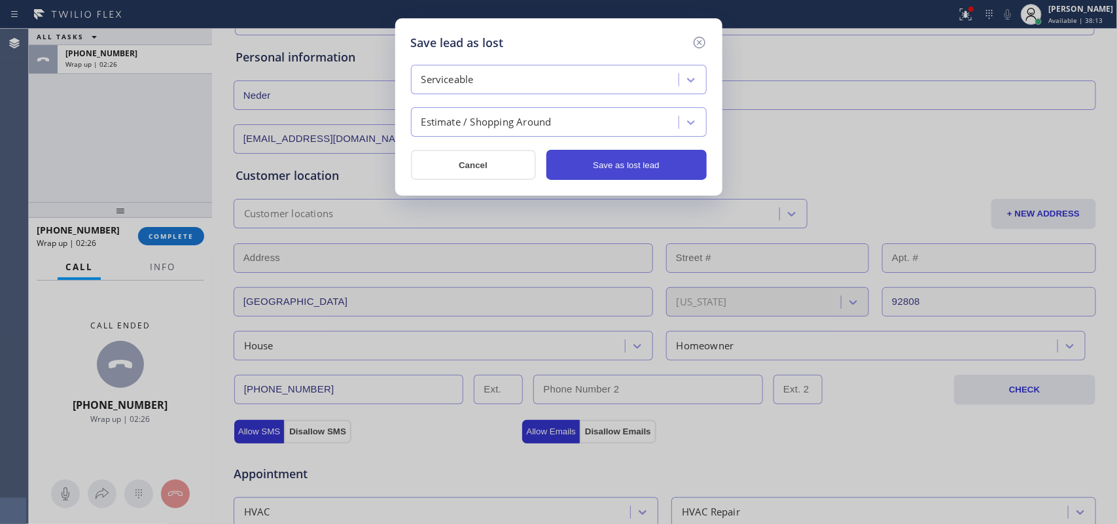
click at [610, 166] on button "Save as lost lead" at bounding box center [626, 165] width 160 height 30
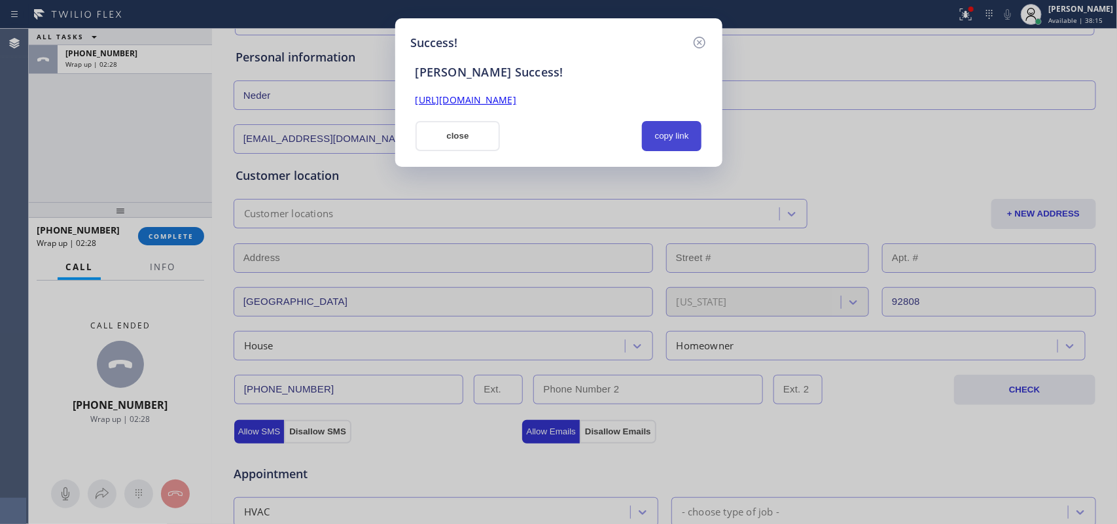
click at [680, 143] on button "copy link" at bounding box center [672, 136] width 60 height 30
click at [516, 101] on link "[URL][DOMAIN_NAME]" at bounding box center [465, 100] width 101 height 12
click at [438, 130] on button "close" at bounding box center [457, 136] width 85 height 30
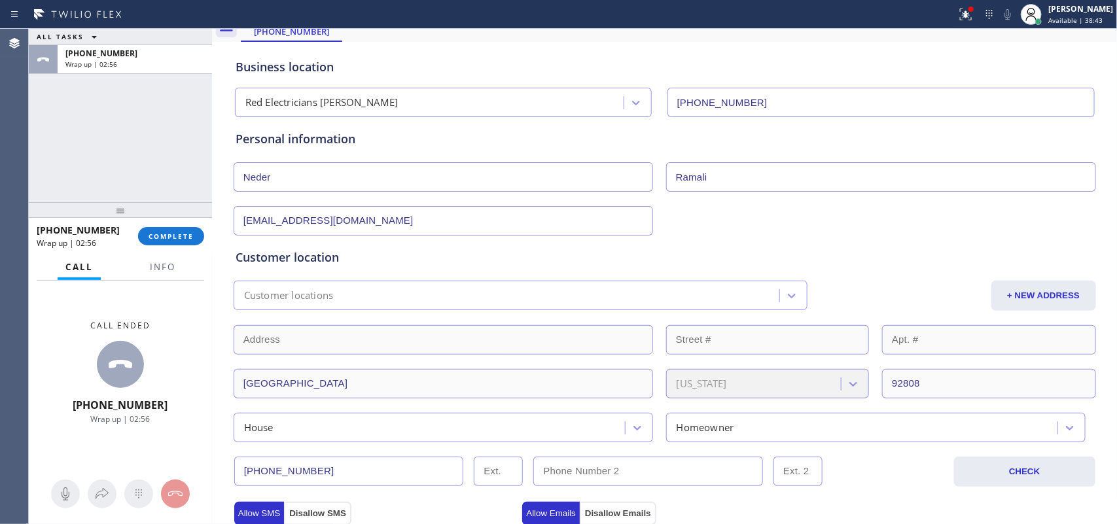
scroll to position [537, 0]
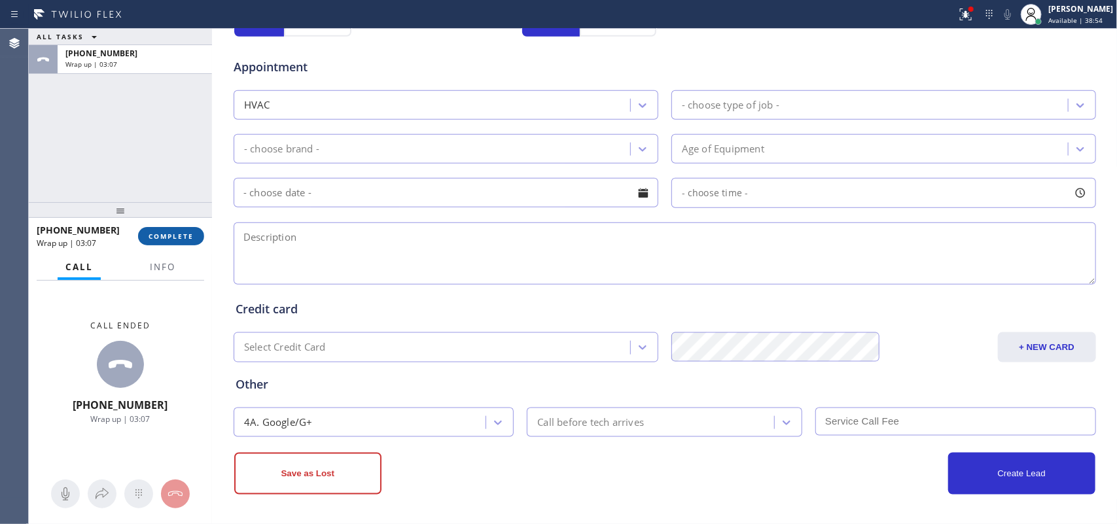
click at [181, 240] on span "COMPLETE" at bounding box center [171, 236] width 45 height 9
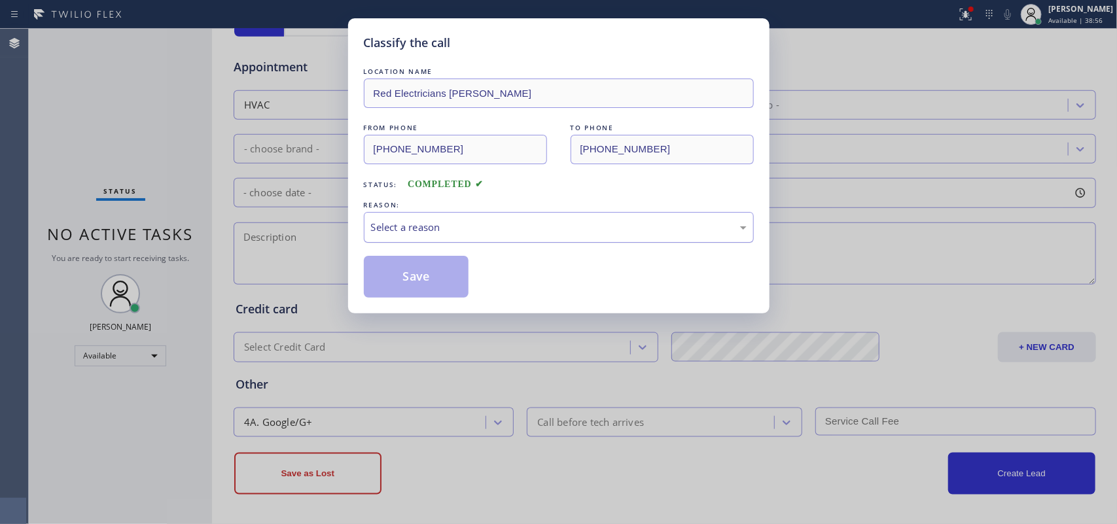
click at [372, 239] on div "Select a reason" at bounding box center [559, 227] width 390 height 31
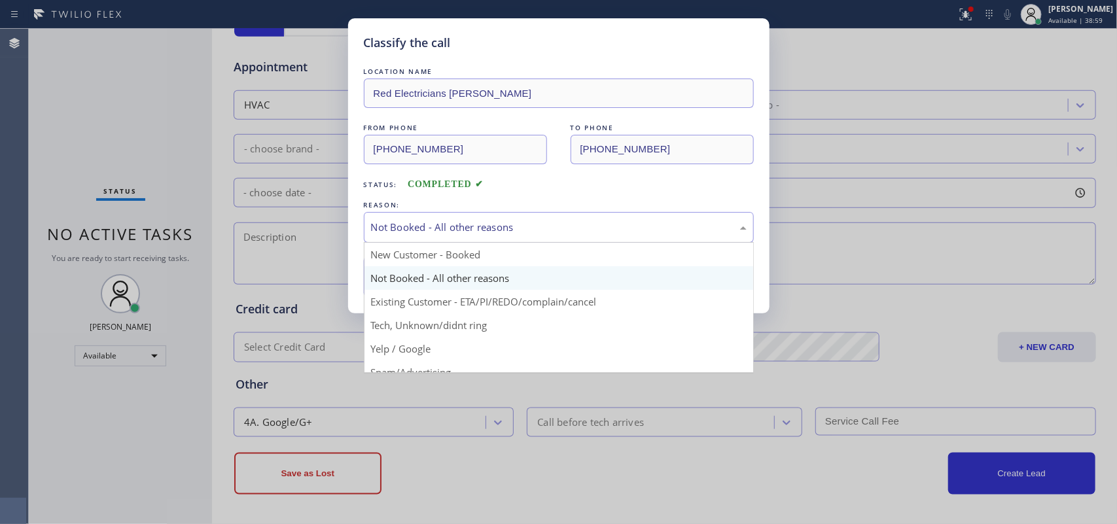
click at [459, 223] on div "Not Booked - All other reasons" at bounding box center [559, 227] width 376 height 15
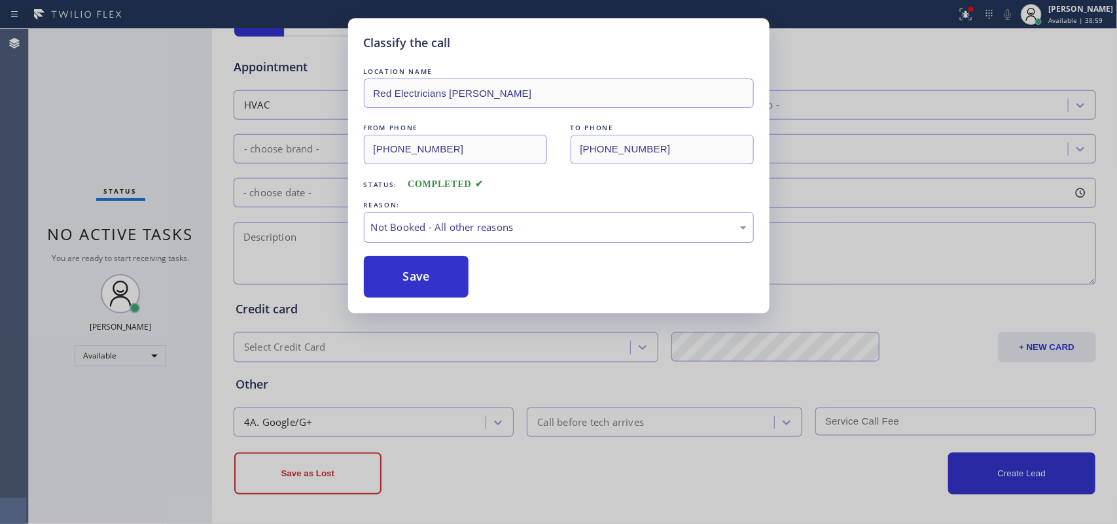
click at [459, 223] on div "Not Booked - All other reasons" at bounding box center [559, 227] width 376 height 15
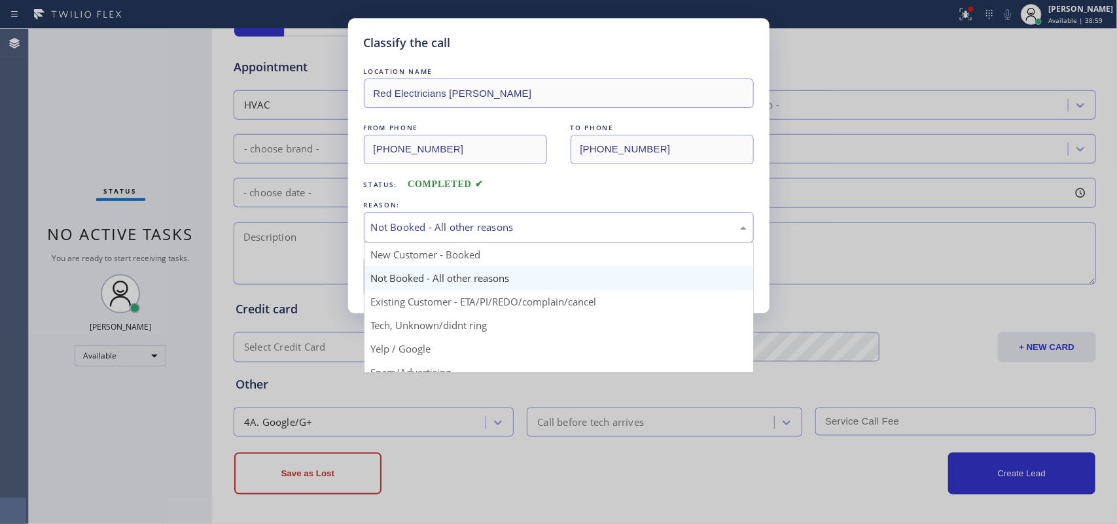
click at [459, 223] on div "Not Booked - All other reasons" at bounding box center [559, 227] width 376 height 15
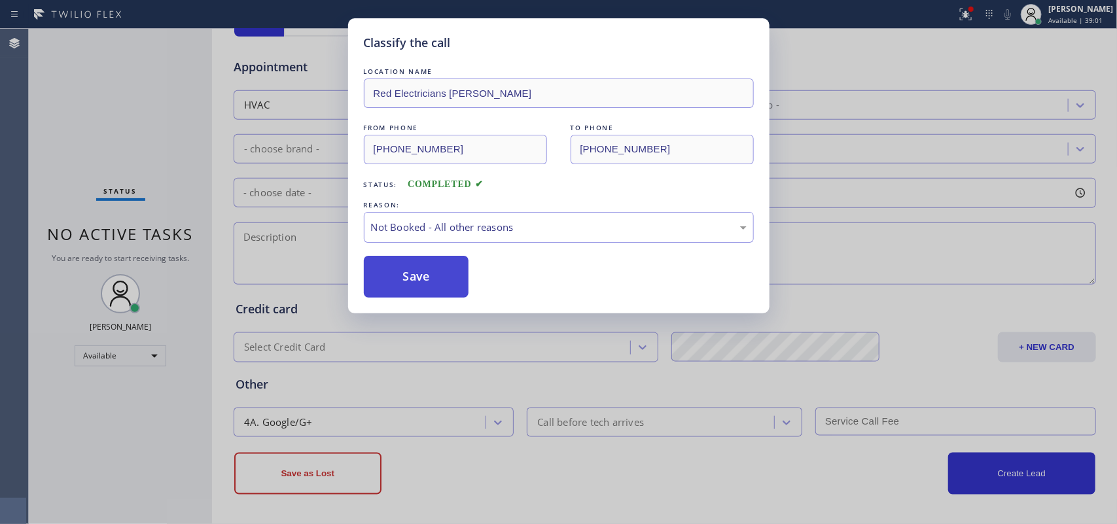
drag, startPoint x: 461, startPoint y: 281, endPoint x: 440, endPoint y: 296, distance: 26.3
click at [436, 287] on button "Save" at bounding box center [416, 277] width 105 height 42
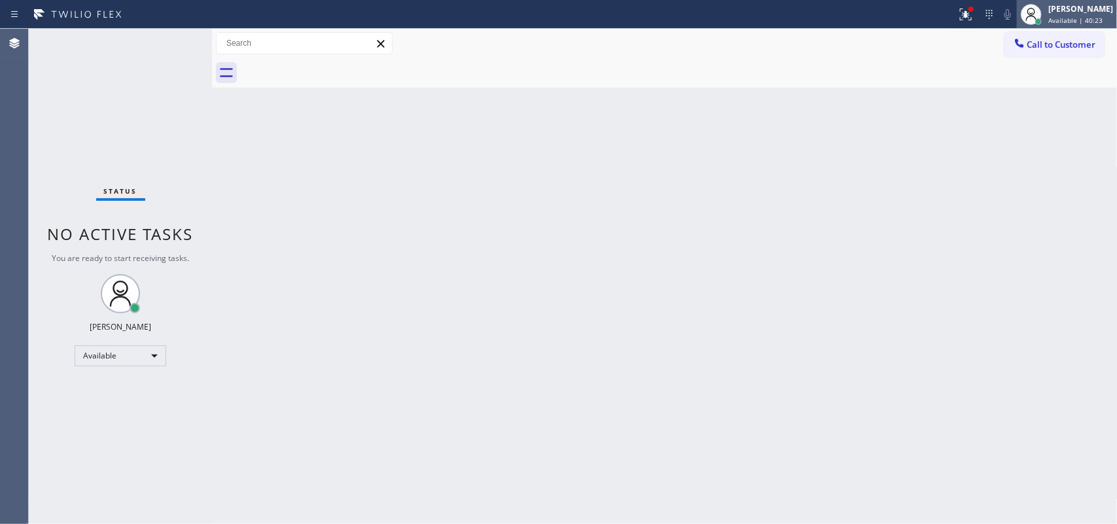
click at [893, 7] on div "[PERSON_NAME] Available | 40:23" at bounding box center [1081, 14] width 71 height 23
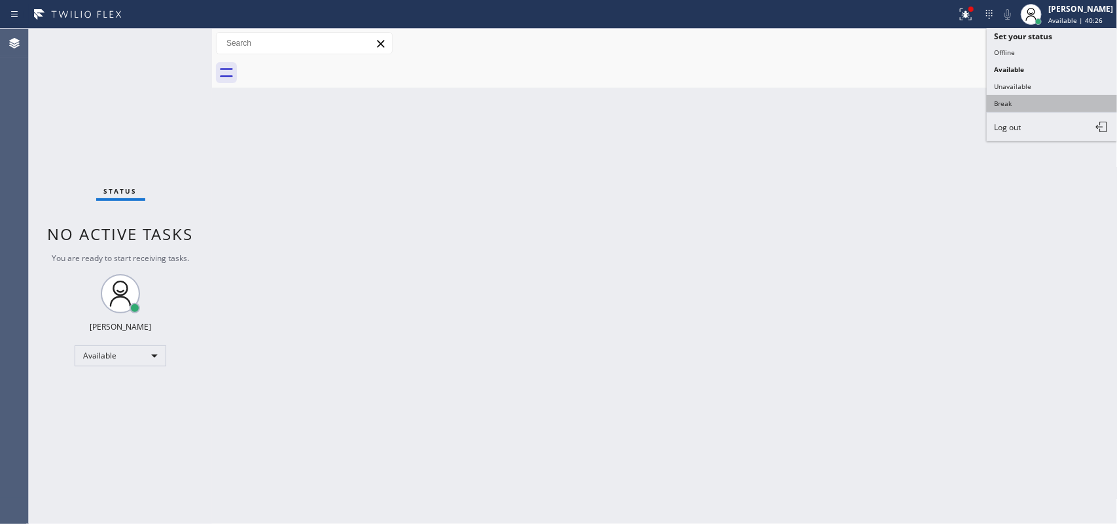
click at [893, 95] on button "Break" at bounding box center [1052, 103] width 131 height 17
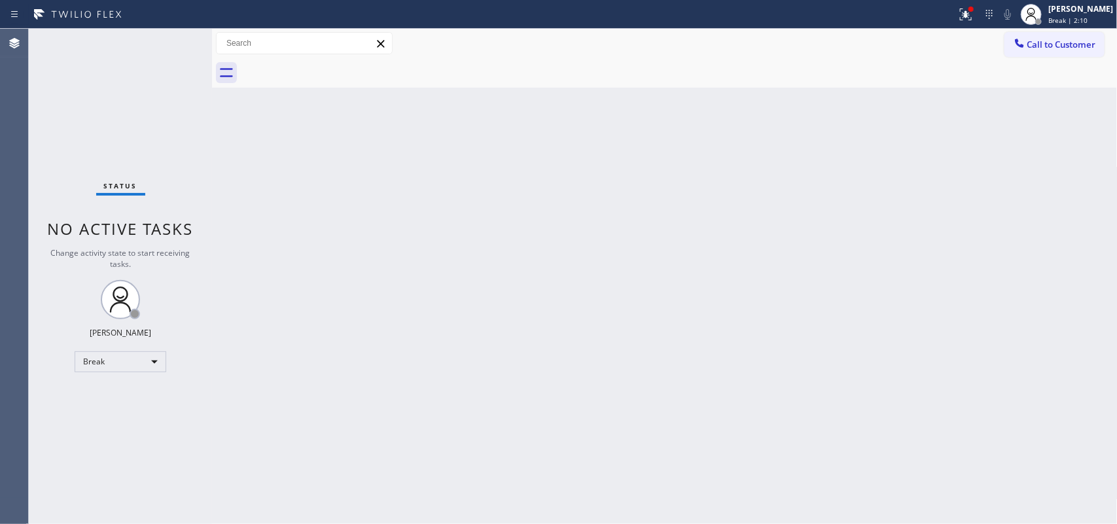
drag, startPoint x: 459, startPoint y: 204, endPoint x: 354, endPoint y: 178, distance: 107.9
click at [440, 194] on div "Back to Dashboard Change Sender ID Customers Technicians Select a contact Outbo…" at bounding box center [665, 276] width 906 height 495
